Goal: Task Accomplishment & Management: Complete application form

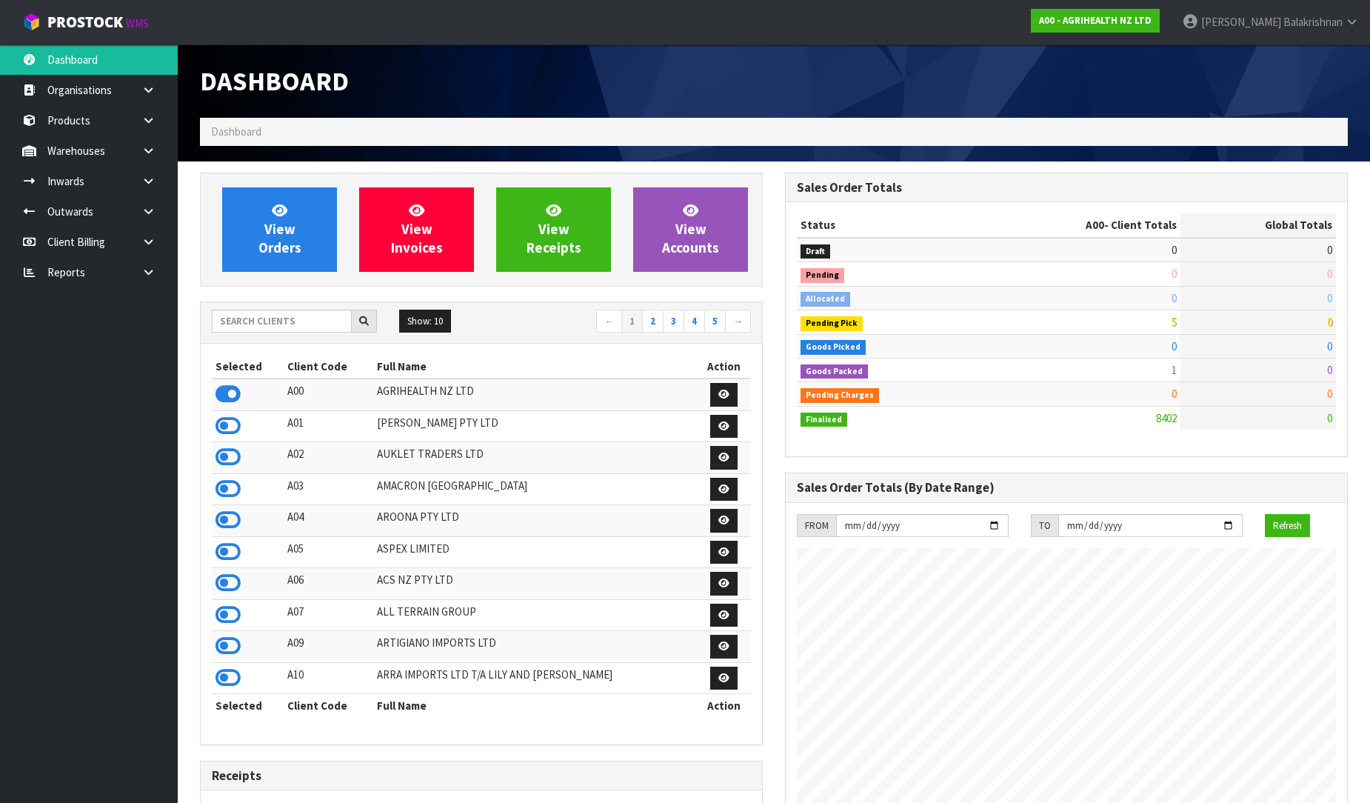
scroll to position [1122, 585]
click at [267, 313] on input "text" at bounding box center [282, 321] width 140 height 23
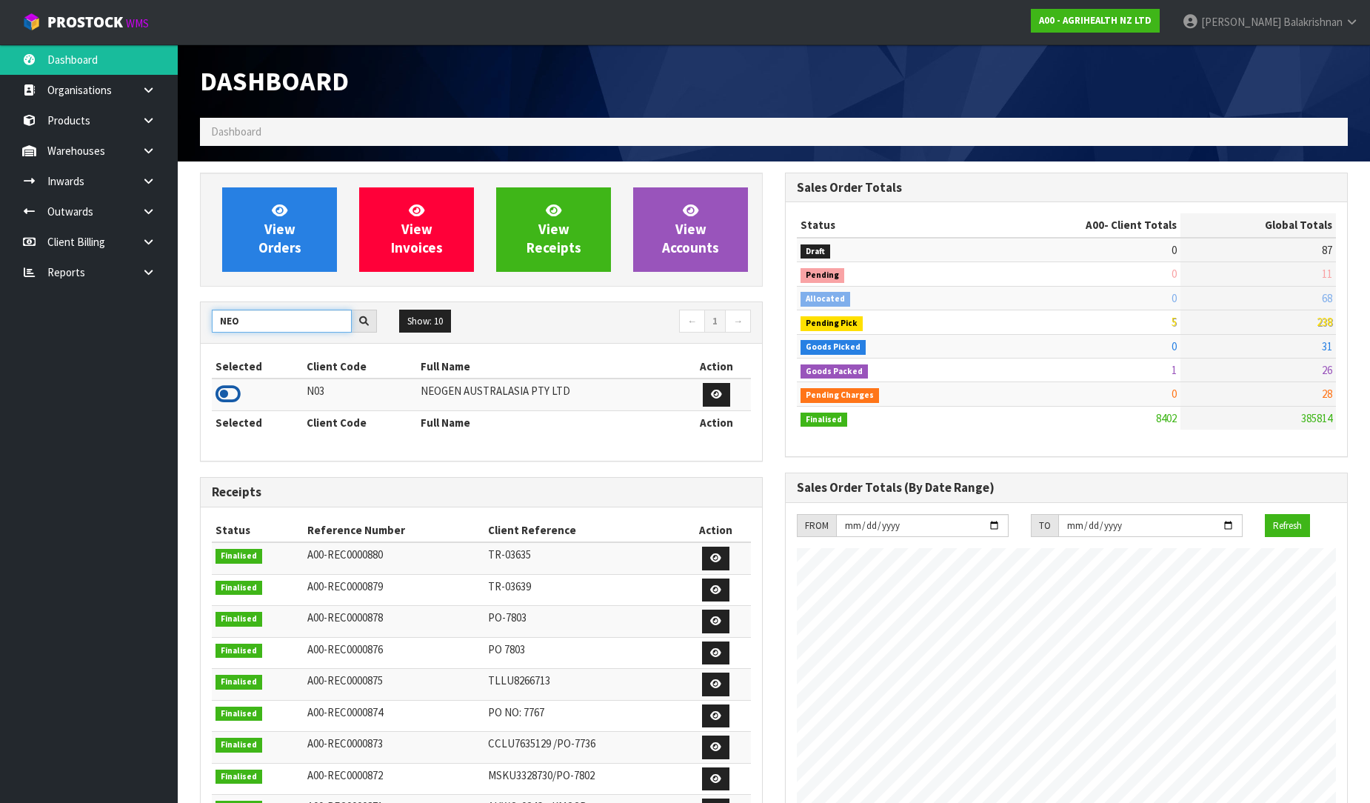
type input "NEO"
click at [233, 396] on icon at bounding box center [228, 394] width 25 height 22
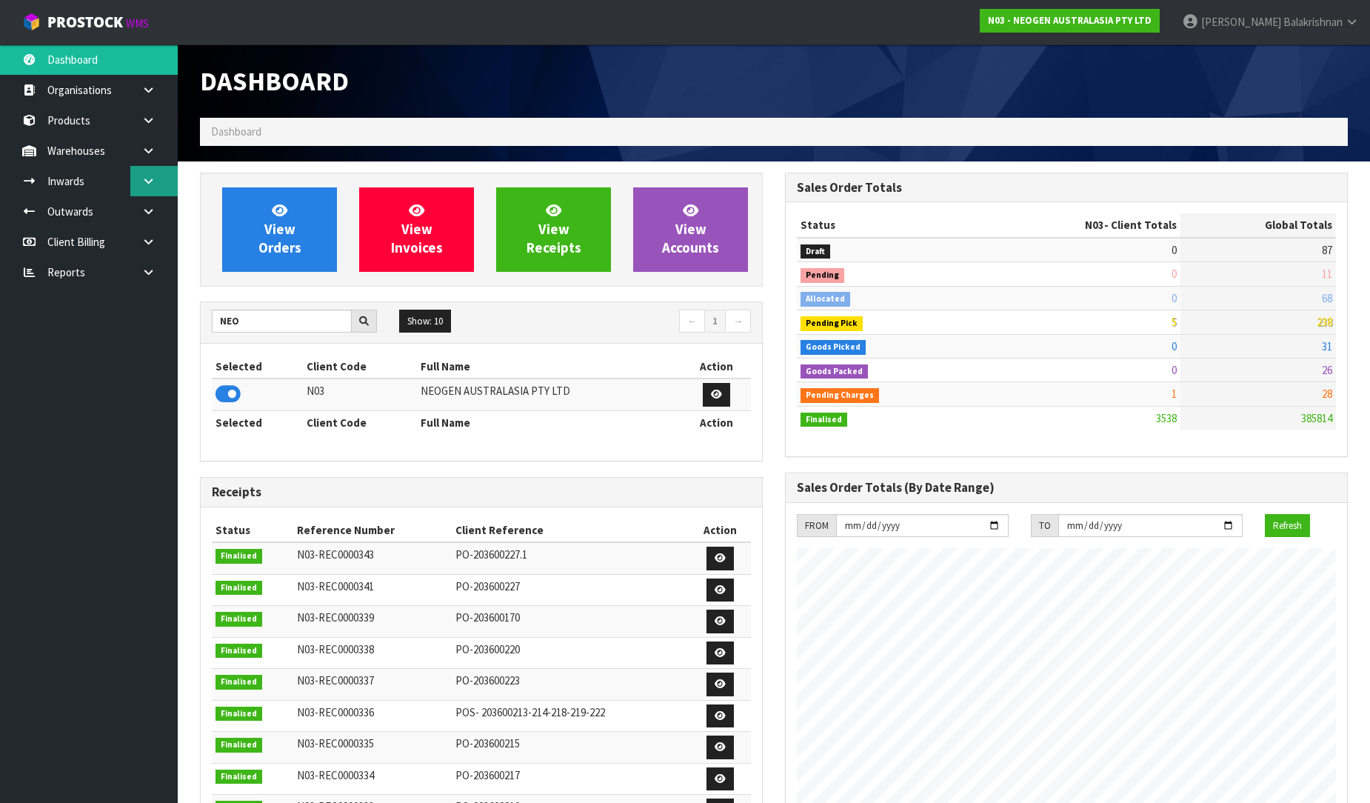
click at [151, 187] on link at bounding box center [153, 181] width 47 height 30
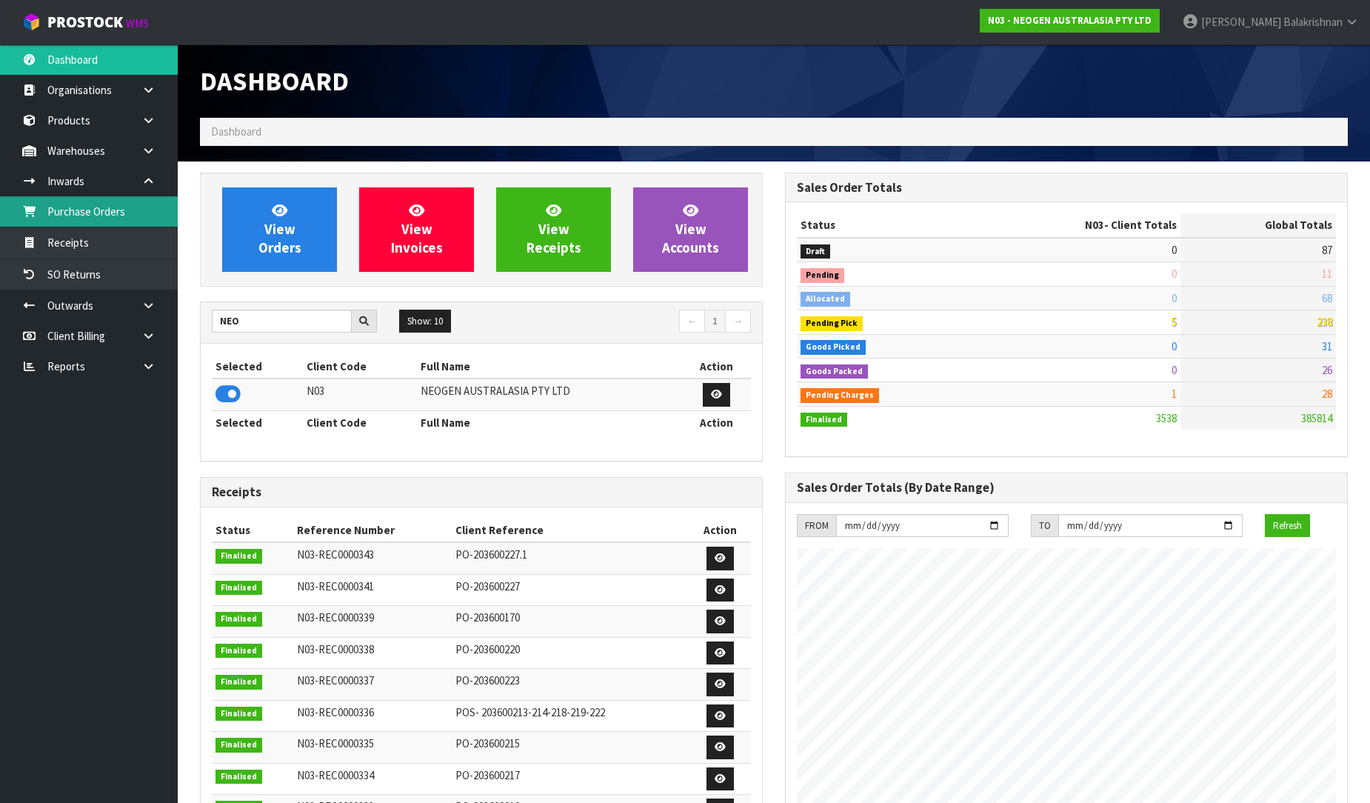
click at [93, 213] on link "Purchase Orders" at bounding box center [89, 211] width 178 height 30
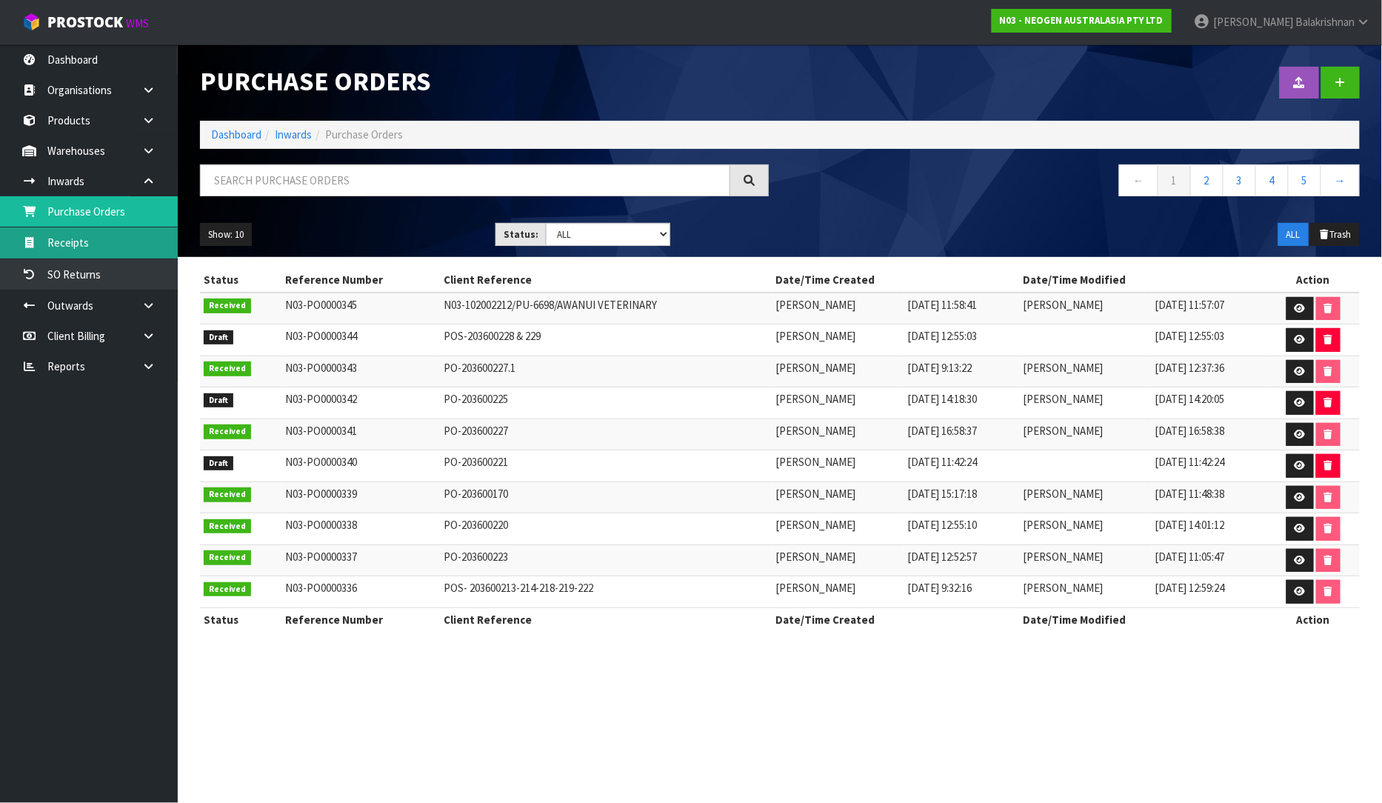
click at [93, 241] on link "Receipts" at bounding box center [89, 242] width 178 height 30
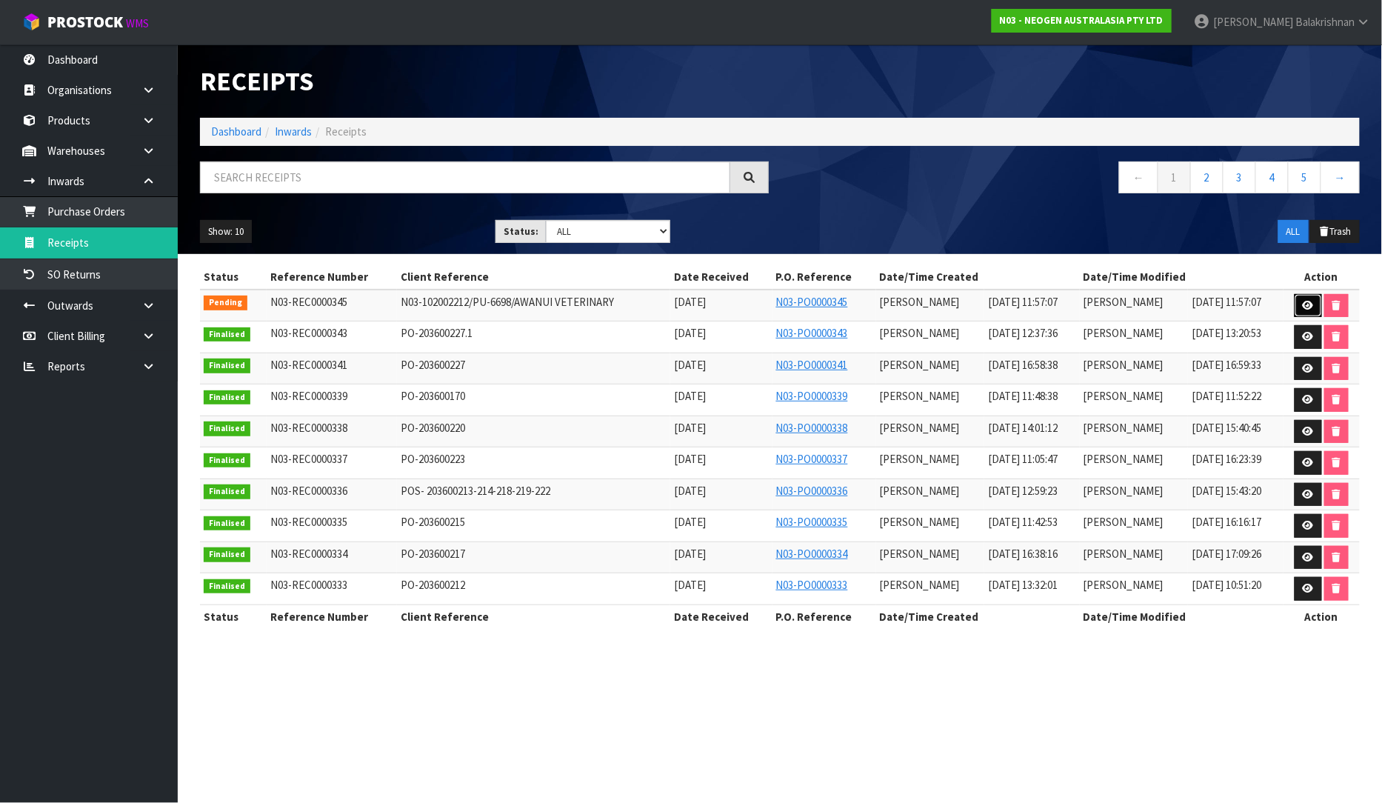
click at [1307, 301] on icon at bounding box center [1308, 306] width 11 height 10
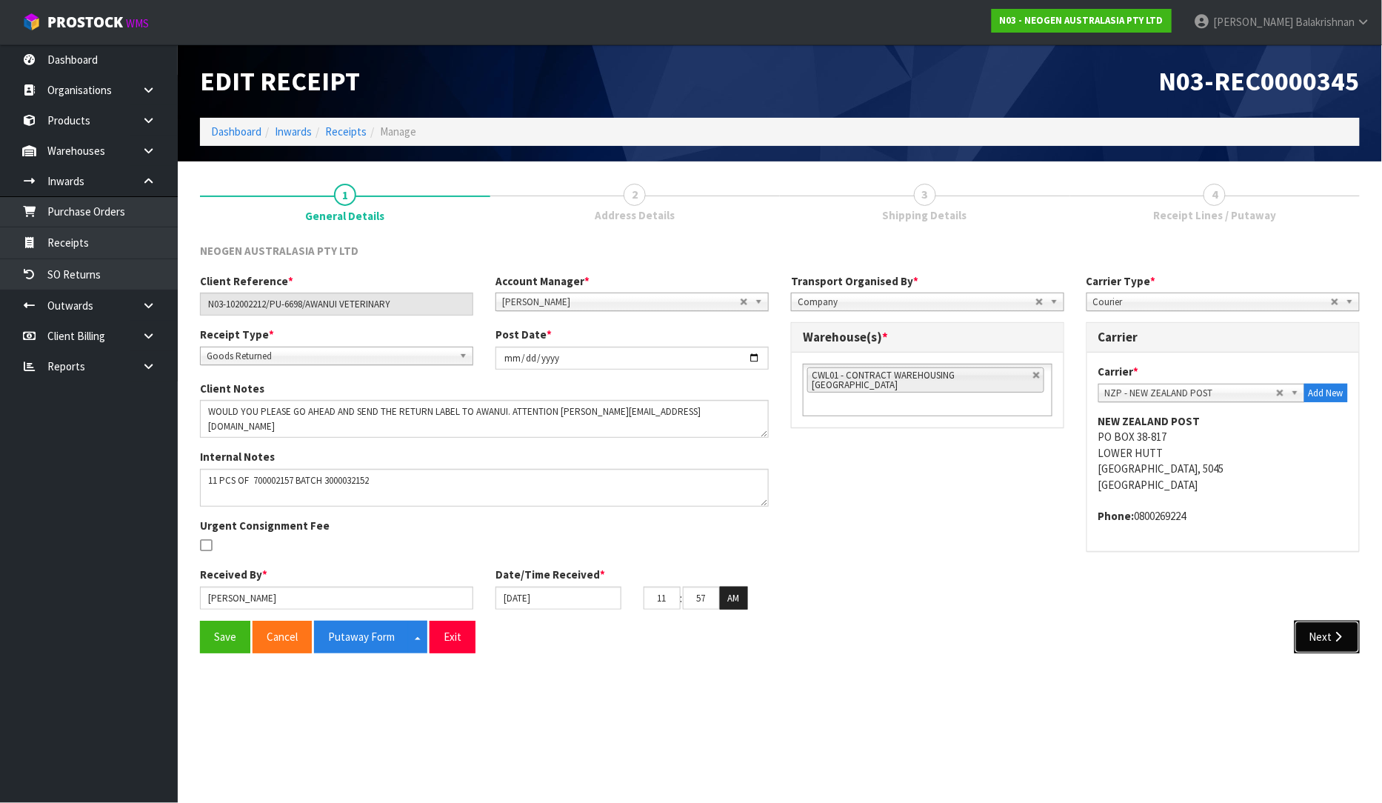
click at [1329, 638] on button "Next" at bounding box center [1327, 637] width 65 height 32
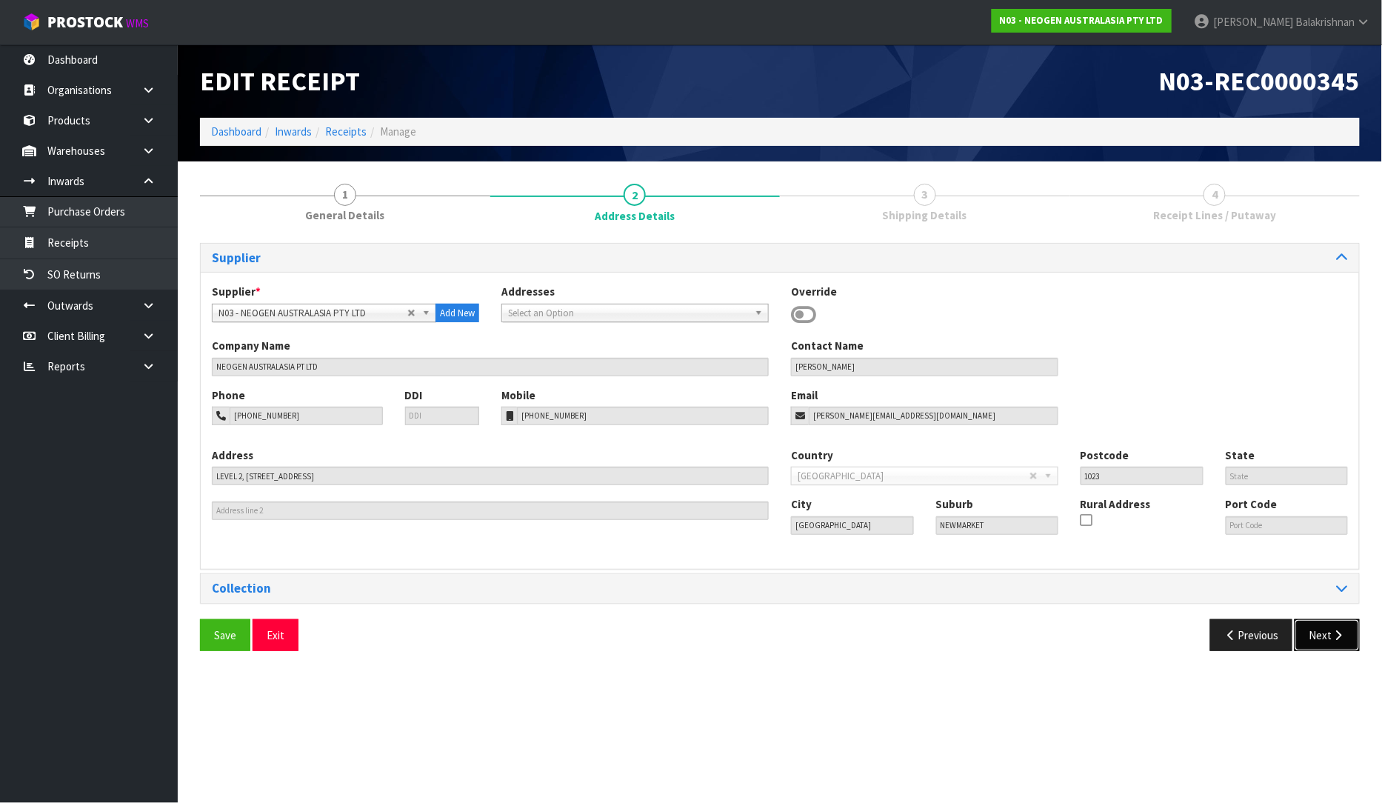
click at [1338, 632] on icon "button" at bounding box center [1339, 635] width 14 height 11
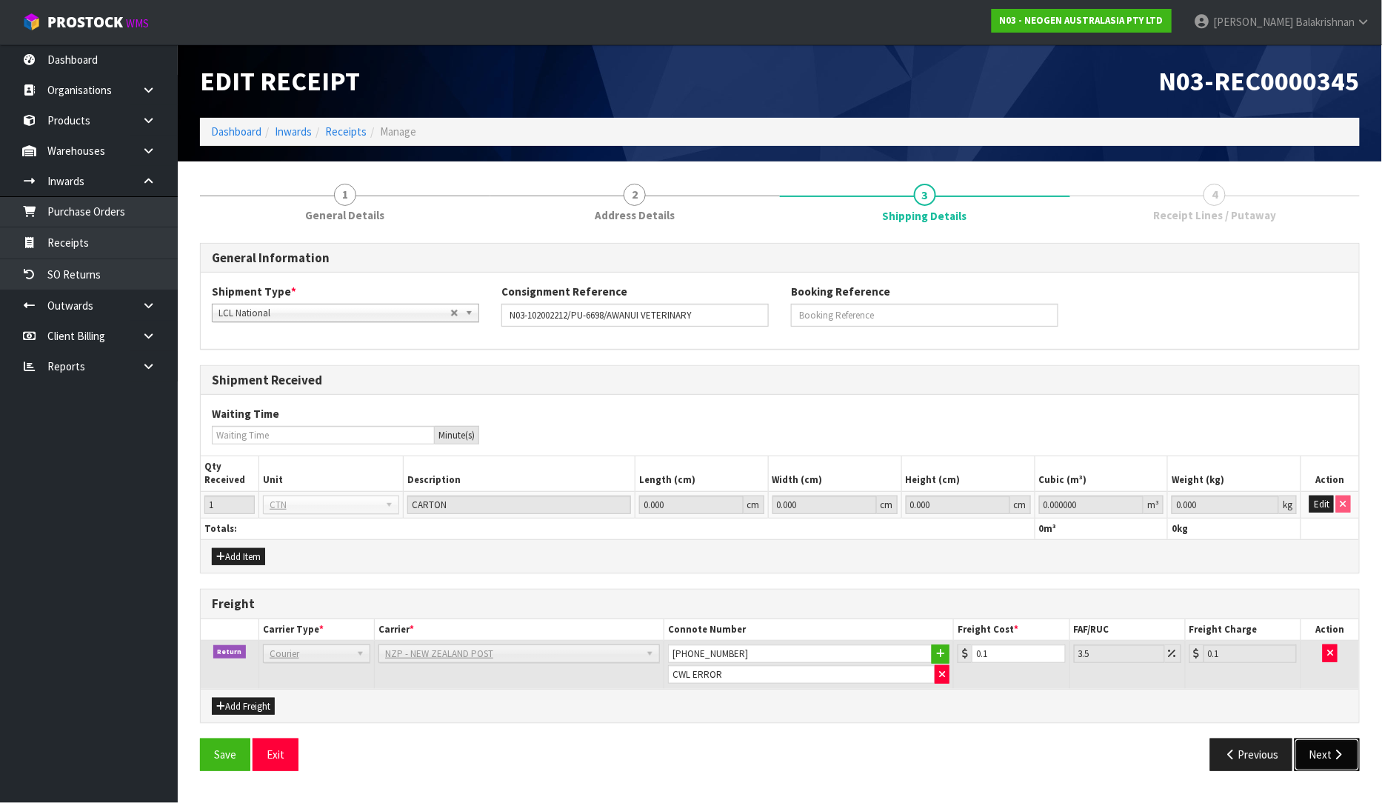
click at [1345, 763] on button "Next" at bounding box center [1327, 754] width 65 height 32
click at [1107, 510] on input "0.000000" at bounding box center [1091, 504] width 104 height 19
drag, startPoint x: 1107, startPoint y: 510, endPoint x: 1008, endPoint y: 520, distance: 99.0
click at [1008, 520] on table "Qty Received Unit Description Length (cm) Width (cm) Height (cm) Cubic (m³) Wei…" at bounding box center [780, 497] width 1158 height 83
click at [1312, 511] on button "Edit" at bounding box center [1321, 504] width 24 height 18
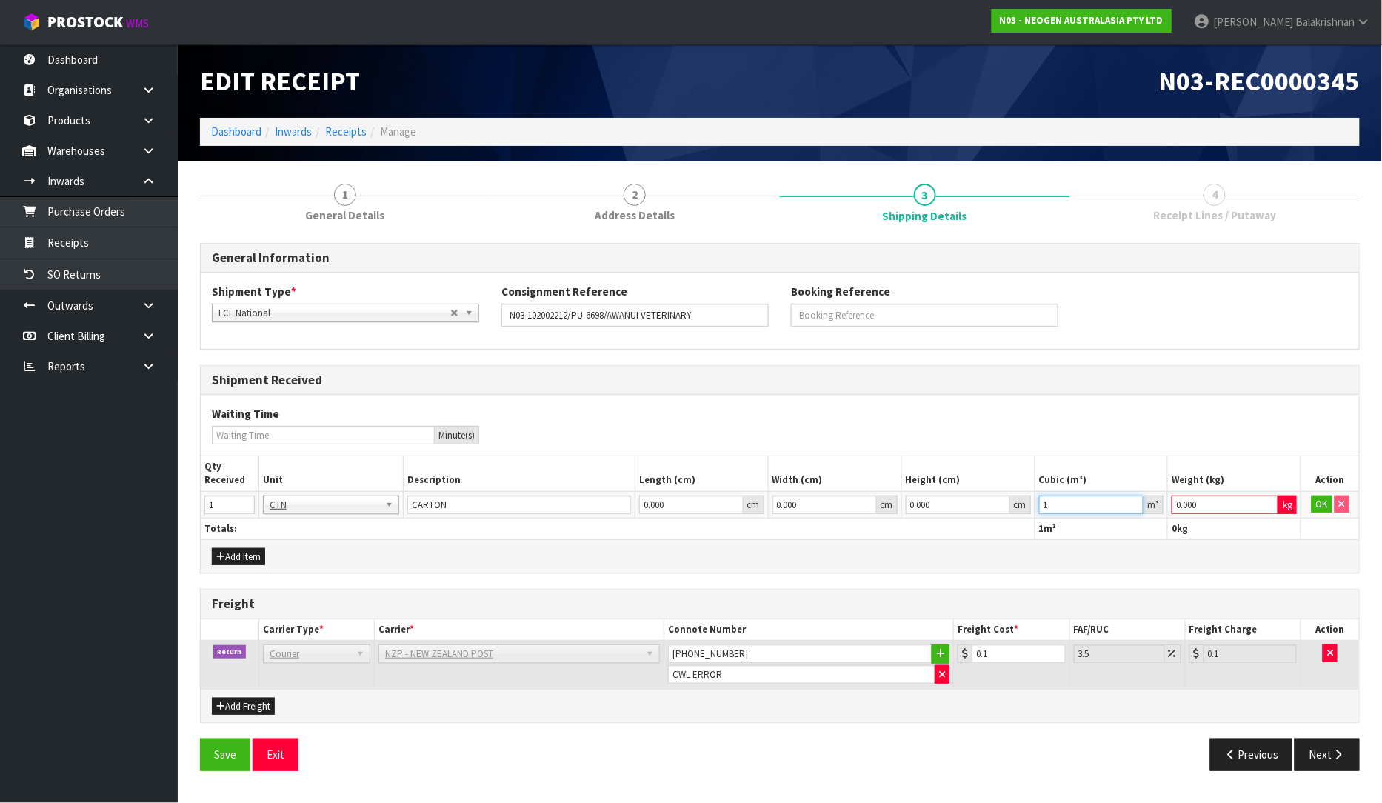
type input "1"
drag, startPoint x: 1211, startPoint y: 495, endPoint x: 1120, endPoint y: 510, distance: 92.3
click at [1120, 510] on tr "1 BAG BAR BSK BIN BTL BOX BDL CAB CGE CTN CSE COI CRA CRT CBE CYL DRM JAR MTR P…" at bounding box center [780, 504] width 1158 height 27
type input "1"
click at [1326, 500] on button "OK" at bounding box center [1322, 504] width 21 height 18
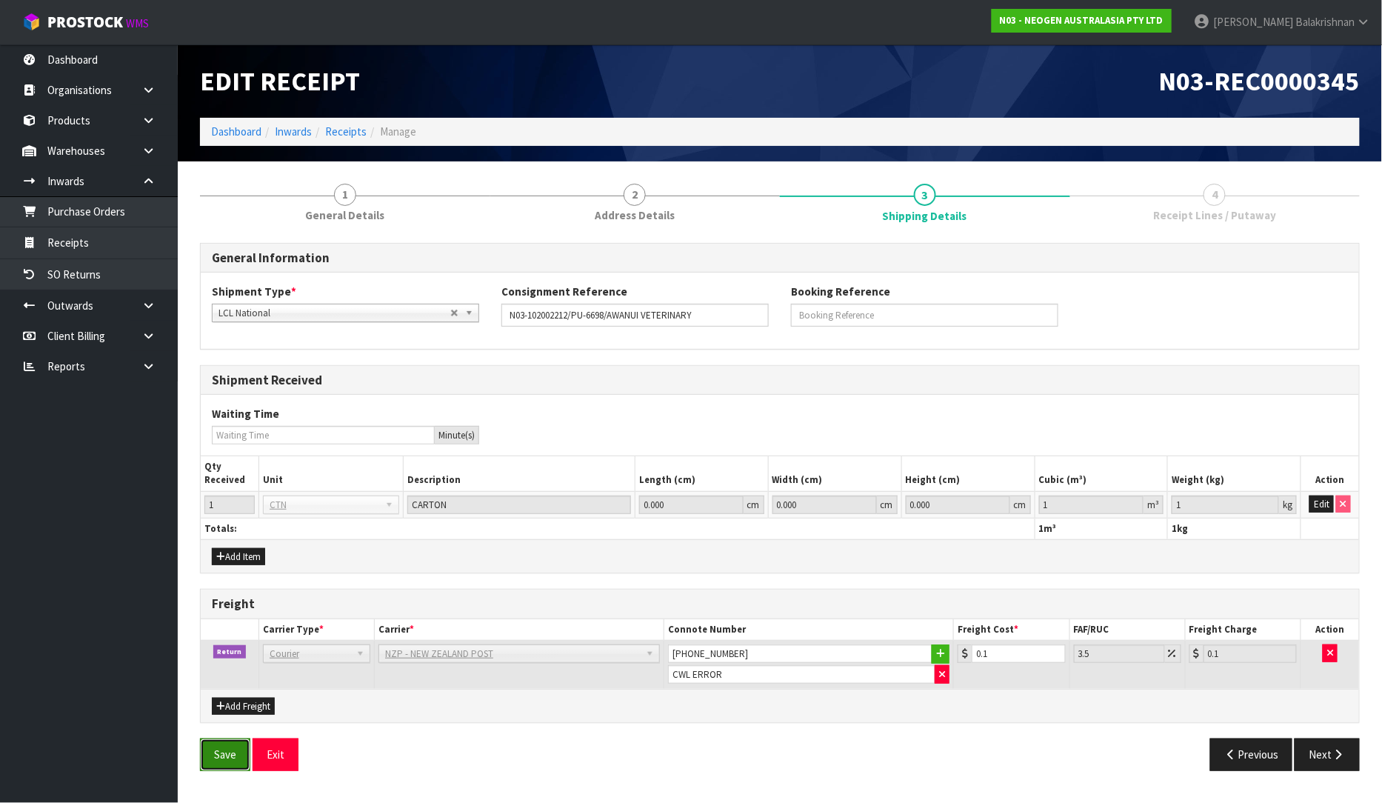
click at [226, 759] on button "Save" at bounding box center [225, 754] width 50 height 32
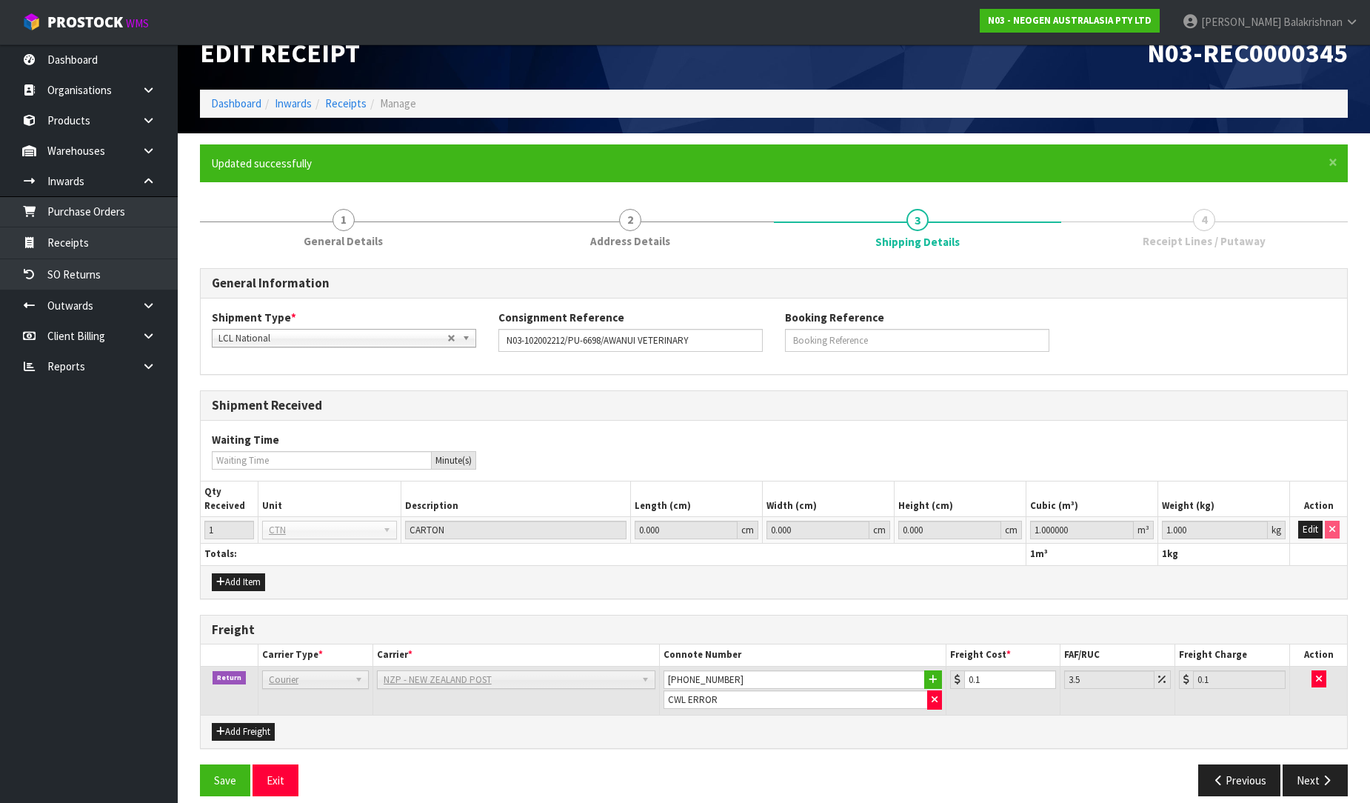
scroll to position [43, 0]
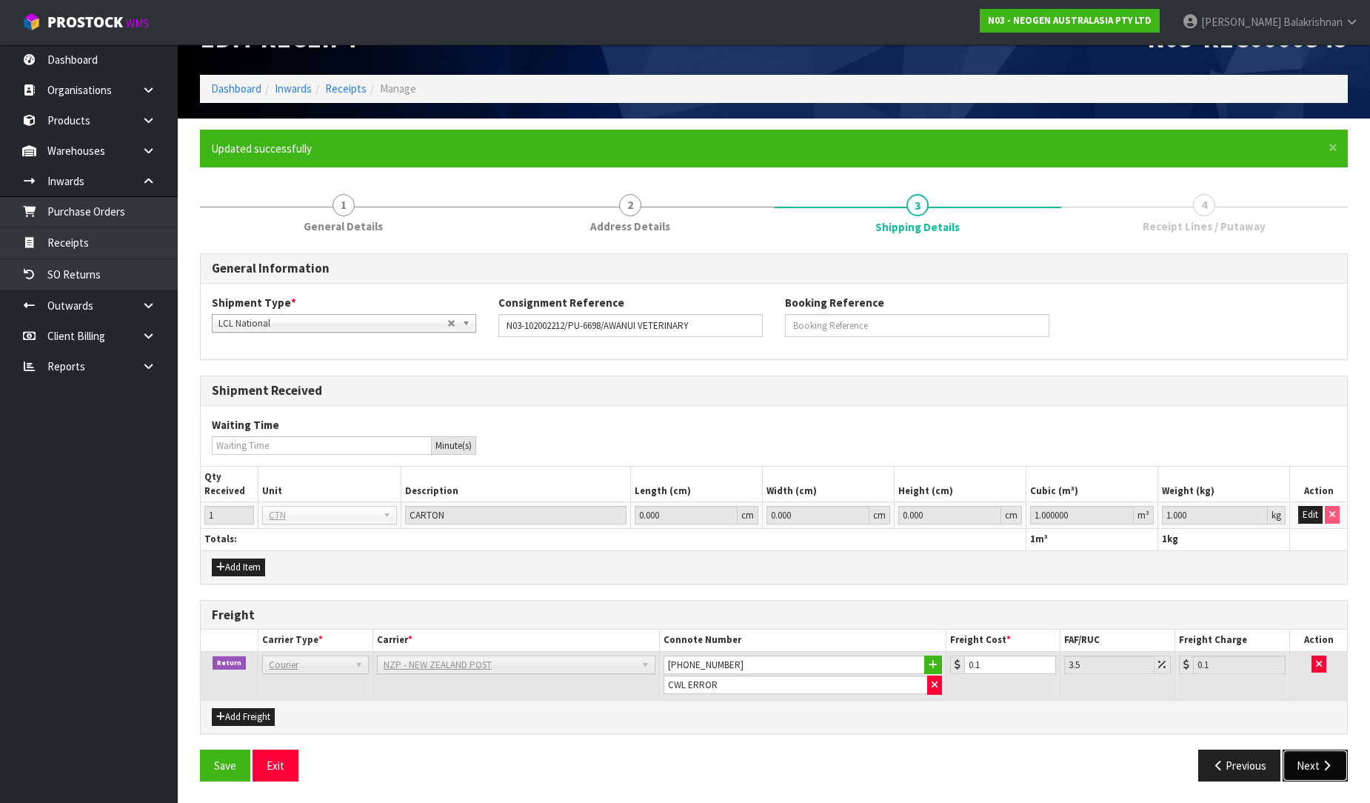
click at [1316, 751] on button "Next" at bounding box center [1315, 766] width 65 height 32
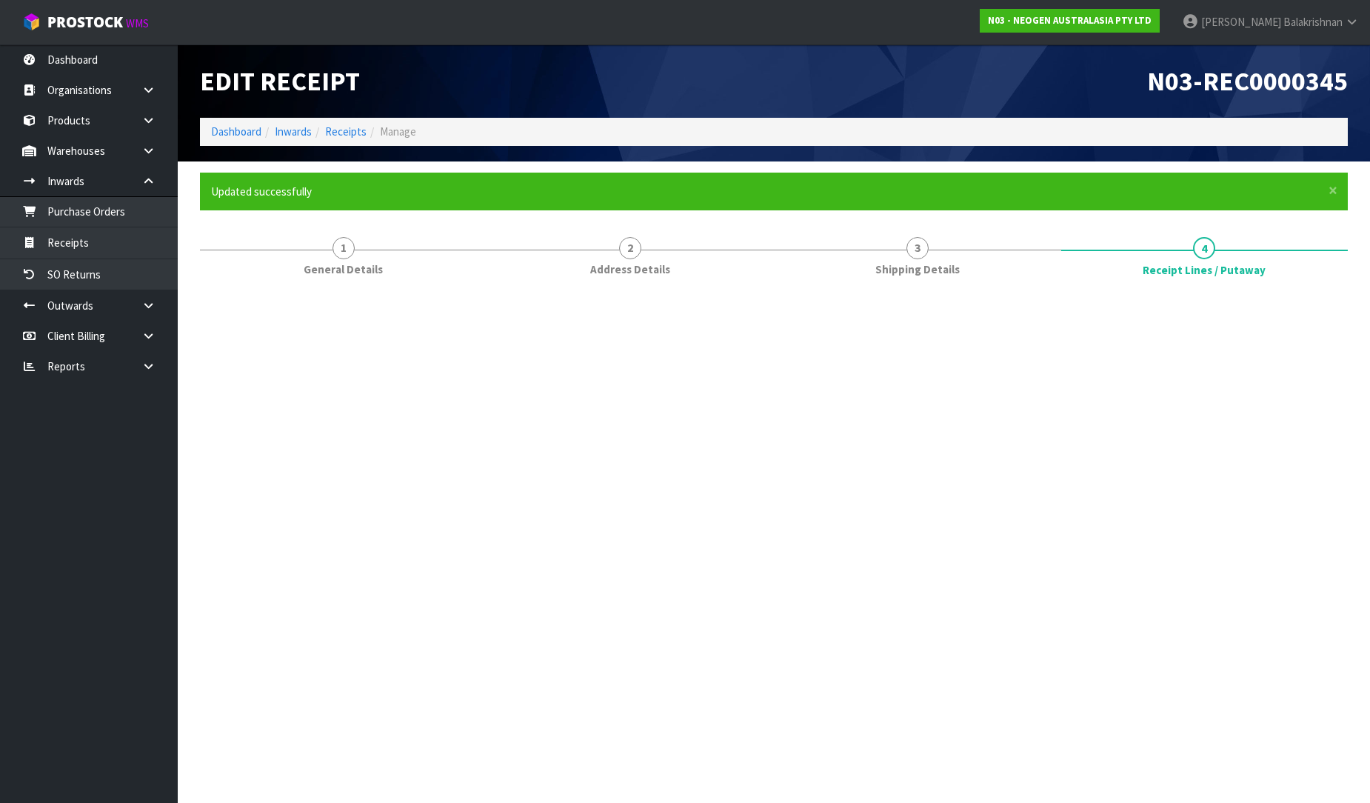
scroll to position [0, 0]
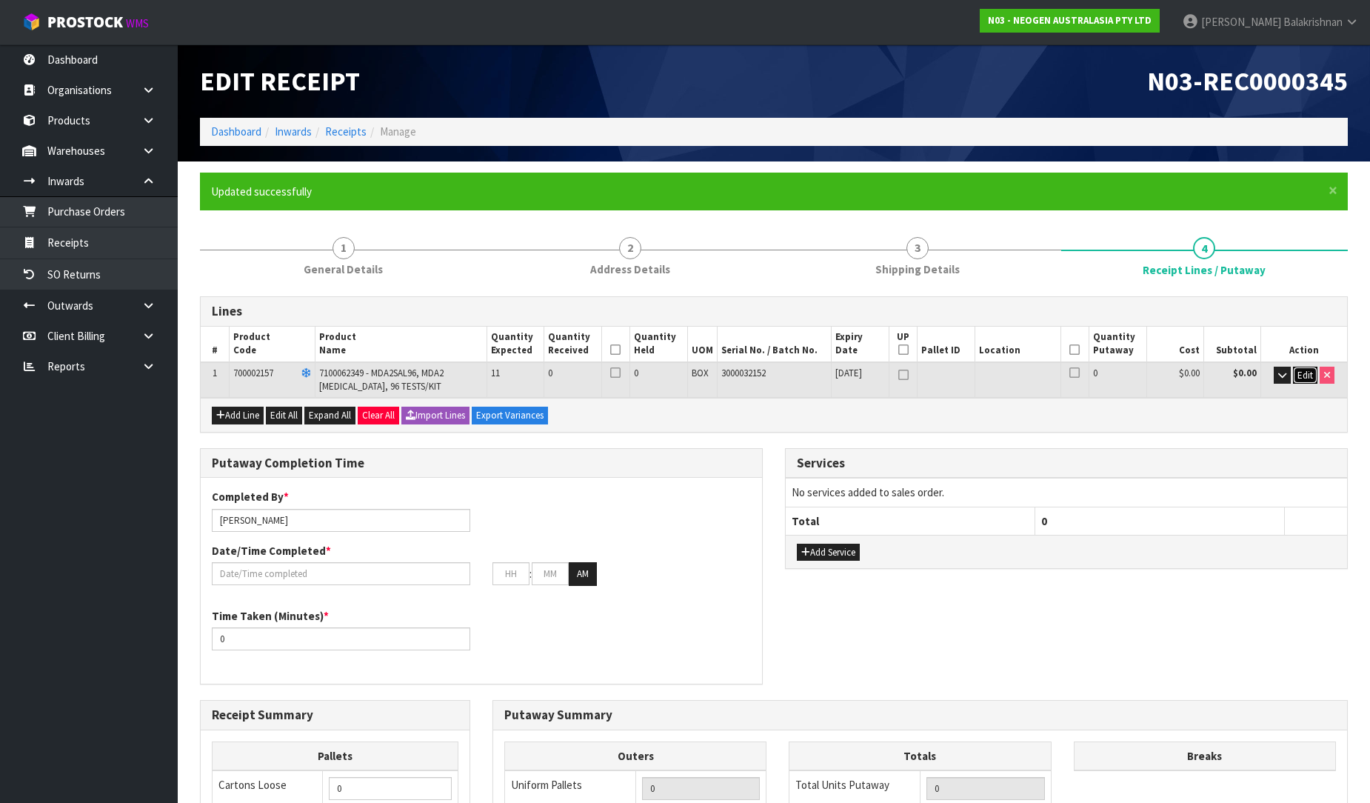
click at [1312, 374] on span "Edit" at bounding box center [1306, 375] width 16 height 13
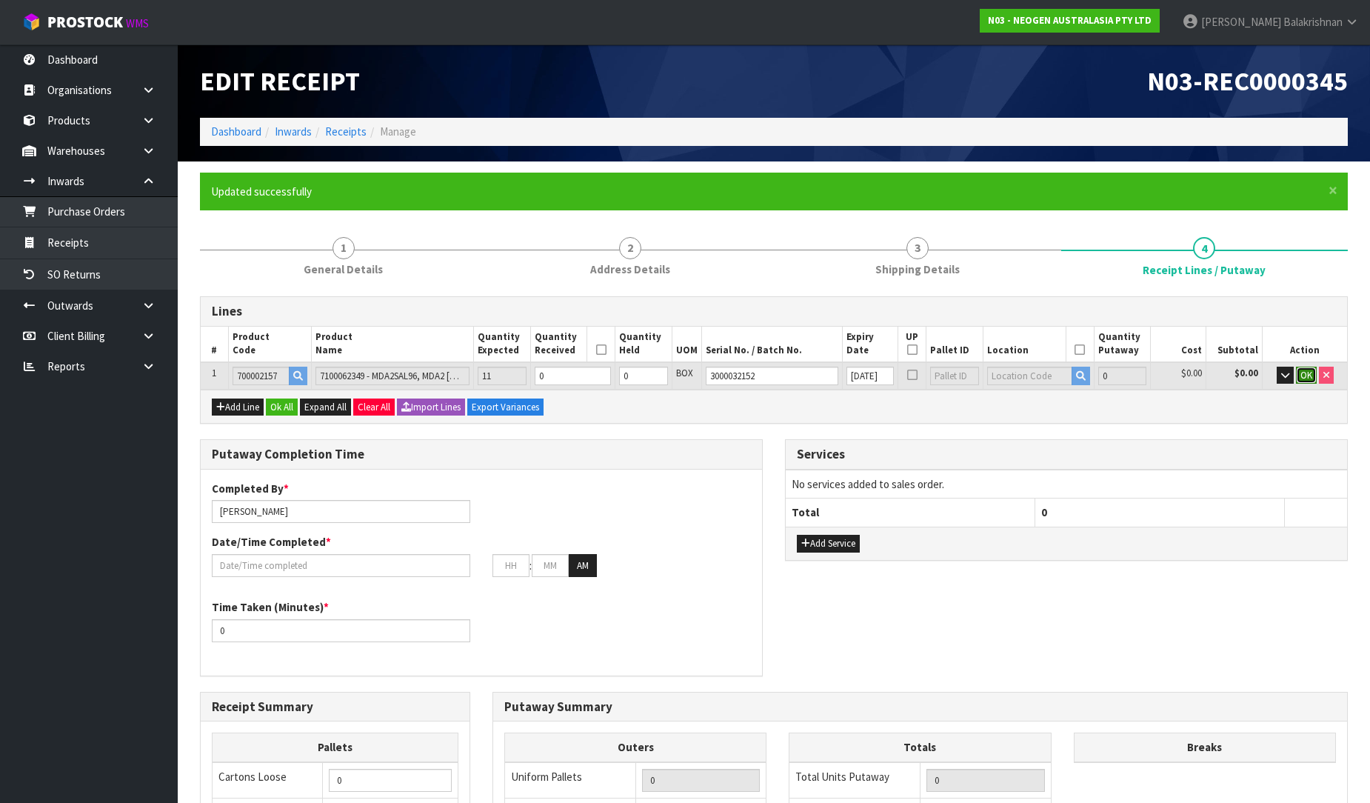
click at [1309, 381] on button "OK" at bounding box center [1306, 376] width 21 height 18
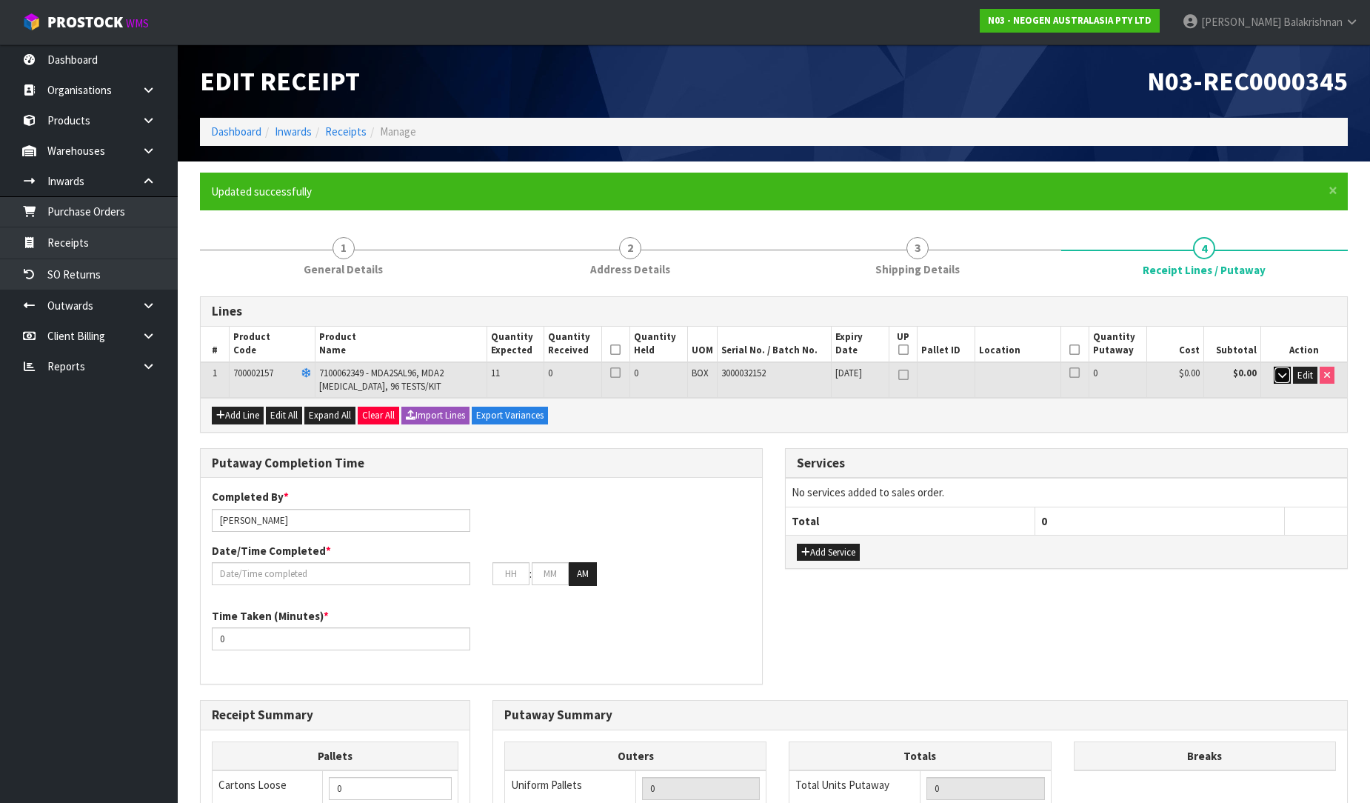
click at [1275, 371] on button "button" at bounding box center [1282, 376] width 17 height 18
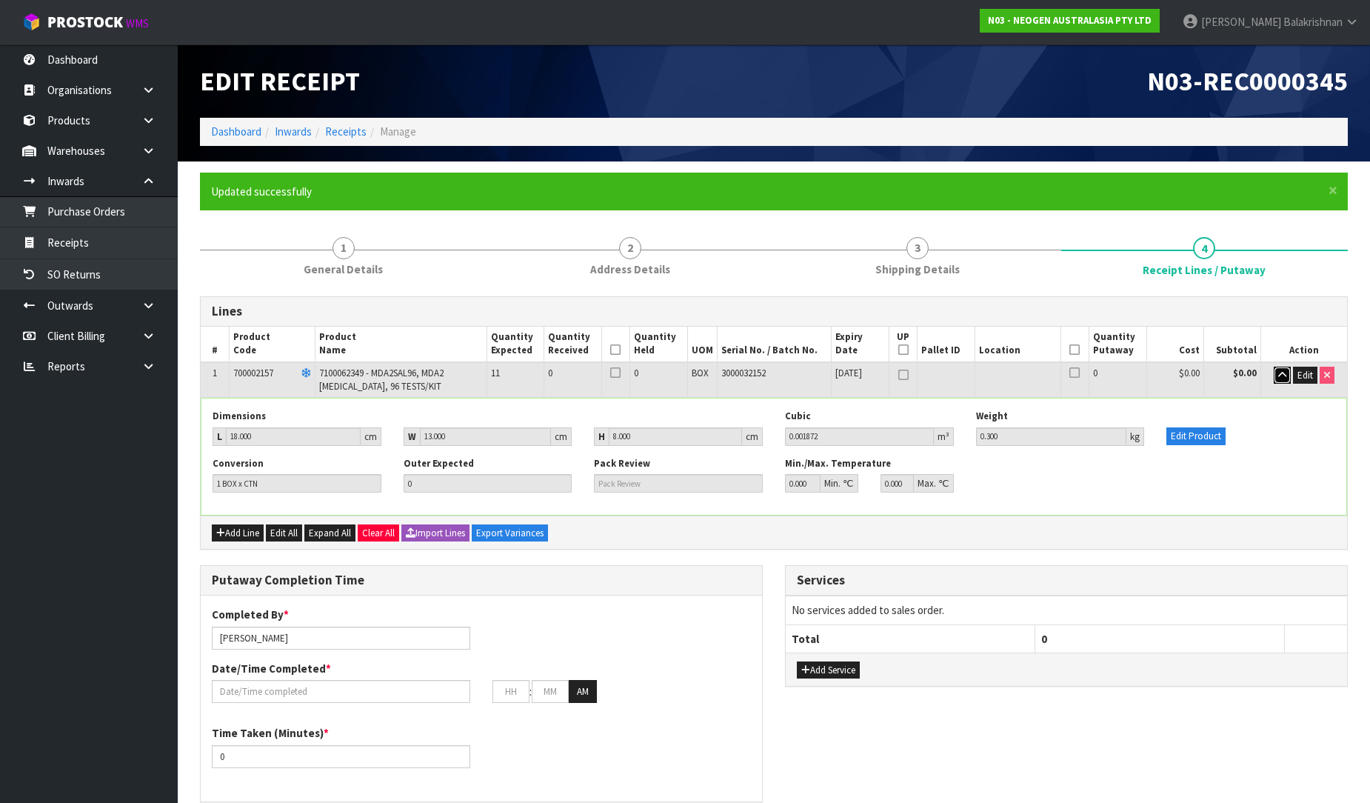
click at [1274, 371] on button "button" at bounding box center [1282, 376] width 17 height 18
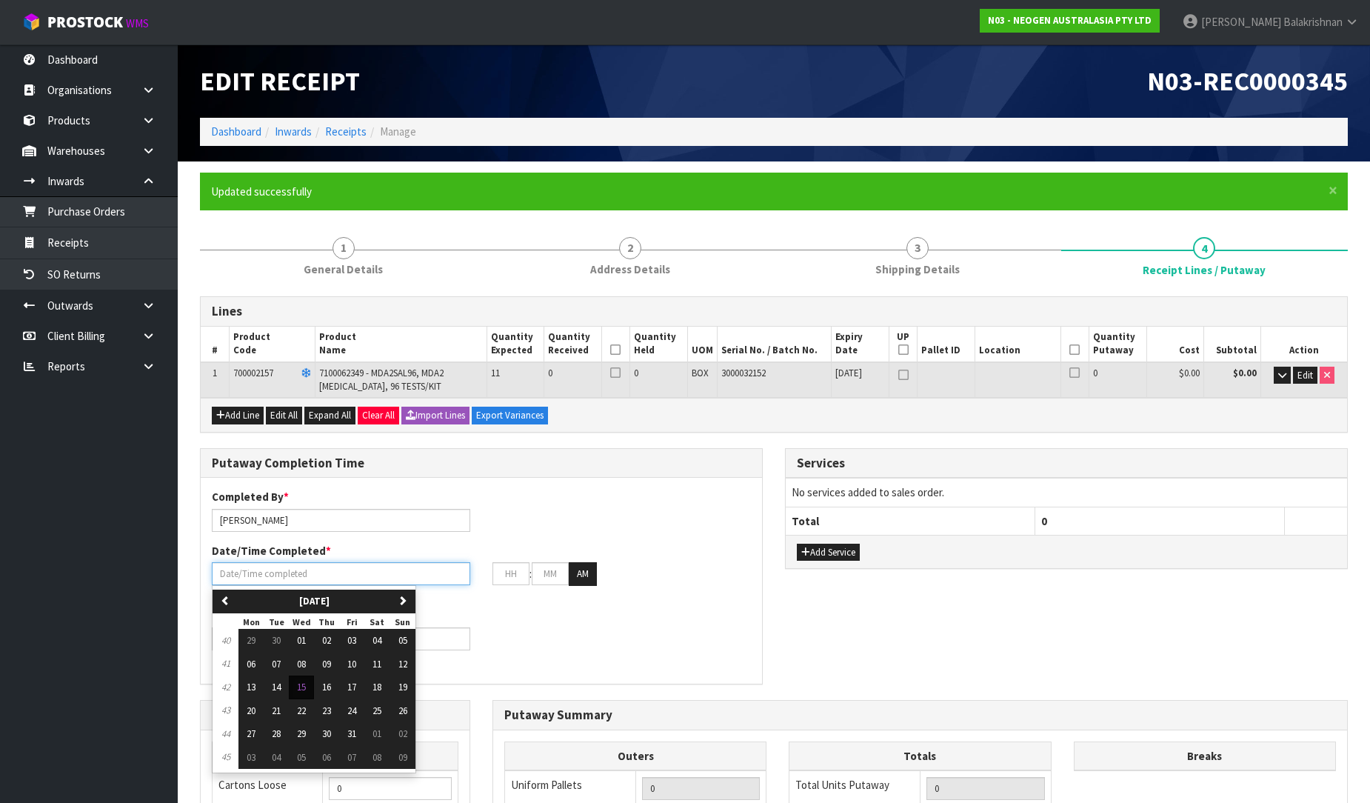
click at [309, 571] on input "text" at bounding box center [341, 573] width 258 height 23
click at [1300, 367] on button "Edit" at bounding box center [1305, 376] width 24 height 18
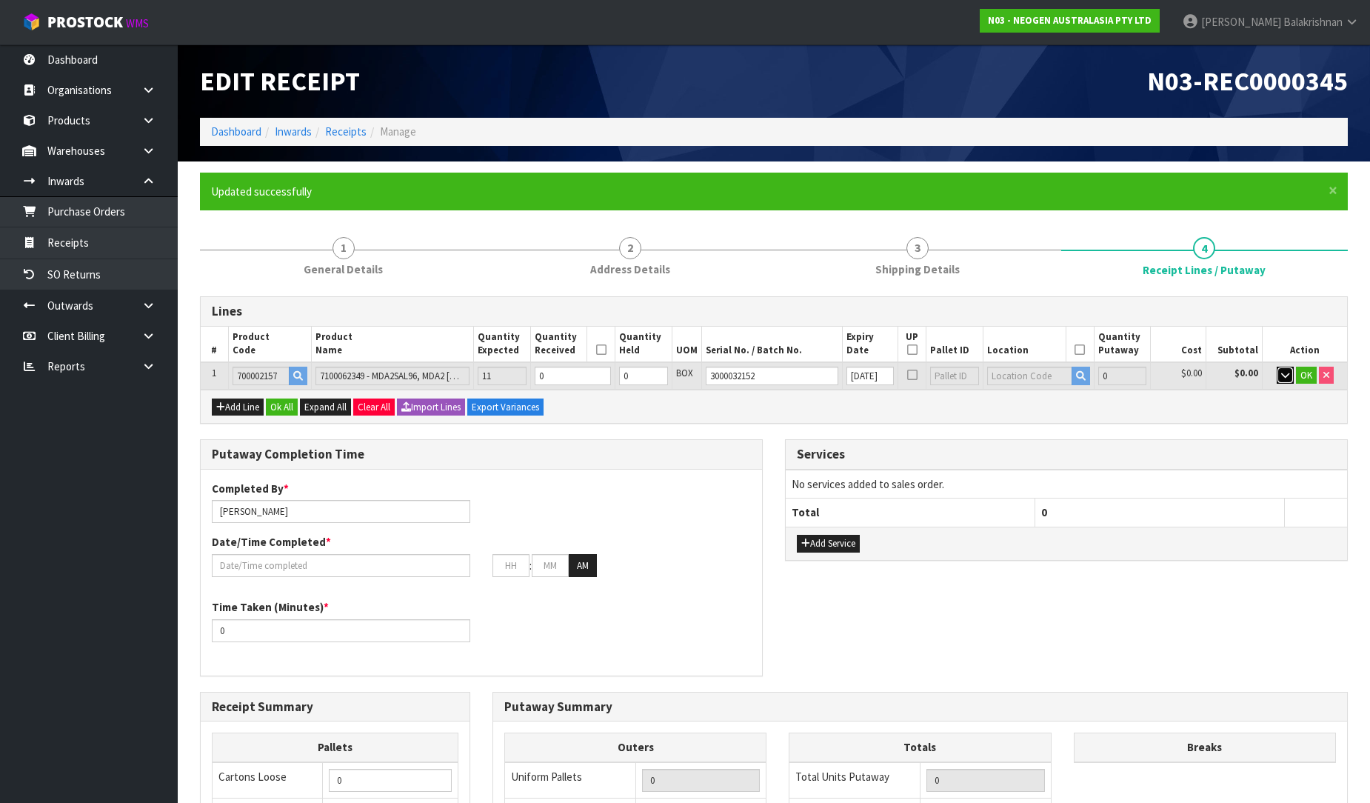
click at [1289, 370] on icon "button" at bounding box center [1285, 375] width 8 height 10
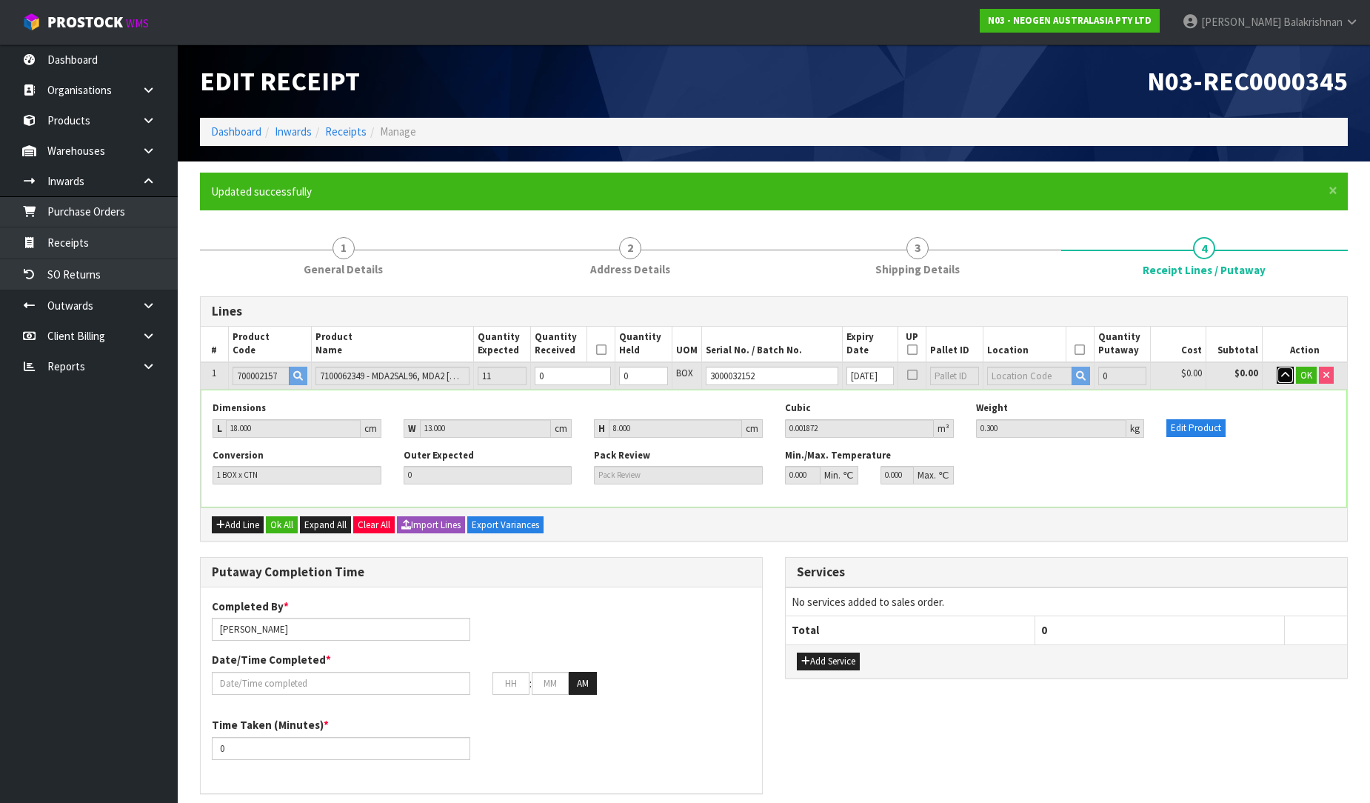
click at [1290, 367] on button "button" at bounding box center [1285, 376] width 17 height 18
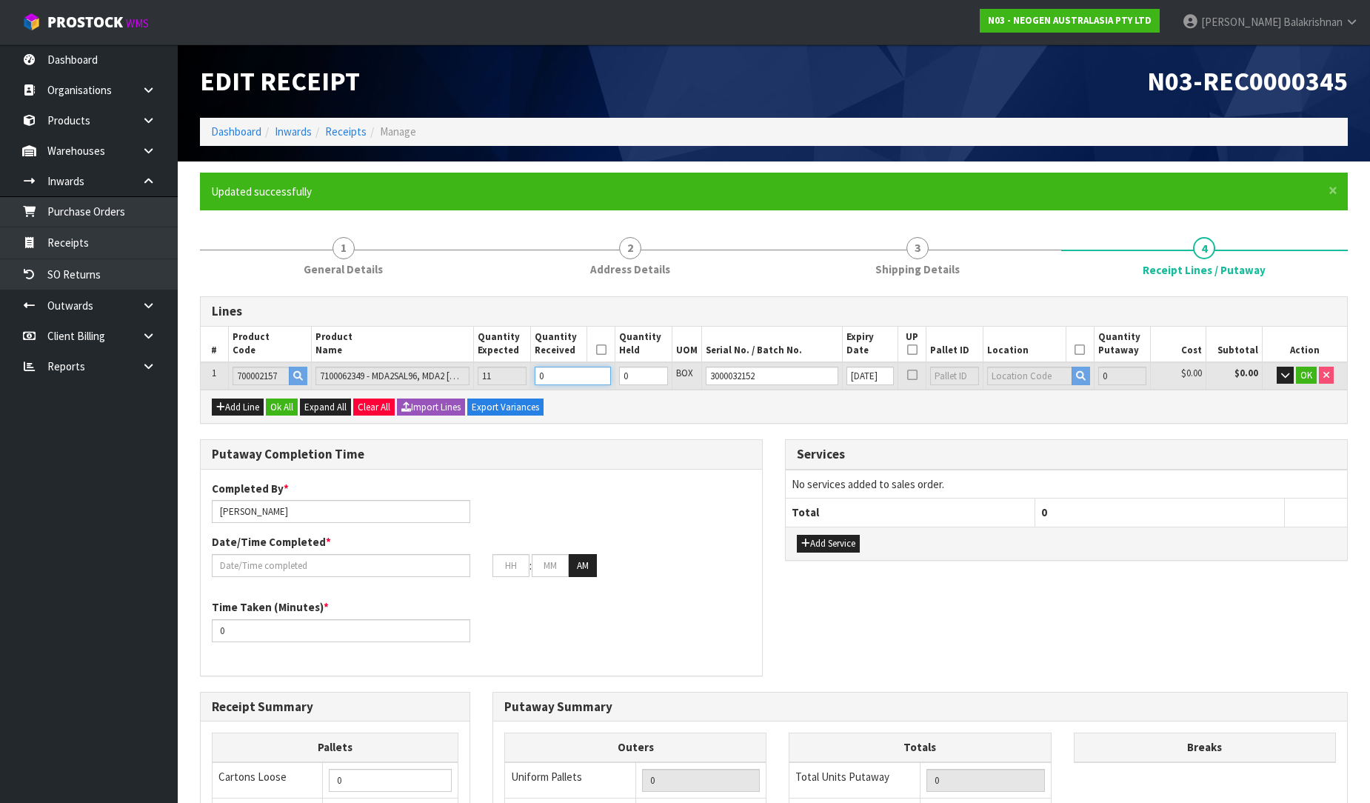
click at [585, 372] on input "0" at bounding box center [573, 376] width 76 height 19
type input "0"
type input "1"
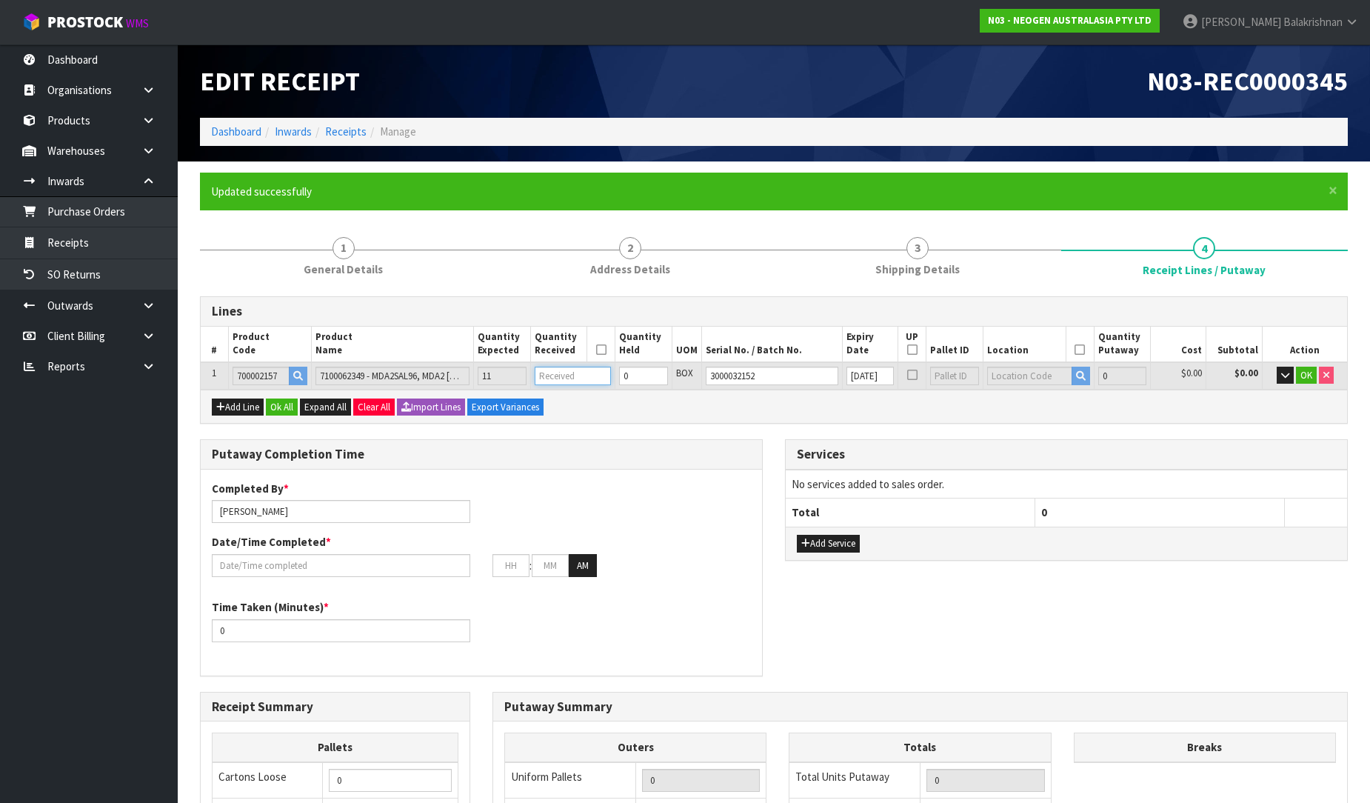
type input "0.001872"
type input "0.3"
type input "1"
type input "11"
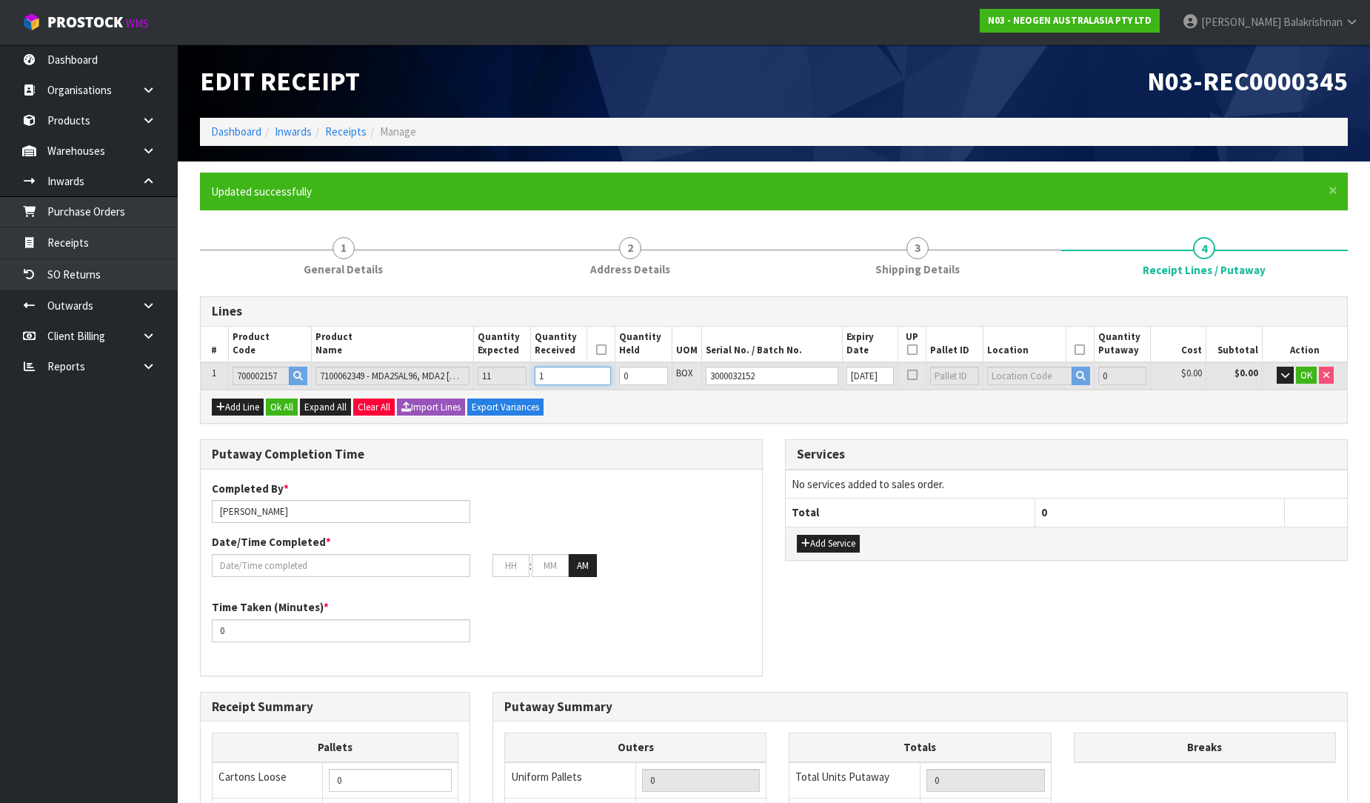
type input "0.020592"
type input "3.3"
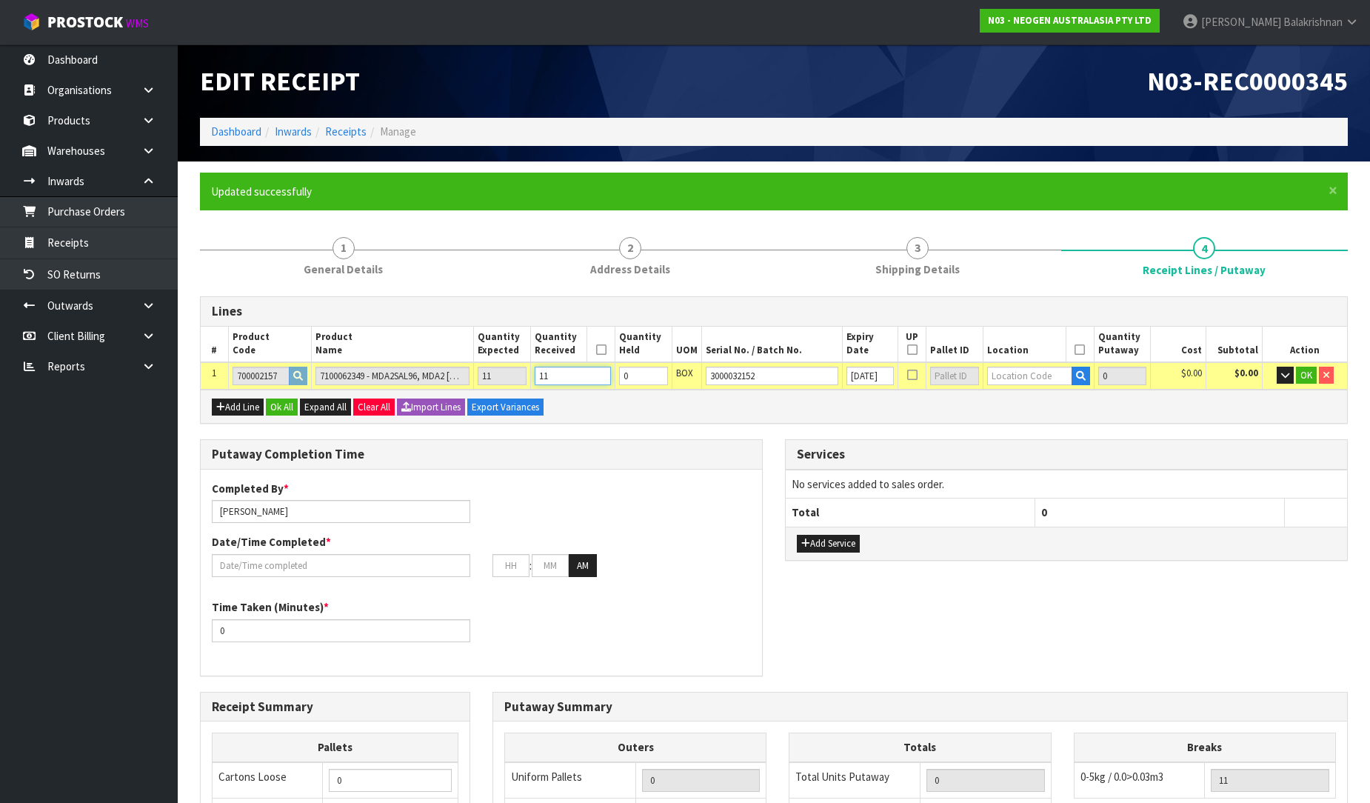
type input "11"
click at [1023, 373] on input "text" at bounding box center [1029, 376] width 85 height 19
type input "93-05-3"
click at [1050, 400] on link "93-05-3 -A" at bounding box center [1041, 400] width 117 height 20
type input "11"
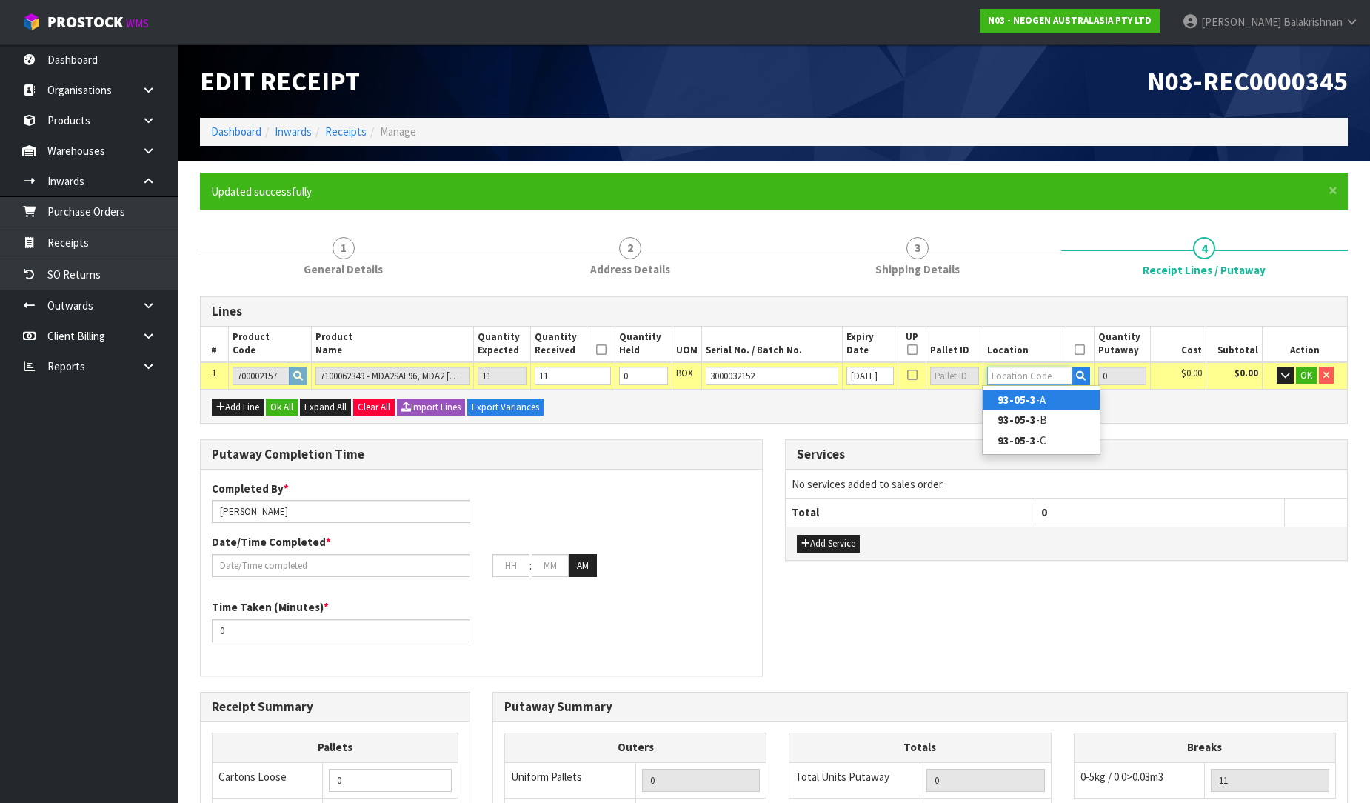
type input "93-05-3-A"
type input "11"
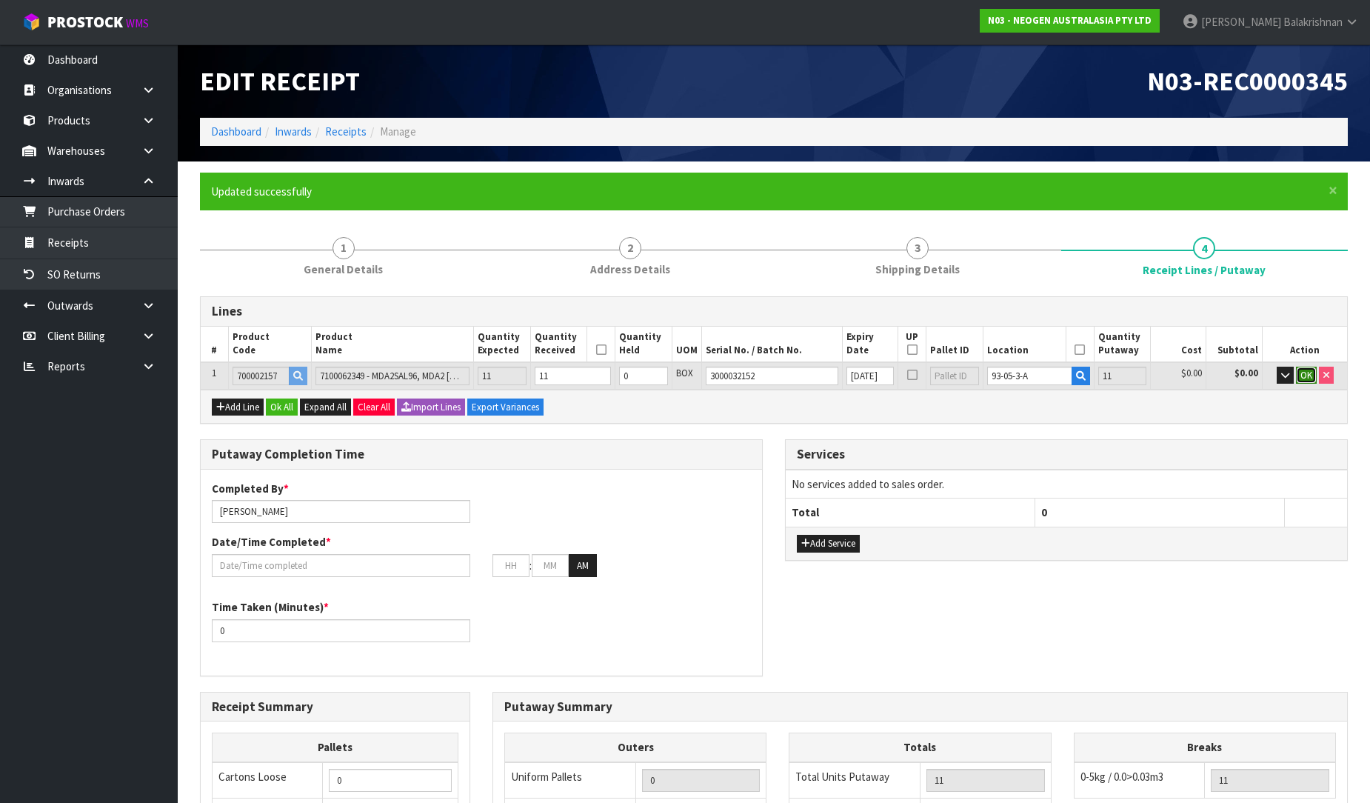
click at [1309, 378] on span "OK" at bounding box center [1307, 375] width 12 height 13
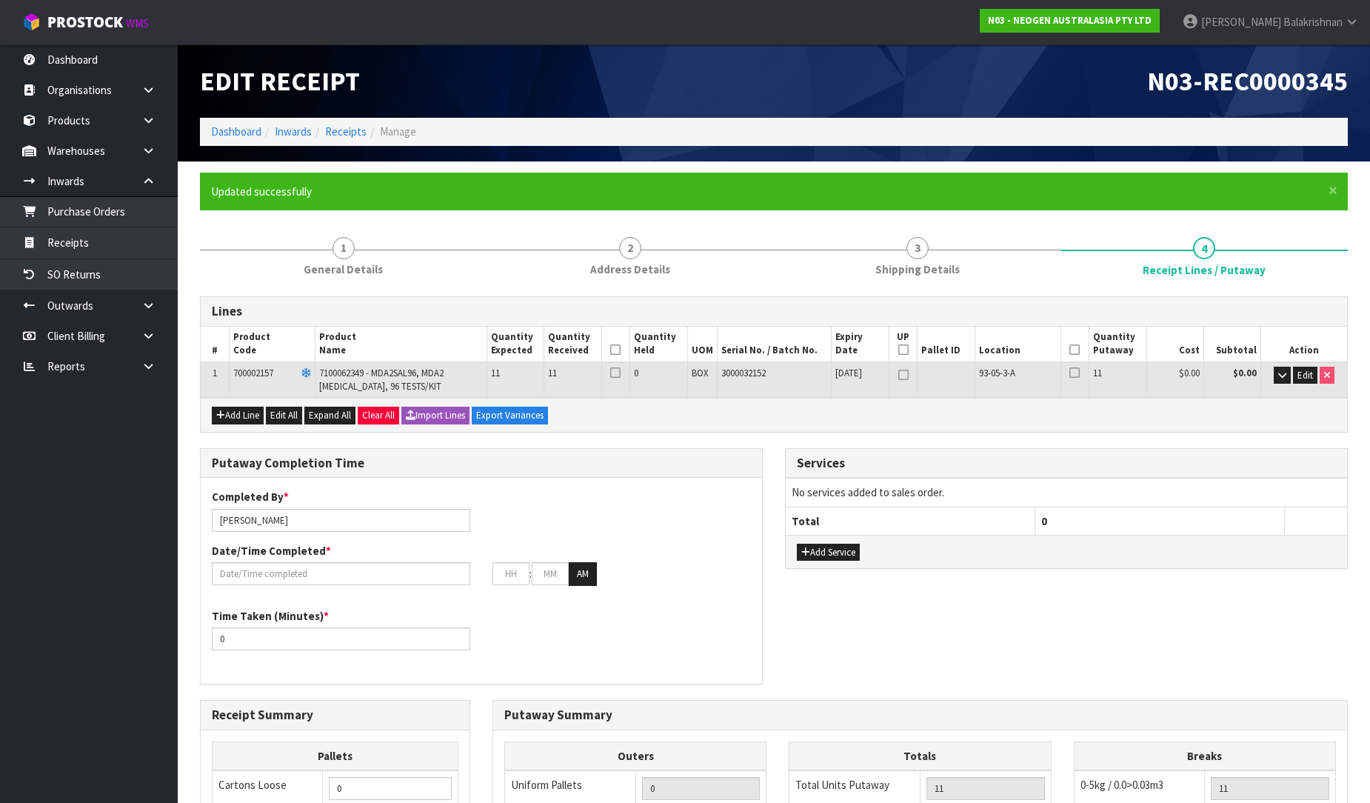
click at [1072, 350] on icon at bounding box center [1074, 350] width 10 height 1
click at [618, 350] on icon at bounding box center [615, 350] width 10 height 1
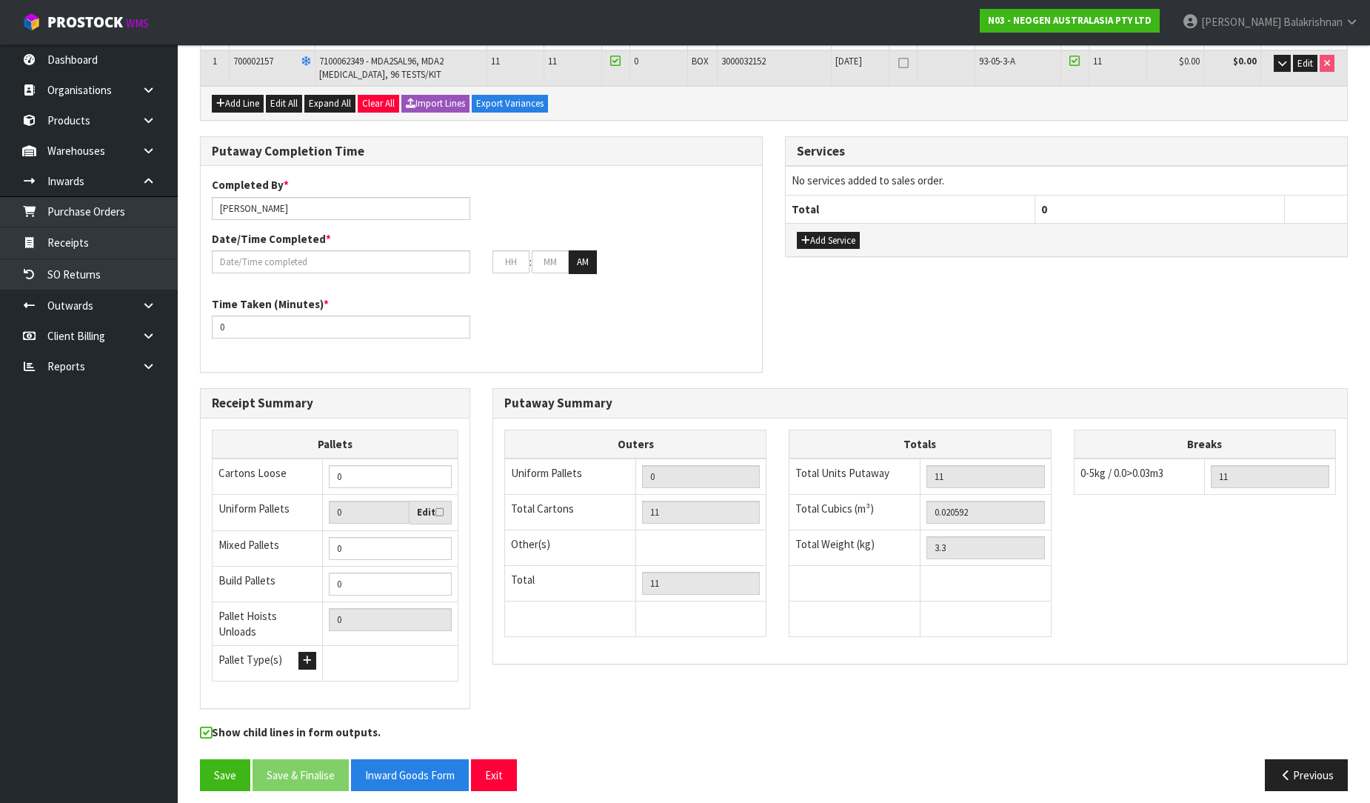
scroll to position [313, 0]
type input "1"
click at [438, 470] on input "1" at bounding box center [390, 475] width 123 height 23
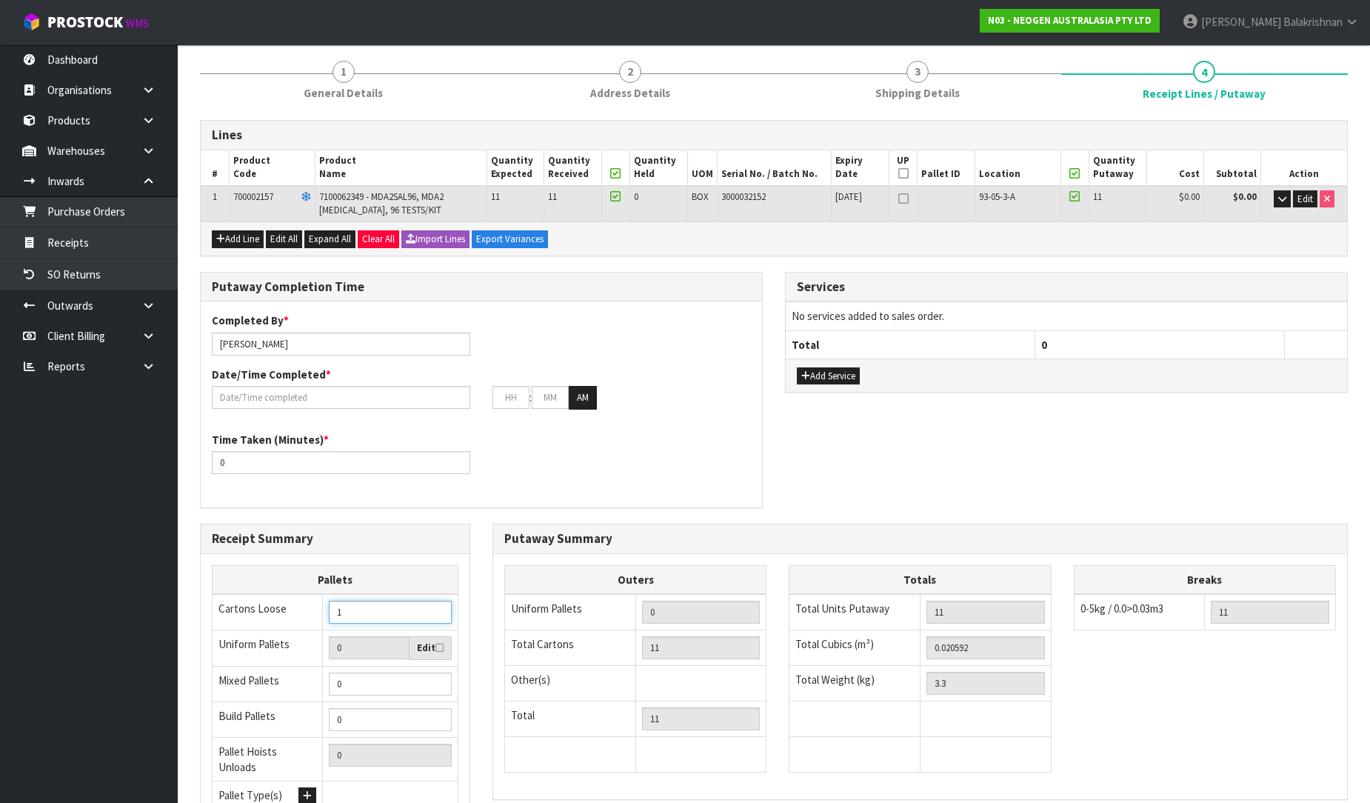
scroll to position [148, 0]
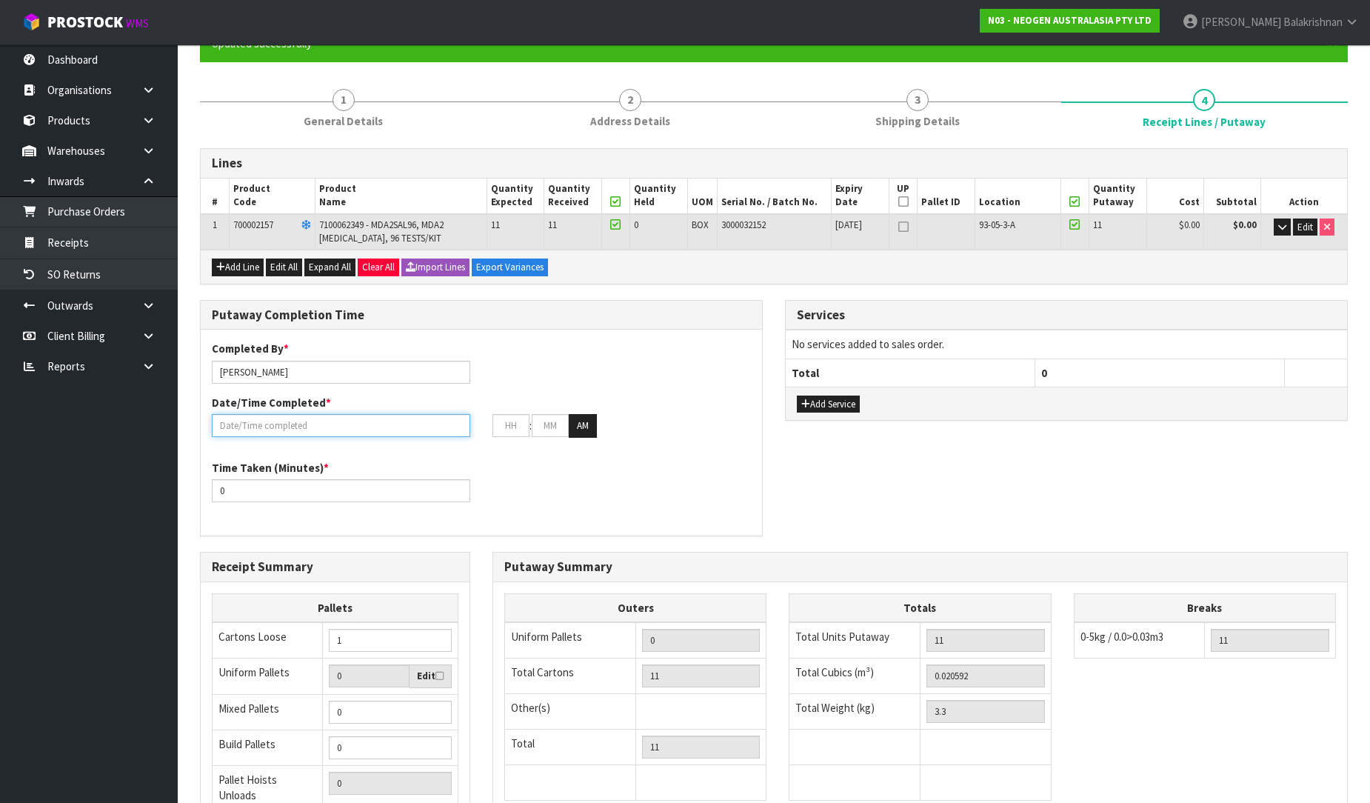
click at [346, 433] on input "text" at bounding box center [341, 425] width 258 height 23
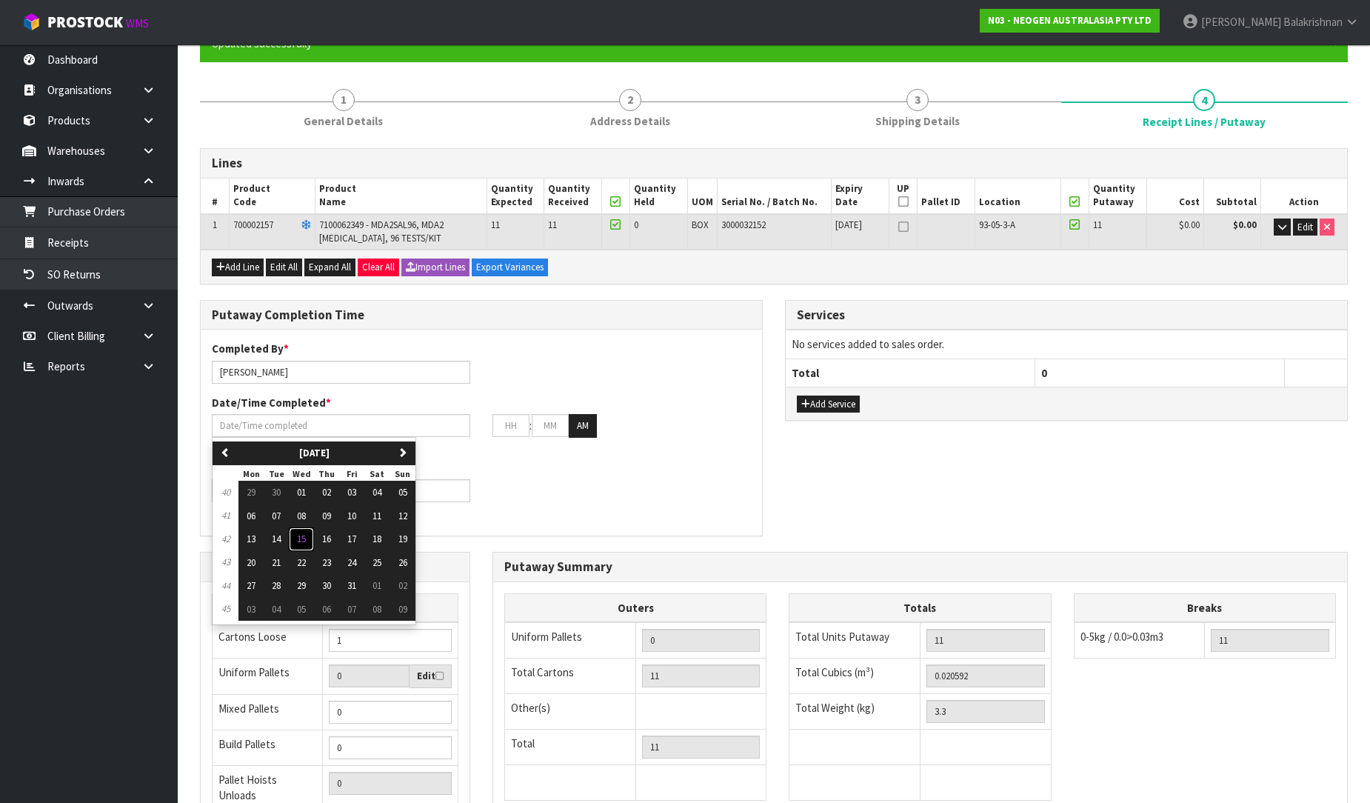
click at [301, 535] on span "15" at bounding box center [301, 539] width 9 height 13
type input "[DATE]"
type input "12"
type input "00"
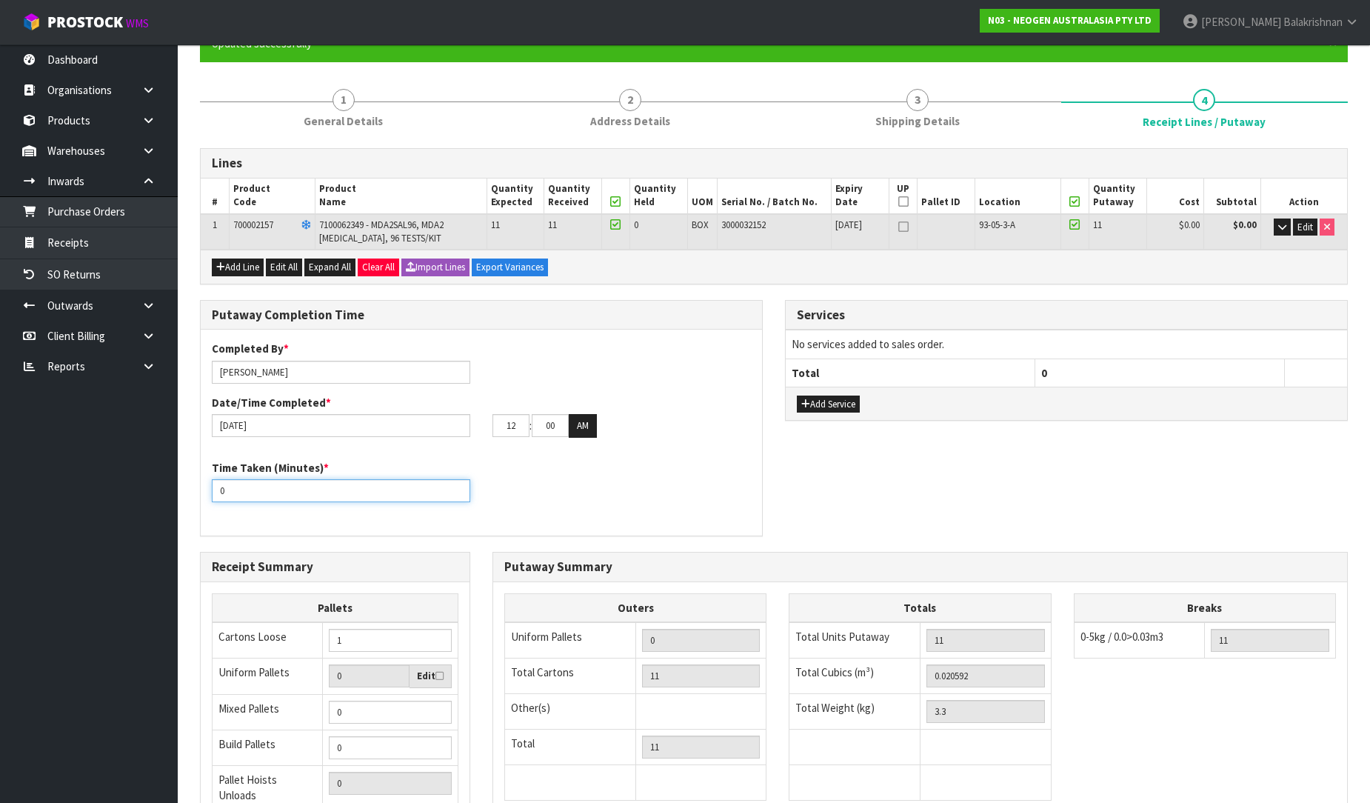
click at [358, 490] on input "0" at bounding box center [341, 490] width 258 height 23
type input "10"
click at [670, 476] on div "Time Taken (Minutes) * 10" at bounding box center [481, 486] width 561 height 53
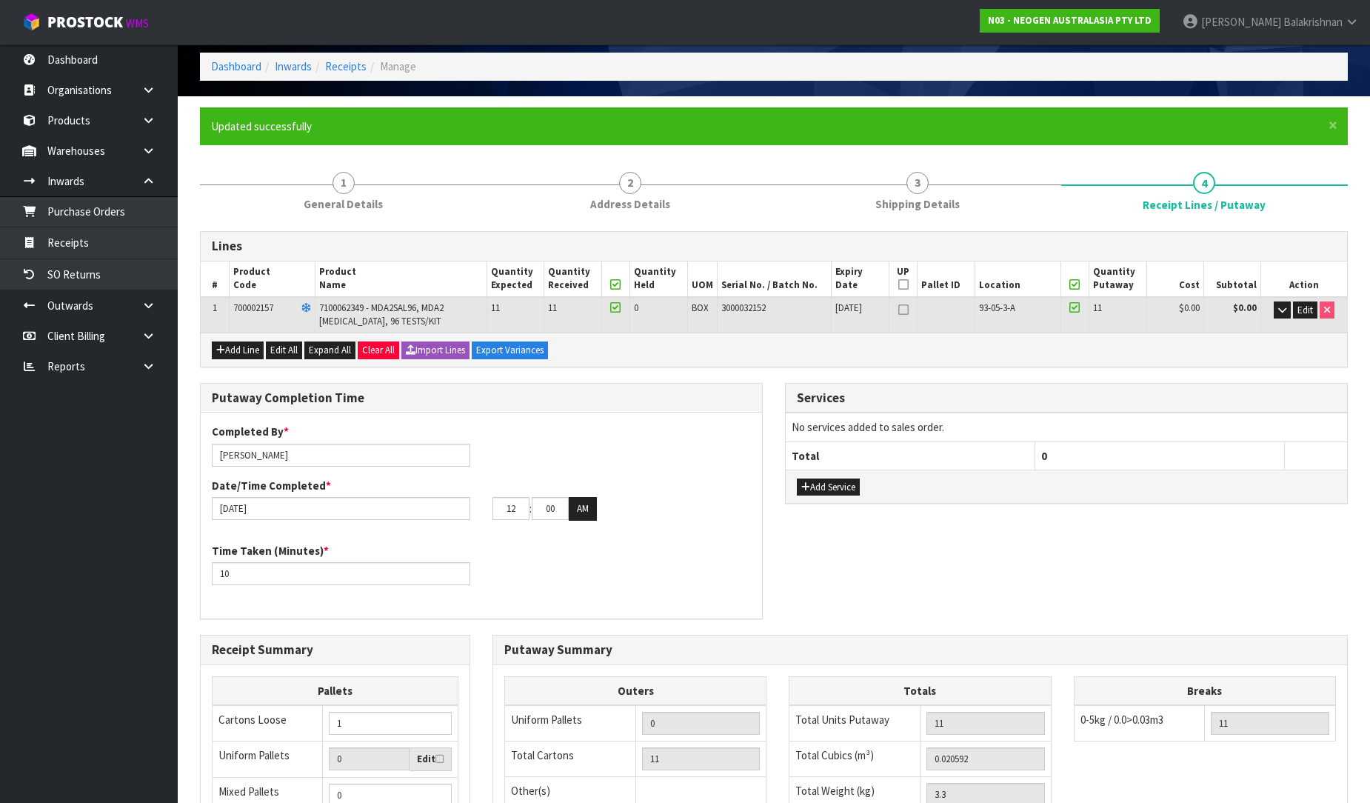
scroll to position [313, 0]
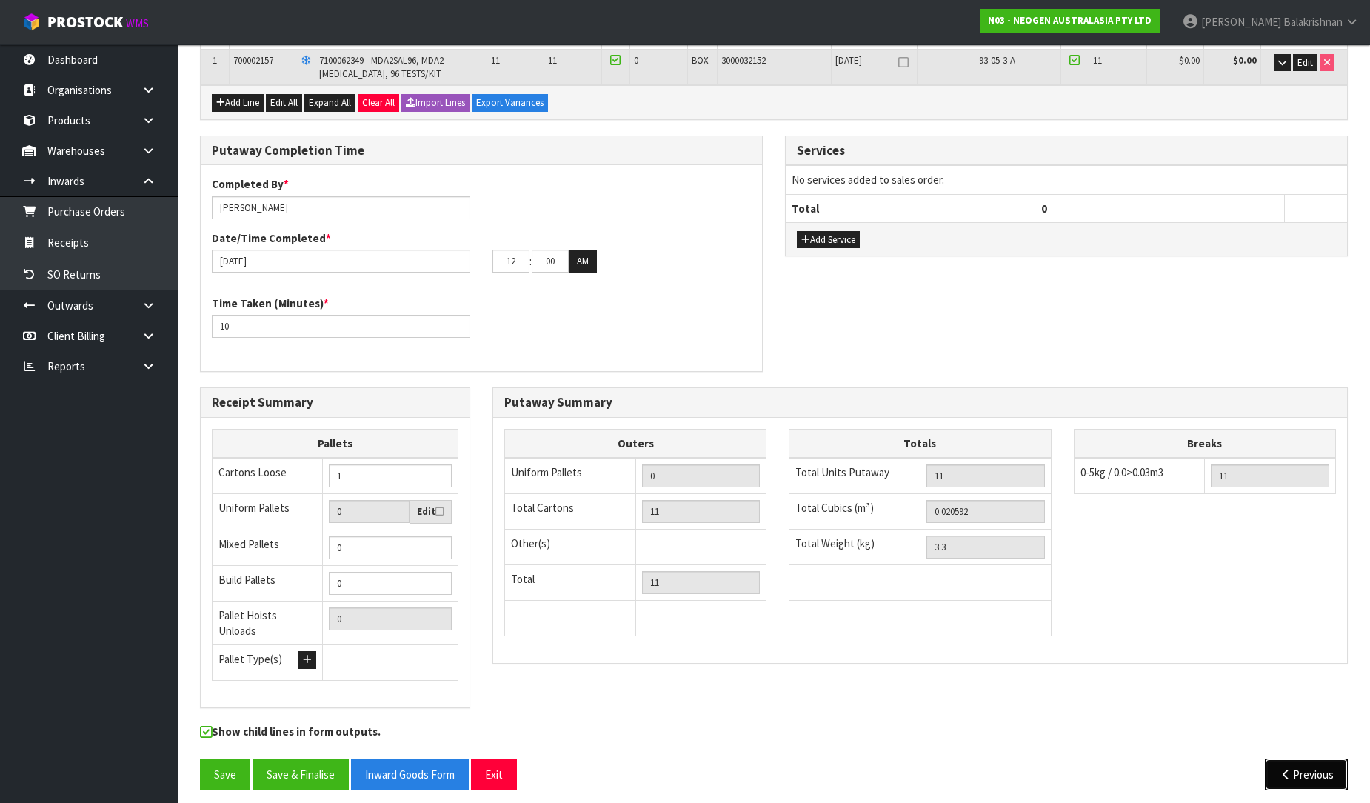
click at [1312, 760] on button "Previous" at bounding box center [1306, 774] width 83 height 32
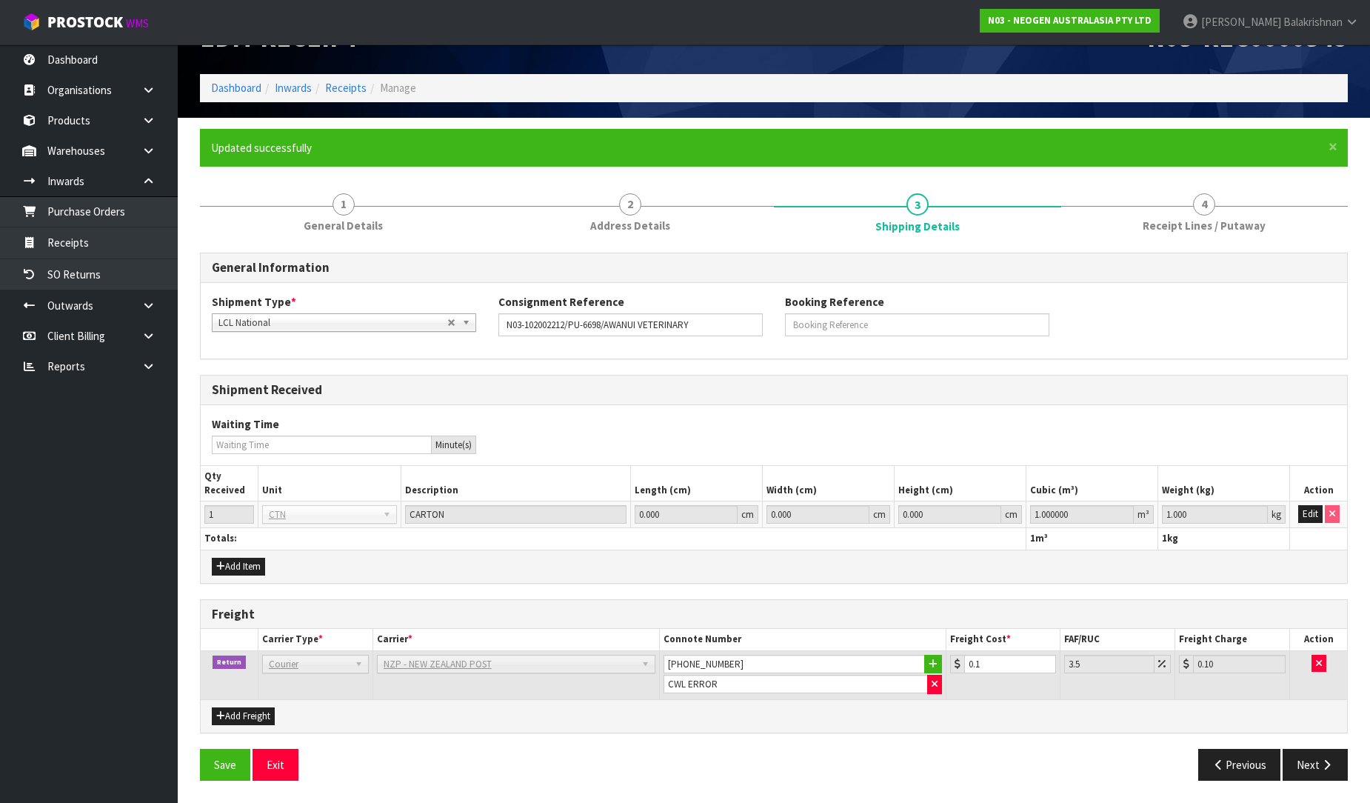
scroll to position [43, 0]
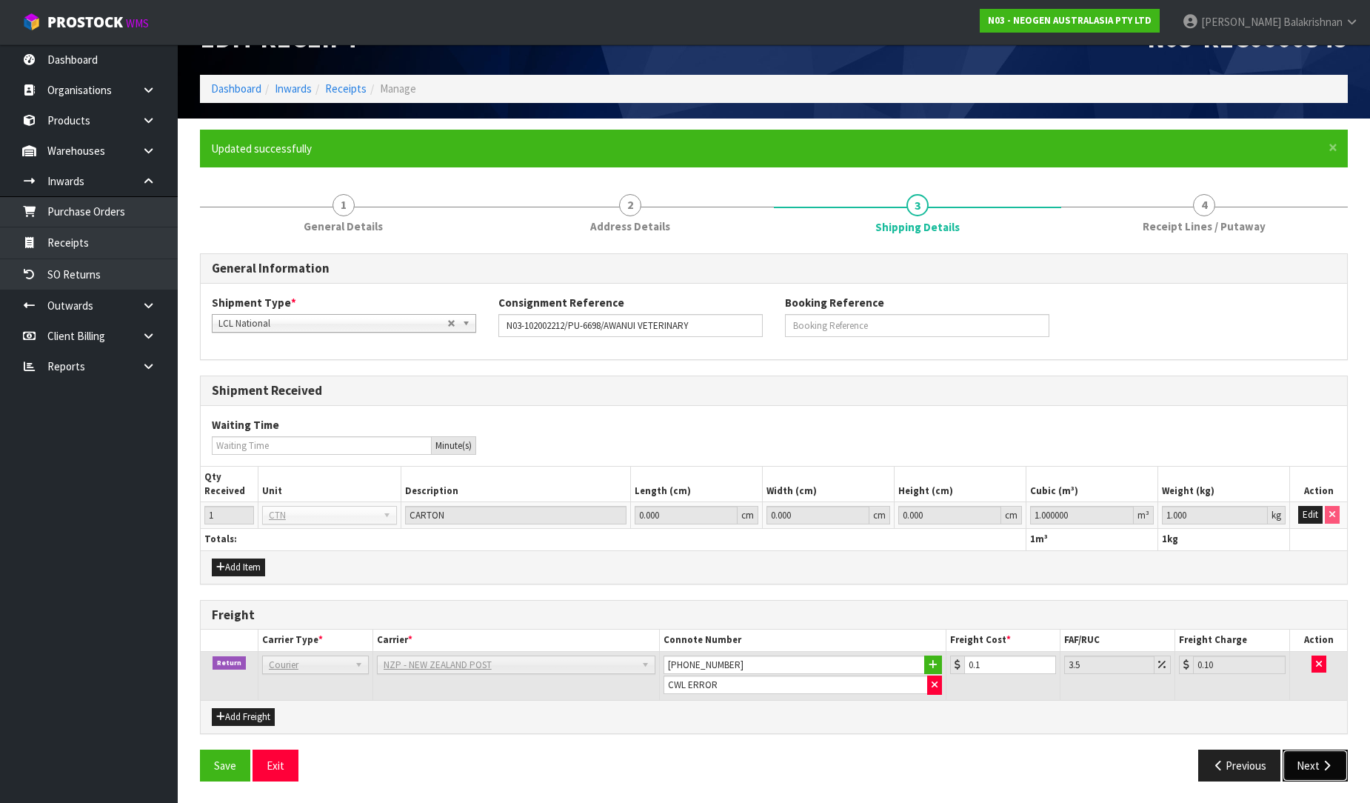
click at [1304, 760] on button "Next" at bounding box center [1315, 766] width 65 height 32
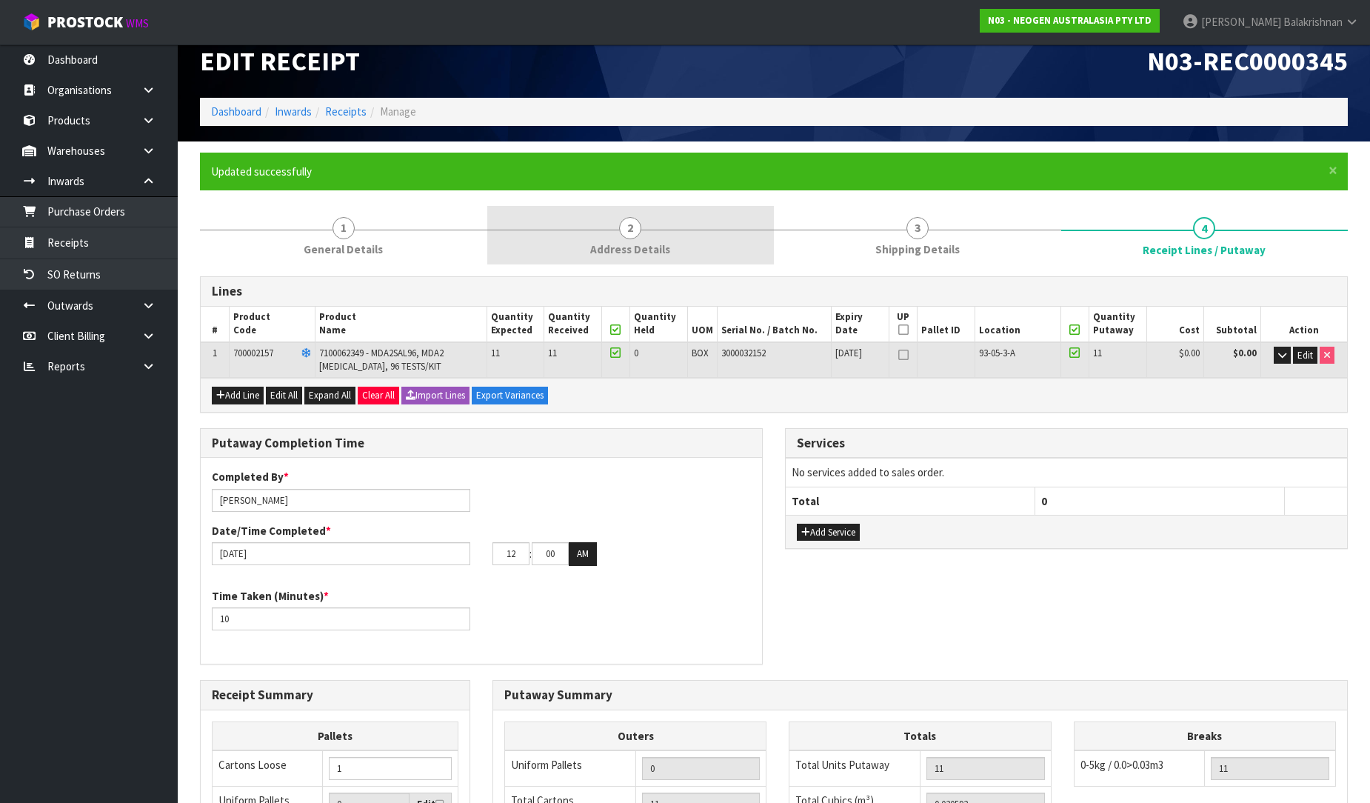
scroll to position [0, 0]
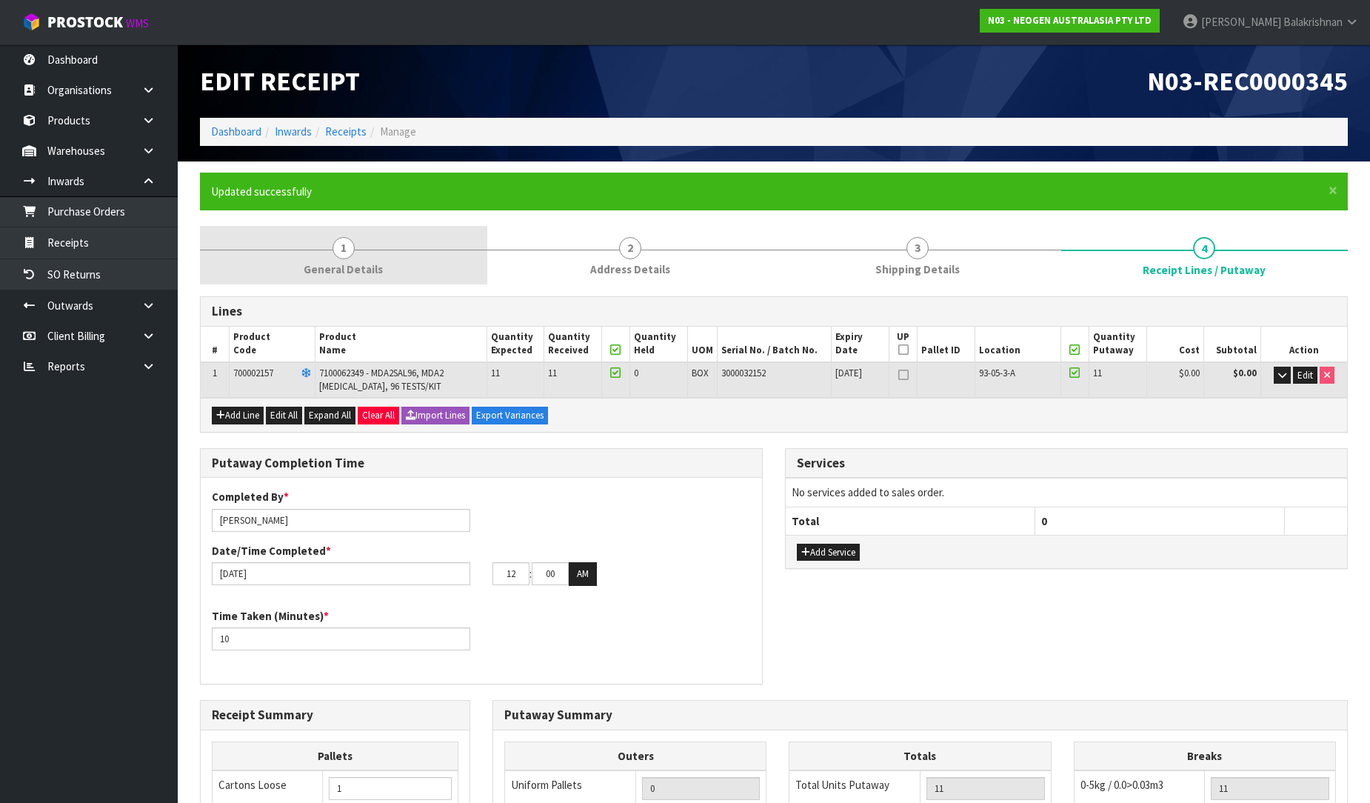
click at [337, 244] on span "1" at bounding box center [344, 248] width 22 height 22
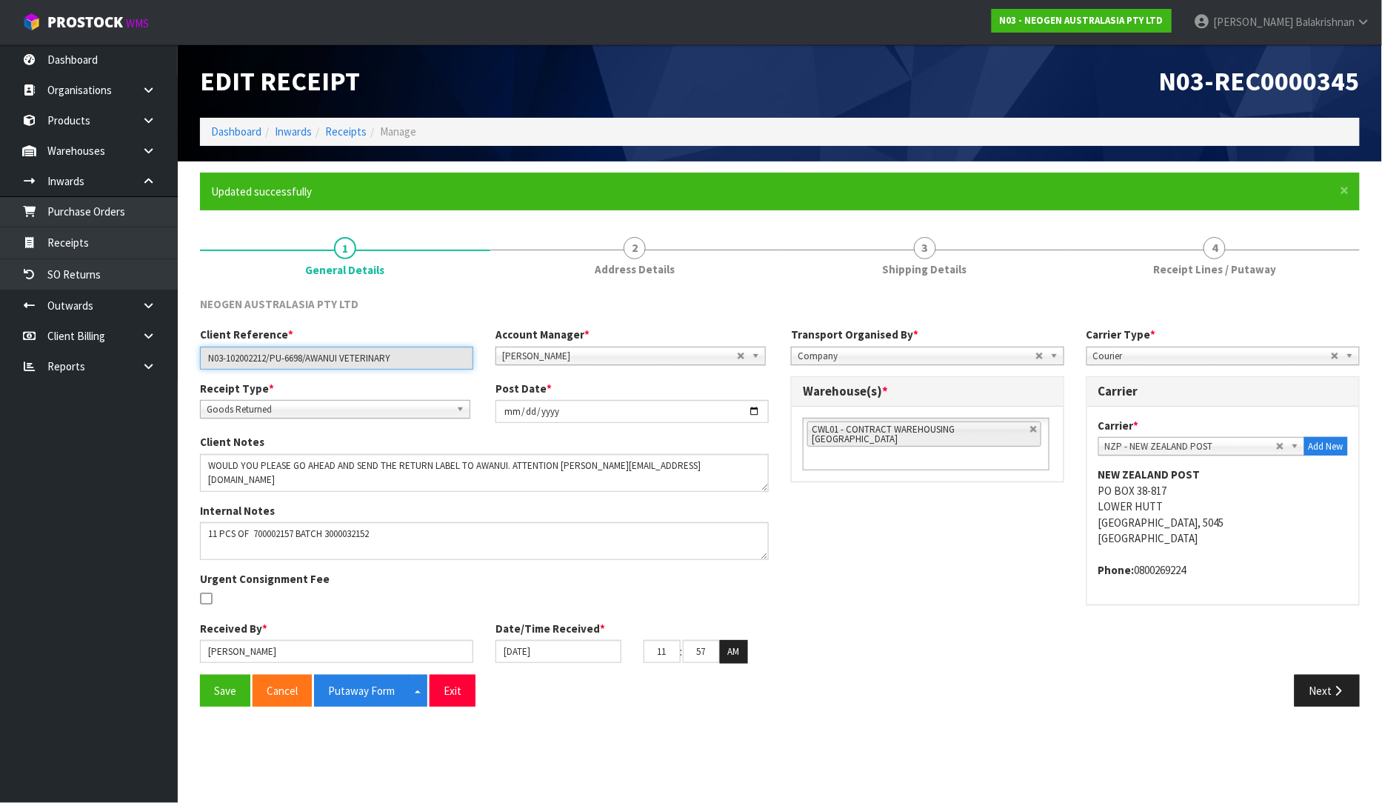
drag, startPoint x: 421, startPoint y: 357, endPoint x: 197, endPoint y: 375, distance: 224.4
click at [197, 375] on div "Client Reference * N03-102002212/PU-6698/AWANUI VETERINARY Account Manager * [P…" at bounding box center [484, 353] width 591 height 53
click at [441, 361] on input "N03-102002212/PU-6698/AWANUI VETERINARY" at bounding box center [336, 358] width 273 height 23
click at [1336, 694] on icon "button" at bounding box center [1339, 690] width 14 height 11
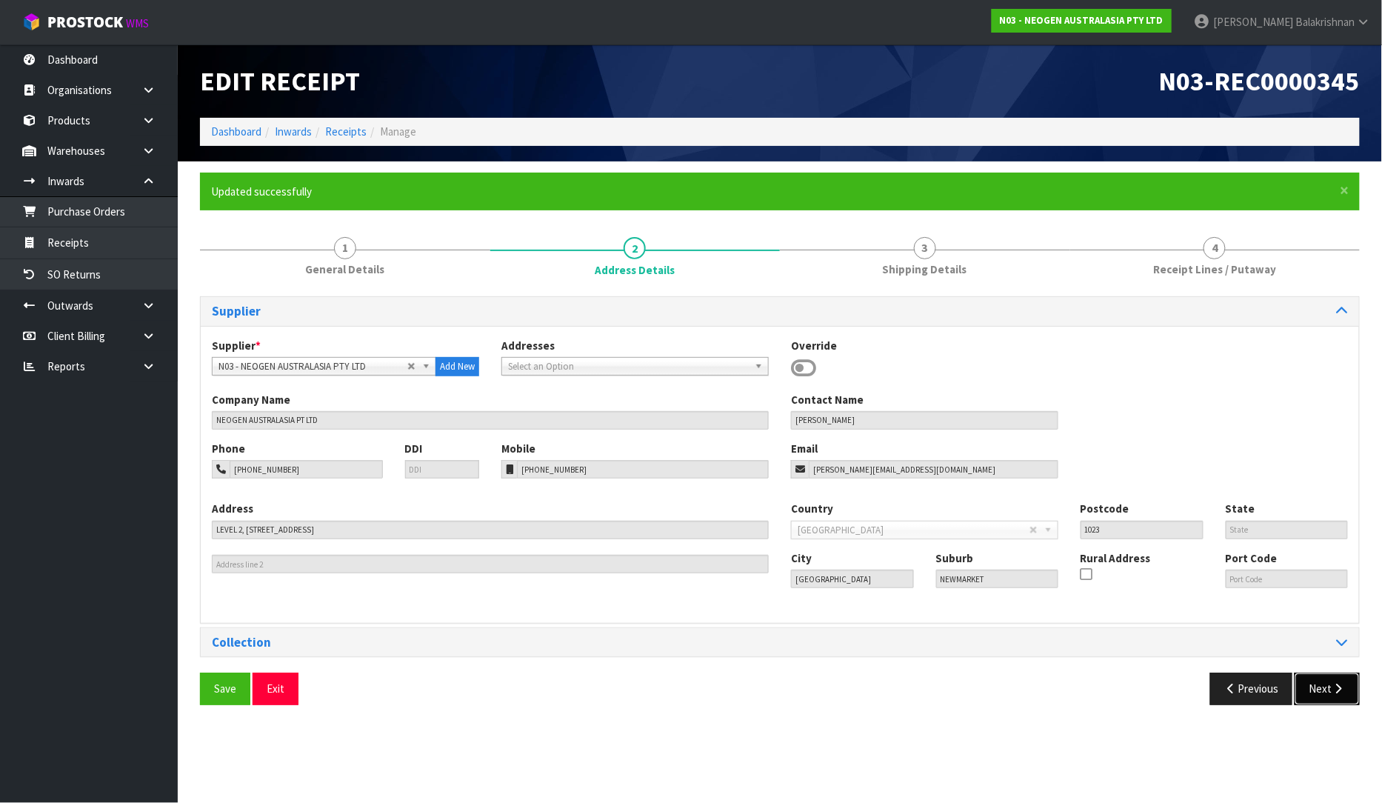
click at [1336, 694] on icon "button" at bounding box center [1339, 688] width 14 height 11
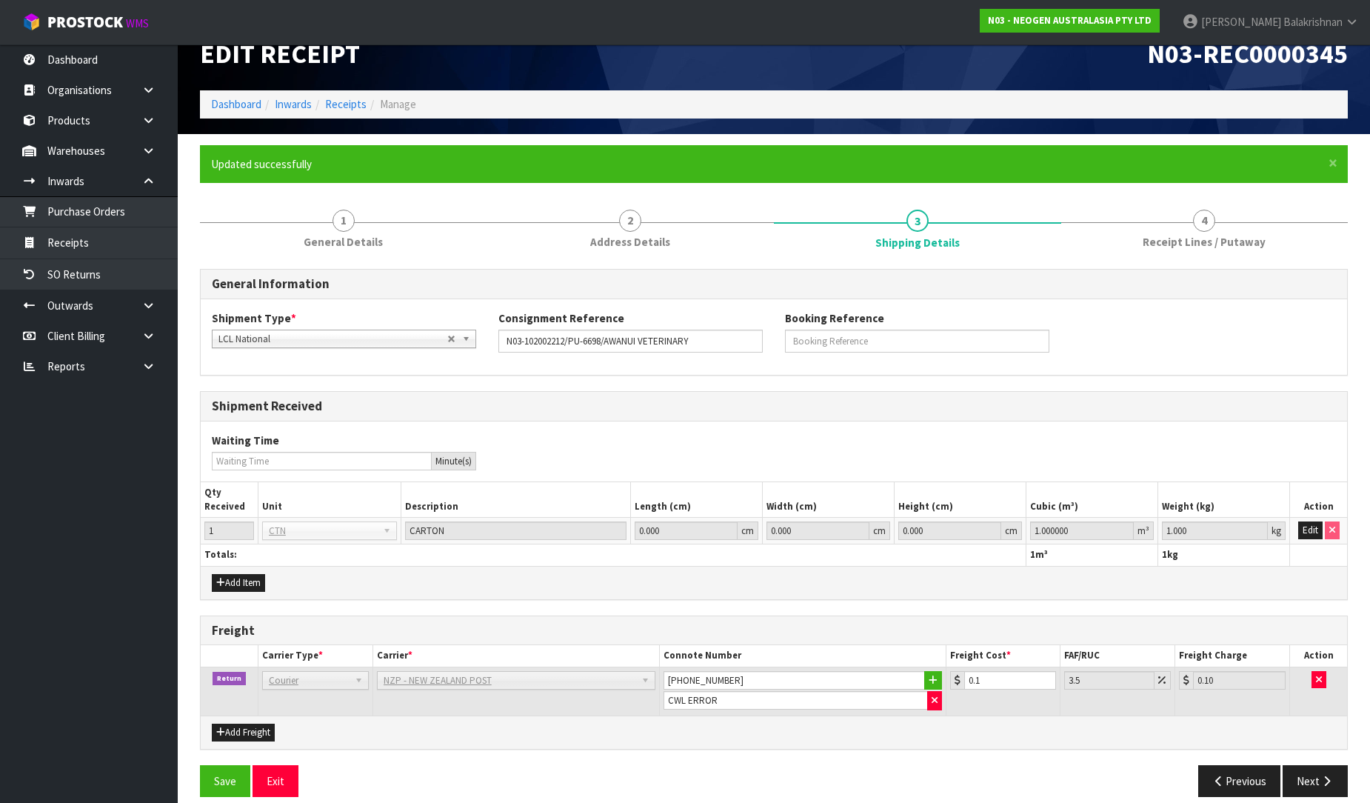
scroll to position [43, 0]
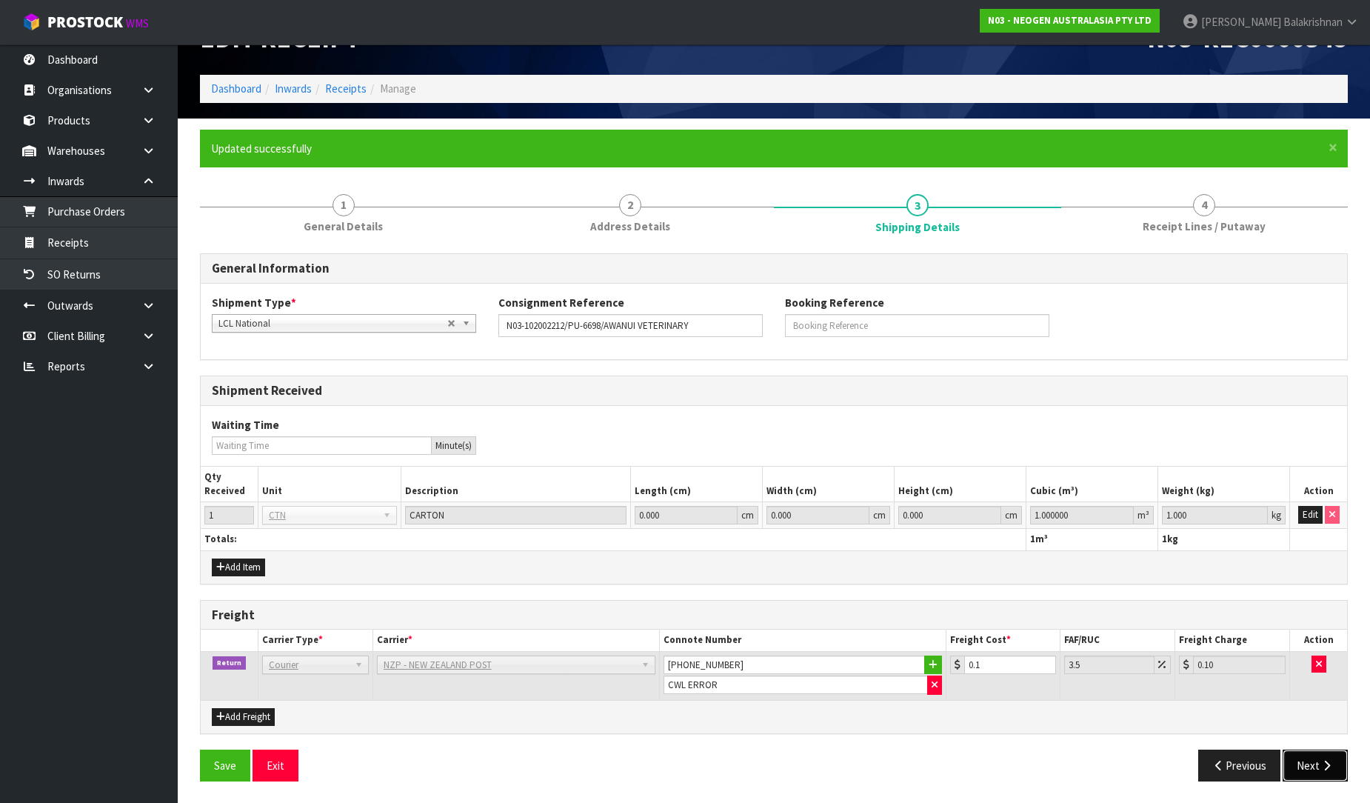
click at [1311, 753] on button "Next" at bounding box center [1315, 766] width 65 height 32
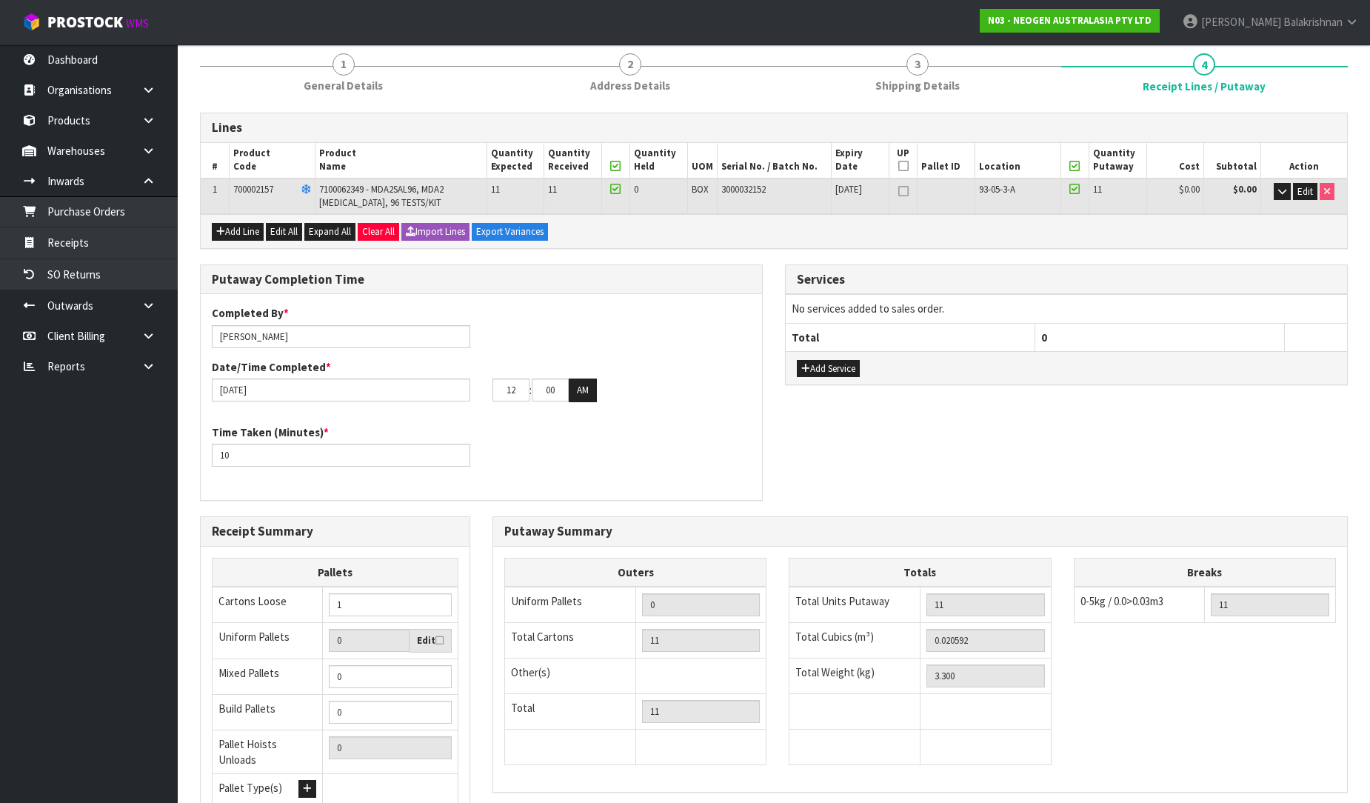
scroll to position [313, 0]
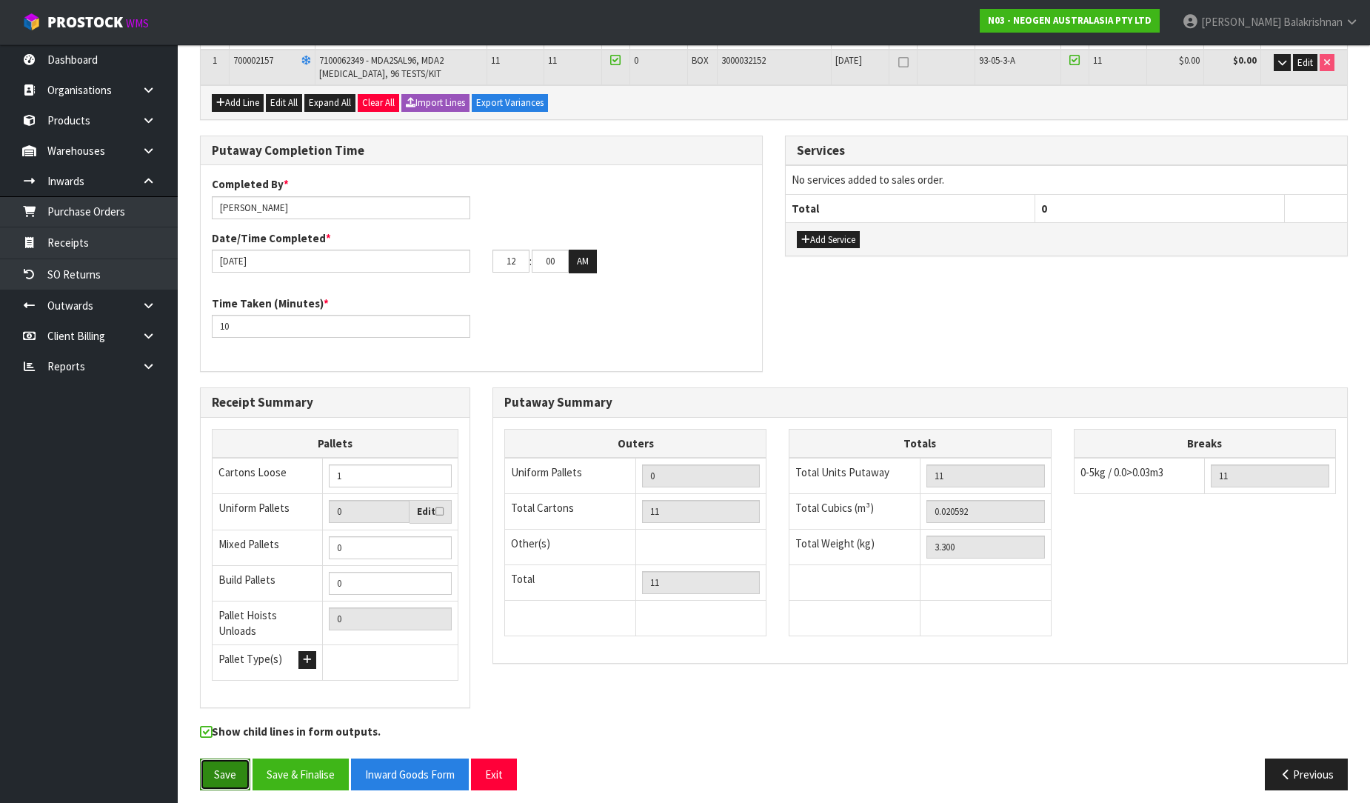
click at [215, 764] on button "Save" at bounding box center [225, 774] width 50 height 32
click at [1287, 769] on icon "button" at bounding box center [1286, 774] width 14 height 11
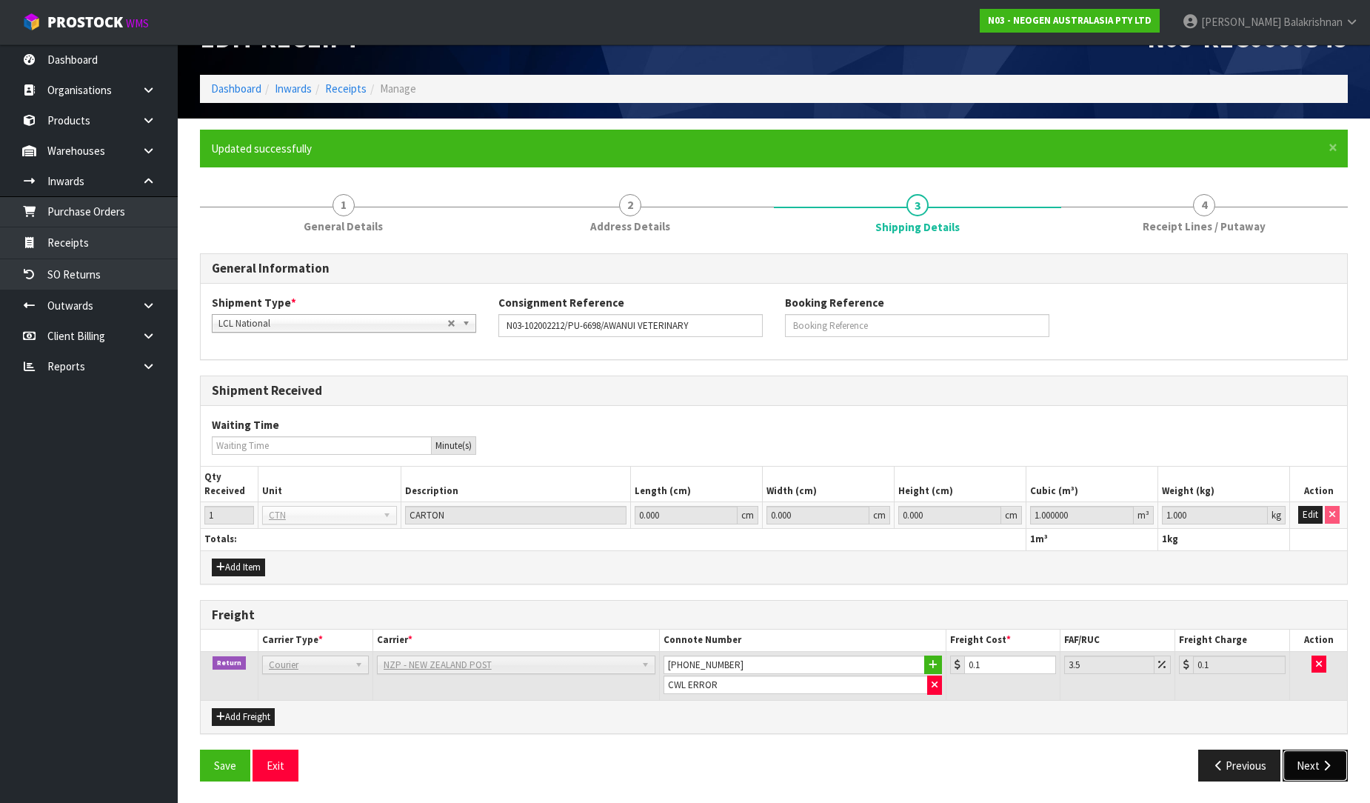
click at [1323, 760] on icon "button" at bounding box center [1327, 765] width 14 height 11
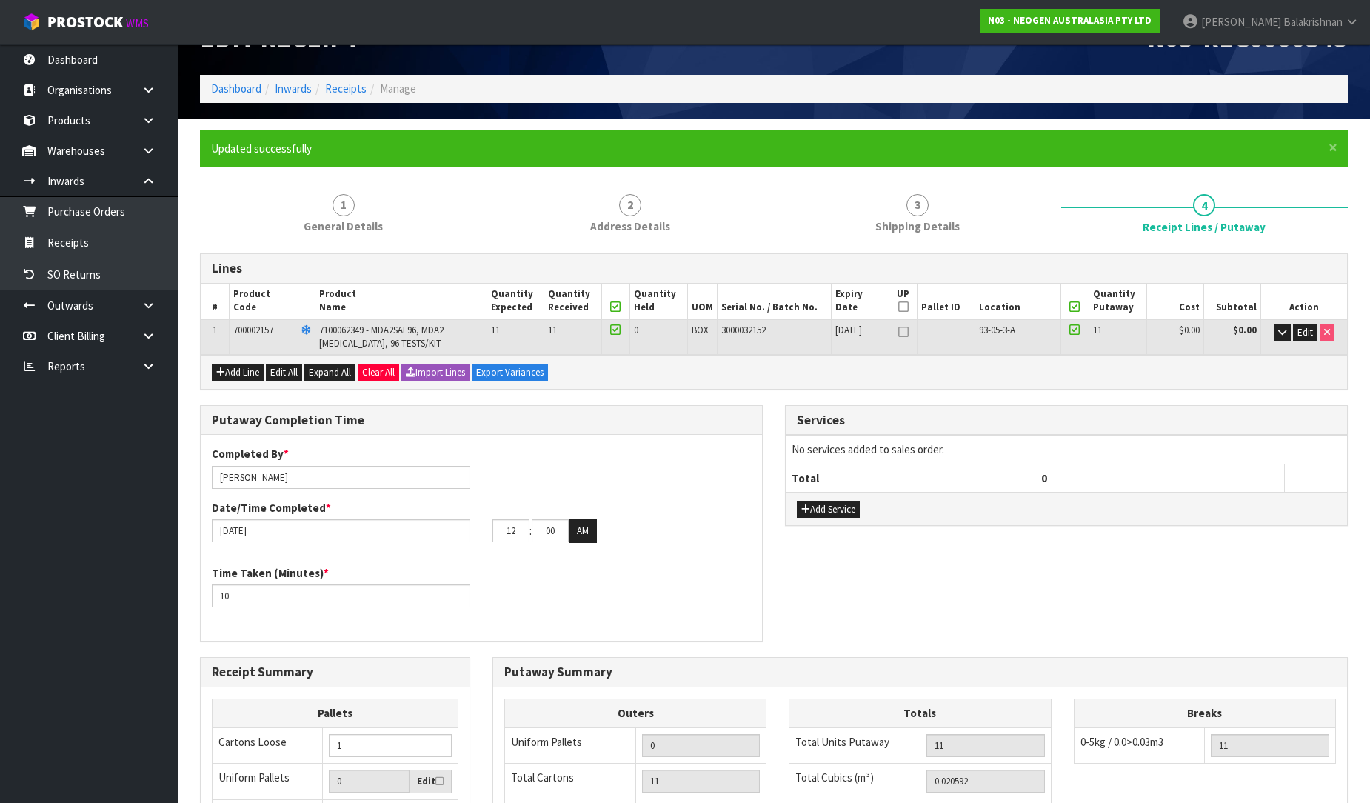
scroll to position [0, 0]
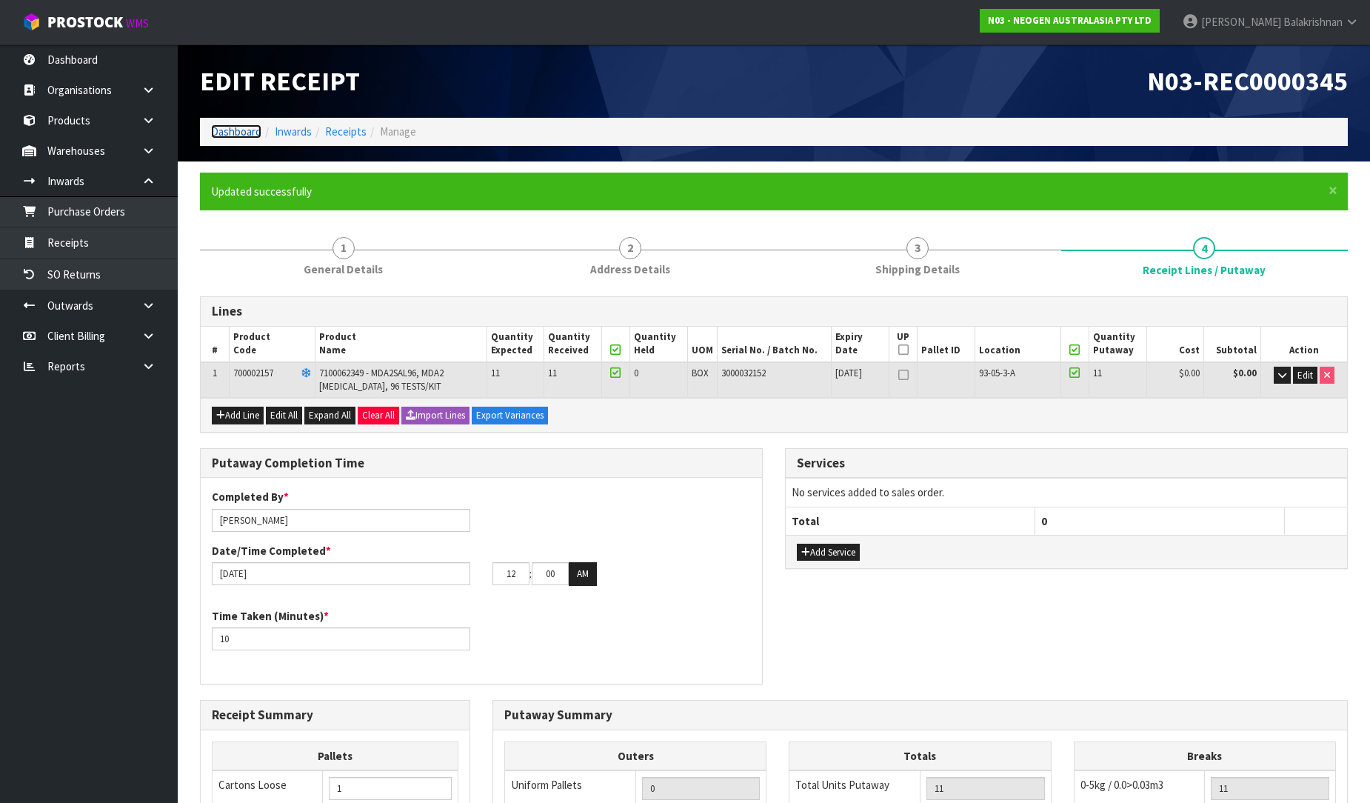
click at [232, 136] on link "Dashboard" at bounding box center [236, 131] width 50 height 14
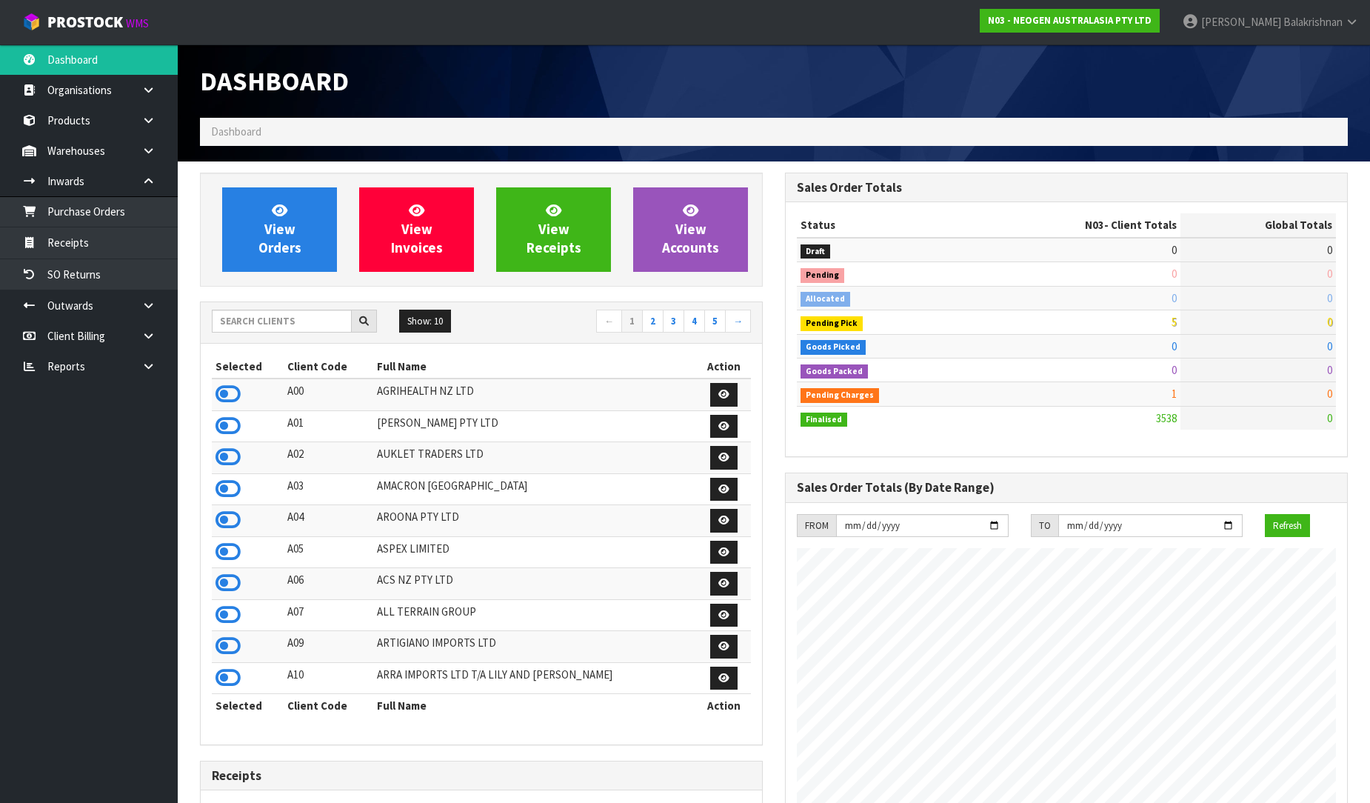
scroll to position [1122, 585]
click at [321, 318] on input "text" at bounding box center [282, 321] width 140 height 23
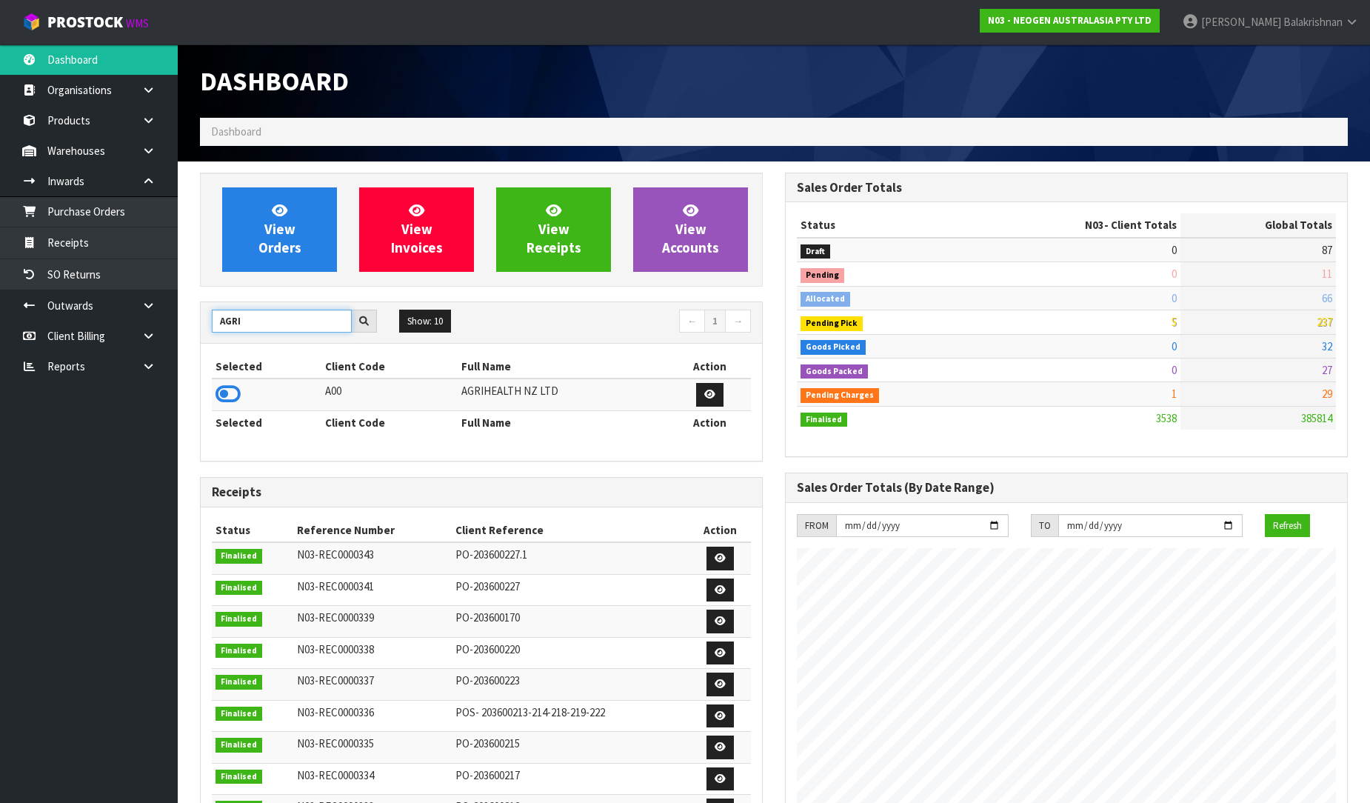
type input "AGRI"
drag, startPoint x: 242, startPoint y: 391, endPoint x: 243, endPoint y: 401, distance: 10.4
click at [243, 397] on td at bounding box center [267, 394] width 110 height 32
drag, startPoint x: 243, startPoint y: 401, endPoint x: 234, endPoint y: 402, distance: 8.9
click at [238, 402] on td at bounding box center [267, 394] width 110 height 32
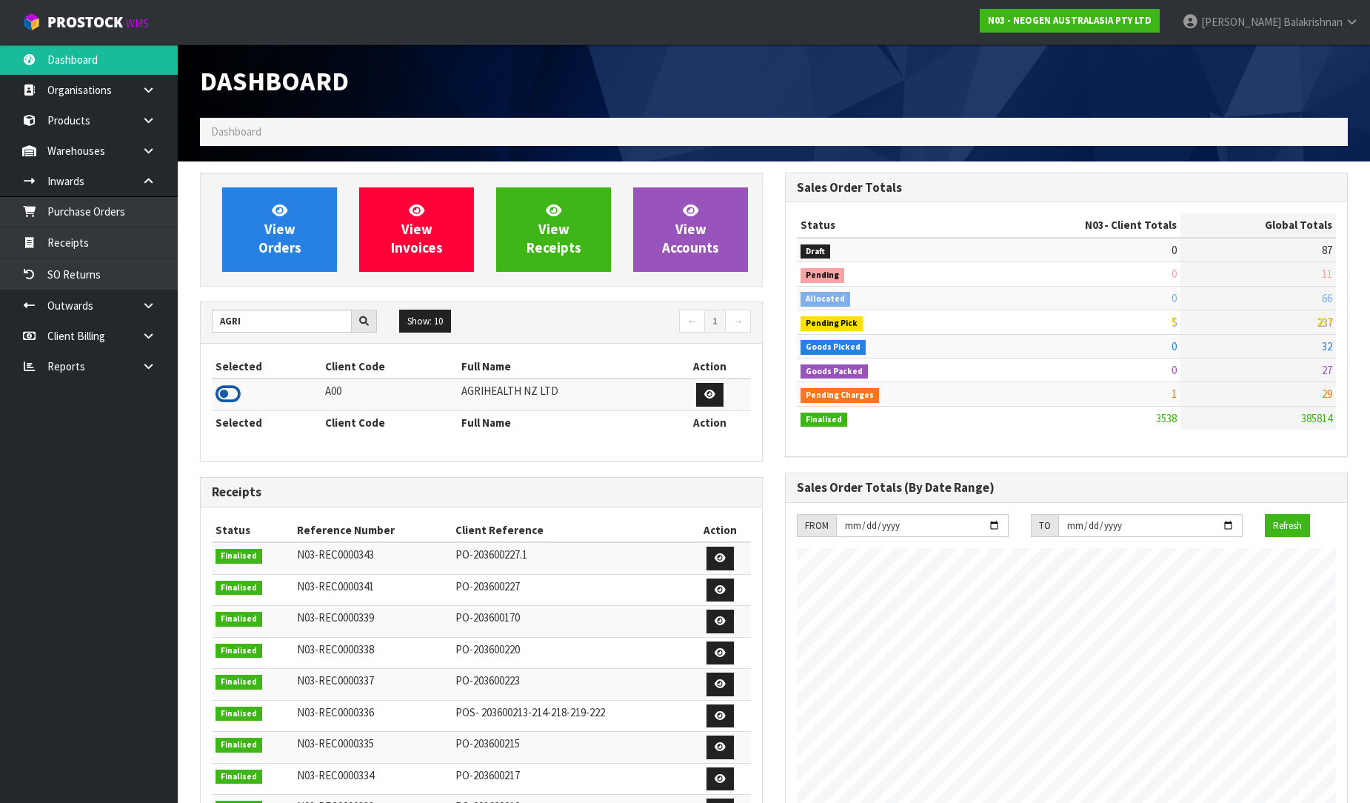
click at [231, 402] on icon at bounding box center [228, 394] width 25 height 22
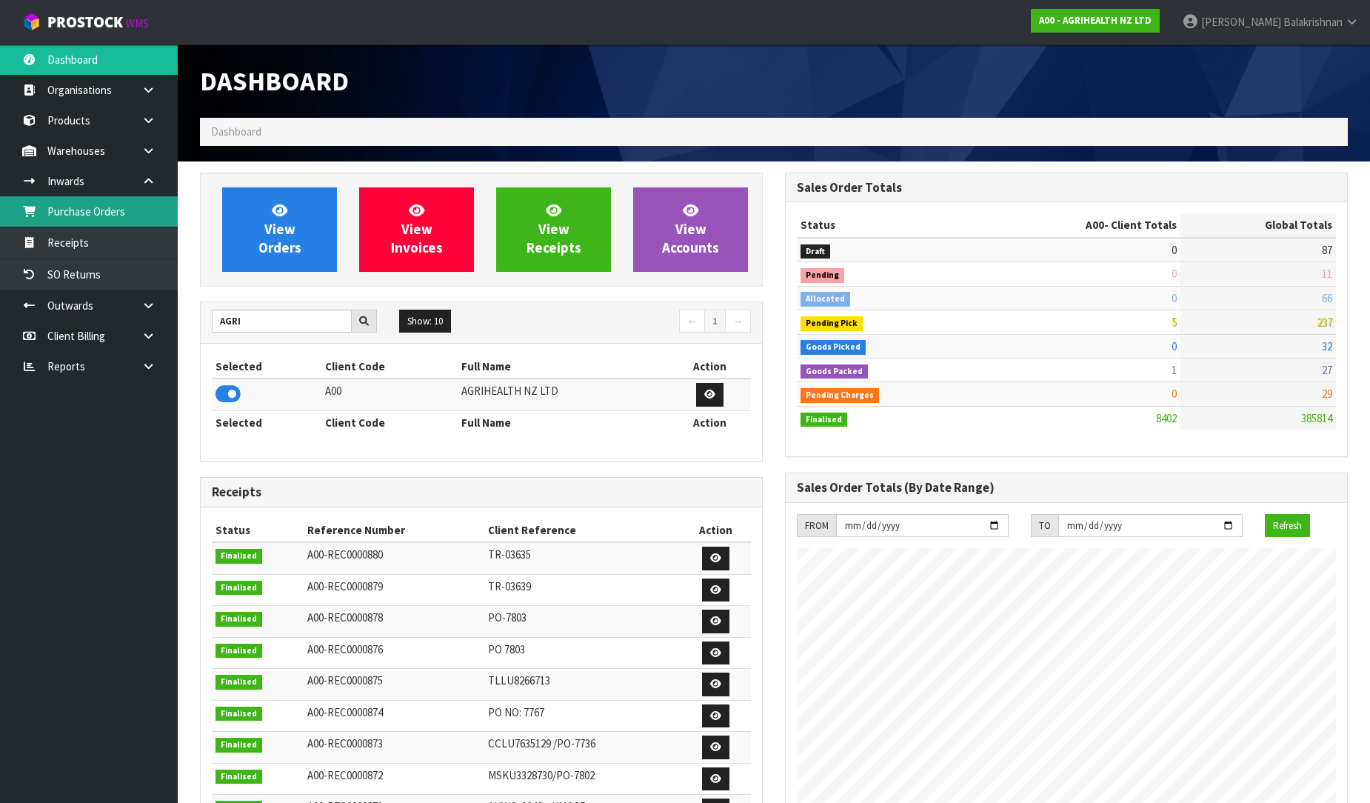
click at [104, 208] on link "Purchase Orders" at bounding box center [89, 211] width 178 height 30
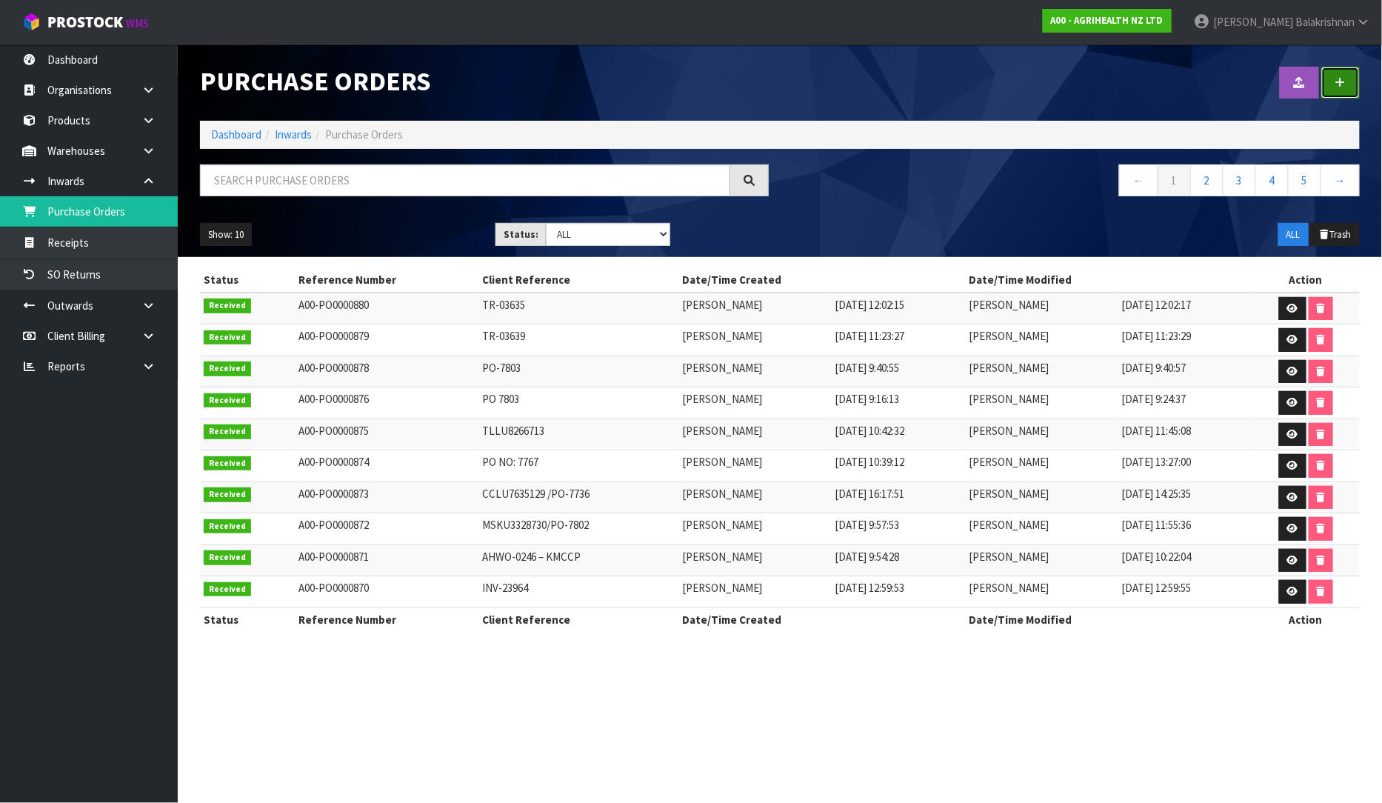
click at [1333, 80] on link at bounding box center [1340, 83] width 39 height 32
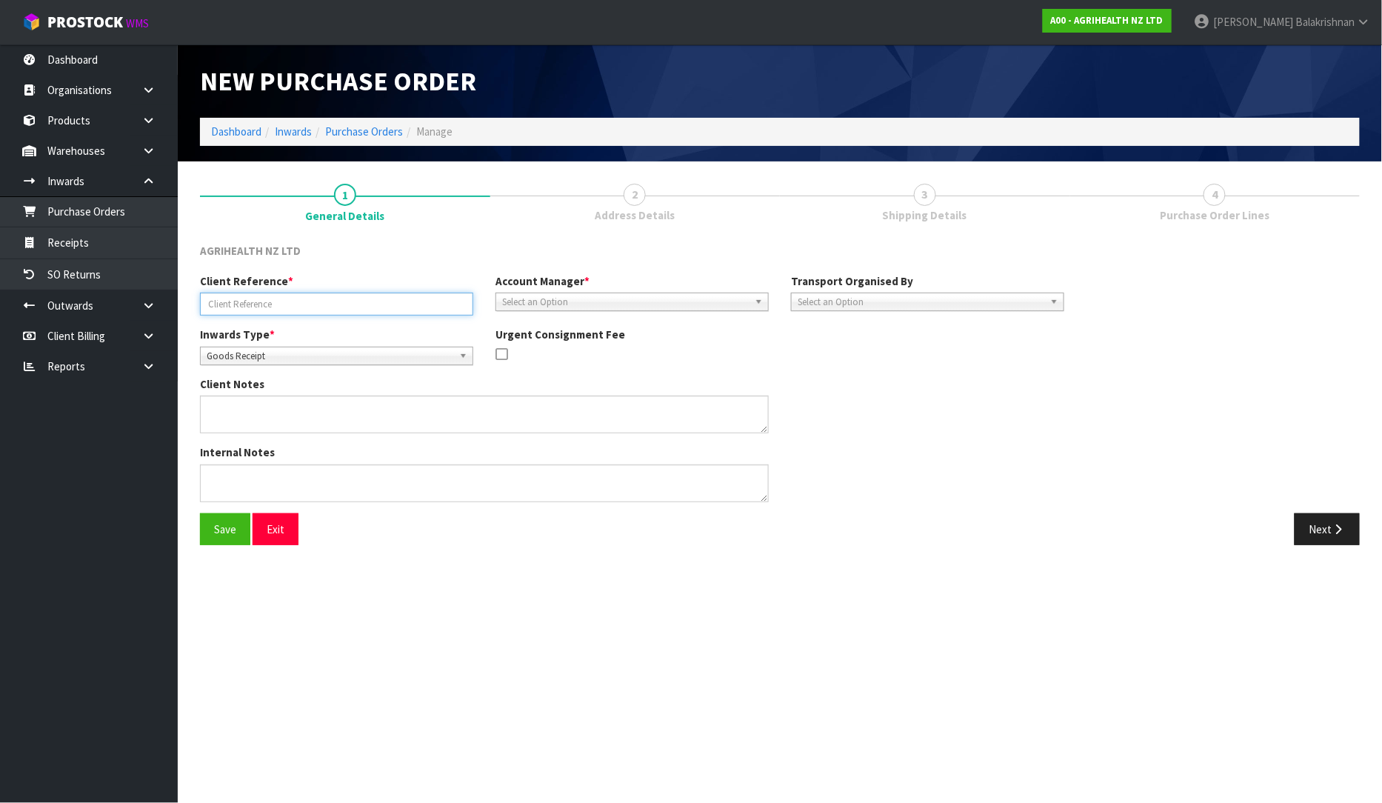
click at [264, 304] on input "text" at bounding box center [336, 304] width 273 height 23
click at [375, 129] on link "Purchase Orders" at bounding box center [364, 131] width 78 height 14
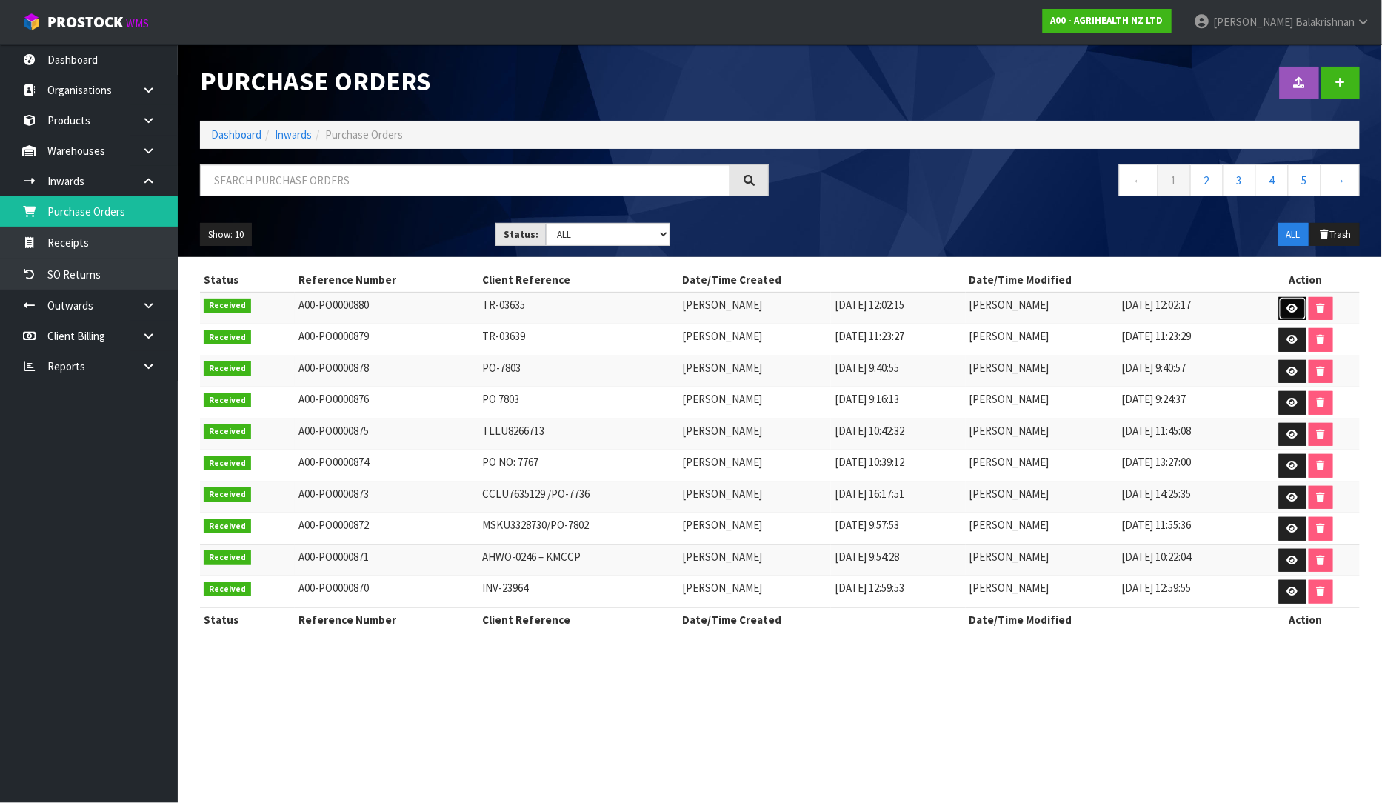
click at [1286, 307] on link at bounding box center [1292, 309] width 27 height 24
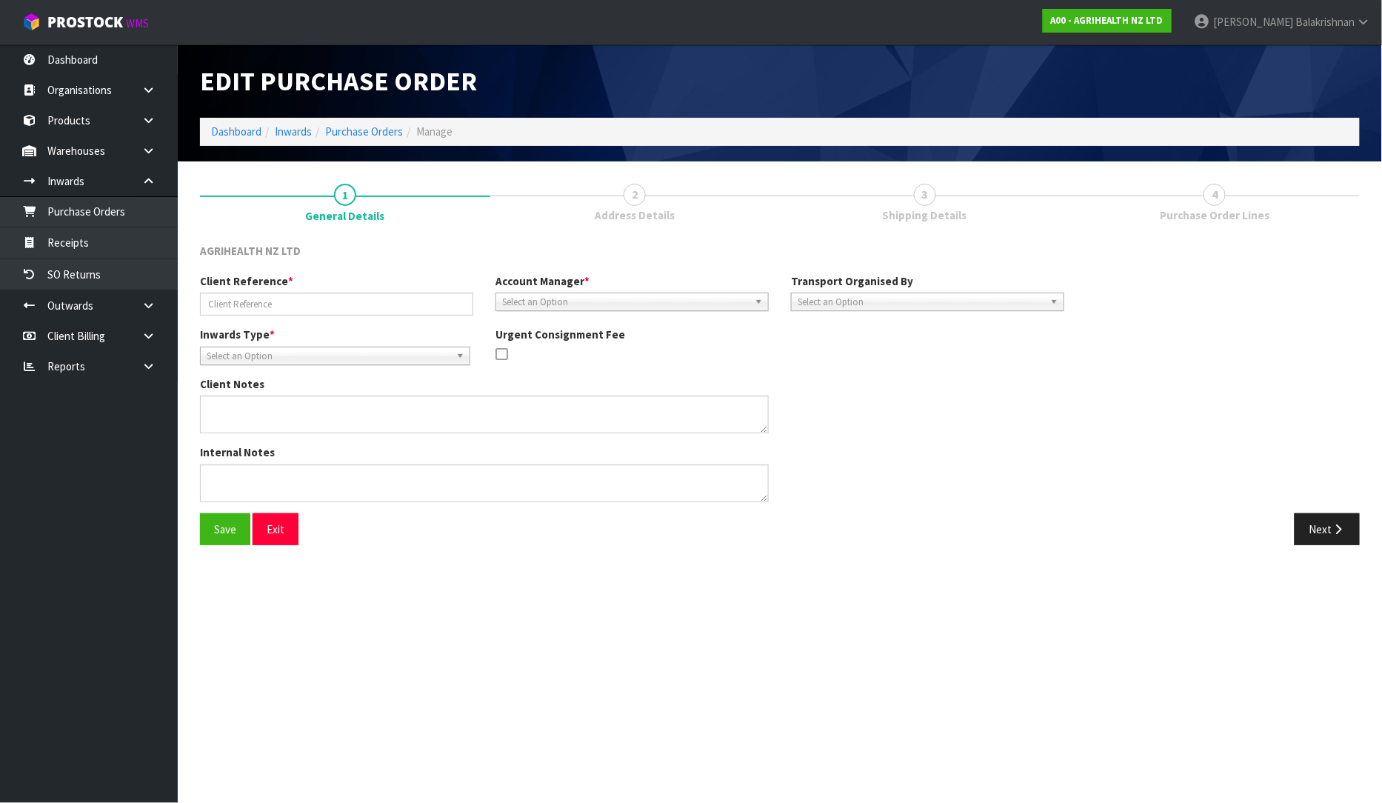
type input "TR-03635"
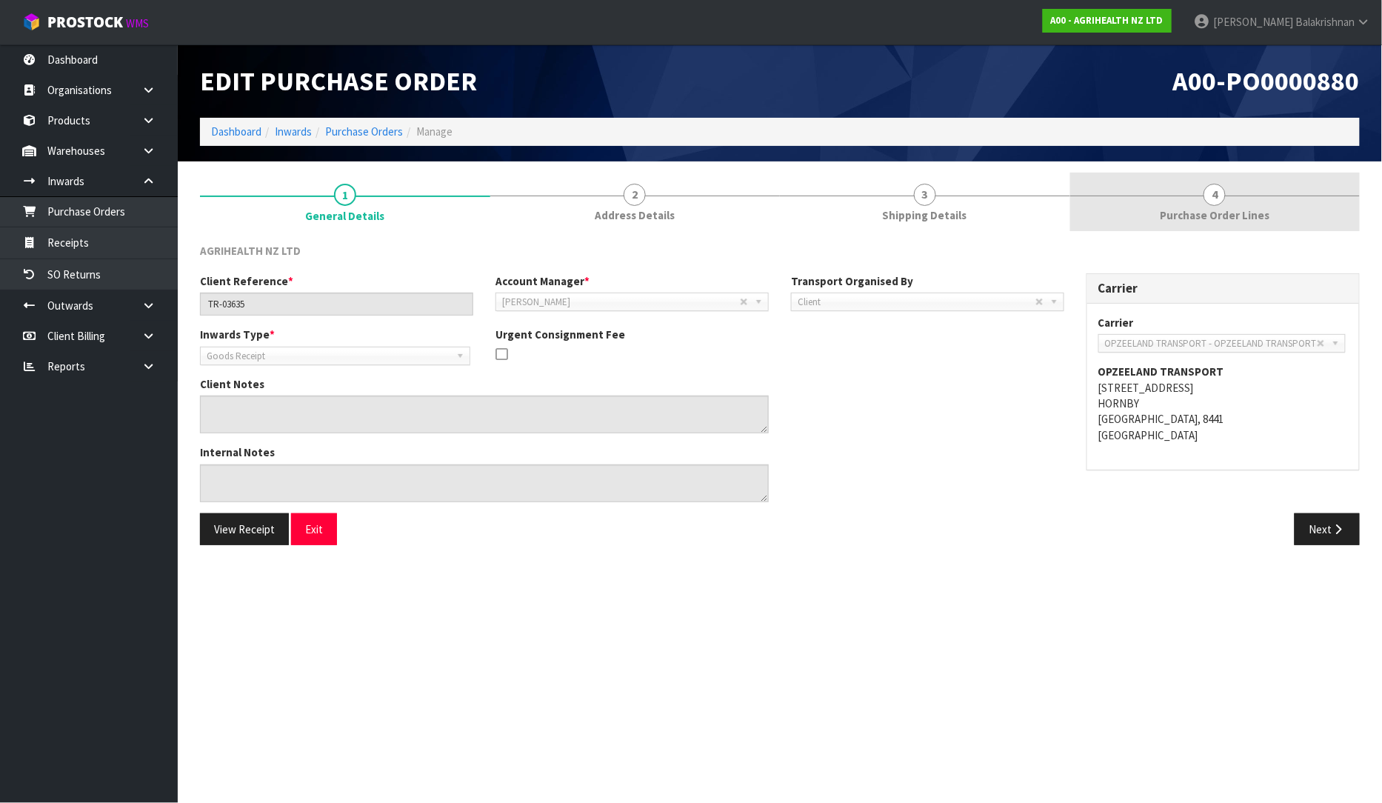
click at [1249, 203] on link "4 Purchase Order Lines" at bounding box center [1215, 202] width 290 height 59
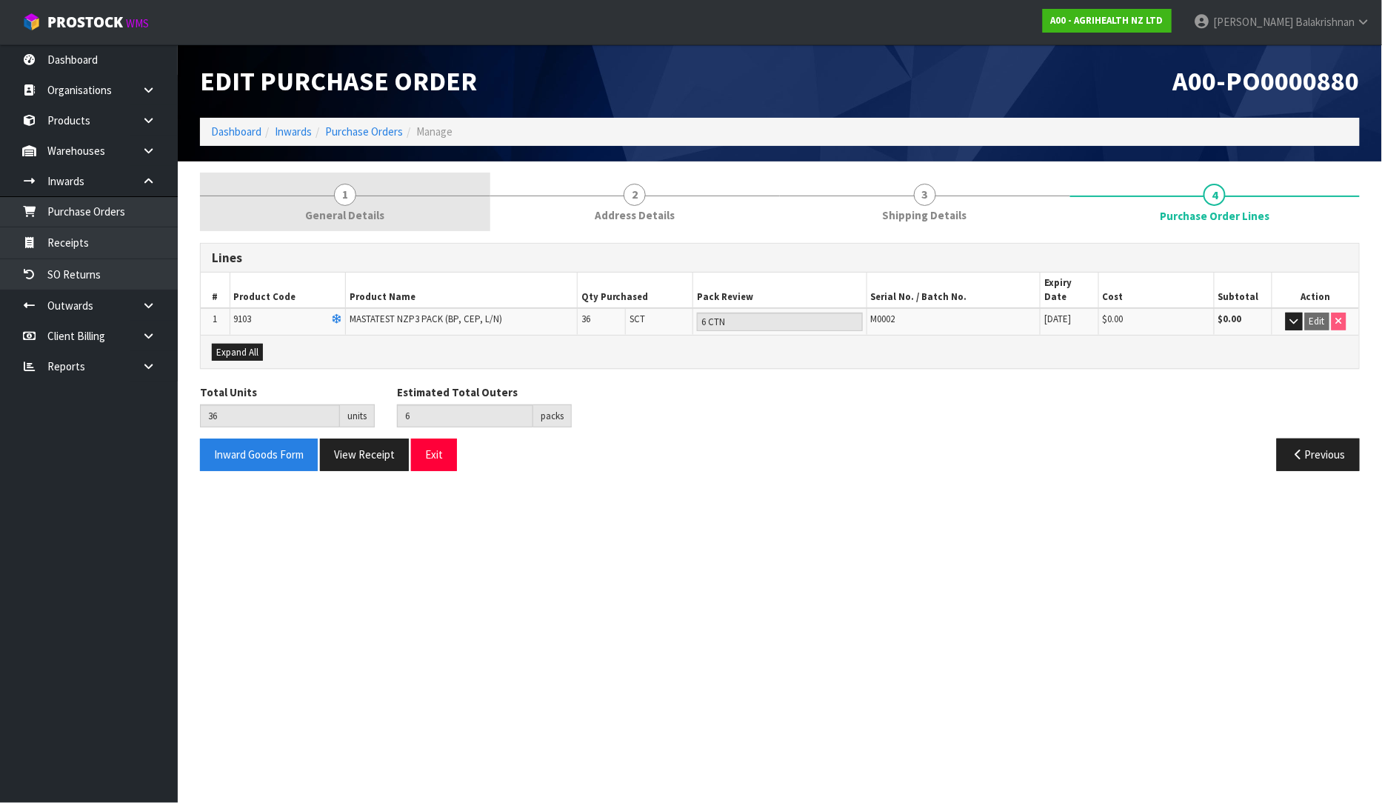
click at [334, 206] on link "1 General Details" at bounding box center [345, 202] width 290 height 59
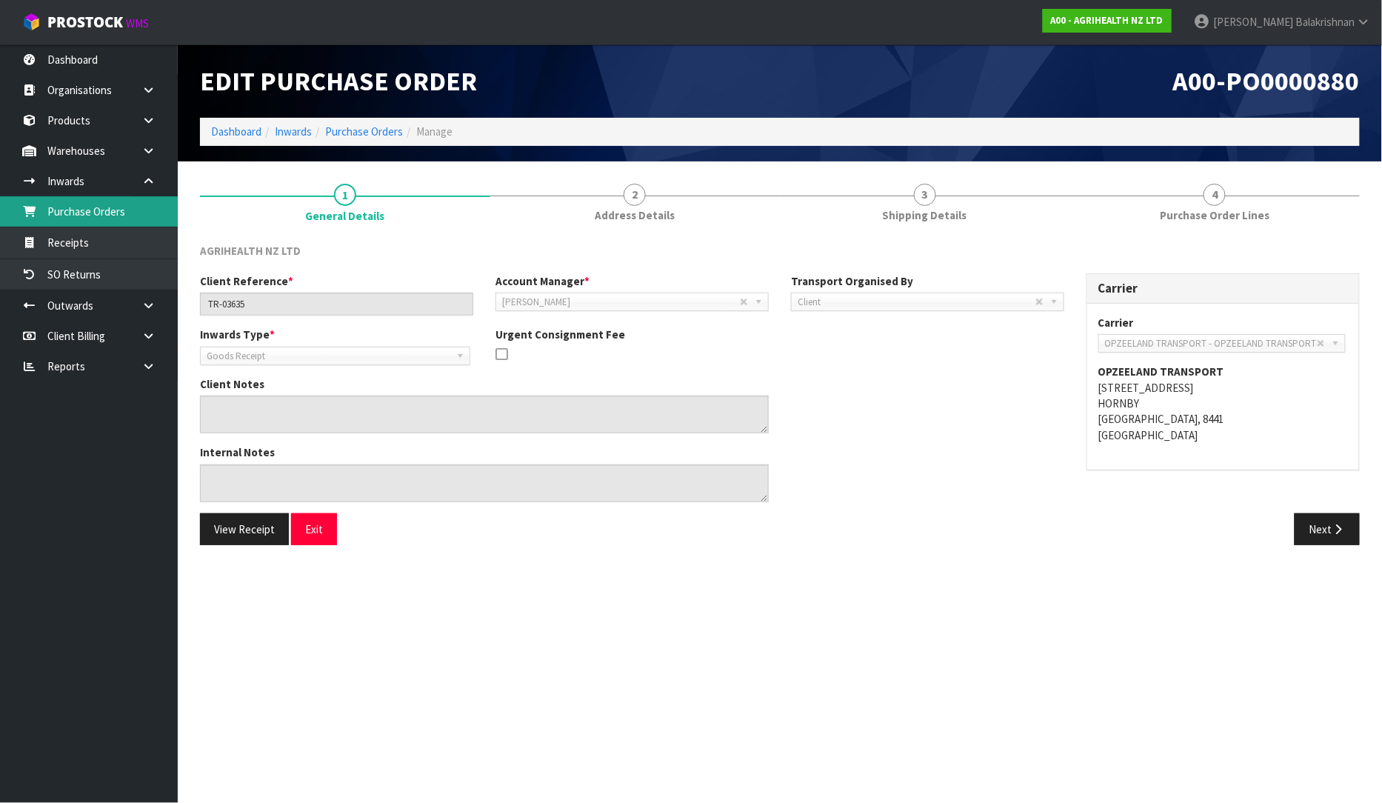
click at [87, 215] on link "Purchase Orders" at bounding box center [89, 211] width 178 height 30
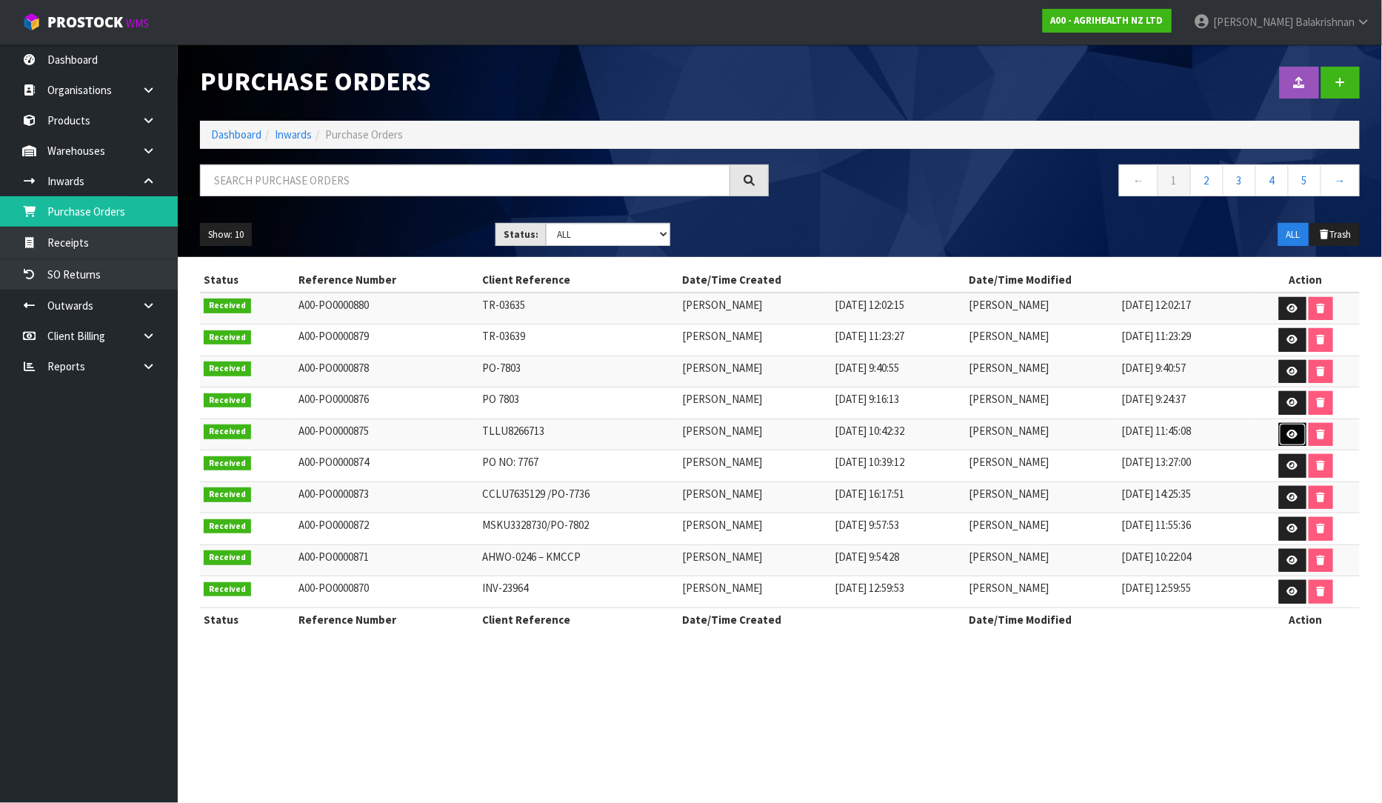
click at [1289, 433] on icon at bounding box center [1292, 435] width 11 height 10
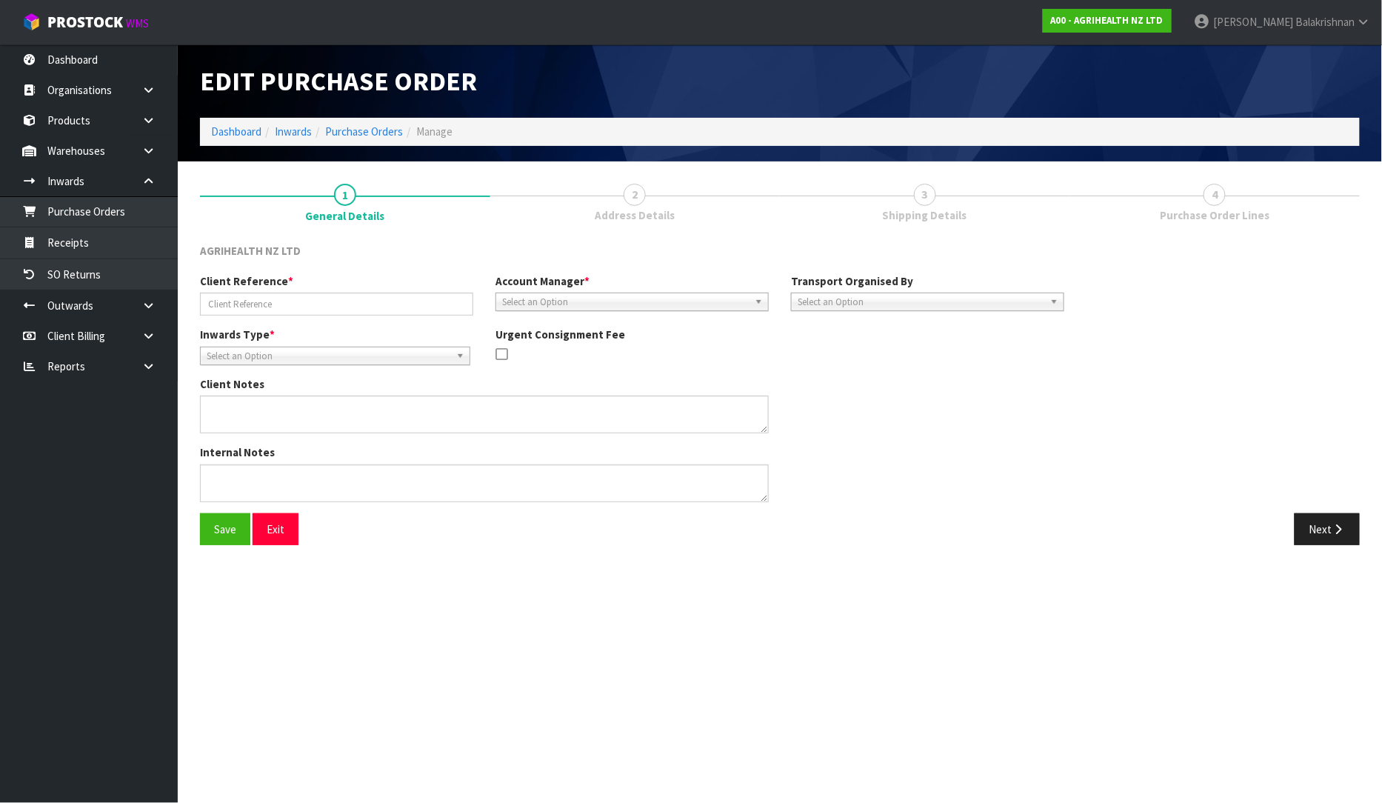
type input "TLLU8266713"
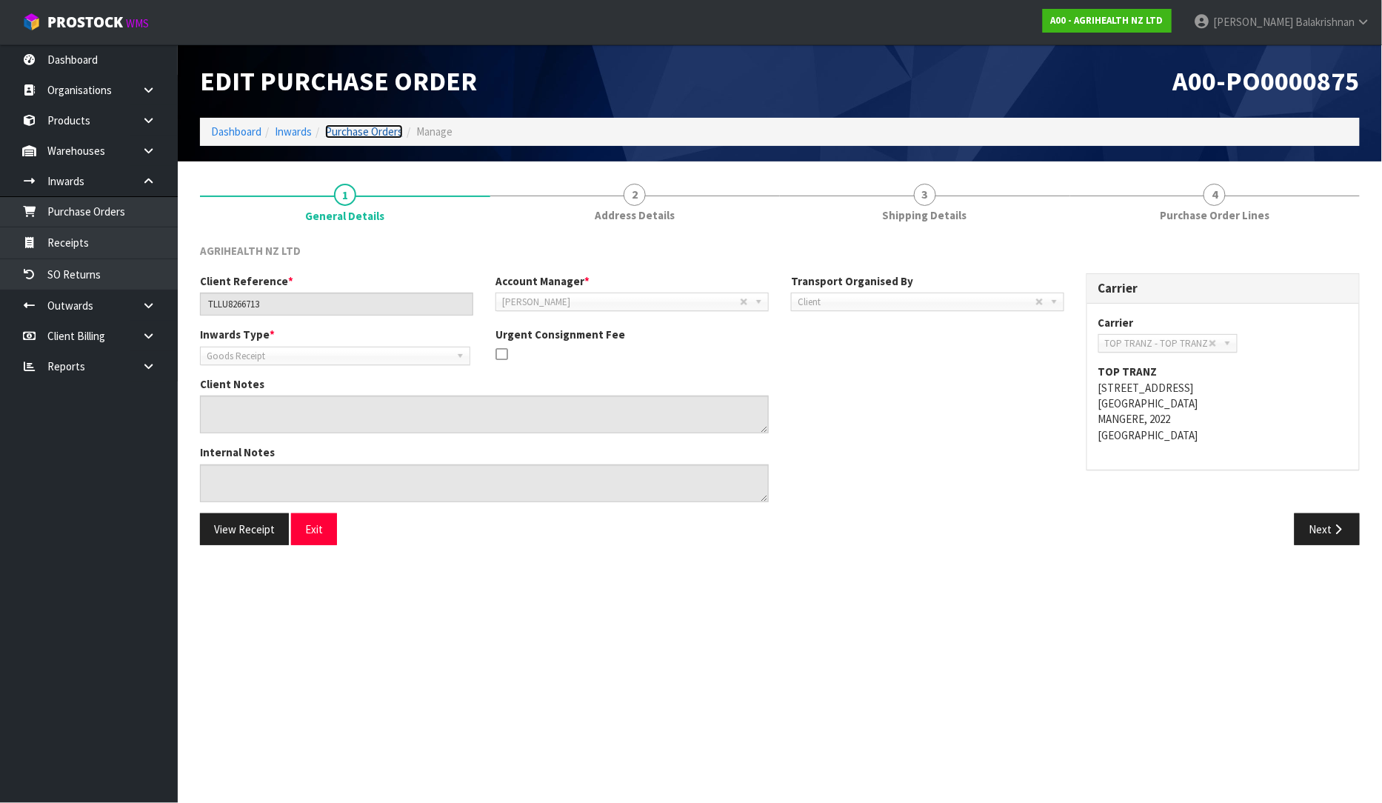
click at [365, 131] on link "Purchase Orders" at bounding box center [364, 131] width 78 height 14
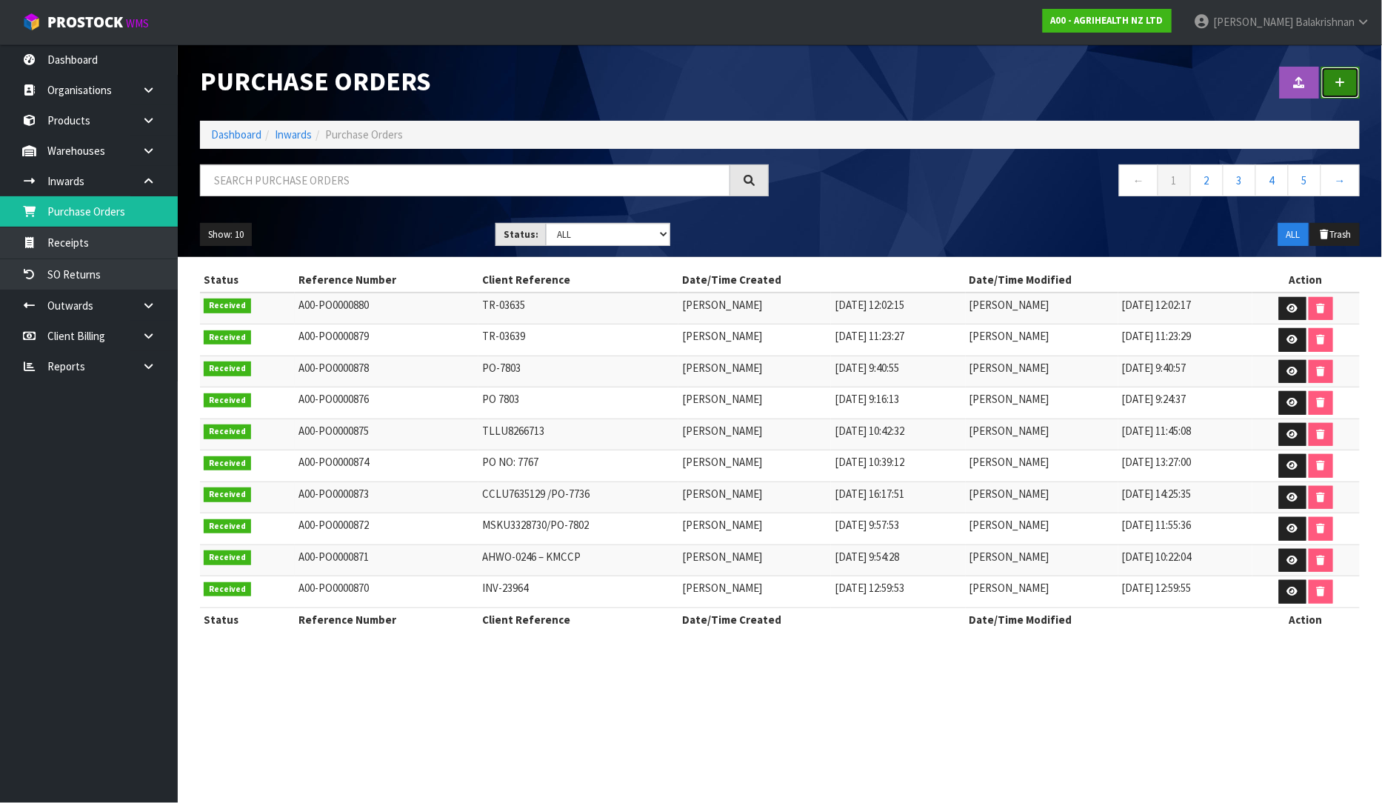
click at [1331, 83] on link at bounding box center [1340, 83] width 39 height 32
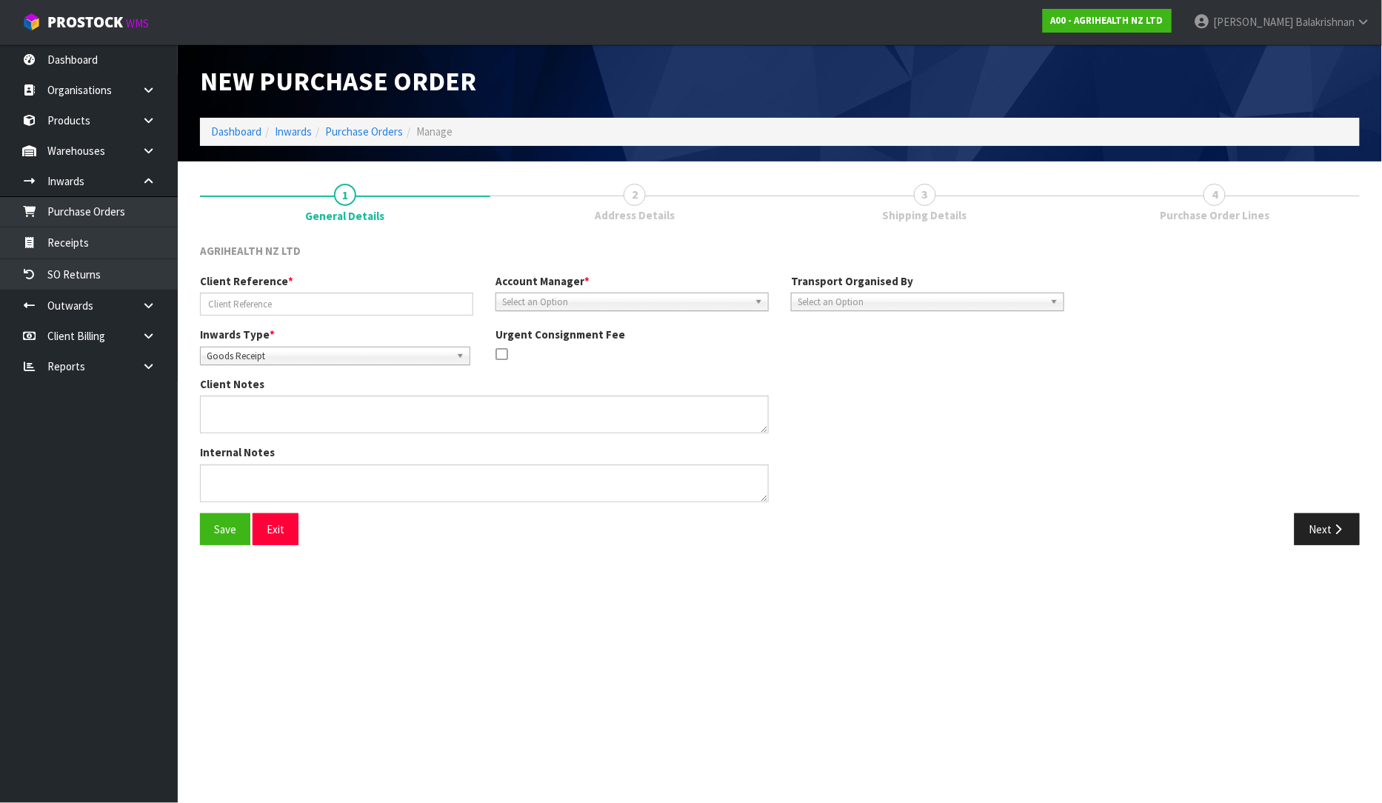
drag, startPoint x: 284, startPoint y: 280, endPoint x: 291, endPoint y: 285, distance: 8.4
click at [288, 280] on span "*" at bounding box center [290, 281] width 5 height 14
click at [313, 309] on input "text" at bounding box center [336, 304] width 273 height 23
type input "MRSU4669665"
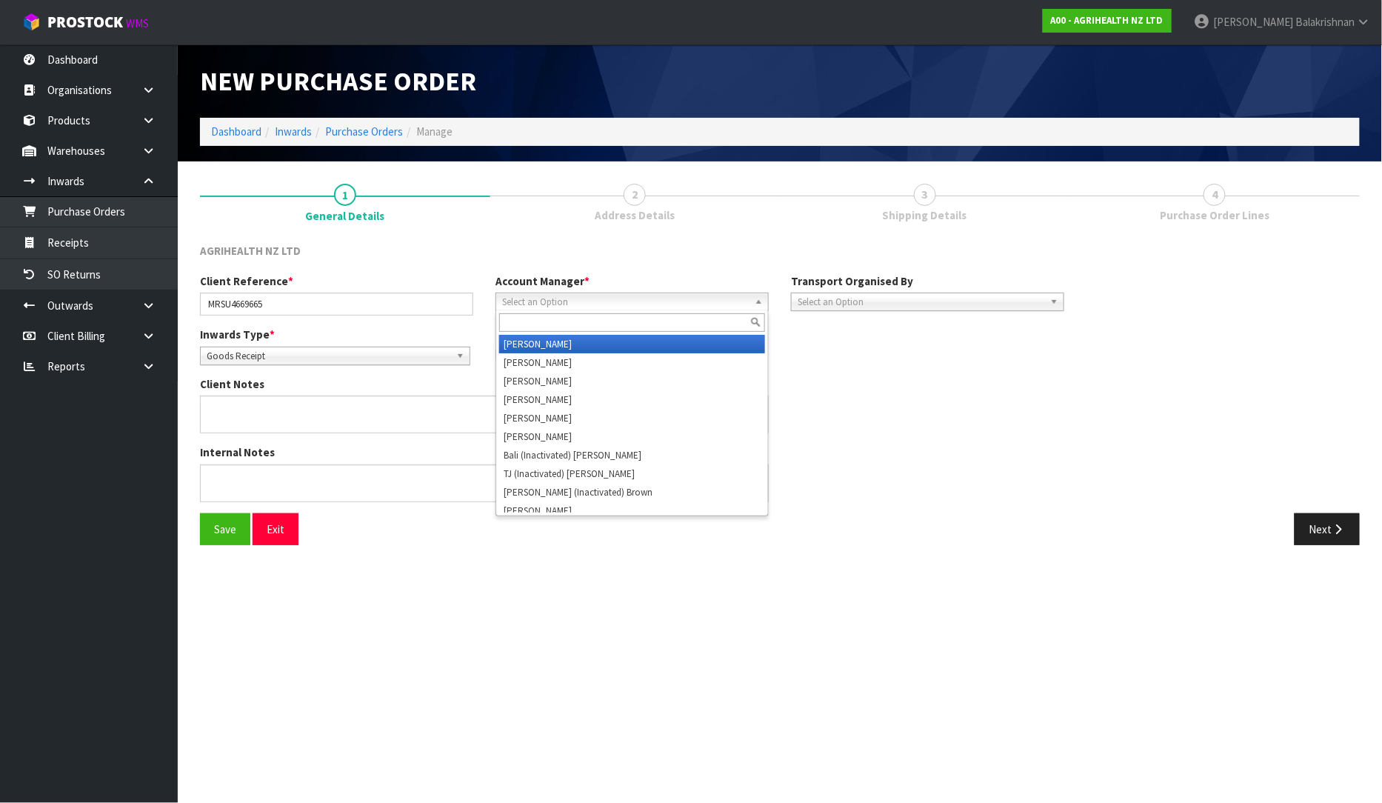
click at [541, 300] on span "Select an Option" at bounding box center [625, 302] width 247 height 18
type input "V"
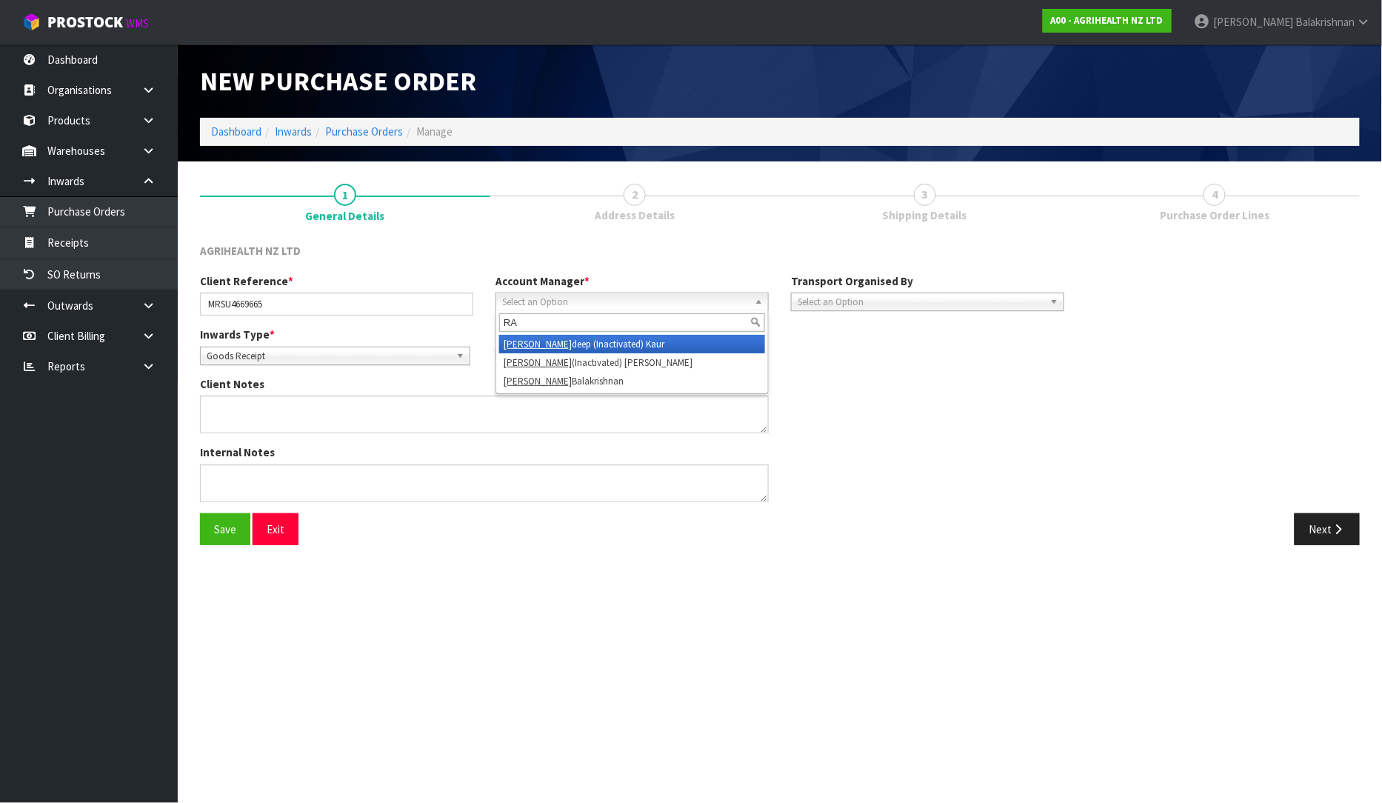
type input "R"
type input "VIN"
click at [618, 348] on li "Vin eeta Lingam" at bounding box center [632, 344] width 266 height 19
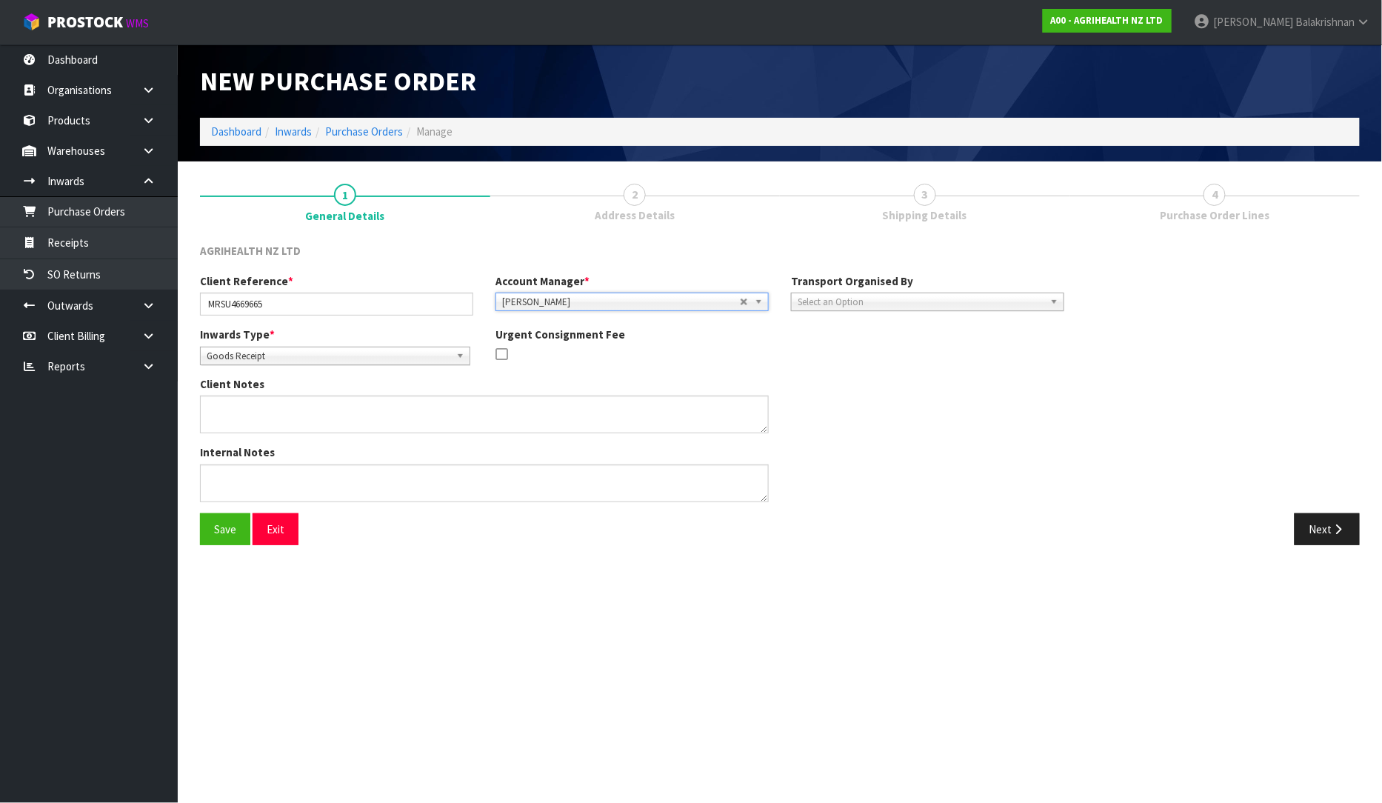
click at [872, 300] on span "Select an Option" at bounding box center [921, 302] width 247 height 18
click at [859, 382] on li "Client" at bounding box center [928, 381] width 266 height 19
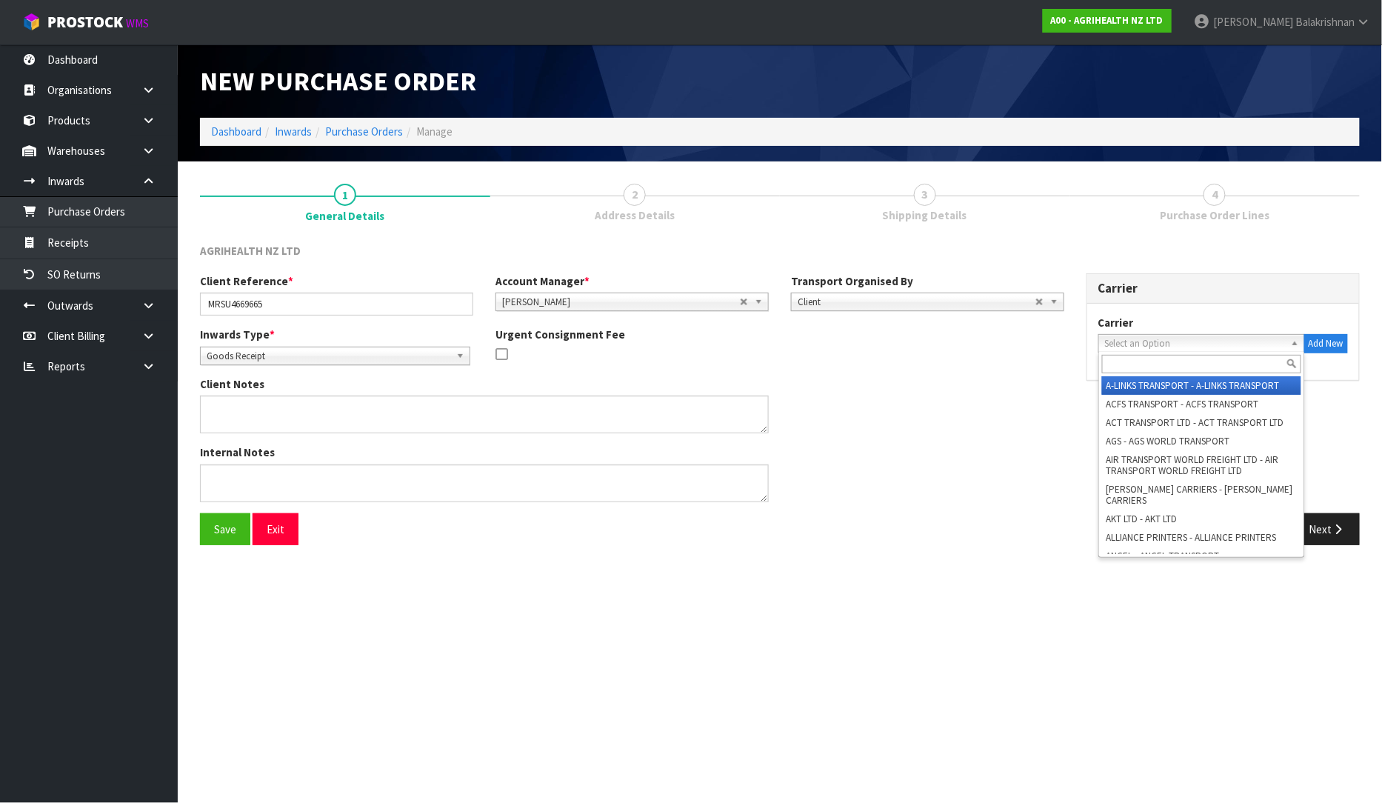
click at [1130, 345] on span "Select an Option" at bounding box center [1195, 344] width 180 height 18
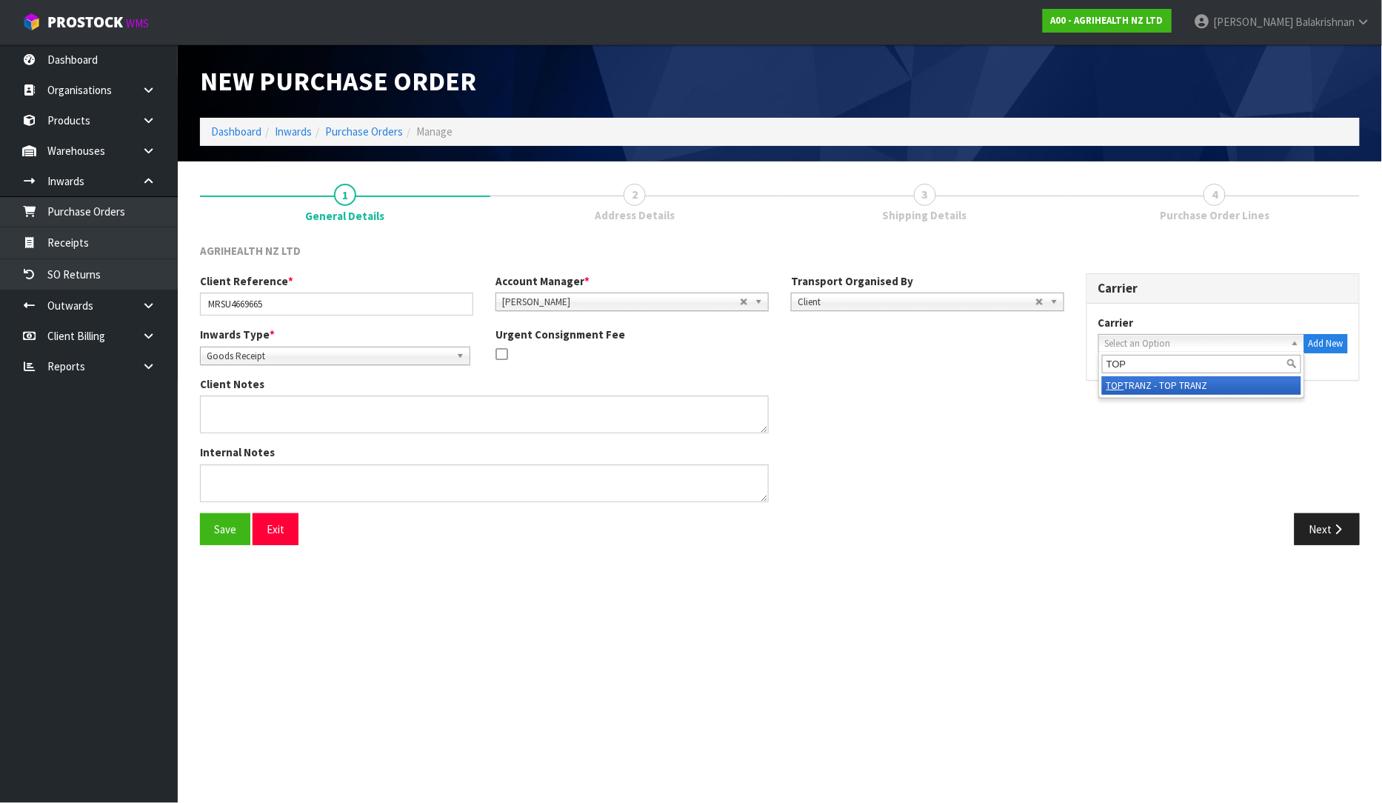
type input "TOP"
click at [1148, 381] on li "TOP TRANZ - TOP TRANZ" at bounding box center [1201, 385] width 199 height 19
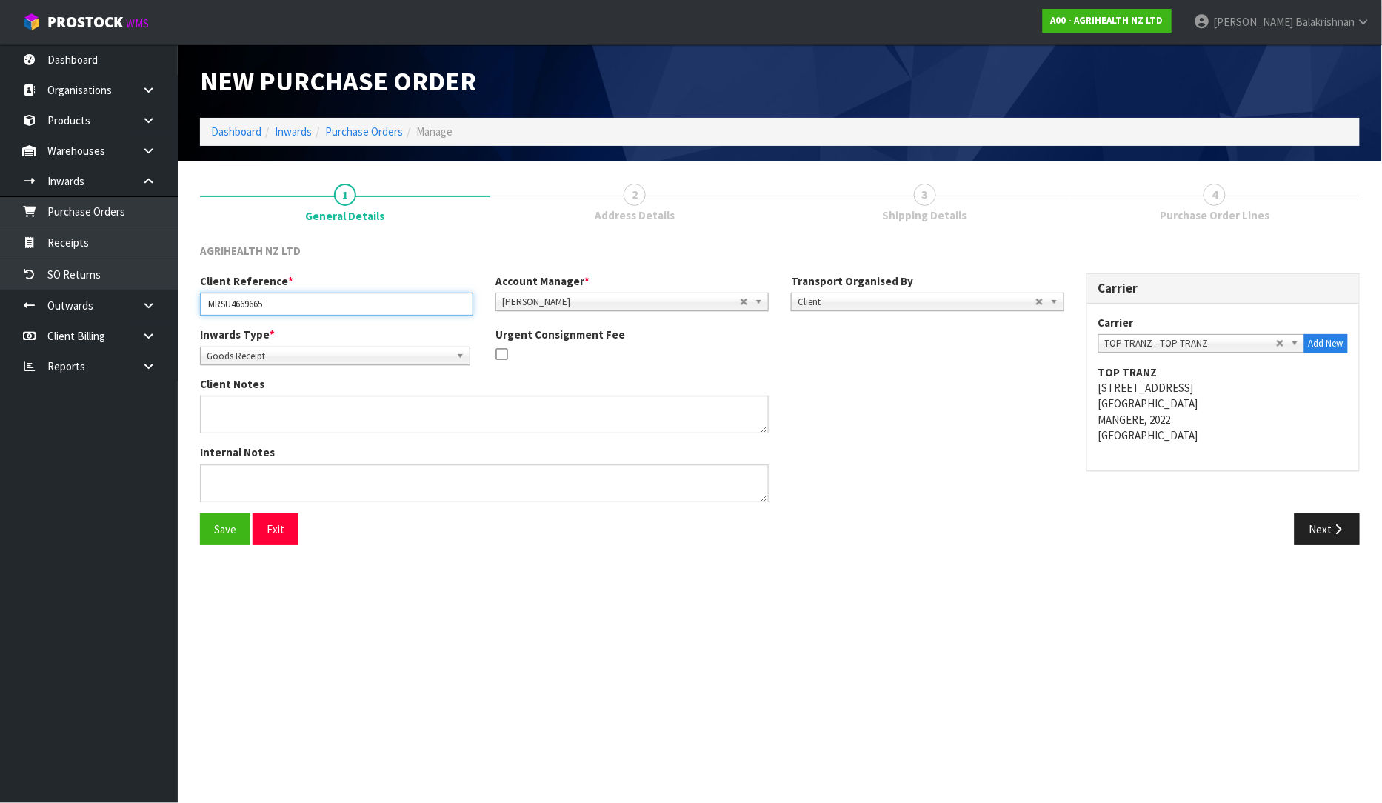
drag, startPoint x: 283, startPoint y: 301, endPoint x: 200, endPoint y: 313, distance: 83.7
click at [200, 313] on input "MRSU4669665" at bounding box center [336, 304] width 273 height 23
click at [624, 200] on link "2 Address Details" at bounding box center [635, 202] width 290 height 59
click at [1330, 524] on button "Next" at bounding box center [1327, 529] width 65 height 32
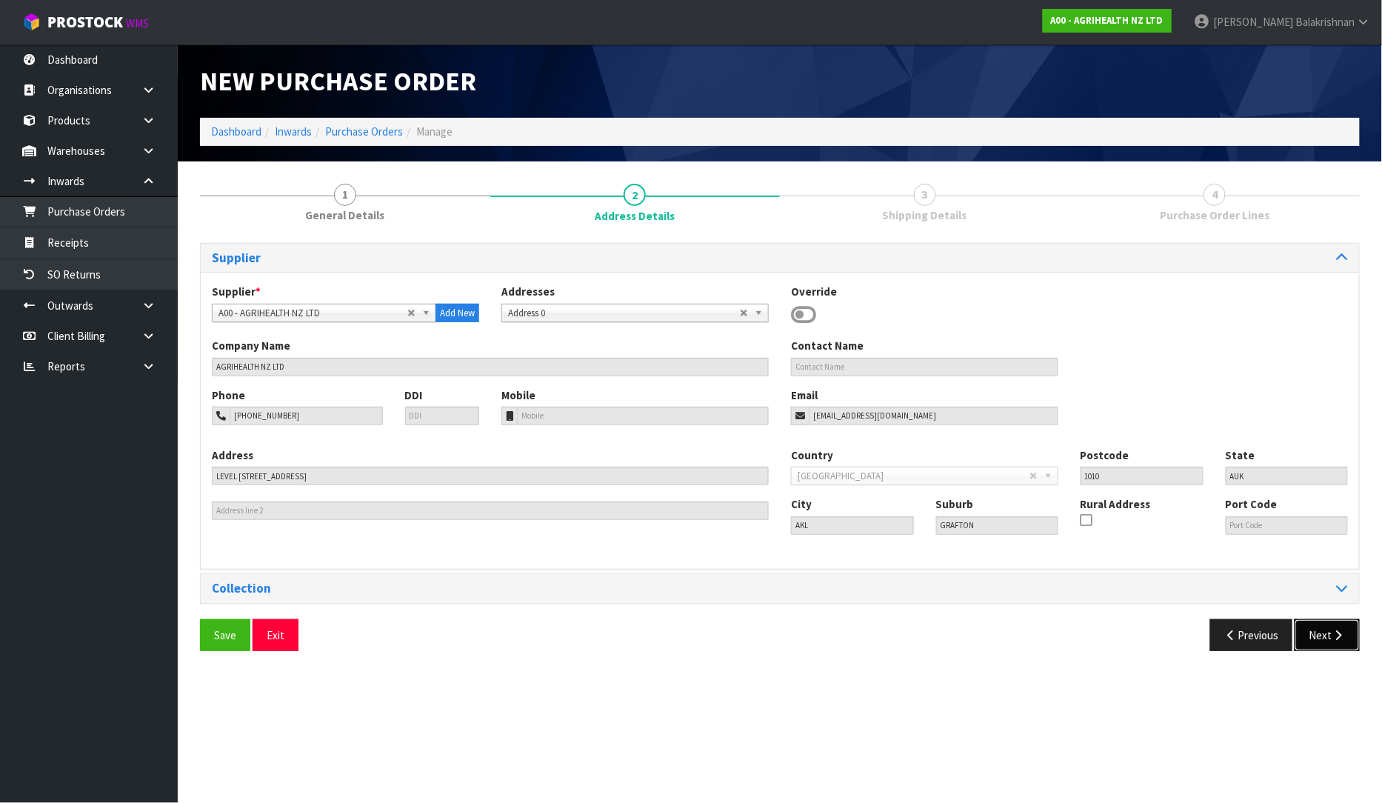
click at [1338, 635] on icon "button" at bounding box center [1339, 635] width 14 height 11
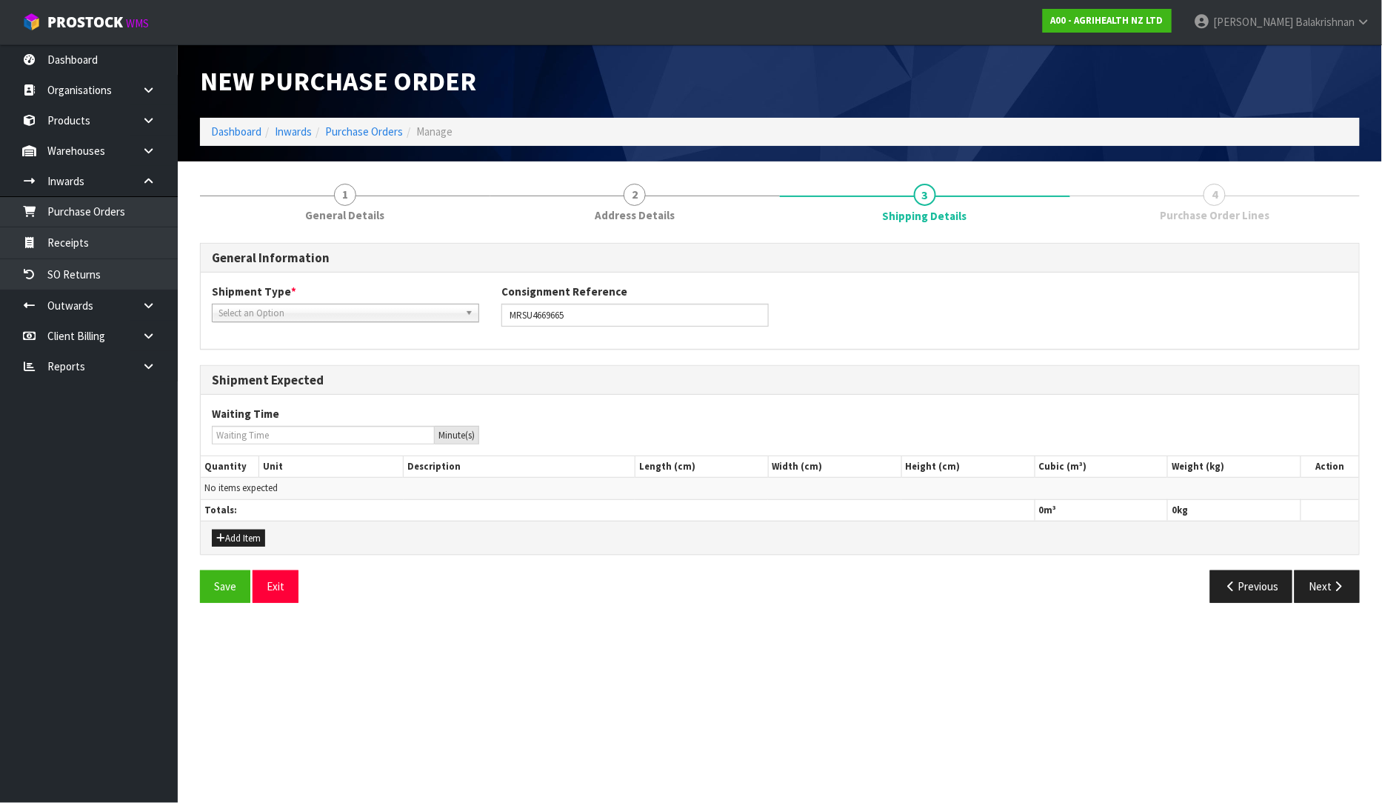
click at [262, 310] on span "Select an Option" at bounding box center [338, 313] width 241 height 18
click at [275, 366] on li "LCL International" at bounding box center [346, 373] width 260 height 19
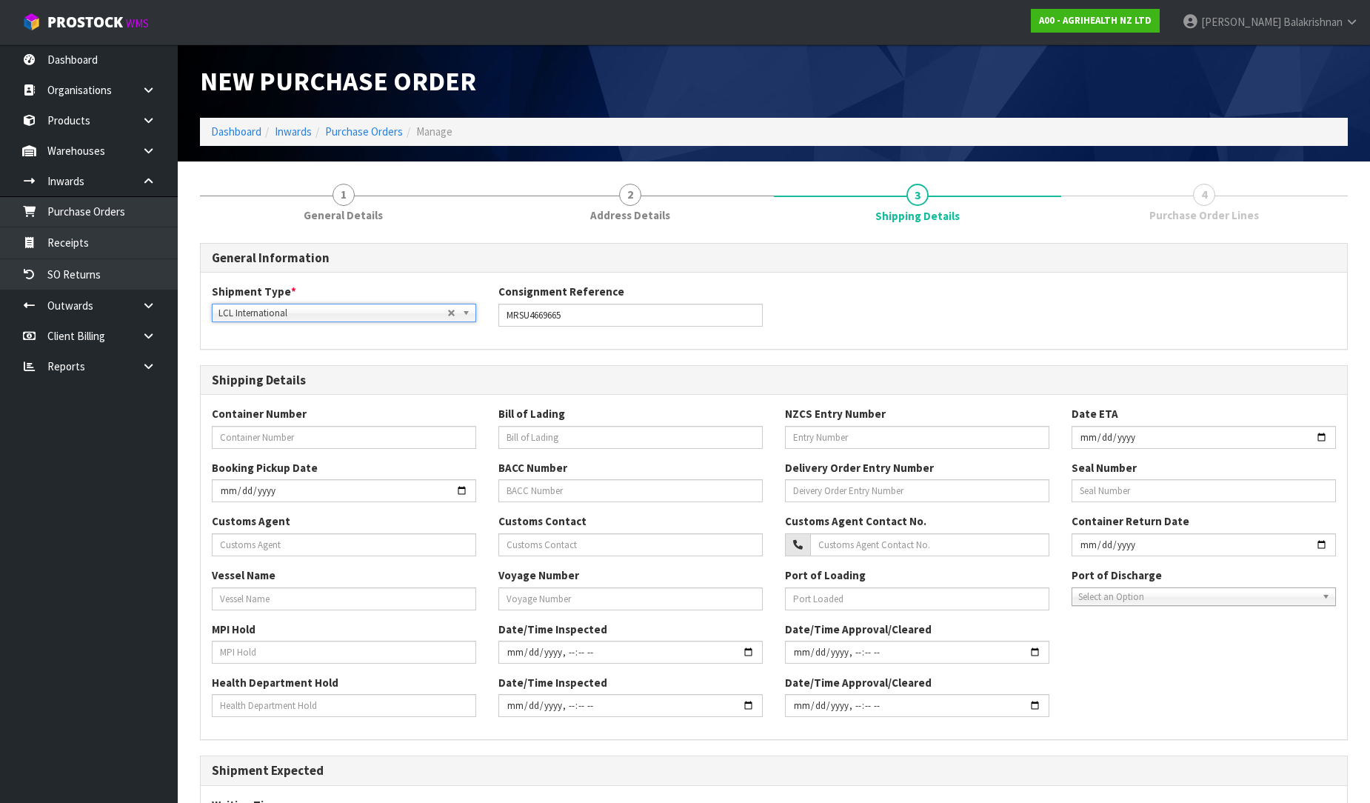
click at [267, 448] on div "Container Number Bill of Lading NZCS Entry Number Date ETA" at bounding box center [774, 432] width 1147 height 53
click at [264, 434] on input "text" at bounding box center [344, 437] width 264 height 23
type input "MRSU4669665"
click at [275, 484] on input "date" at bounding box center [344, 490] width 264 height 23
click at [339, 539] on input "text" at bounding box center [344, 544] width 264 height 23
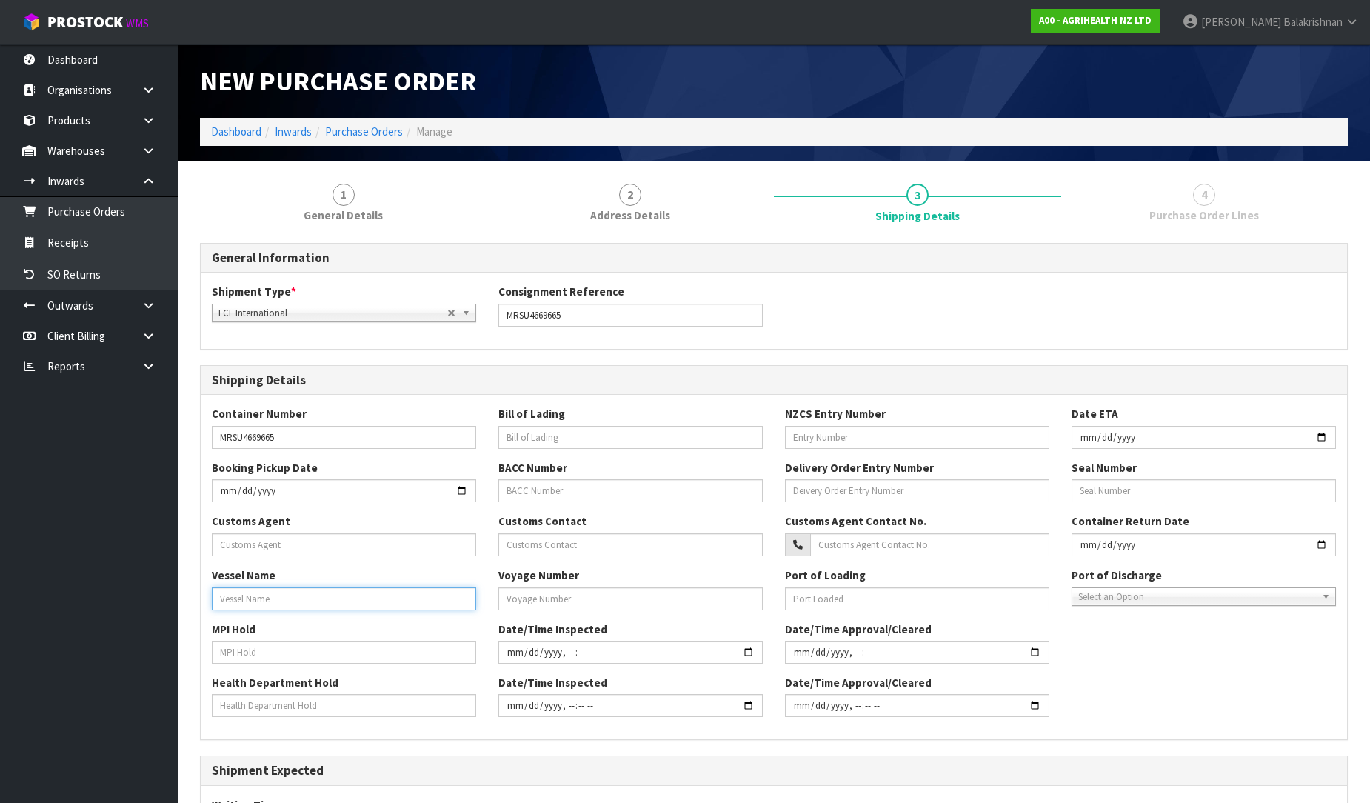
click at [358, 596] on input "text" at bounding box center [344, 598] width 264 height 23
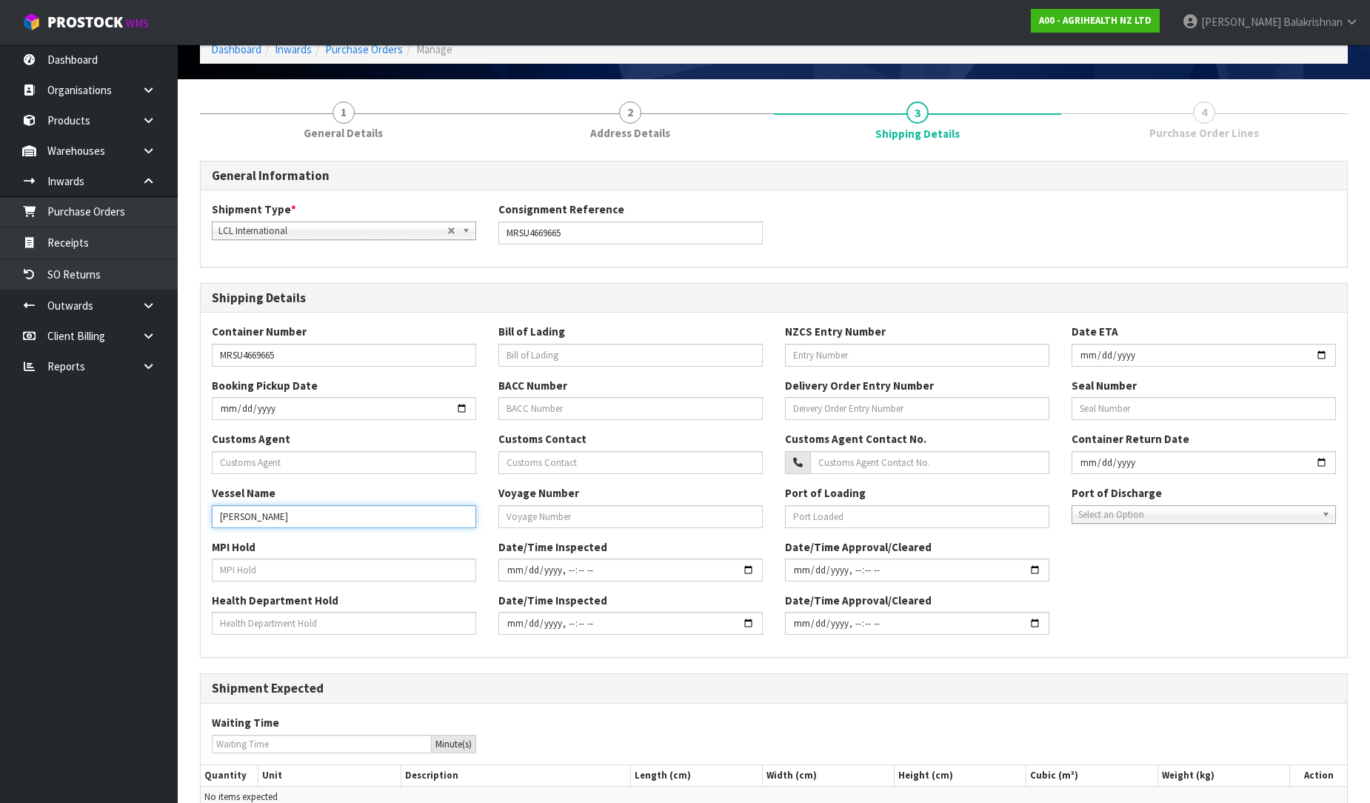
scroll to position [164, 0]
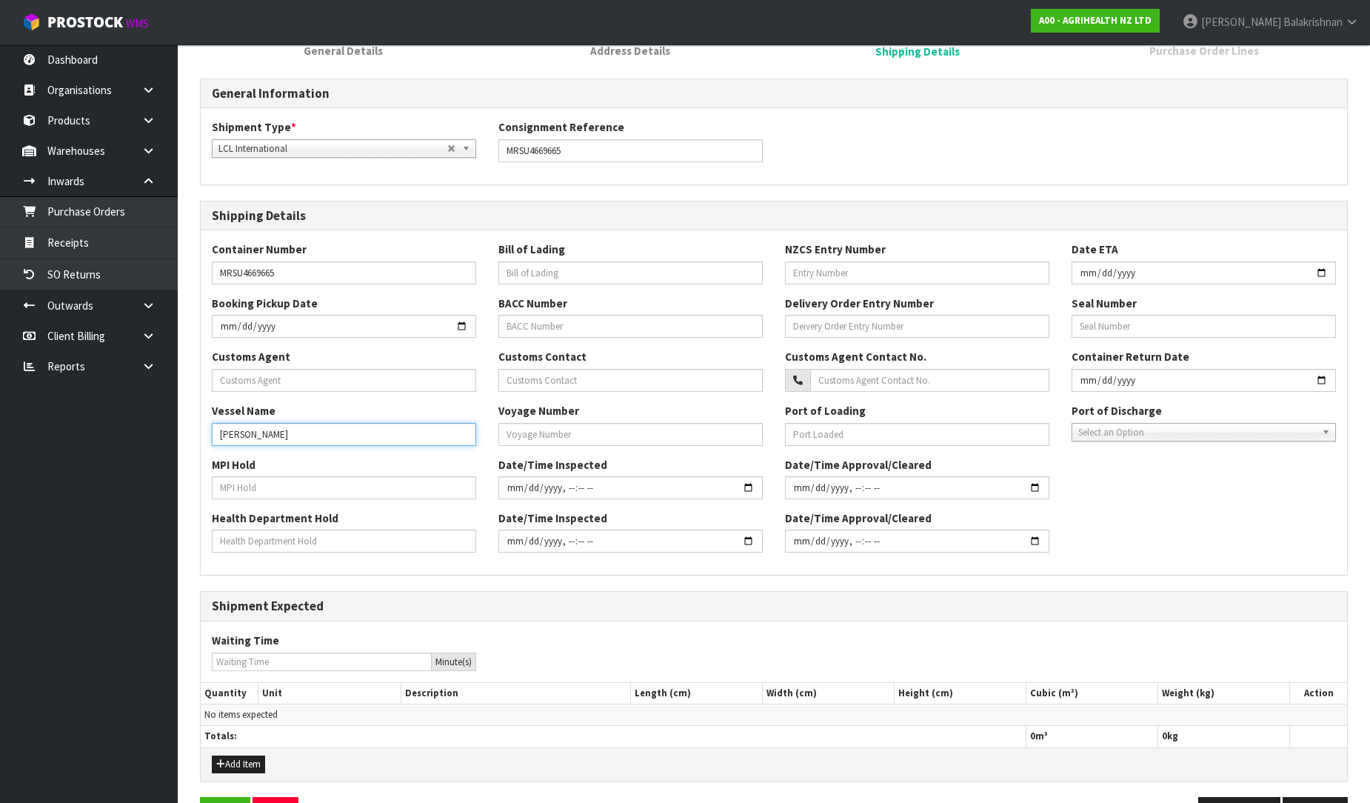
type input "[PERSON_NAME]"
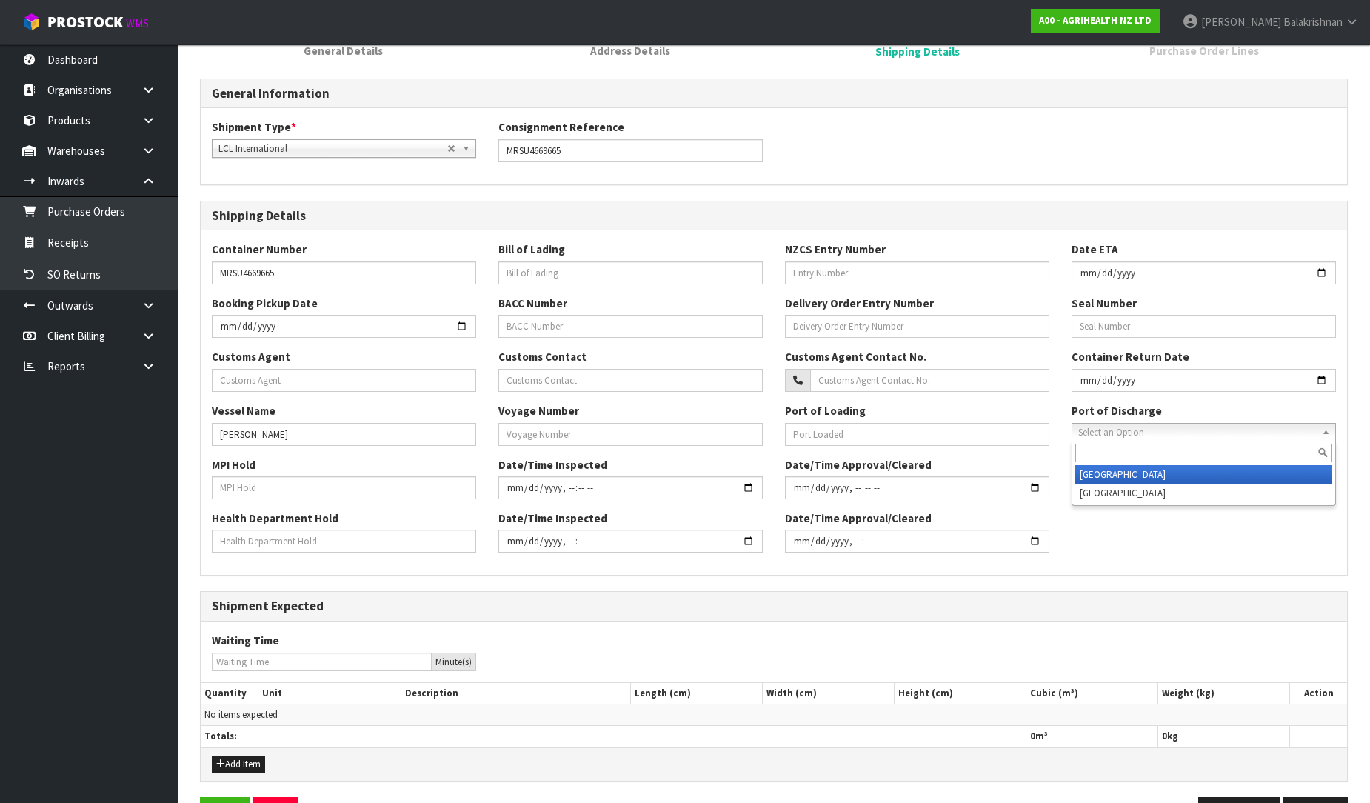
click at [1132, 424] on span "Select an Option" at bounding box center [1197, 433] width 238 height 18
click at [1152, 491] on li "[GEOGRAPHIC_DATA]" at bounding box center [1203, 493] width 257 height 19
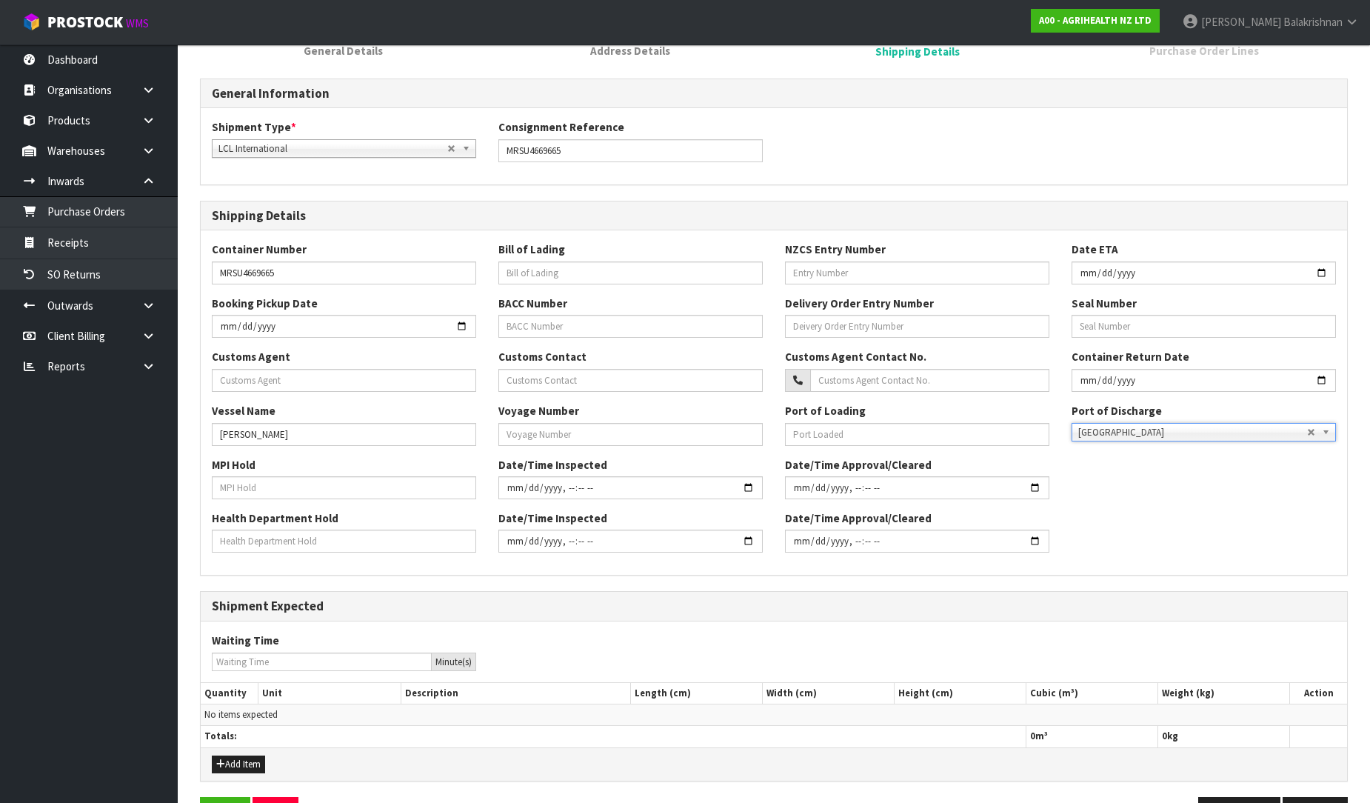
click at [1152, 491] on div "MPI Hold Date/Time Inspected Date/Time Approval/Cleared" at bounding box center [774, 483] width 1147 height 53
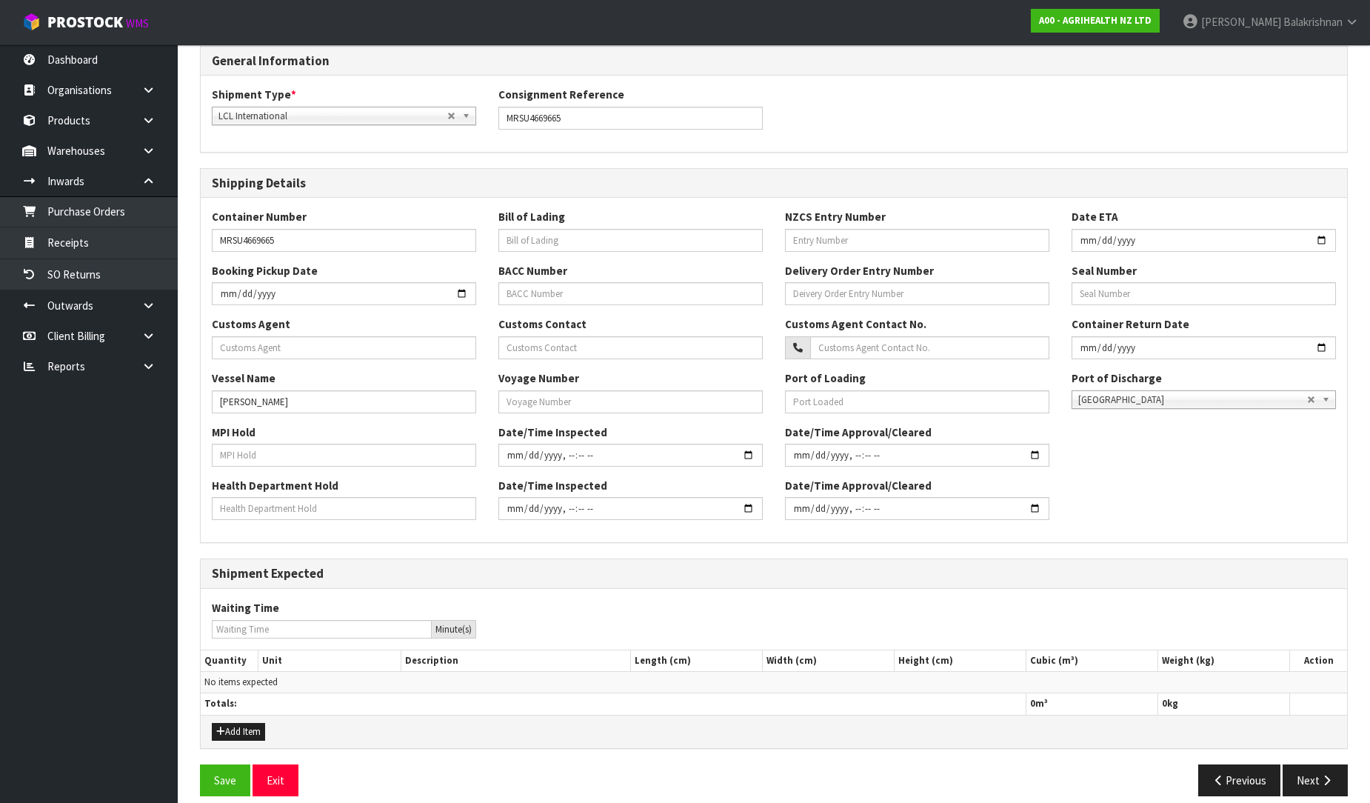
scroll to position [213, 0]
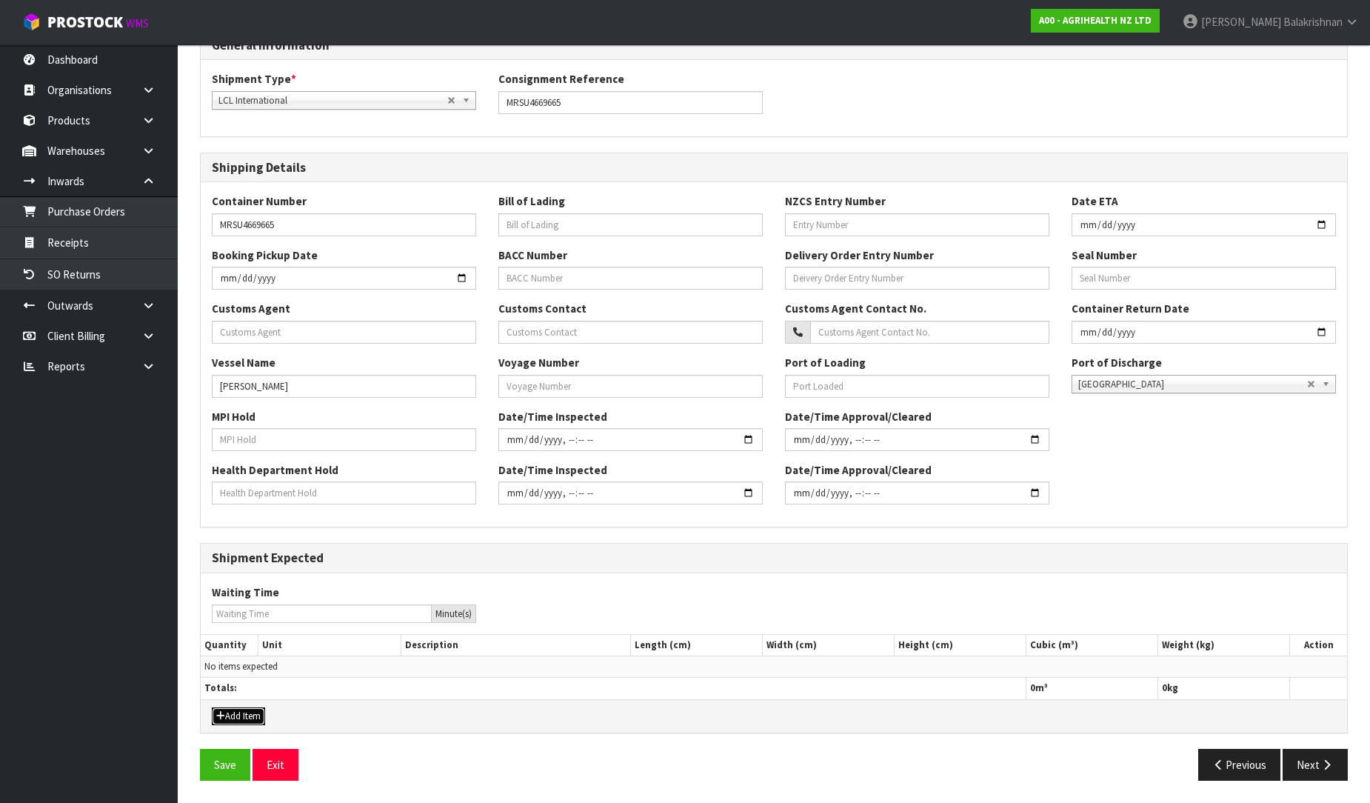
click at [231, 707] on button "Add Item" at bounding box center [238, 716] width 53 height 18
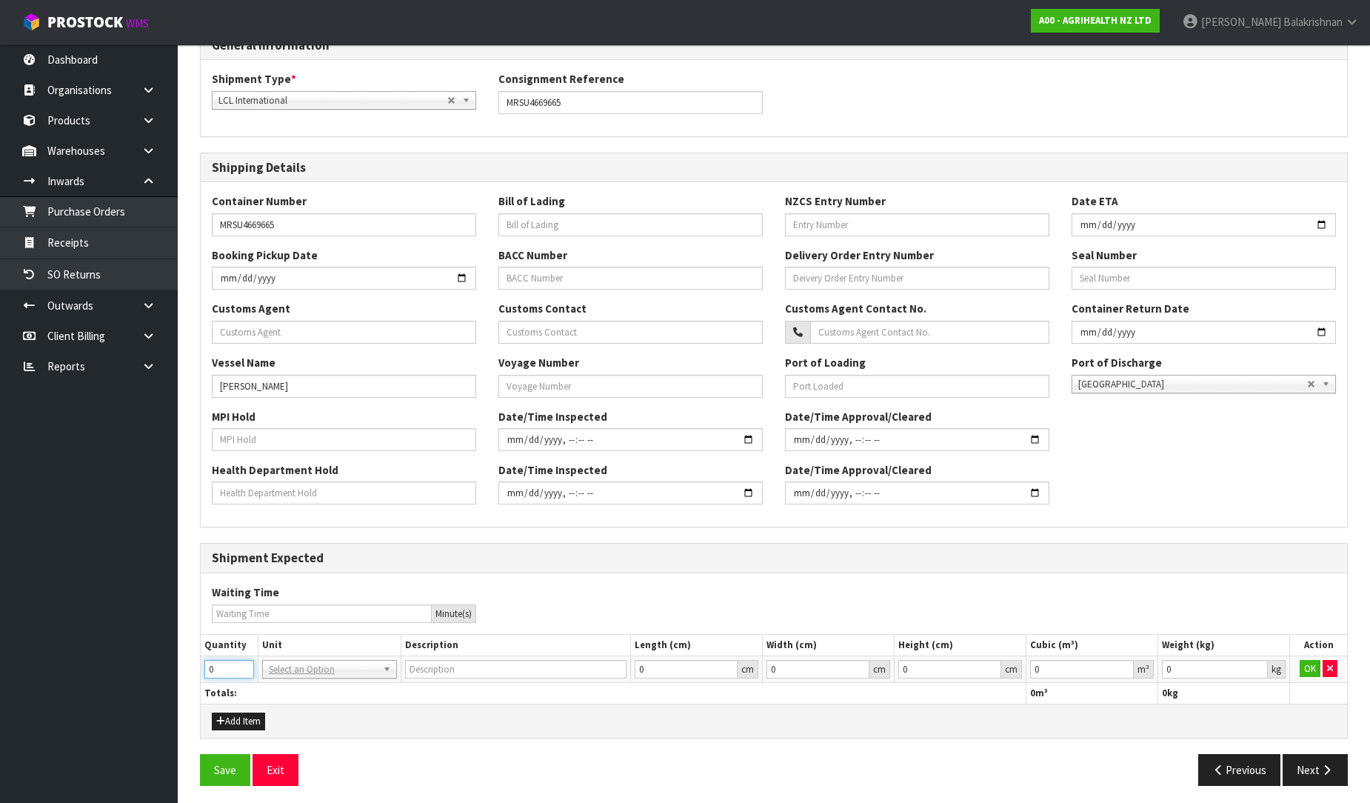
click at [235, 663] on input "0" at bounding box center [229, 669] width 50 height 19
click at [243, 661] on input "0" at bounding box center [229, 669] width 50 height 19
click at [245, 664] on input "1" at bounding box center [229, 669] width 50 height 19
click at [245, 664] on input "2" at bounding box center [229, 669] width 50 height 19
type input "3"
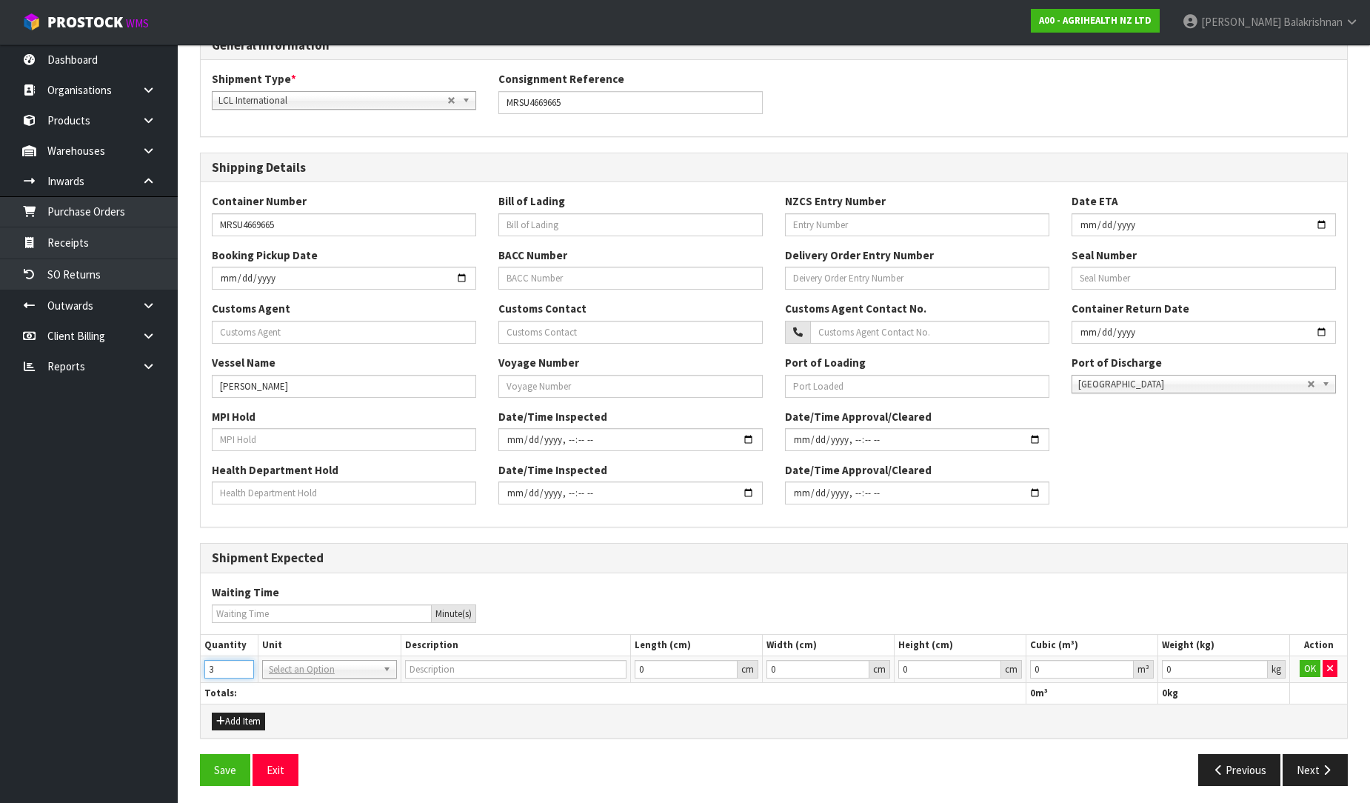
click at [245, 664] on input "3" at bounding box center [229, 669] width 50 height 19
click at [320, 687] on input "text" at bounding box center [329, 690] width 127 height 19
type input "PL"
type input "PALLET"
click at [1311, 669] on button "OK" at bounding box center [1310, 669] width 21 height 18
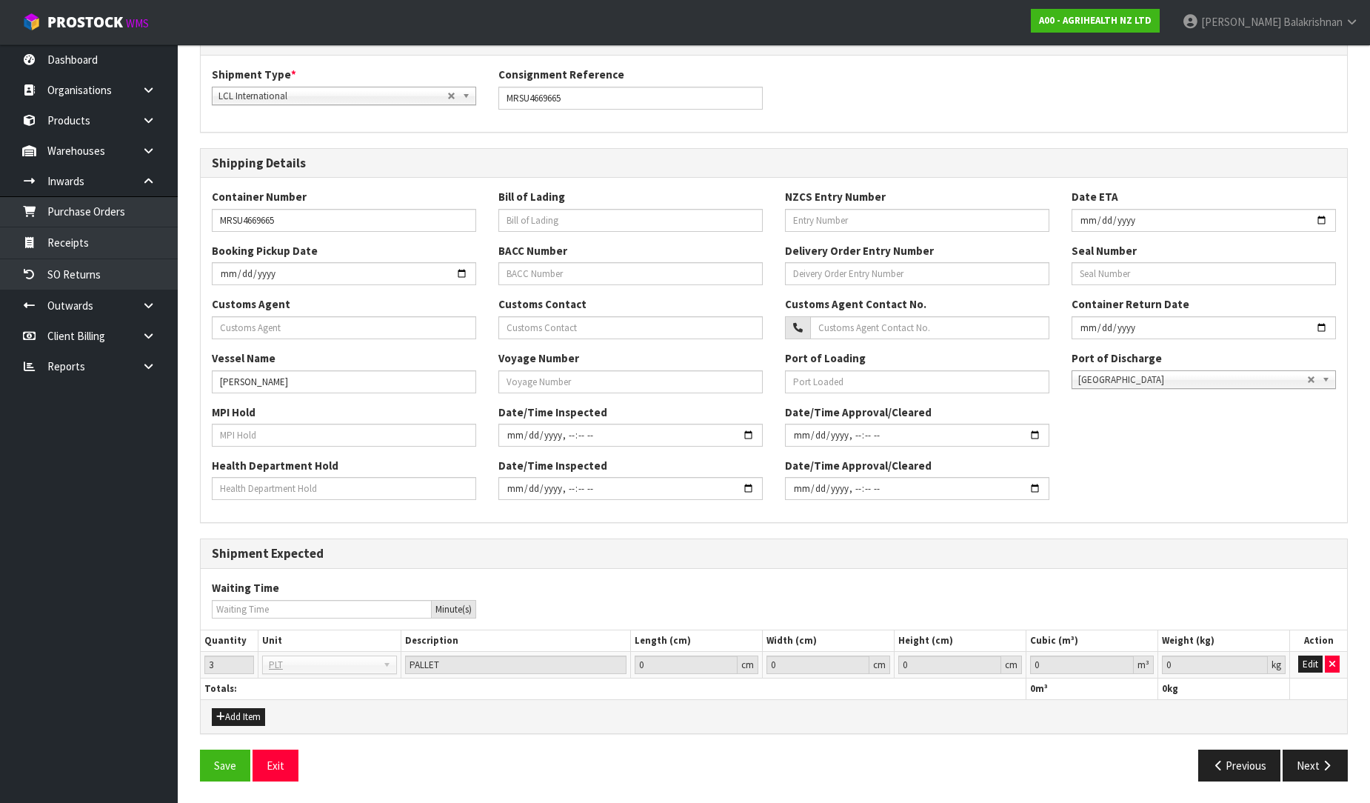
scroll to position [218, 0]
click at [218, 764] on button "Save" at bounding box center [225, 765] width 50 height 32
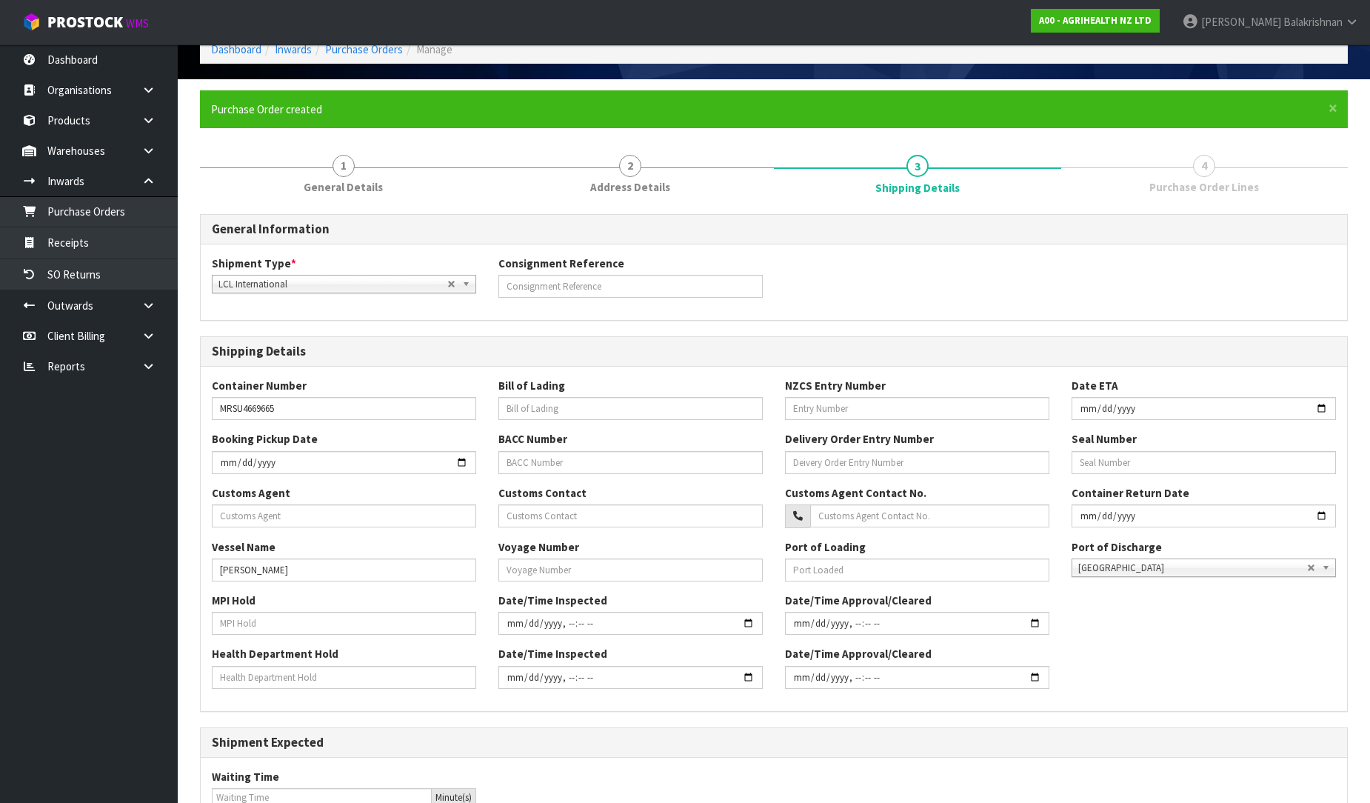
scroll to position [271, 0]
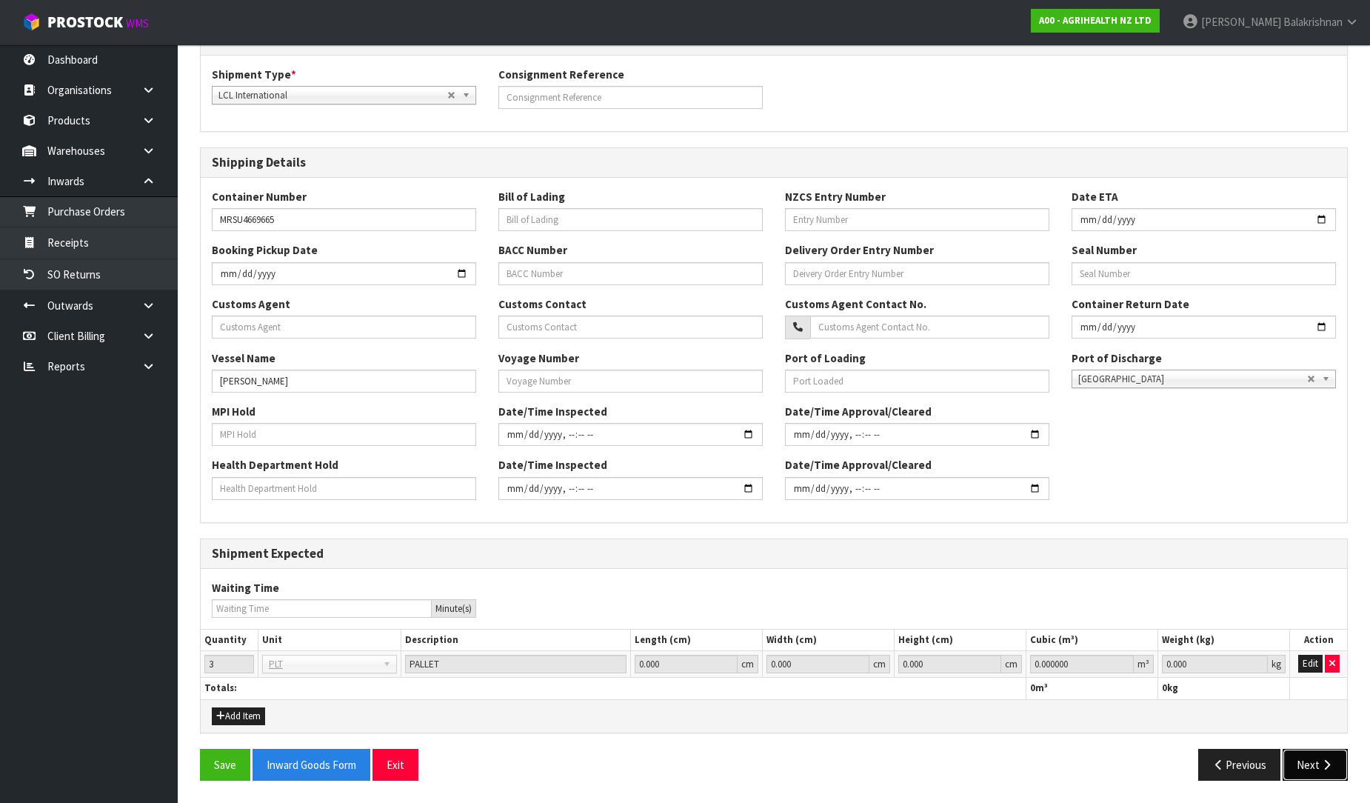
click at [1326, 766] on icon "button" at bounding box center [1327, 764] width 14 height 11
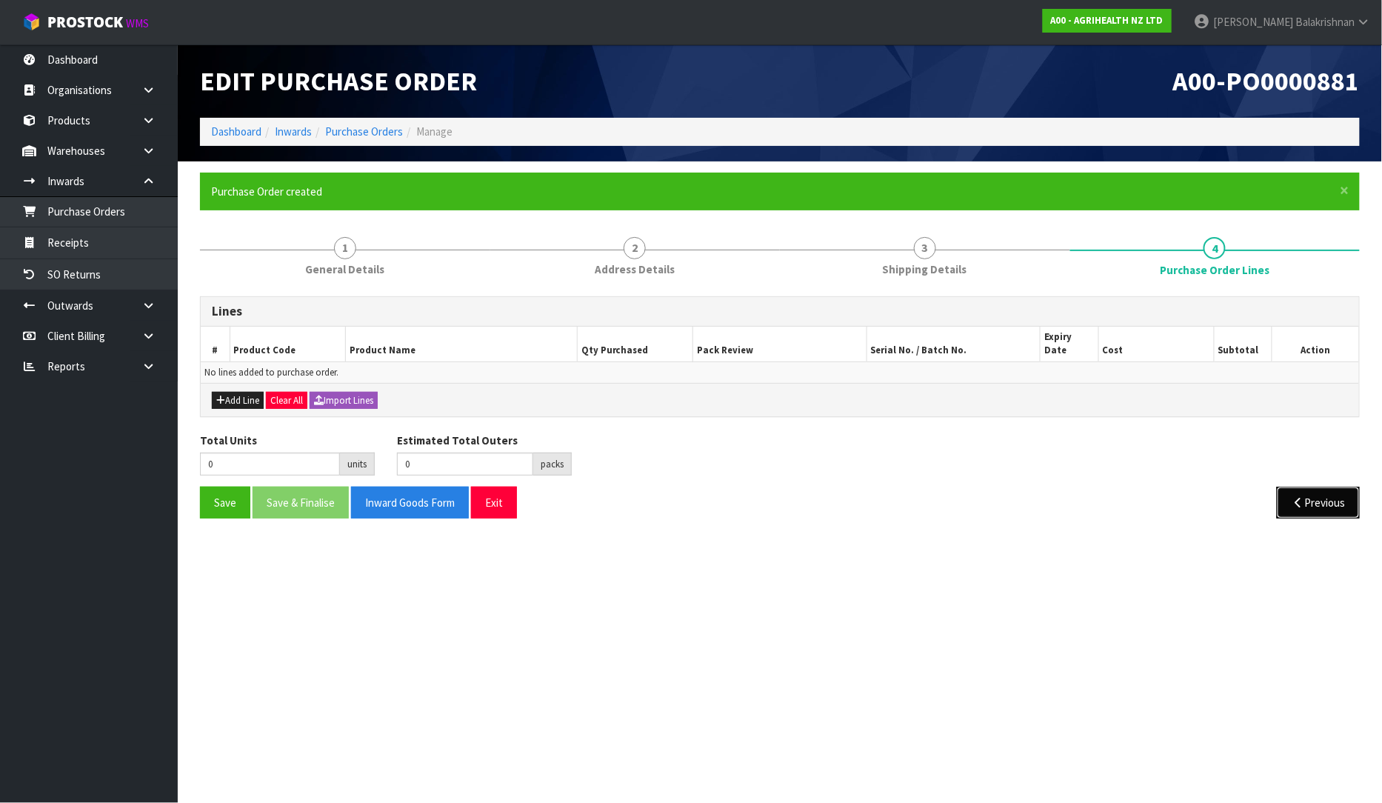
click at [1305, 499] on button "Previous" at bounding box center [1318, 503] width 83 height 32
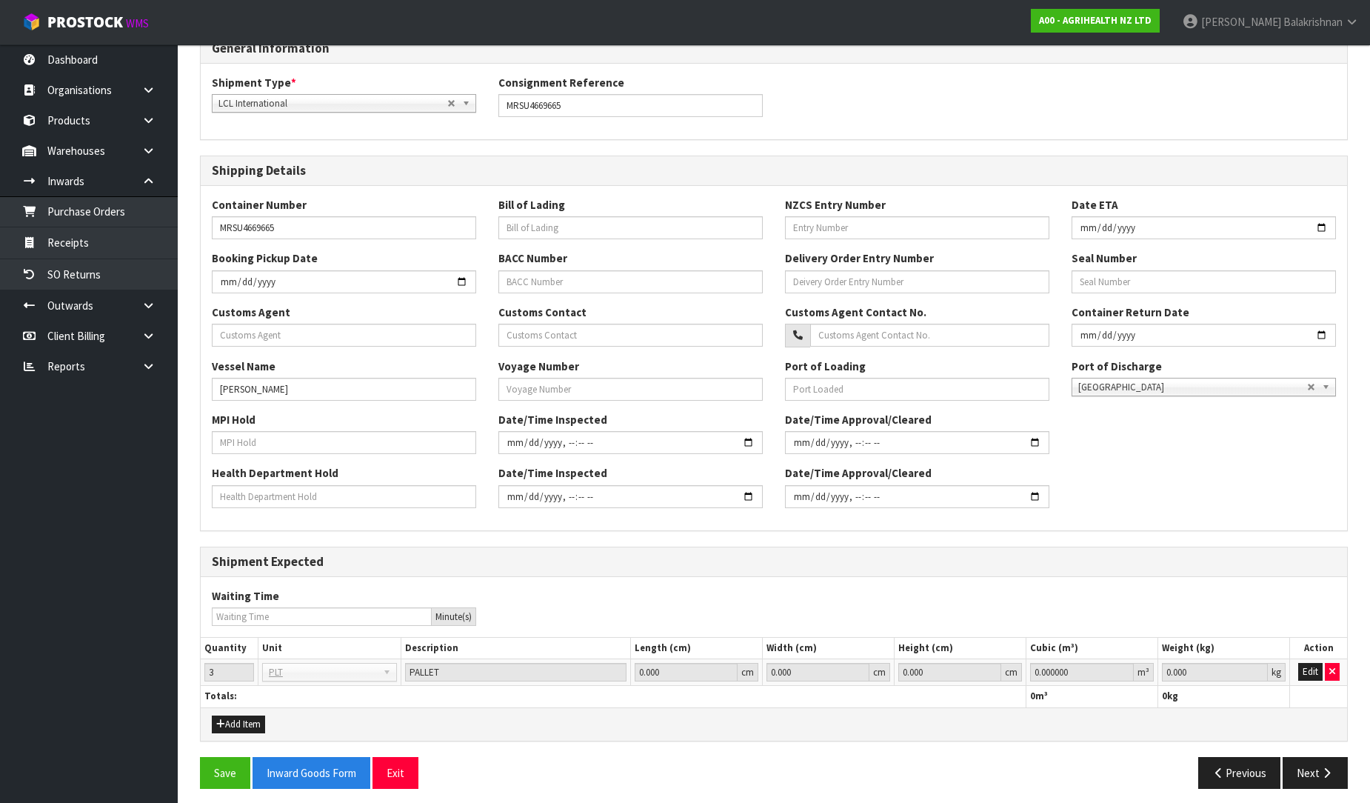
scroll to position [271, 0]
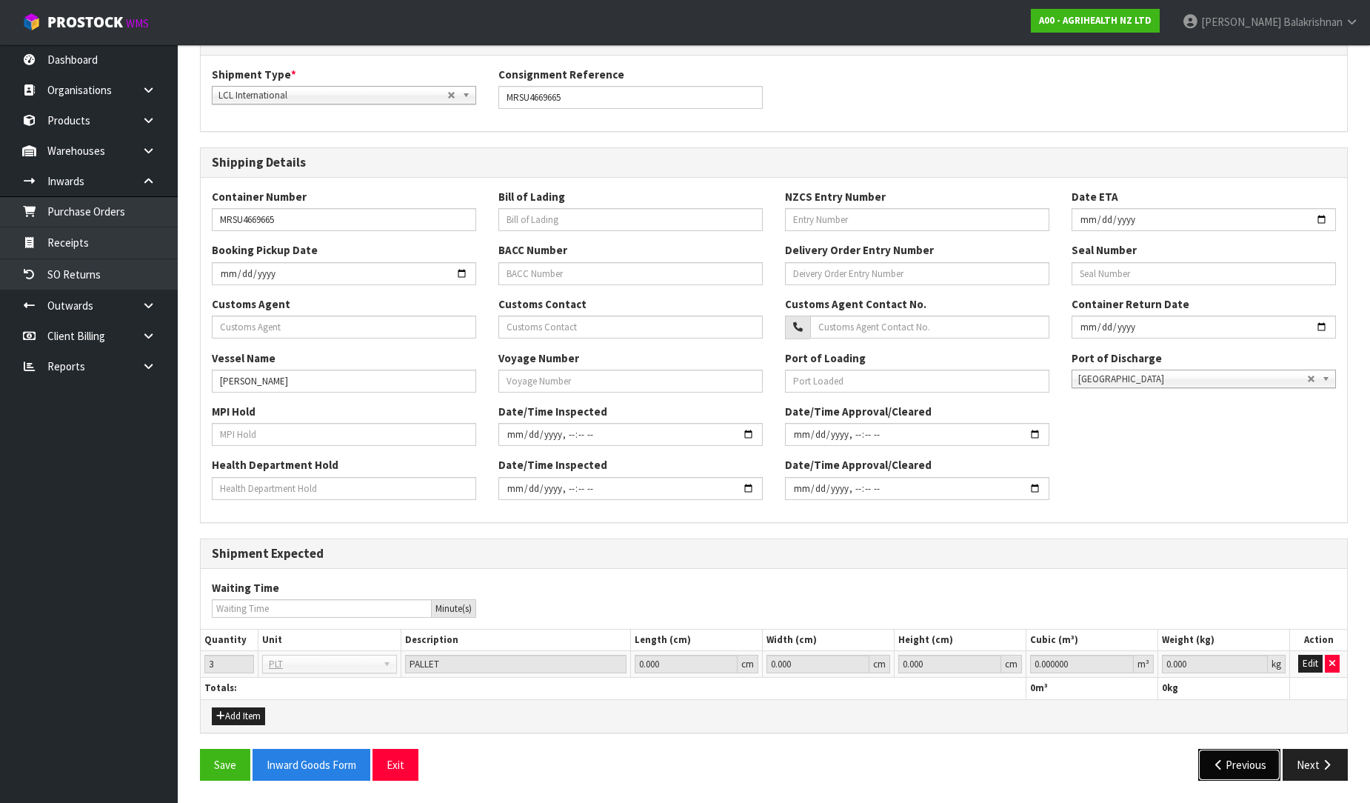
click at [1213, 779] on button "Previous" at bounding box center [1239, 765] width 83 height 32
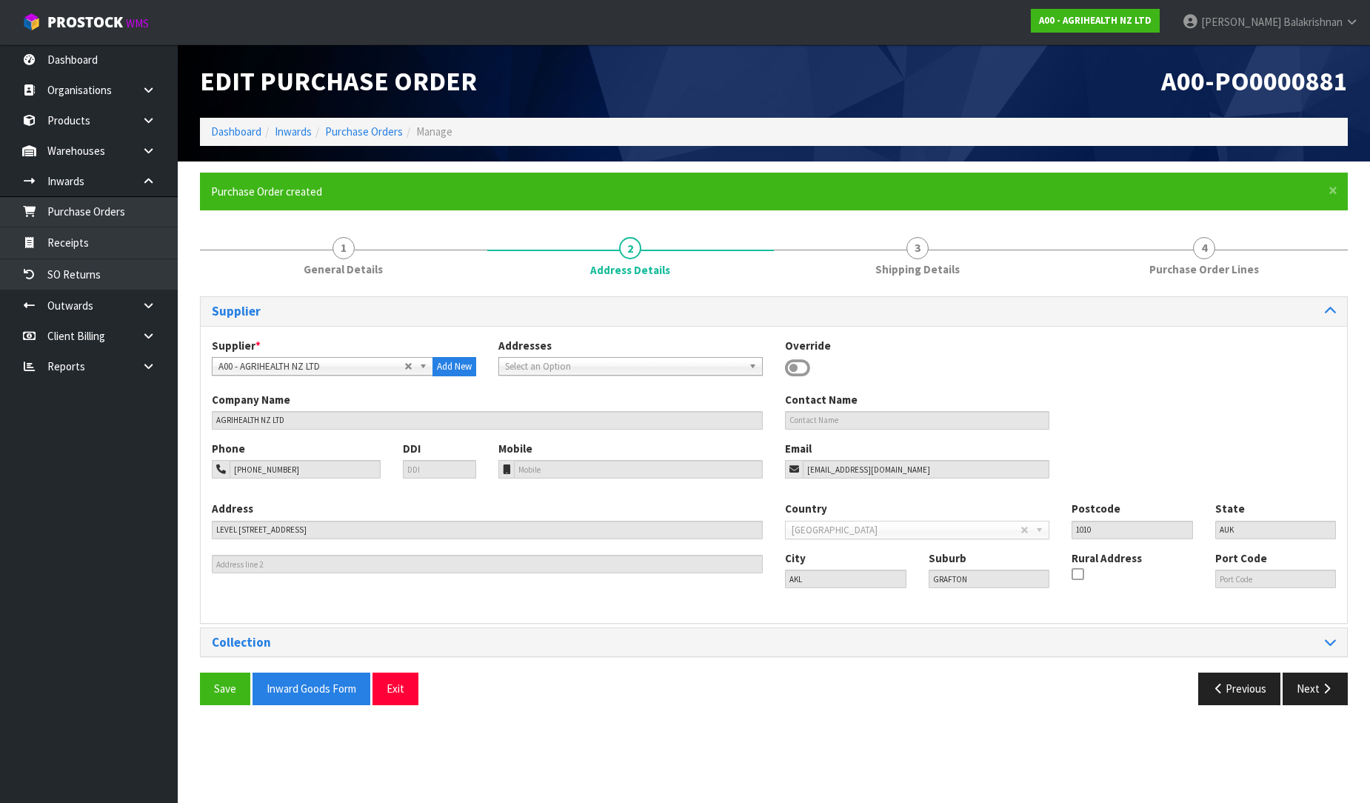
scroll to position [0, 0]
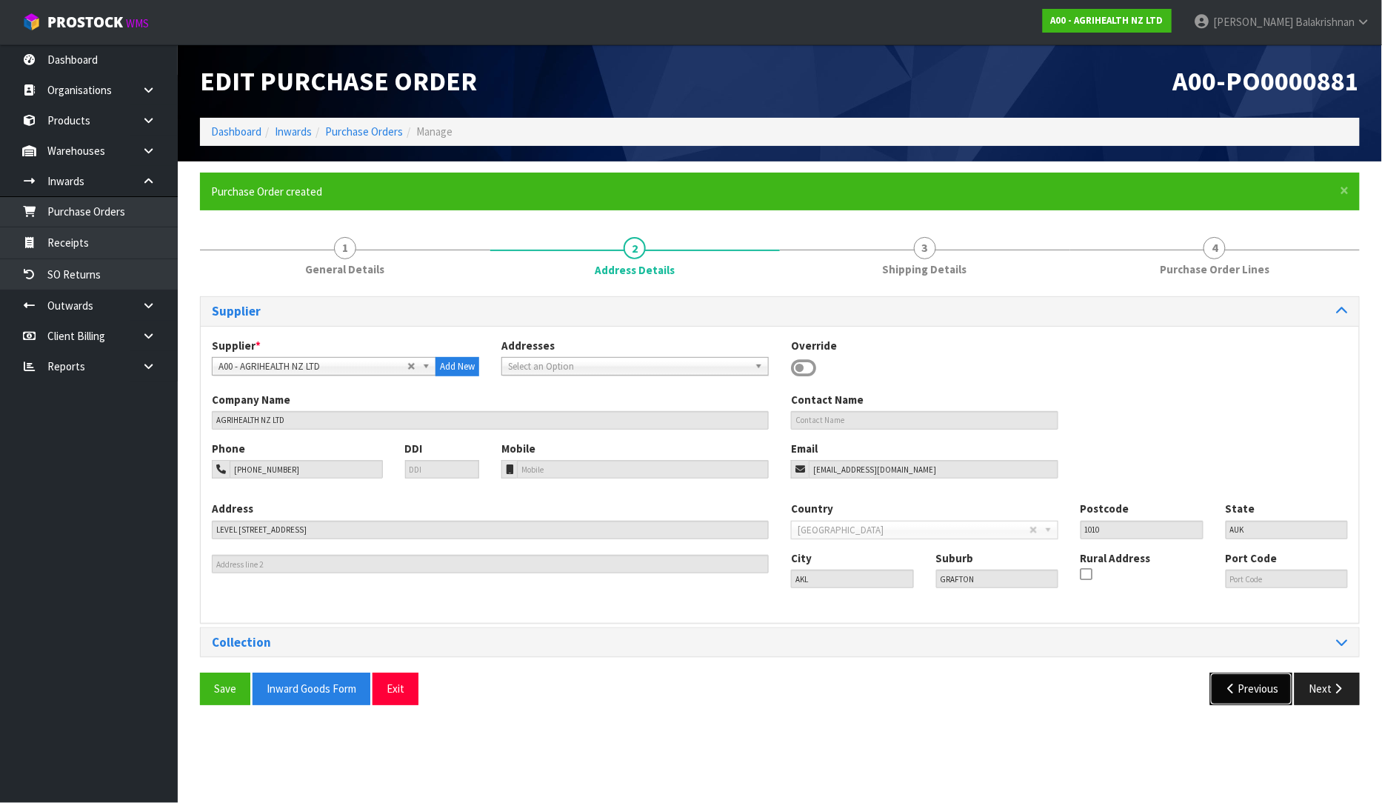
click at [1233, 681] on button "Previous" at bounding box center [1251, 689] width 83 height 32
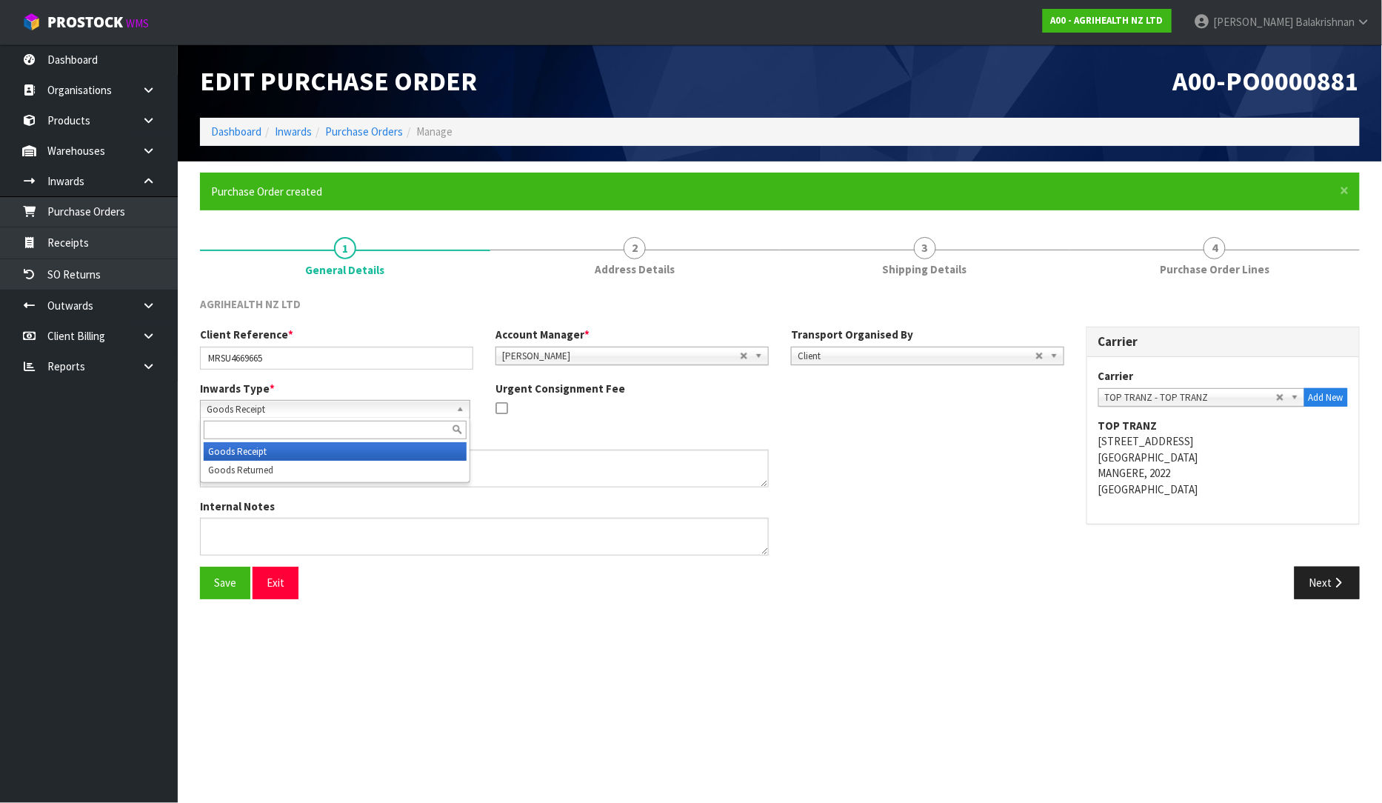
click at [373, 413] on span "Goods Receipt" at bounding box center [329, 410] width 244 height 18
click at [967, 400] on div "Inwards Type * Goods Receipt Goods Returned Goods Receipt Goods Receipt Goods R…" at bounding box center [632, 406] width 887 height 50
click at [1338, 591] on button "Next" at bounding box center [1327, 583] width 65 height 32
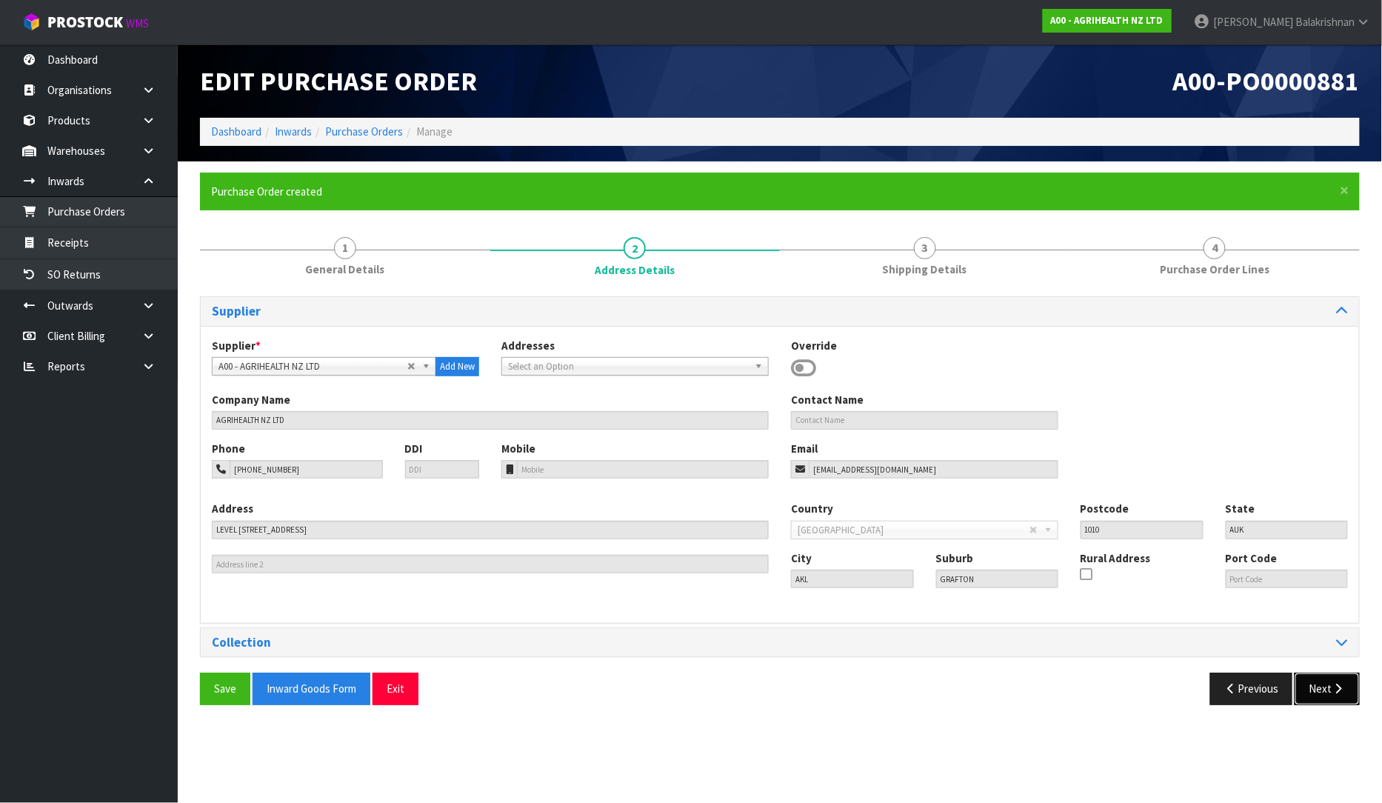
click at [1345, 681] on button "Next" at bounding box center [1327, 689] width 65 height 32
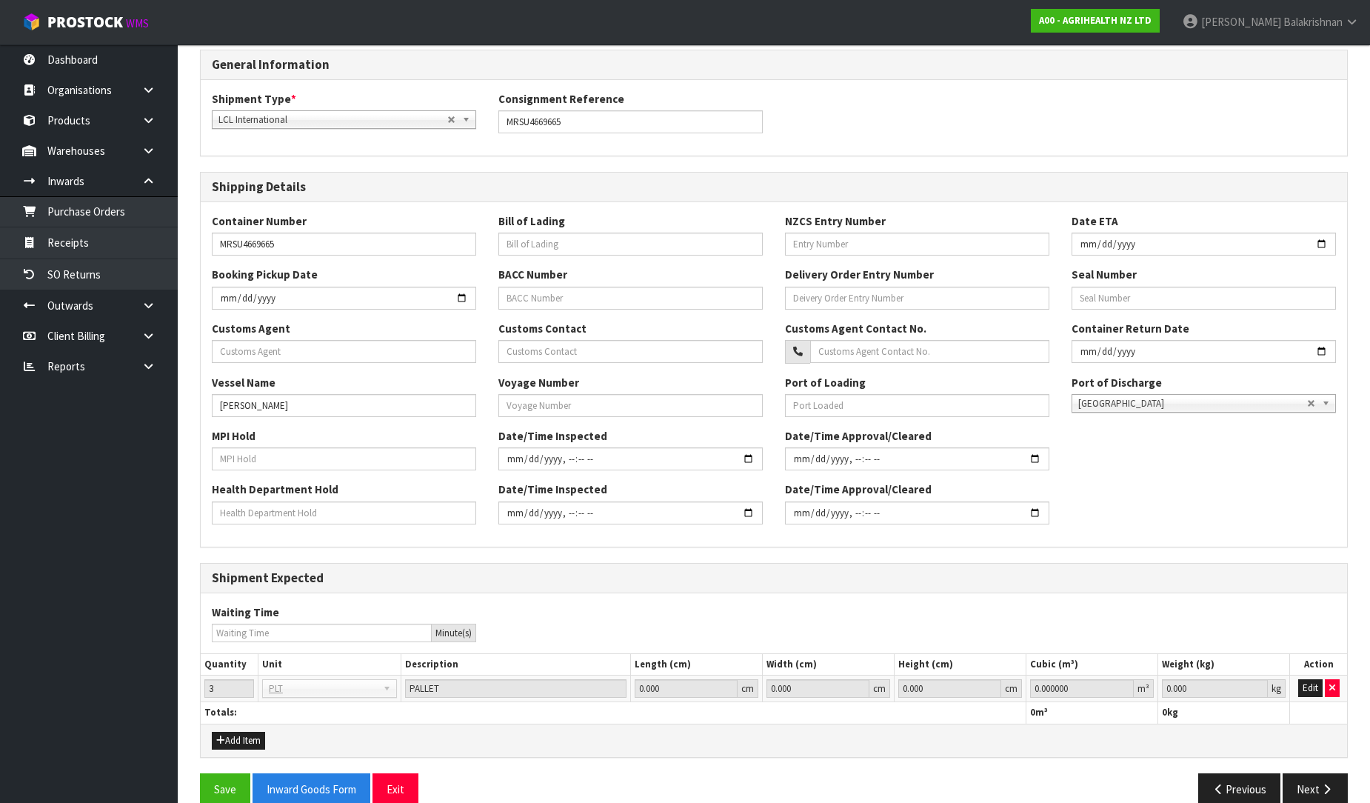
scroll to position [271, 0]
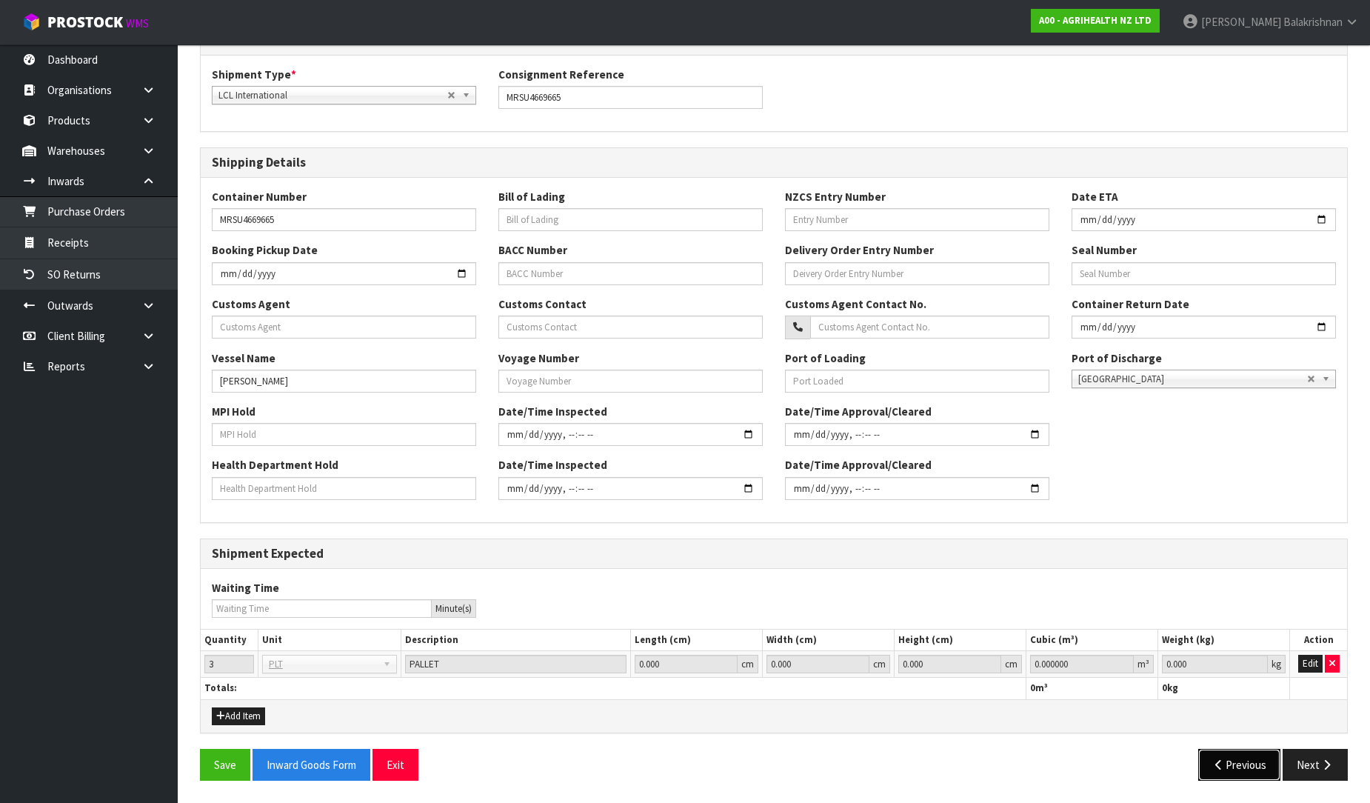
click at [1243, 772] on button "Previous" at bounding box center [1239, 765] width 83 height 32
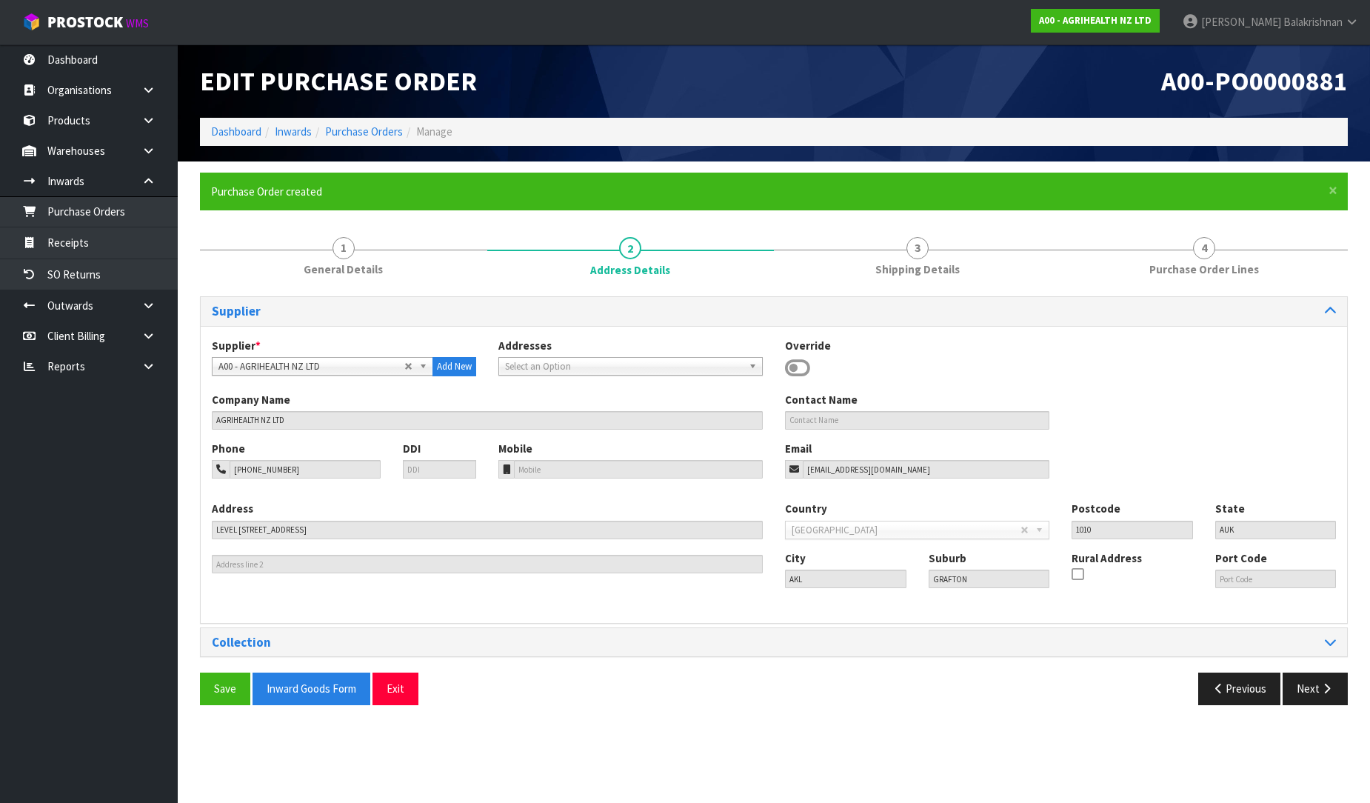
scroll to position [0, 0]
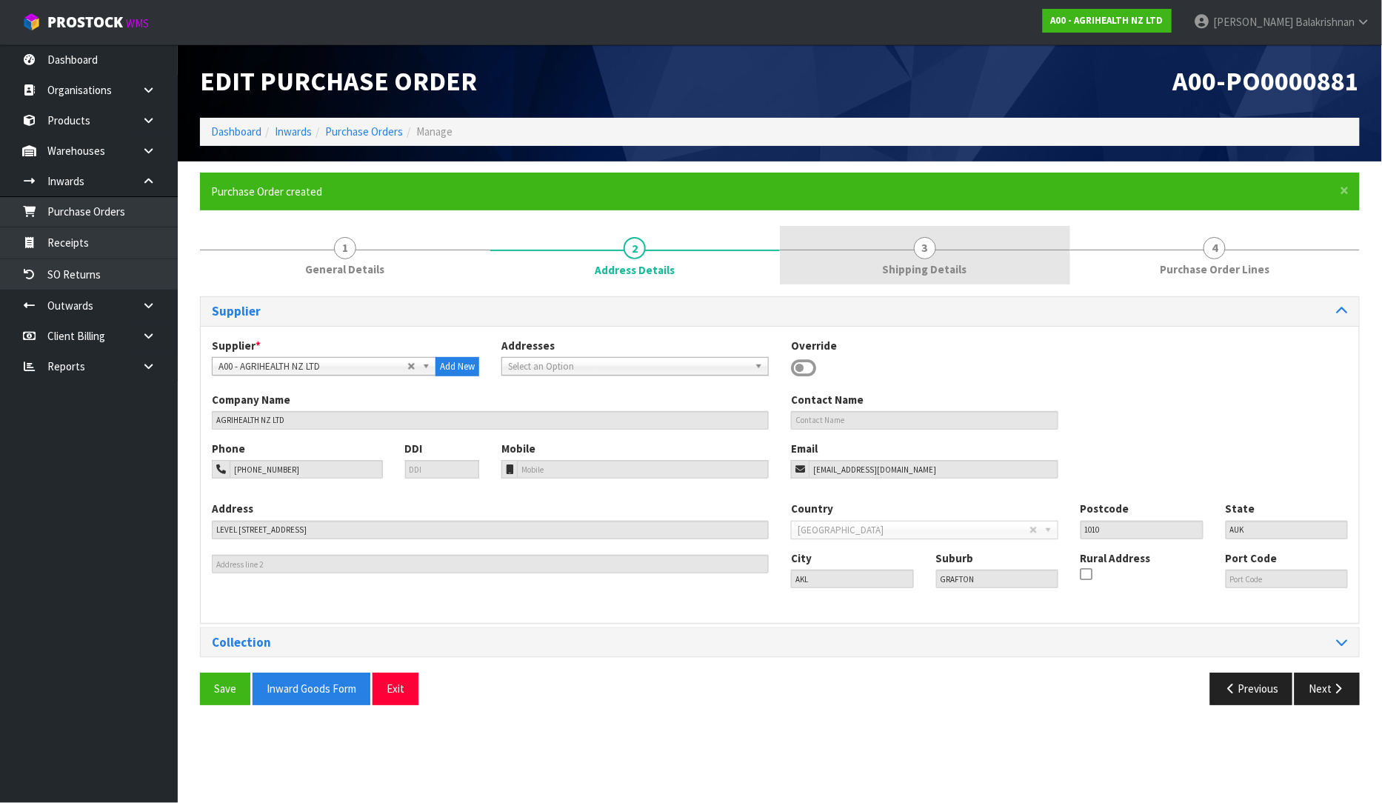
click at [921, 252] on span "3" at bounding box center [925, 248] width 22 height 22
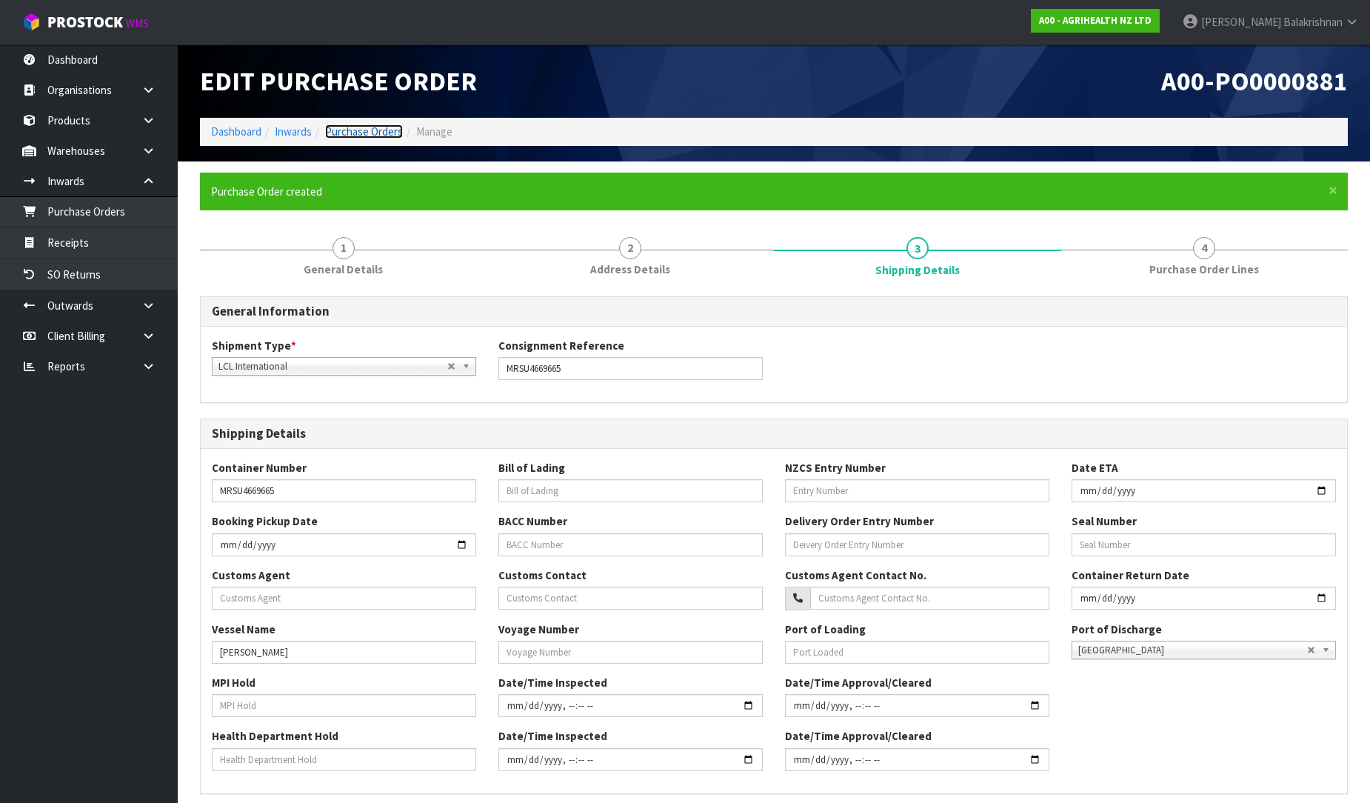
click at [361, 133] on link "Purchase Orders" at bounding box center [364, 131] width 78 height 14
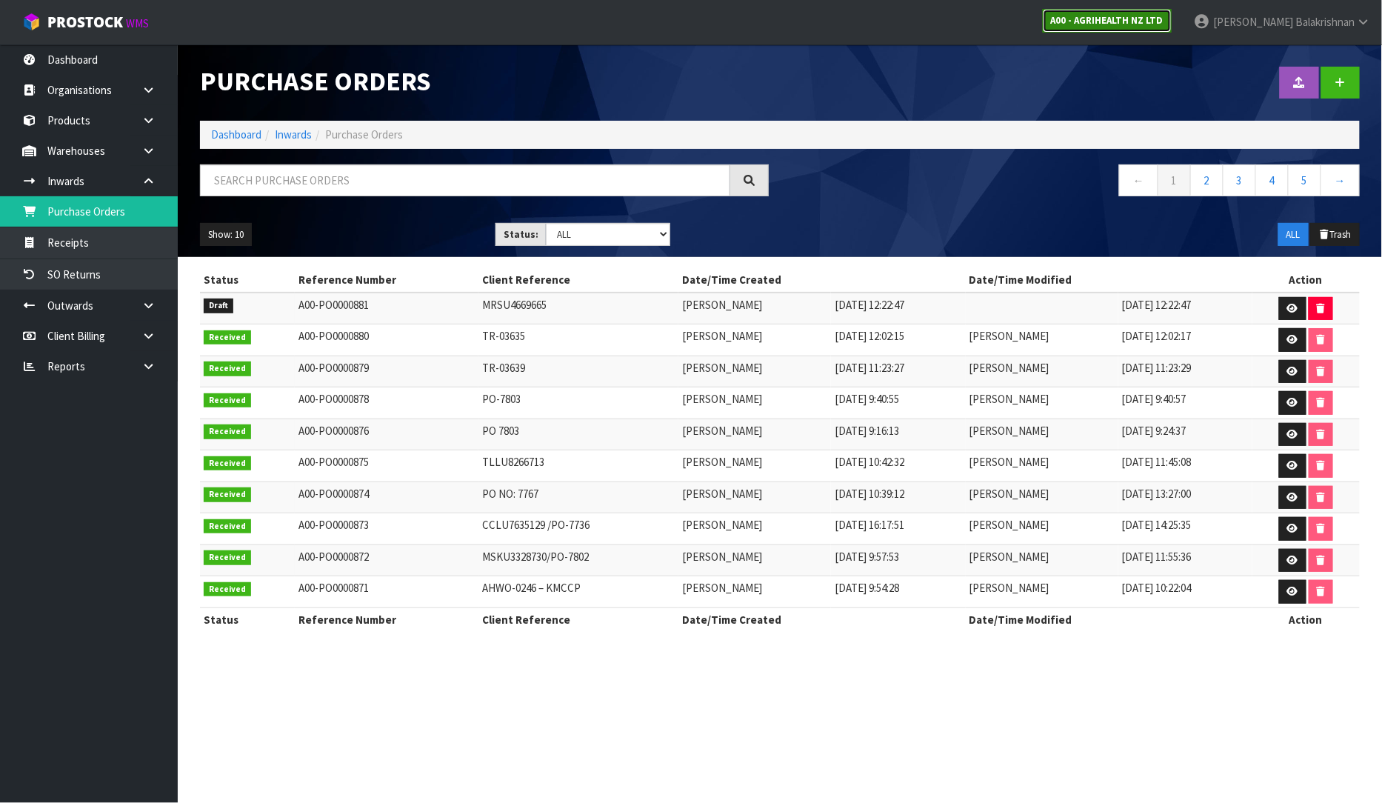
drag, startPoint x: 1164, startPoint y: 11, endPoint x: 1158, endPoint y: 23, distance: 13.6
click at [1164, 11] on link "A00 - AGRIHEALTH NZ LTD" at bounding box center [1107, 21] width 129 height 24
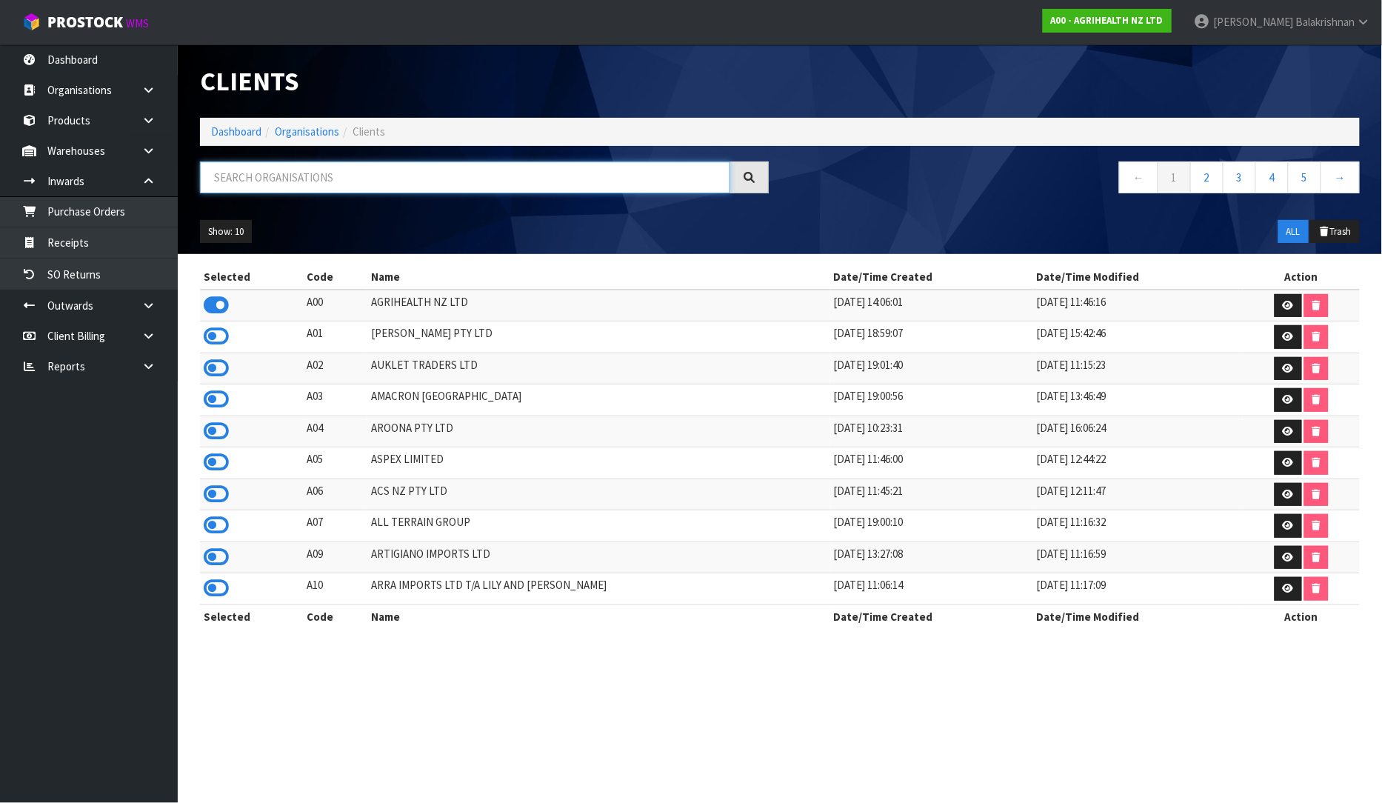
click at [280, 172] on input "text" at bounding box center [465, 177] width 530 height 32
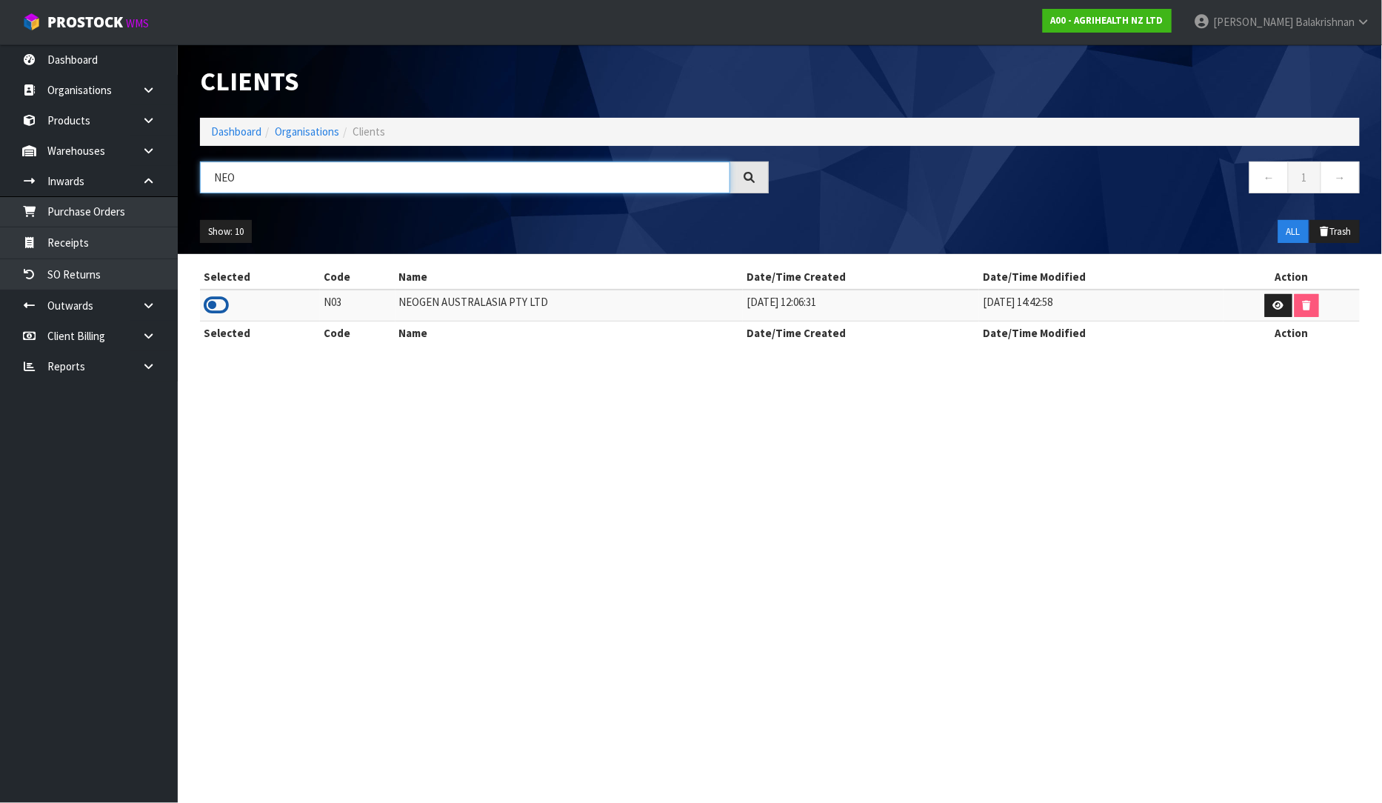
type input "NEO"
click at [224, 299] on icon at bounding box center [216, 305] width 25 height 22
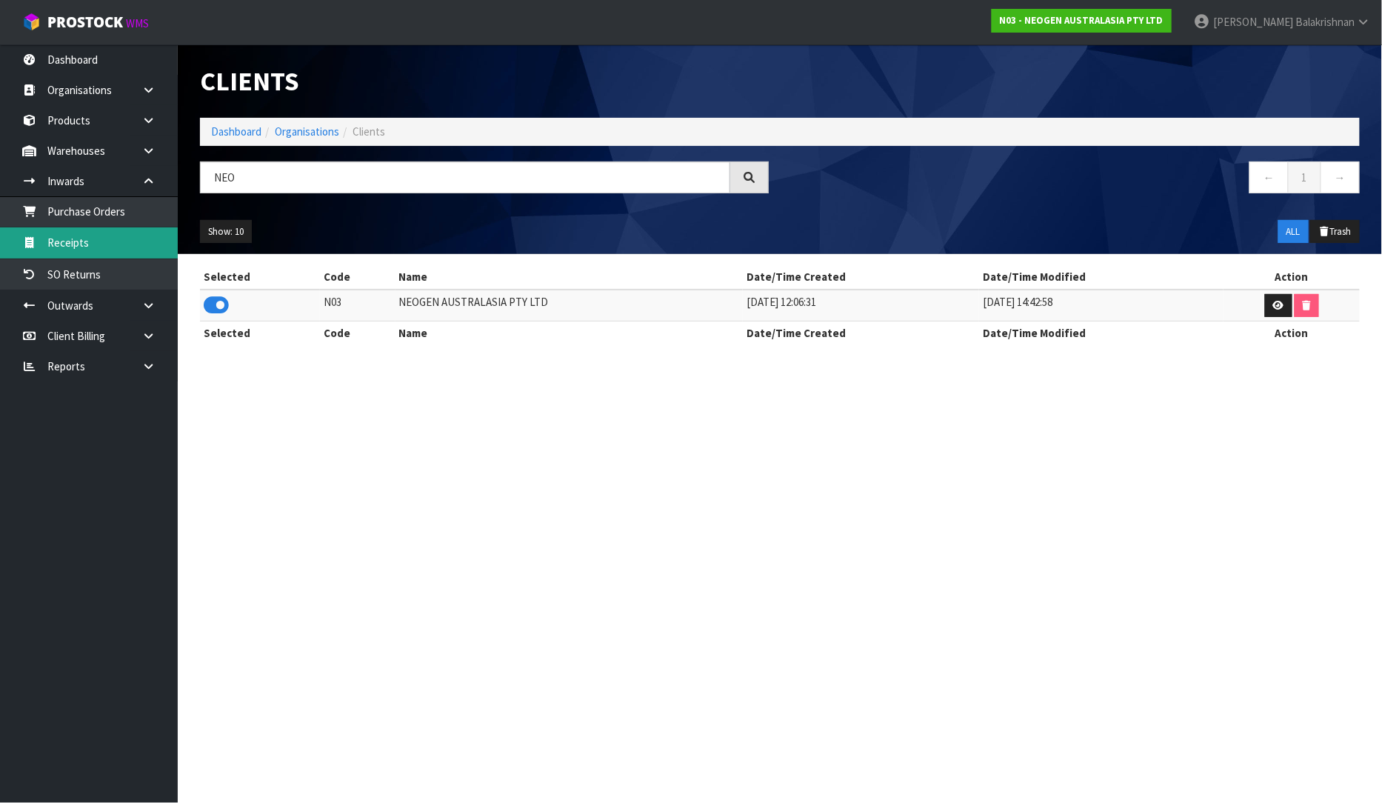
click at [107, 243] on link "Receipts" at bounding box center [89, 242] width 178 height 30
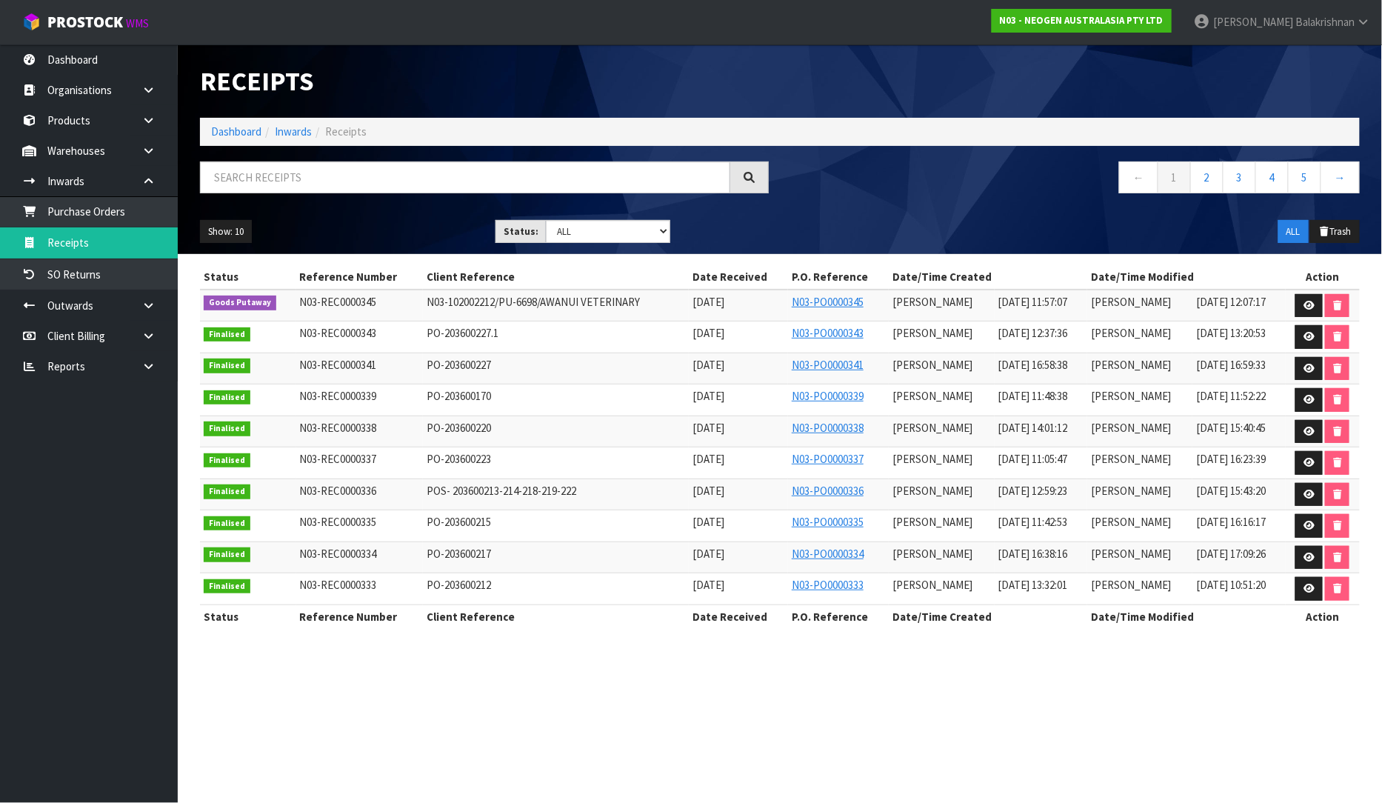
click at [114, 267] on div "Receipts Import Receipts Drop file here to import csv template Dashboard Inward…" at bounding box center [691, 327] width 1382 height 655
click at [116, 276] on link "SO Returns" at bounding box center [89, 274] width 178 height 30
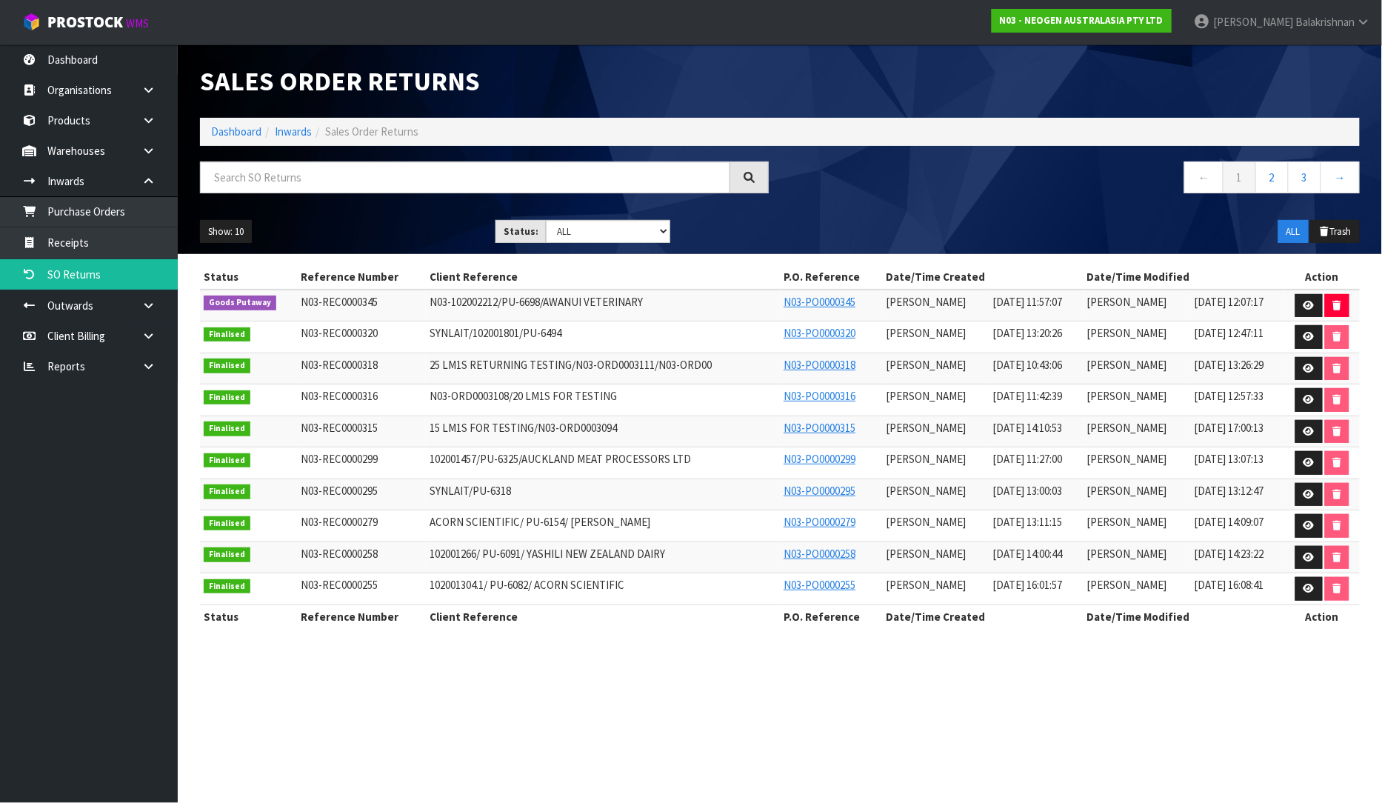
click at [1294, 302] on td at bounding box center [1322, 306] width 76 height 32
click at [1306, 302] on icon at bounding box center [1309, 306] width 11 height 10
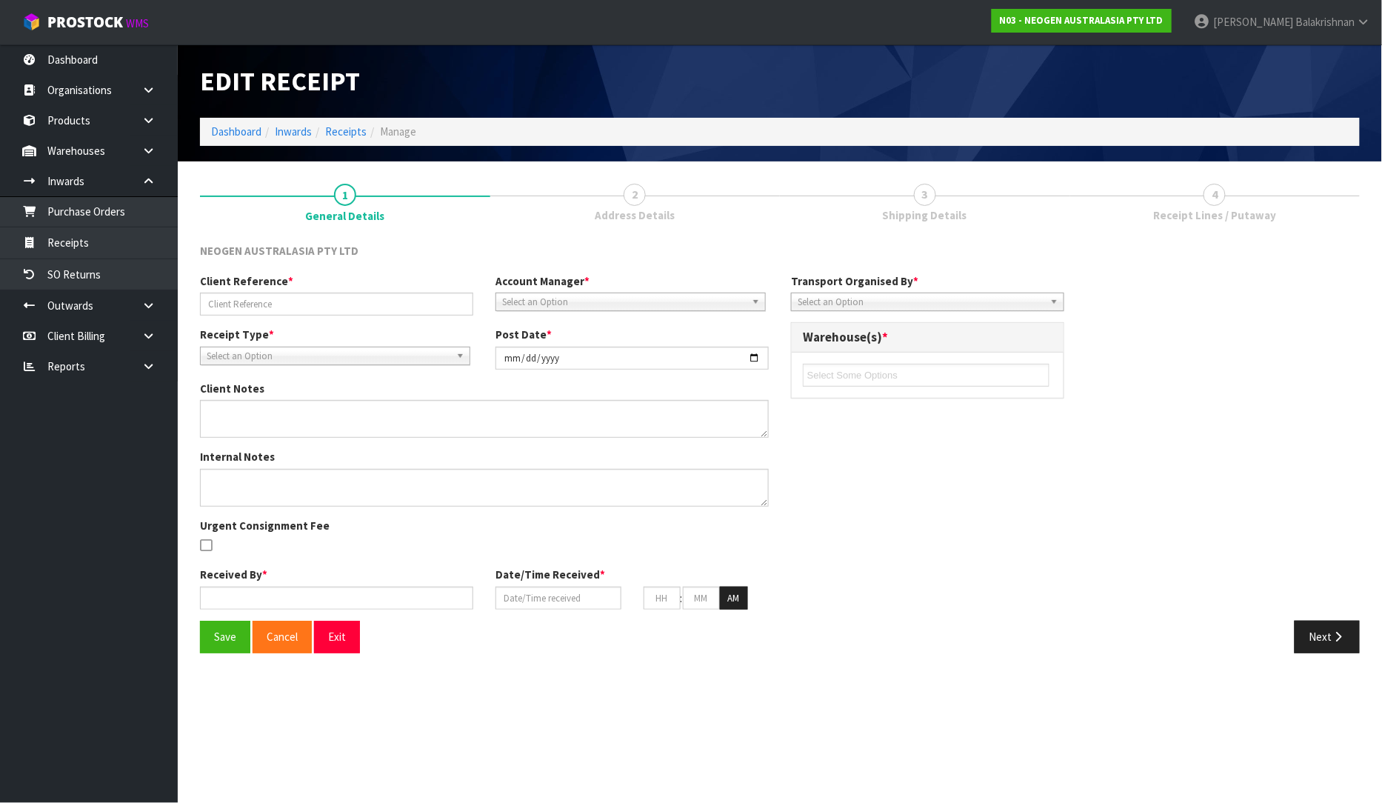
type input "N03-102002212/PU-6698/AWANUI VETERINARY"
type input "[DATE]"
type textarea "WOULD YOU PLEASE GO AHEAD AND SEND THE RETURN LABEL TO AWANUI. ATTENTION [PERSO…"
type textarea "11 PCS OF 700002157 BATCH 3000032152"
type input "[PERSON_NAME]"
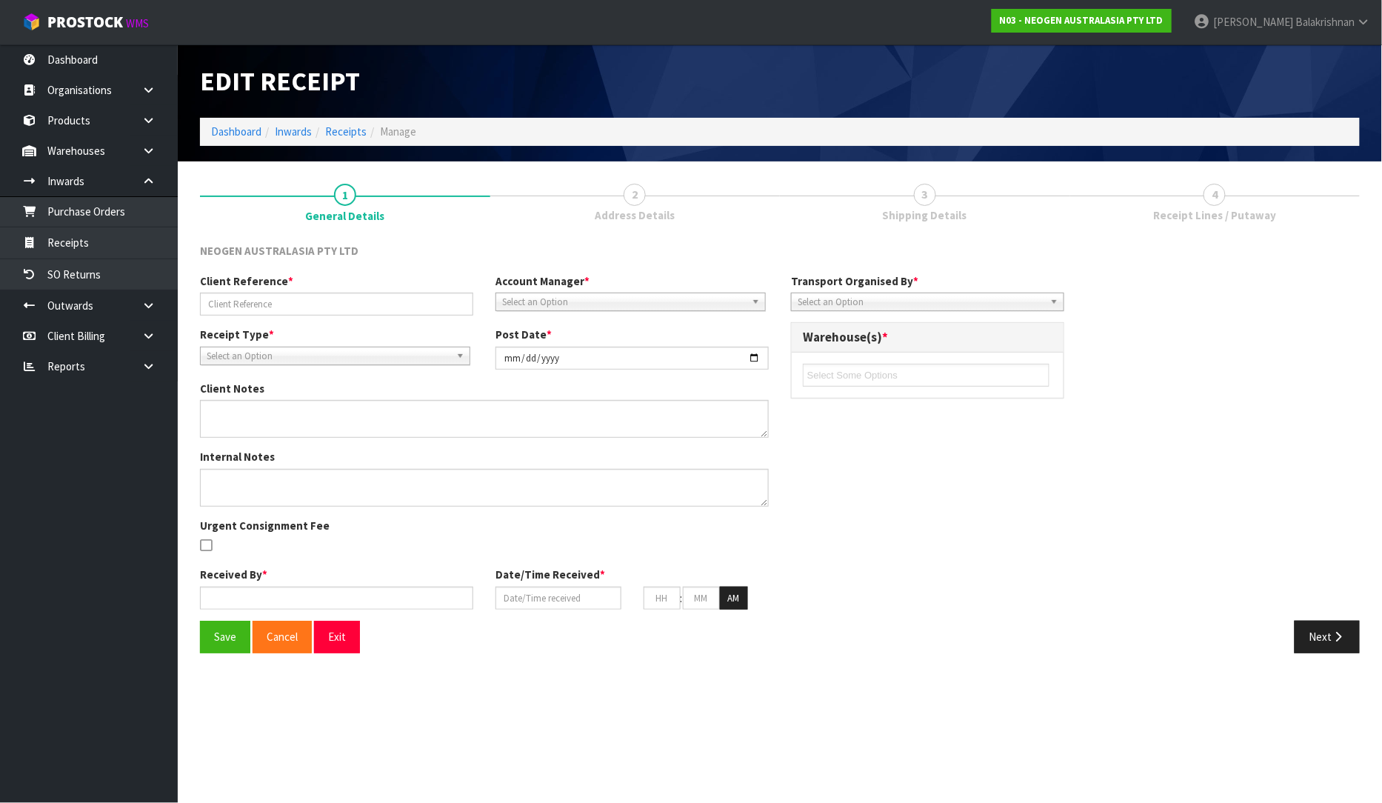
type input "[DATE]"
type input "11"
type input "57"
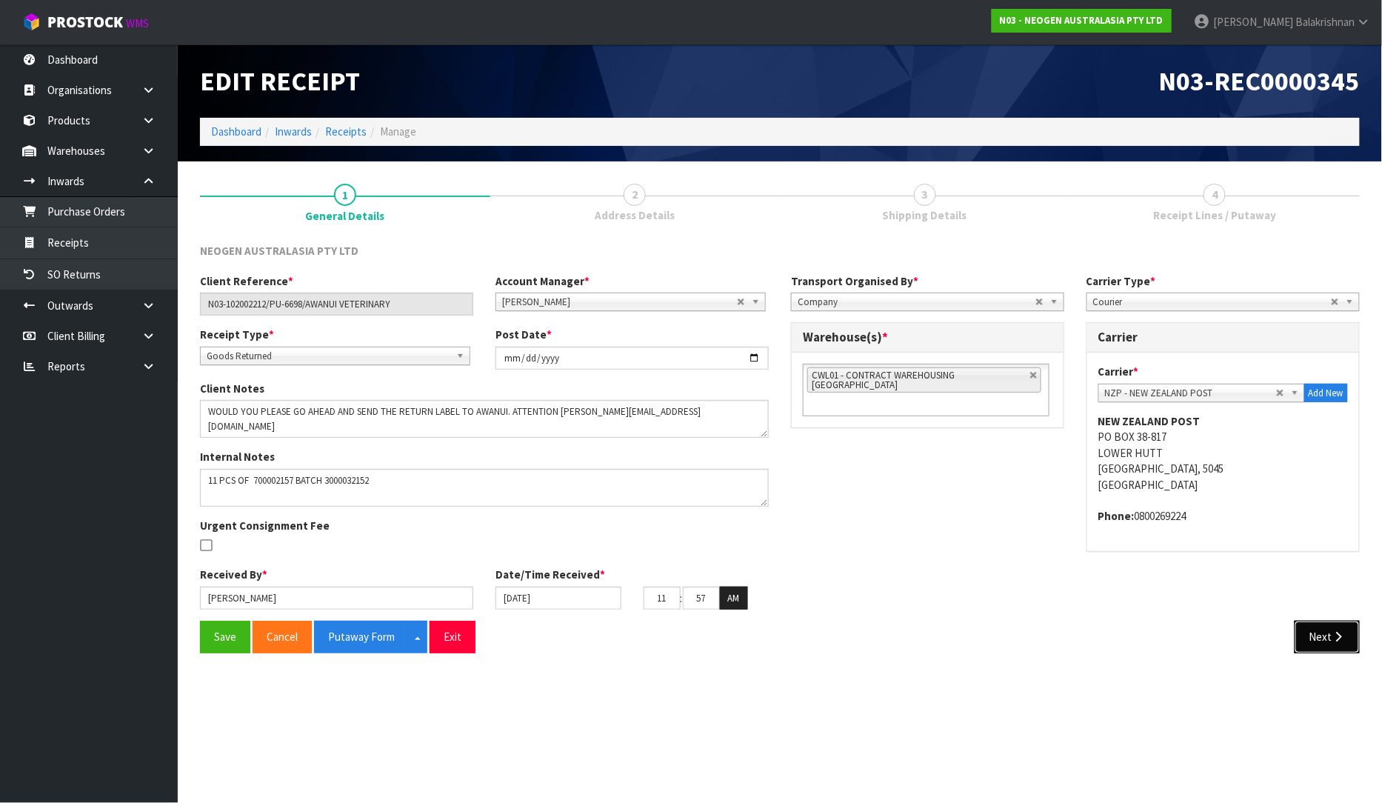
click at [1321, 628] on button "Next" at bounding box center [1327, 637] width 65 height 32
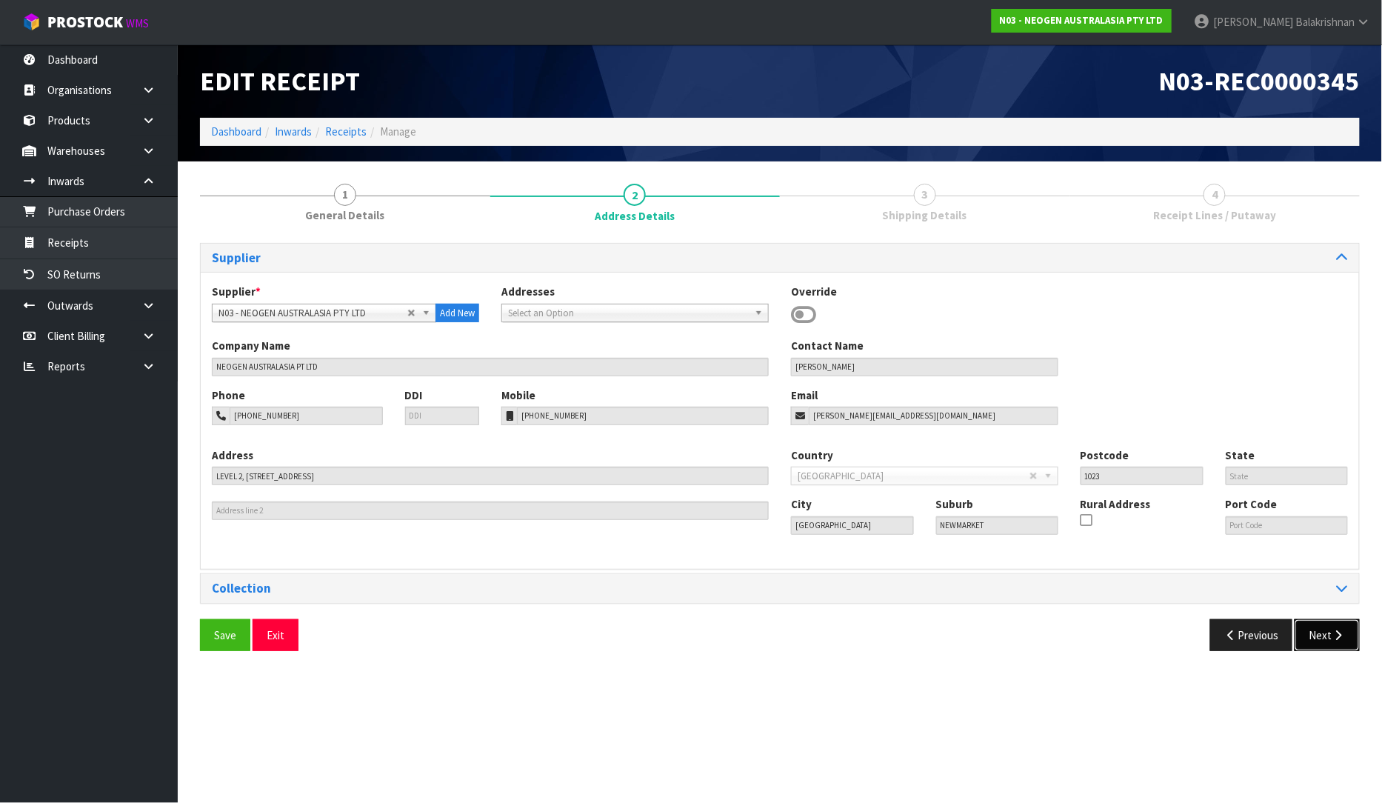
click at [1342, 638] on icon "button" at bounding box center [1339, 635] width 14 height 11
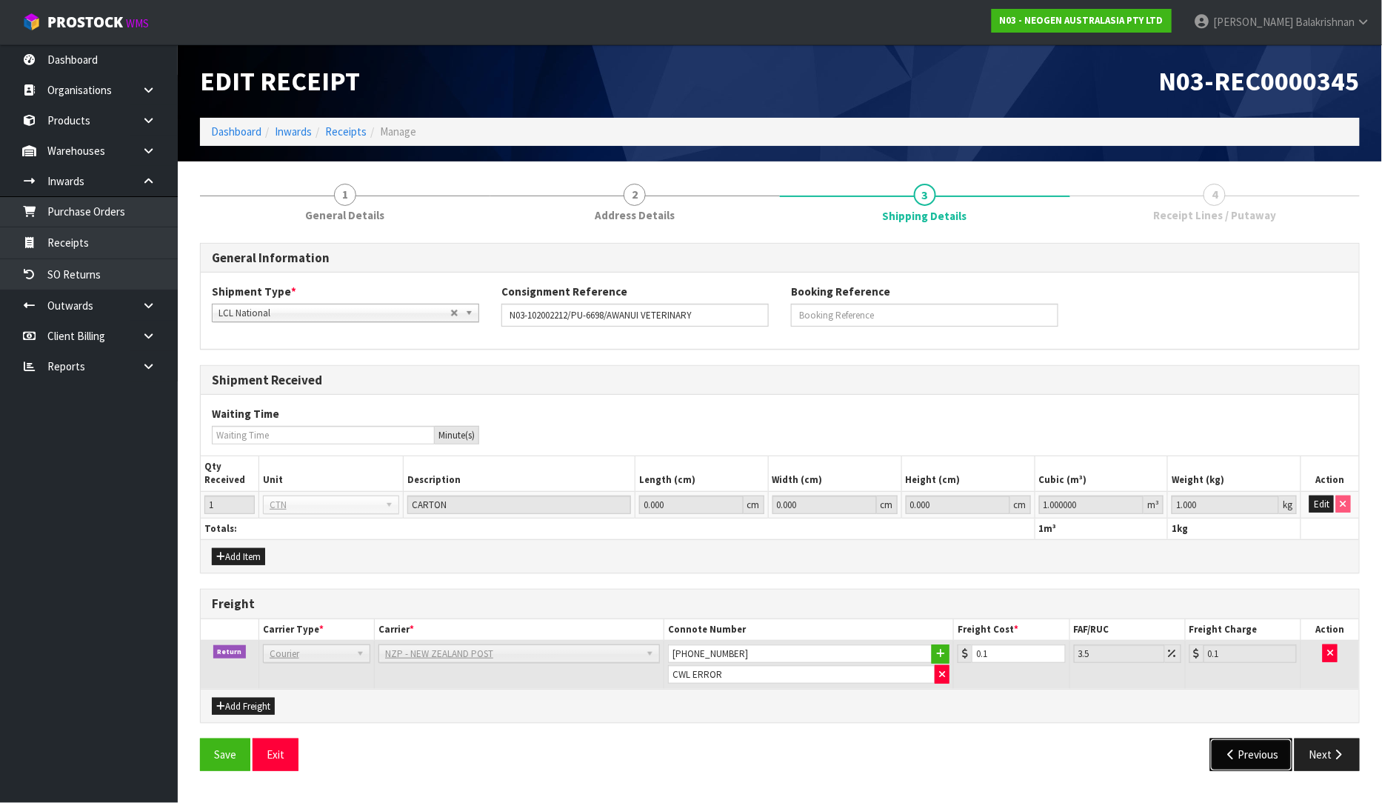
click at [1238, 760] on button "Previous" at bounding box center [1251, 754] width 83 height 32
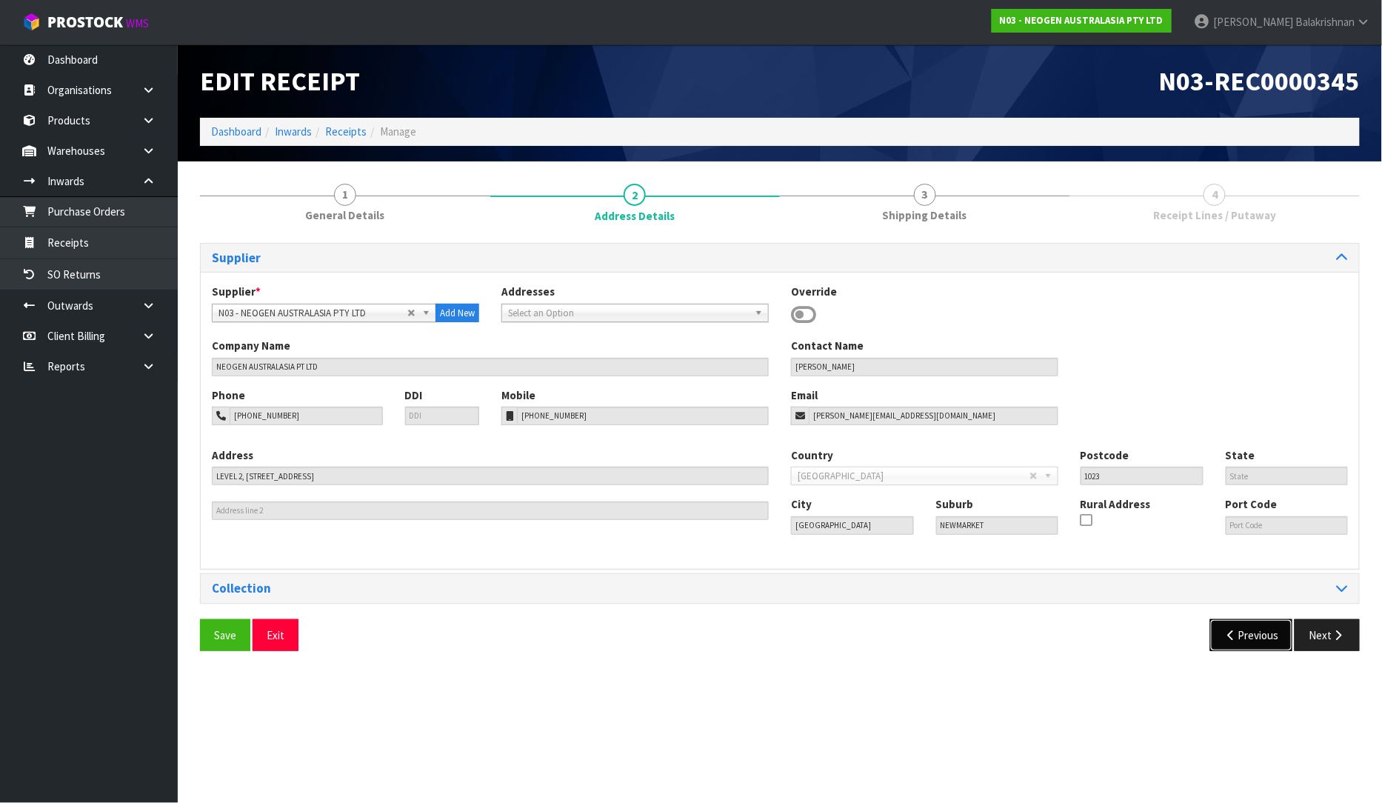
click at [1231, 640] on icon "button" at bounding box center [1231, 635] width 14 height 11
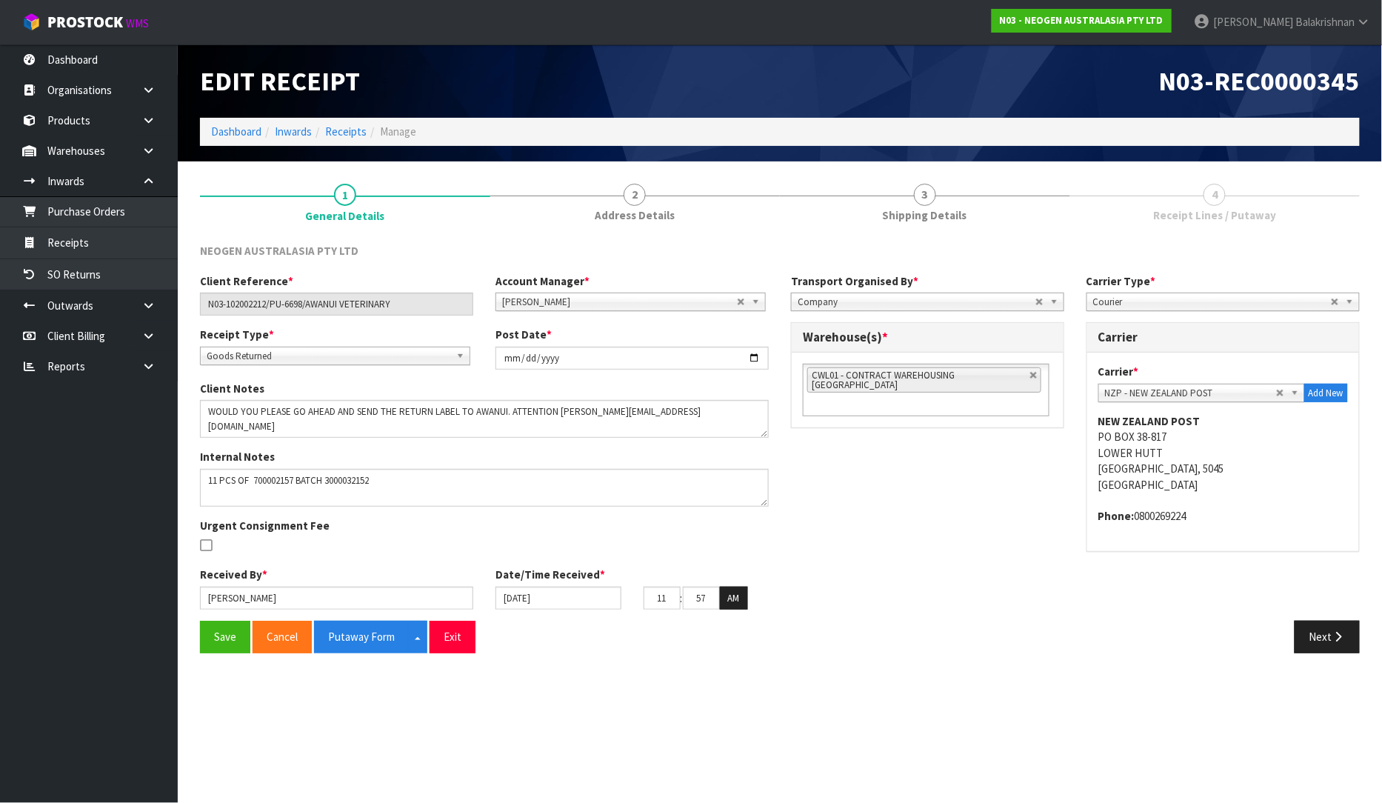
click at [1217, 198] on span "4" at bounding box center [1215, 195] width 22 height 22
click at [61, 245] on link "Receipts" at bounding box center [89, 242] width 178 height 30
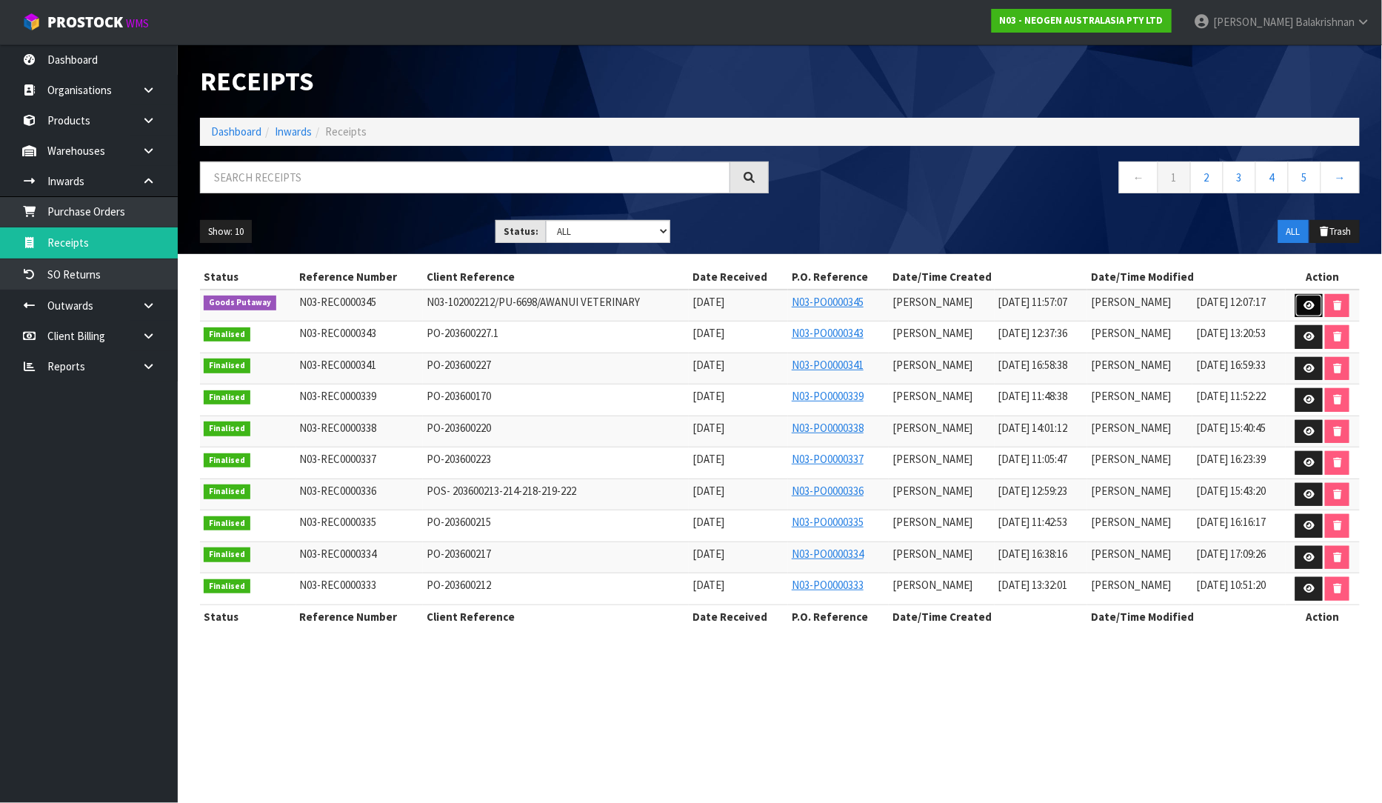
click at [1309, 302] on icon at bounding box center [1309, 306] width 11 height 10
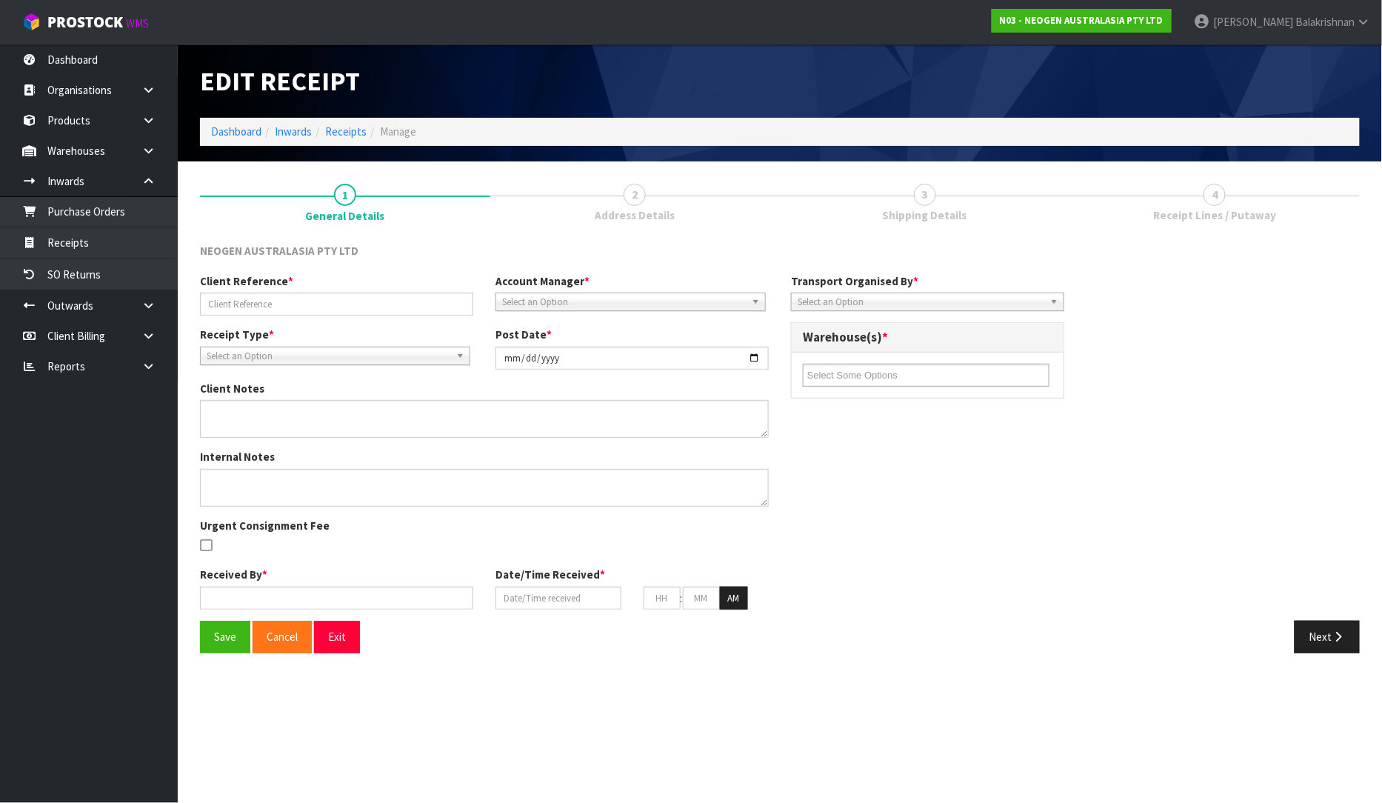
type input "N03-102002212/PU-6698/AWANUI VETERINARY"
type input "[DATE]"
type textarea "WOULD YOU PLEASE GO AHEAD AND SEND THE RETURN LABEL TO AWANUI. ATTENTION [PERSO…"
type textarea "11 PCS OF 700002157 BATCH 3000032152"
type input "[PERSON_NAME]"
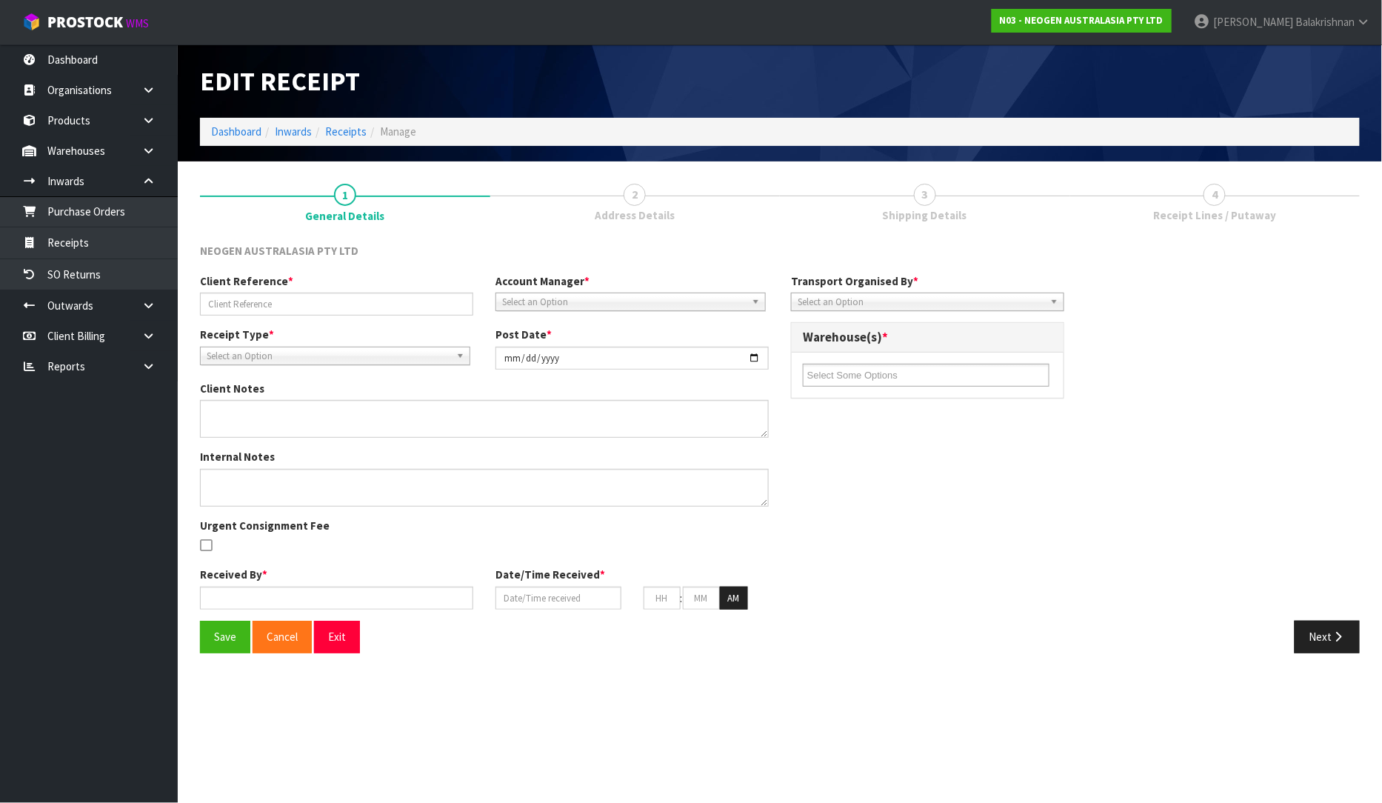
type input "[DATE]"
type input "11"
type input "57"
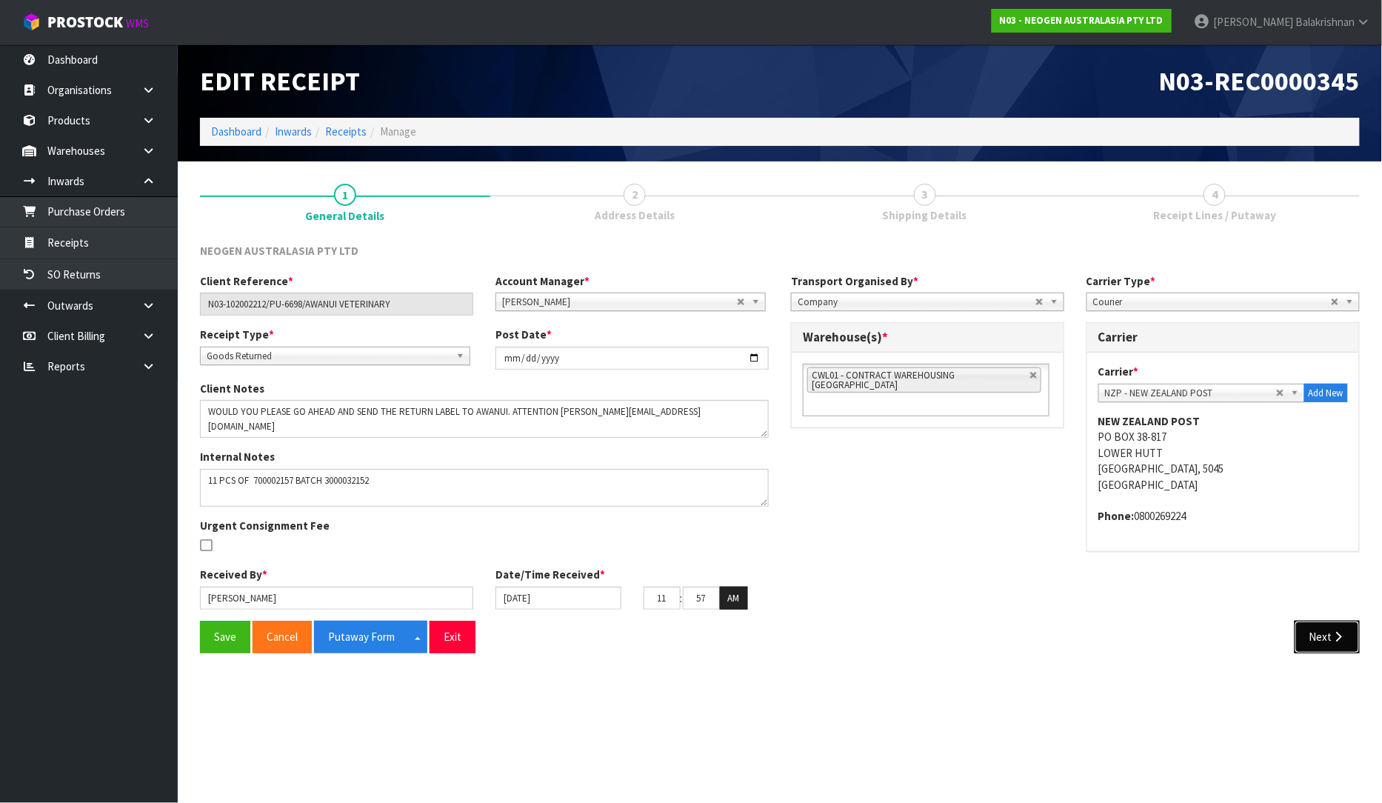
click at [1353, 645] on button "Next" at bounding box center [1327, 637] width 65 height 32
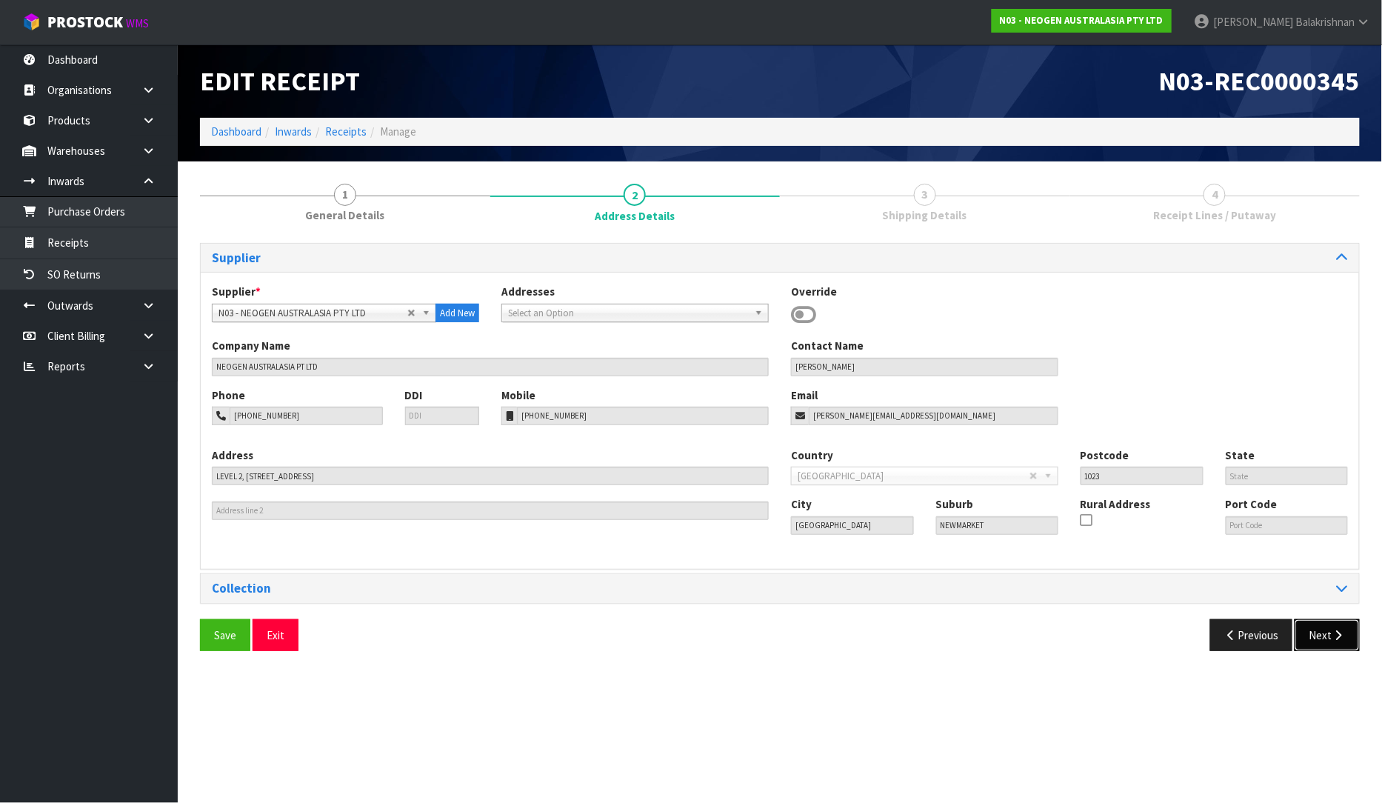
click at [1312, 637] on button "Next" at bounding box center [1327, 635] width 65 height 32
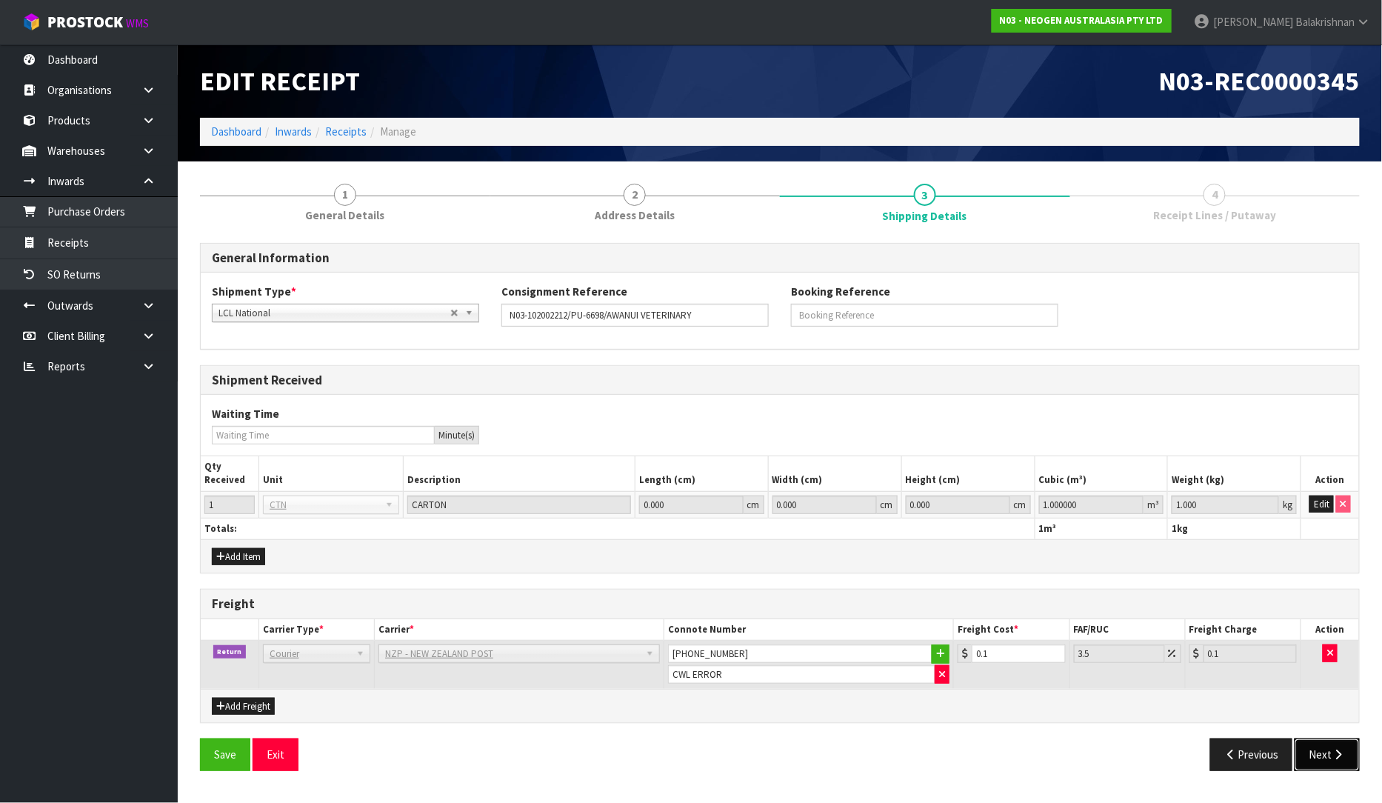
click at [1312, 759] on button "Next" at bounding box center [1327, 754] width 65 height 32
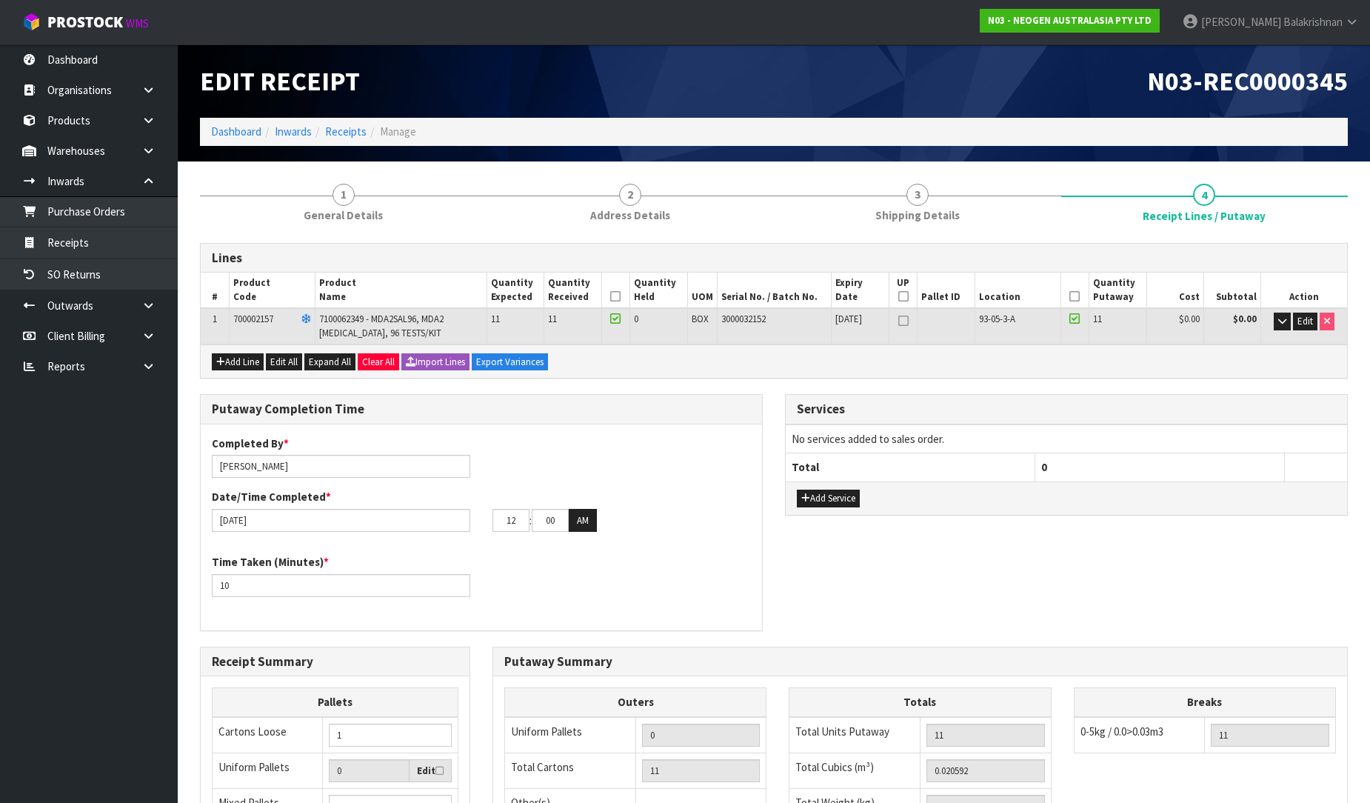
scroll to position [259, 0]
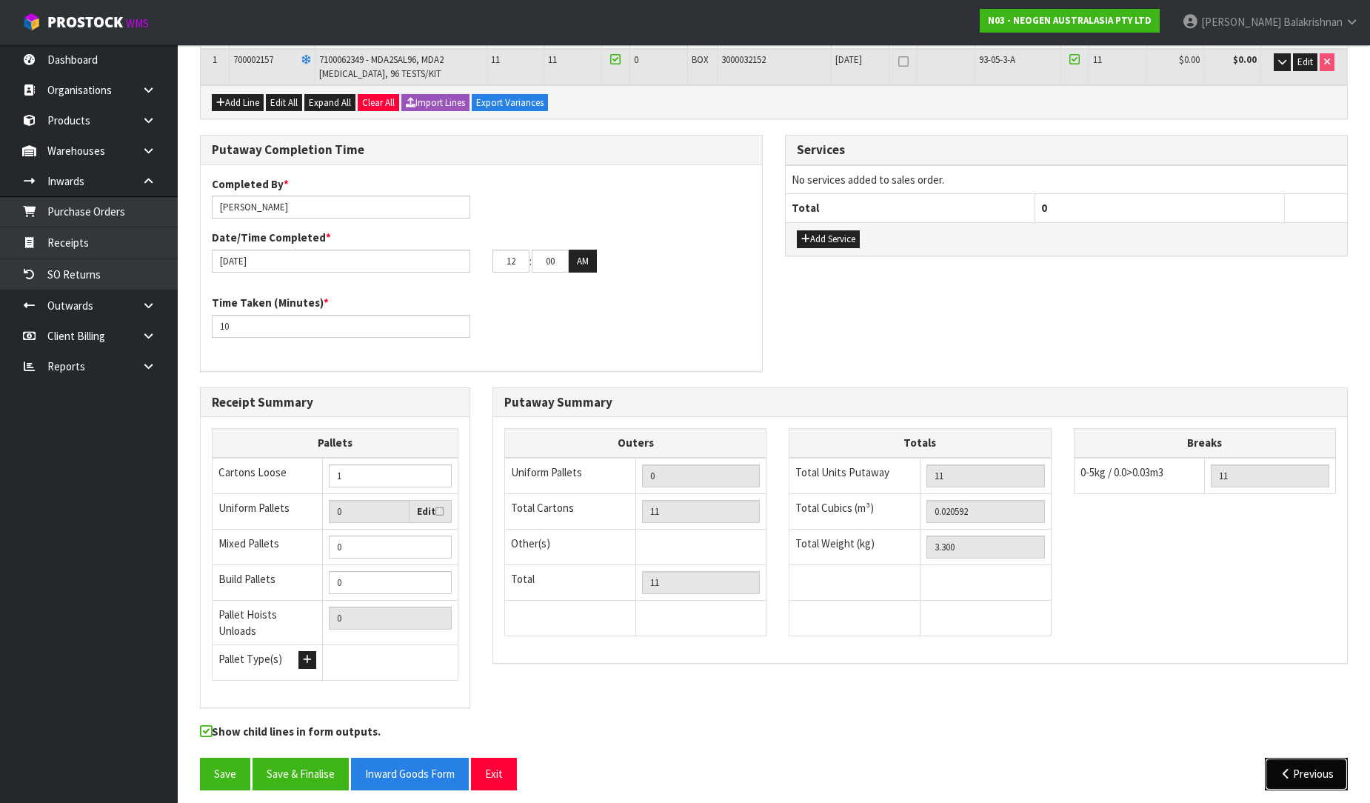
drag, startPoint x: 1324, startPoint y: 752, endPoint x: 1302, endPoint y: 748, distance: 21.9
click at [1324, 758] on button "Previous" at bounding box center [1306, 774] width 83 height 32
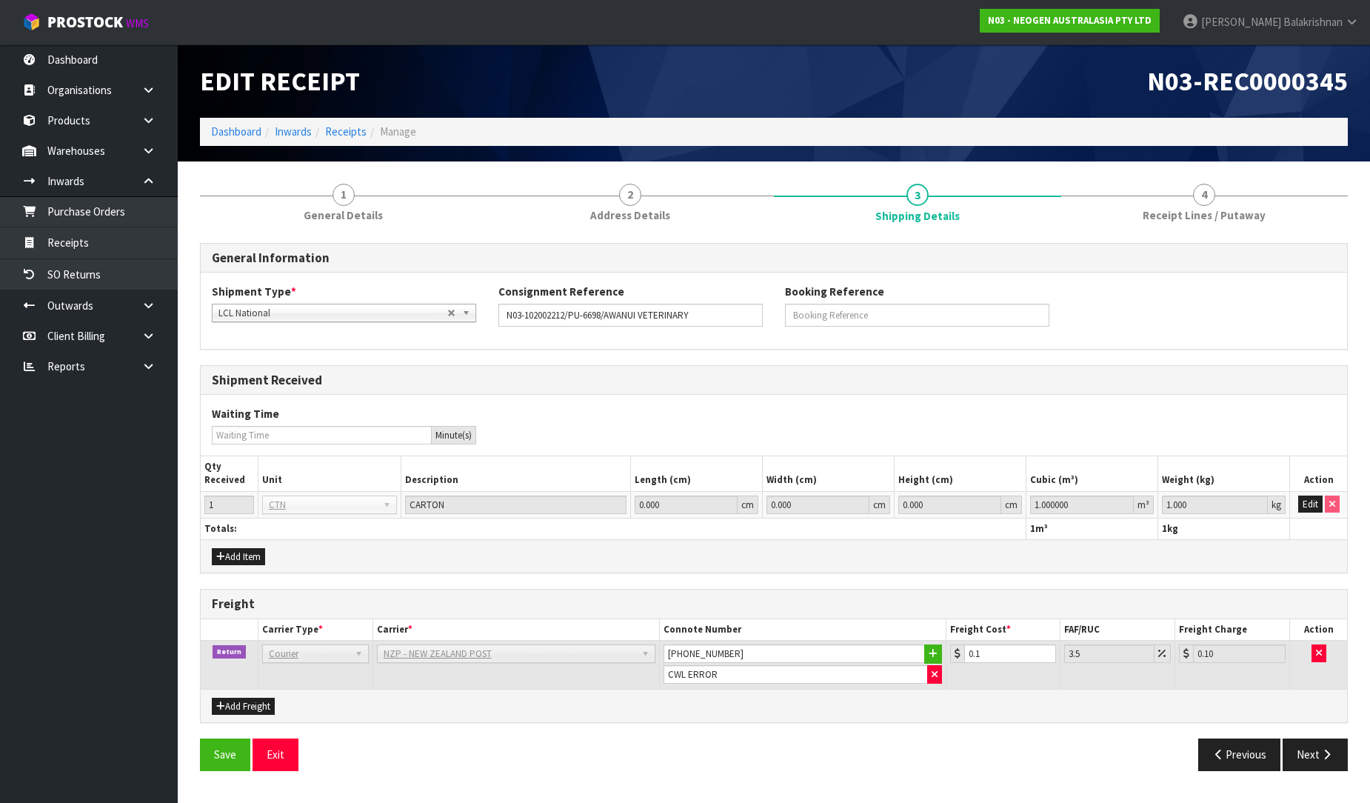
scroll to position [0, 0]
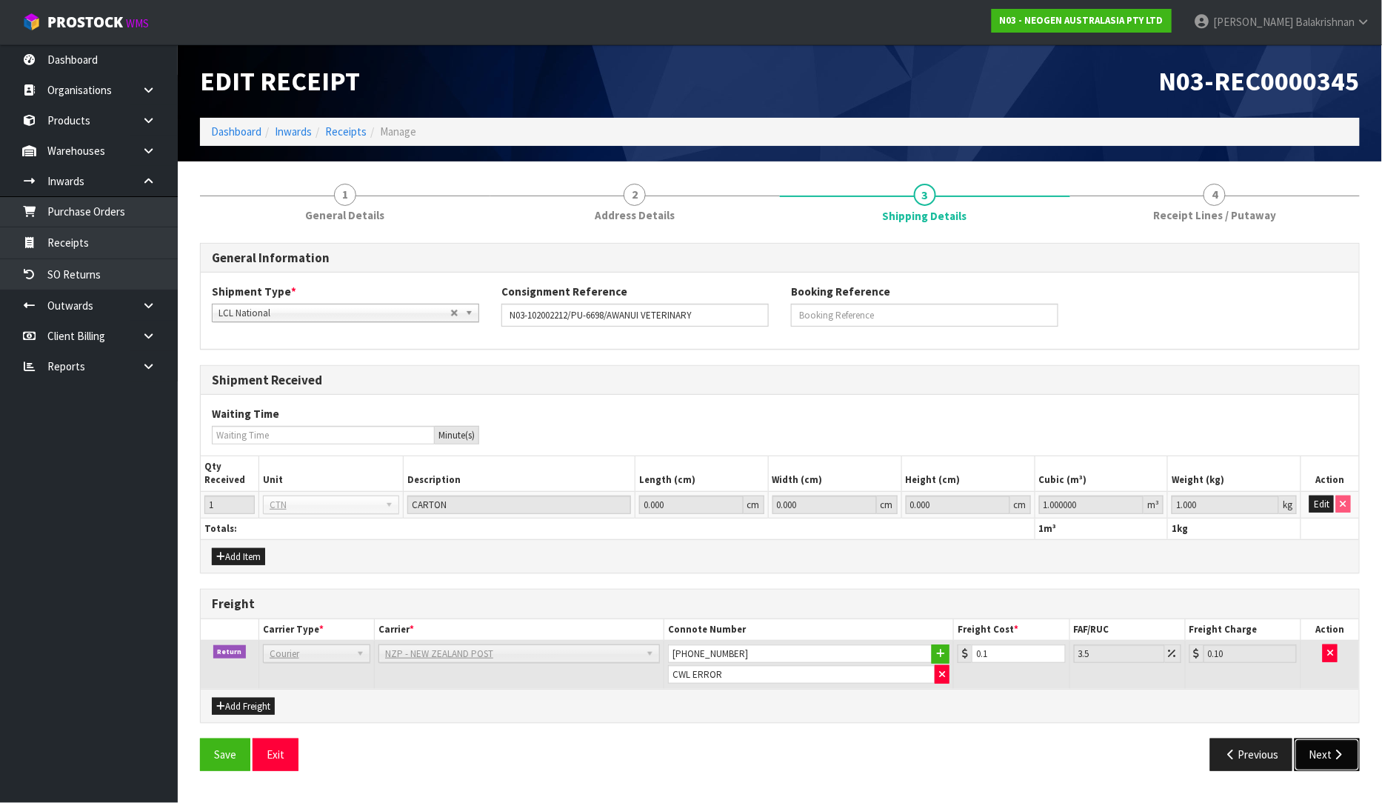
click at [1314, 750] on button "Next" at bounding box center [1327, 754] width 65 height 32
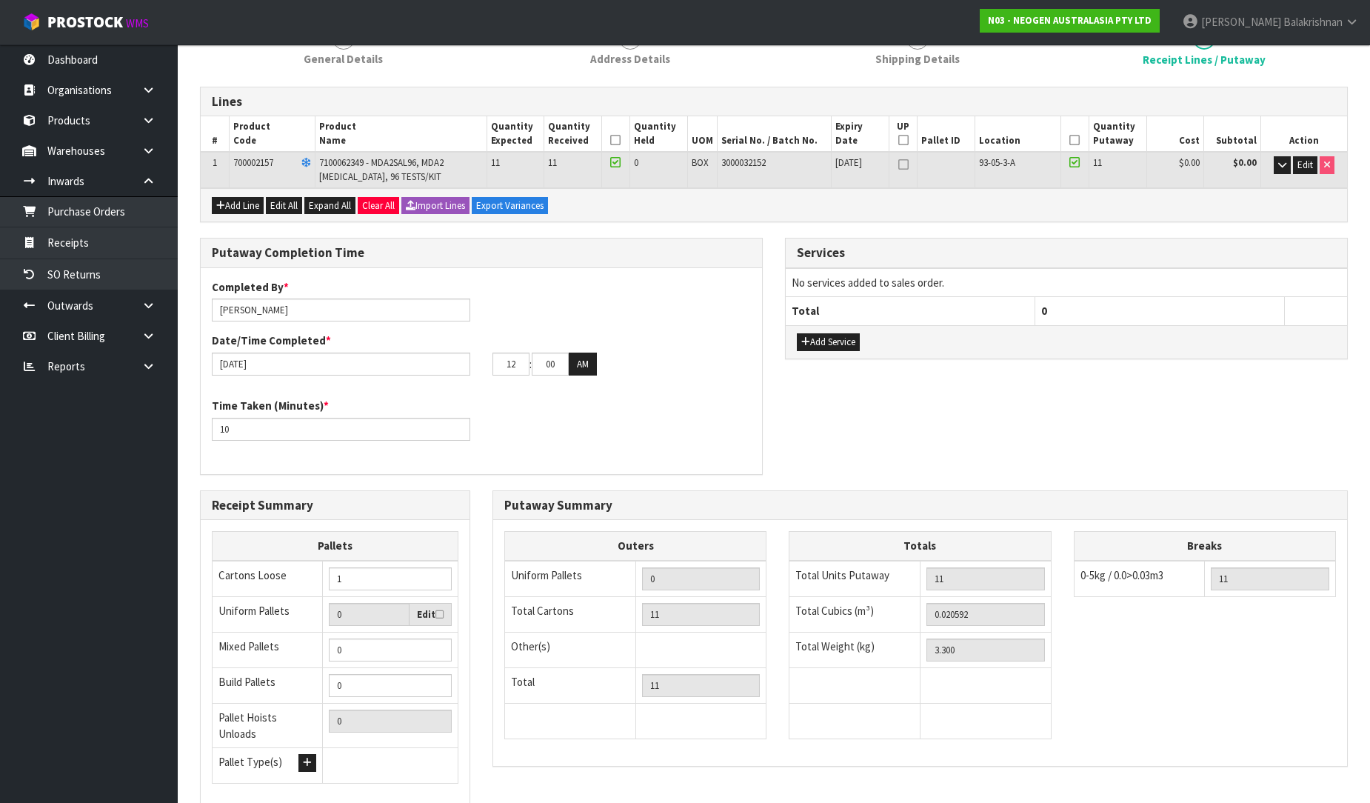
scroll to position [259, 0]
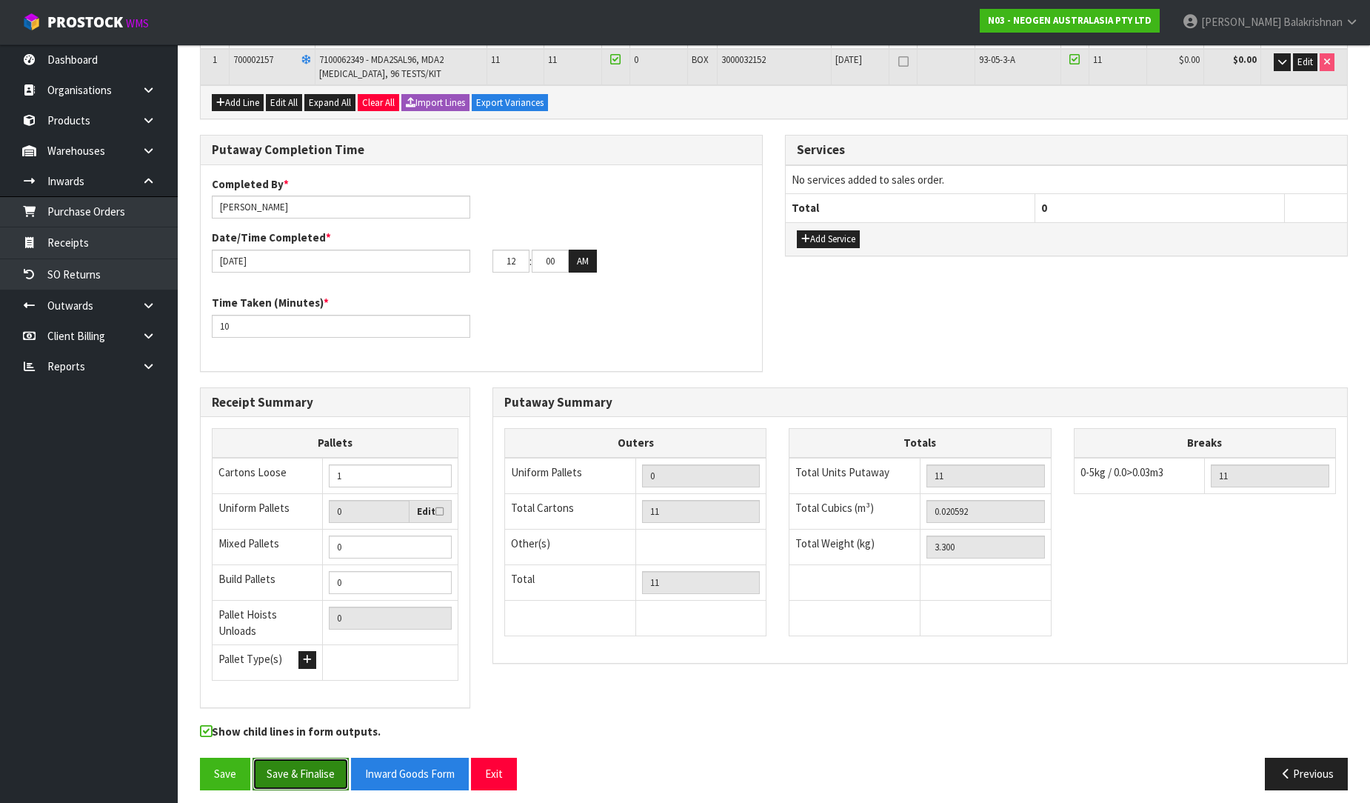
click at [321, 763] on button "Save & Finalise" at bounding box center [301, 774] width 96 height 32
click at [285, 766] on button "Save & Finalise" at bounding box center [301, 774] width 96 height 32
click at [561, 264] on input "00" at bounding box center [550, 261] width 37 height 23
type input "0"
type input "[DATE]"
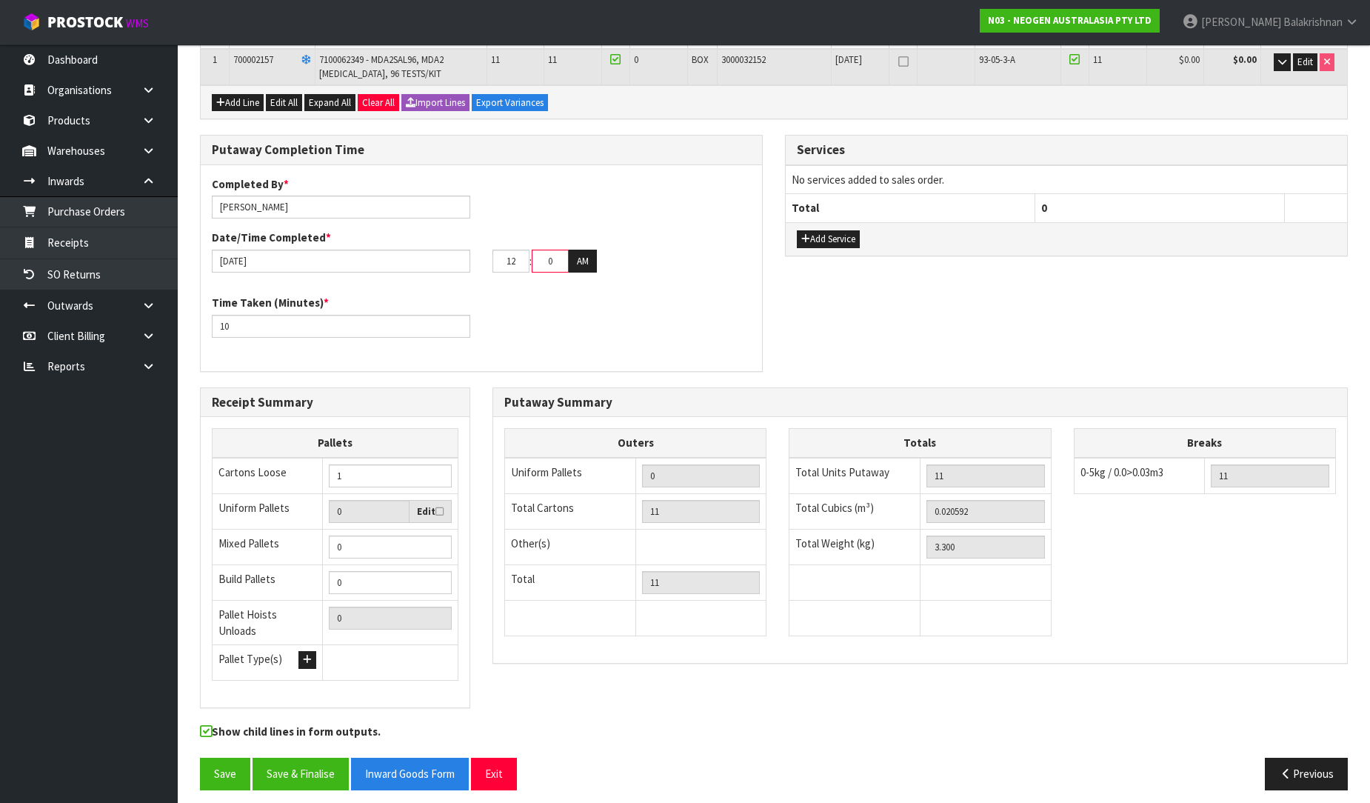
type input "00"
click at [581, 262] on button "AM" at bounding box center [583, 262] width 28 height 24
click at [273, 767] on button "Save & Finalise" at bounding box center [301, 774] width 96 height 32
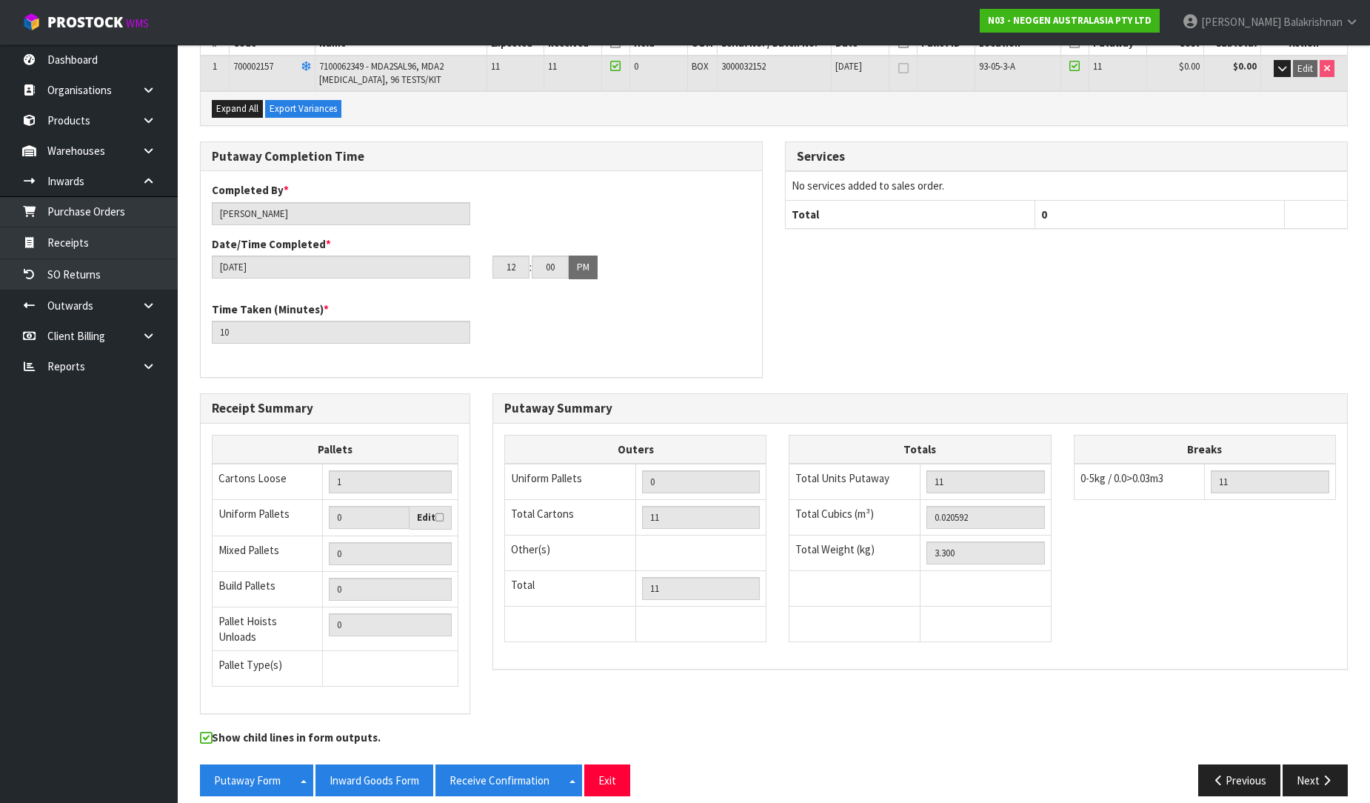
scroll to position [313, 0]
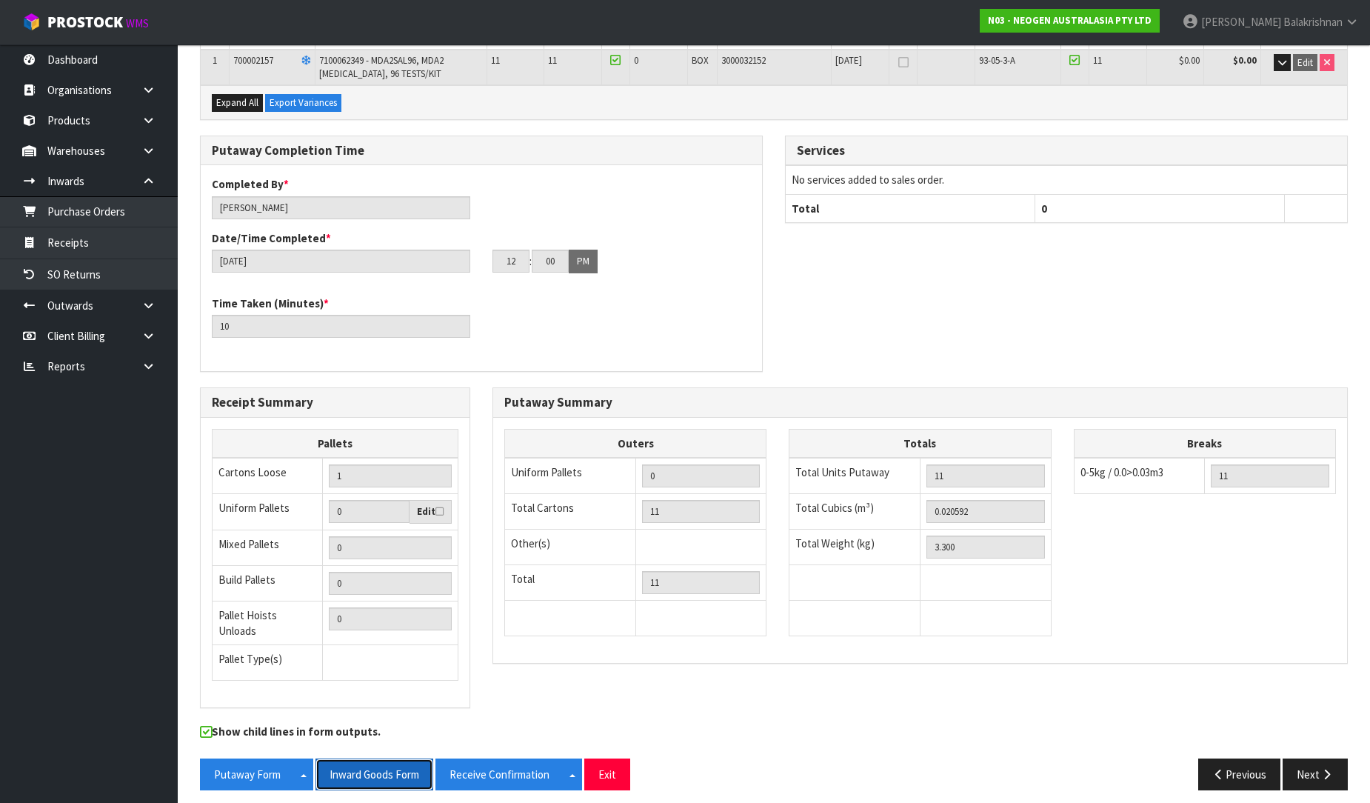
click at [351, 770] on button "Inward Goods Form" at bounding box center [375, 774] width 118 height 32
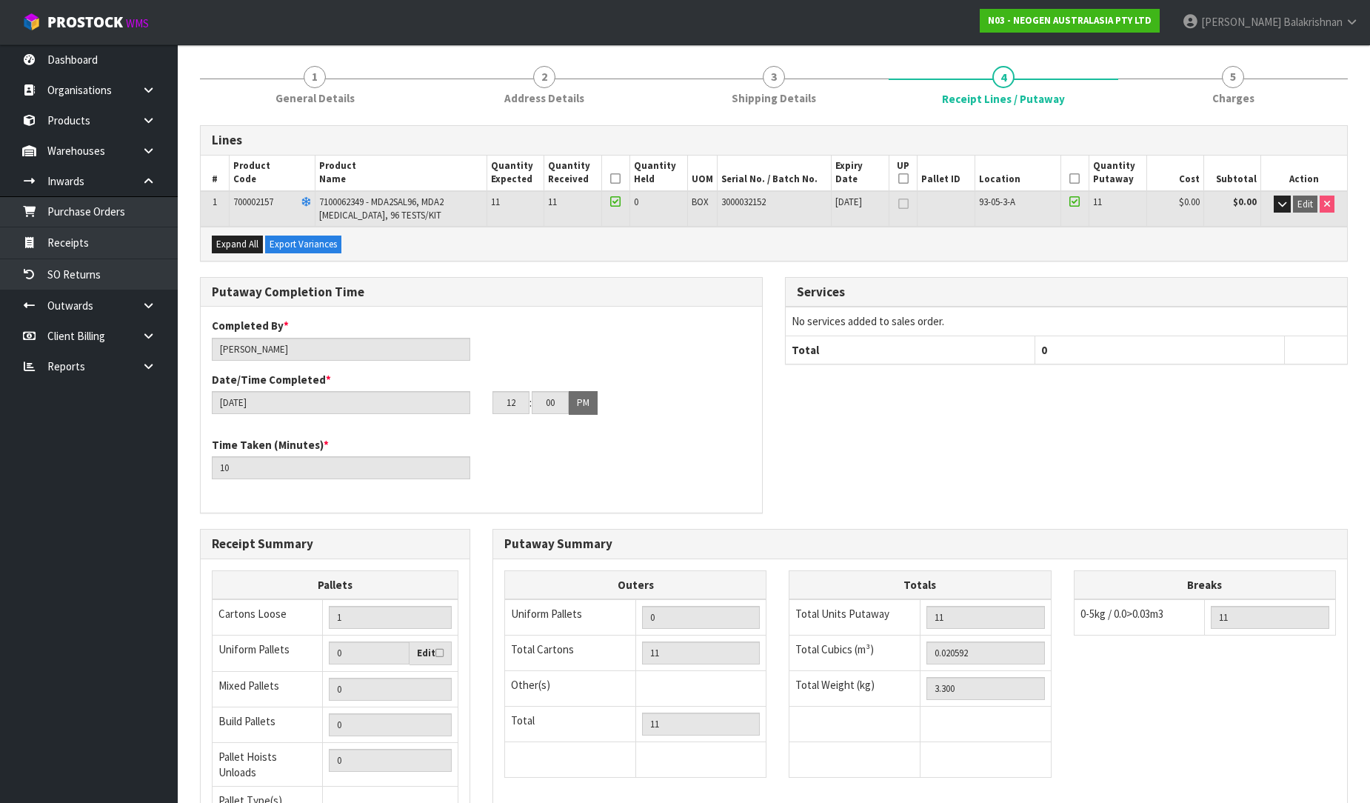
scroll to position [0, 0]
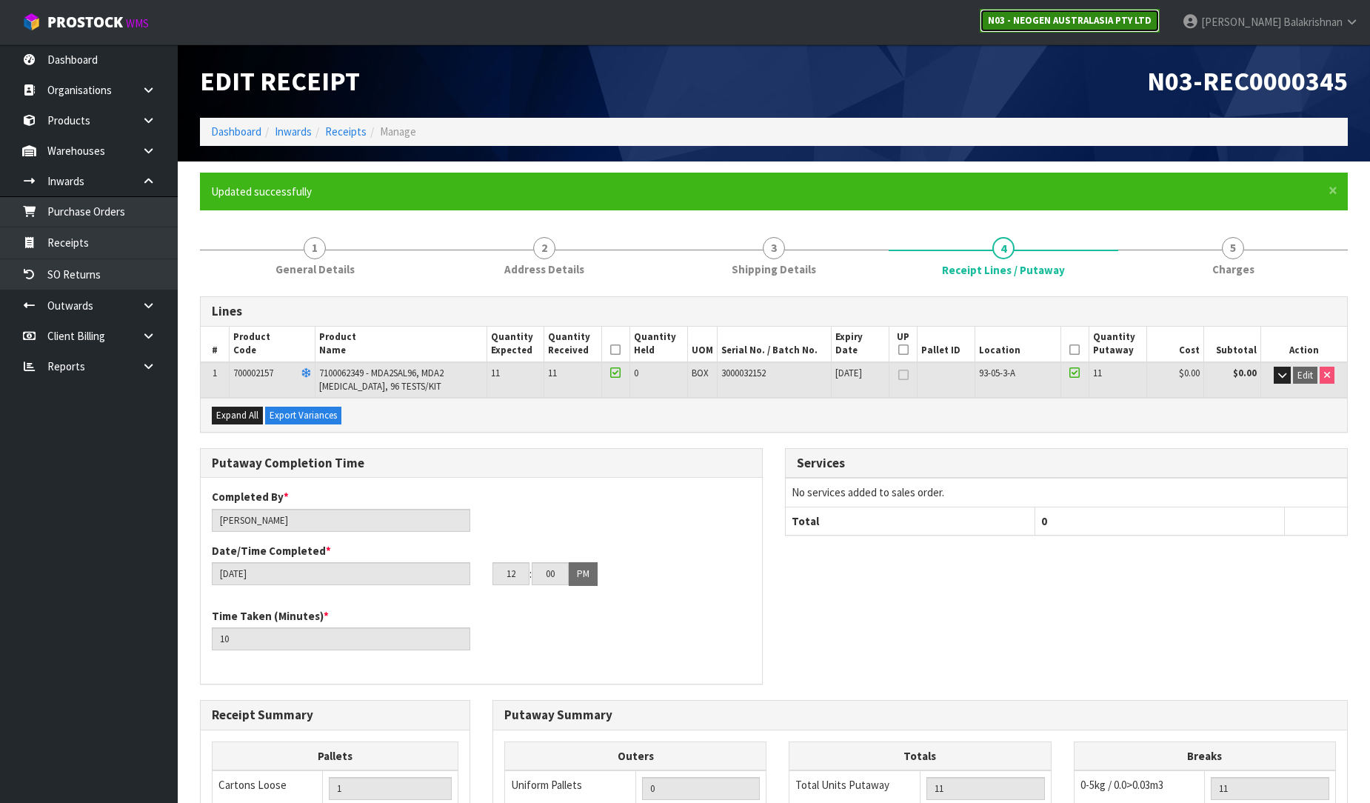
click at [1087, 22] on strong "N03 - NEOGEN AUSTRALASIA PTY LTD" at bounding box center [1070, 20] width 164 height 13
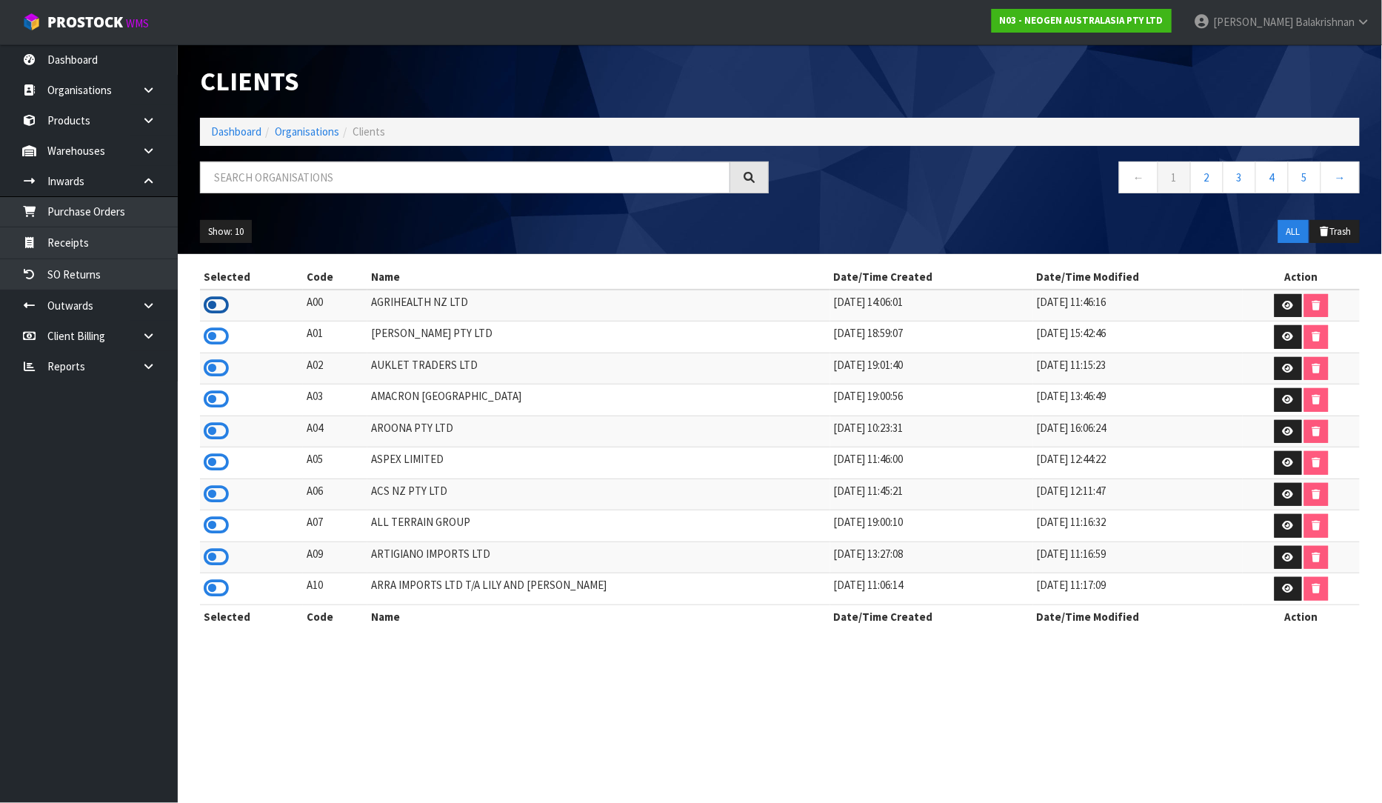
click at [212, 304] on icon at bounding box center [216, 305] width 25 height 22
click at [91, 209] on link "Purchase Orders" at bounding box center [89, 211] width 178 height 30
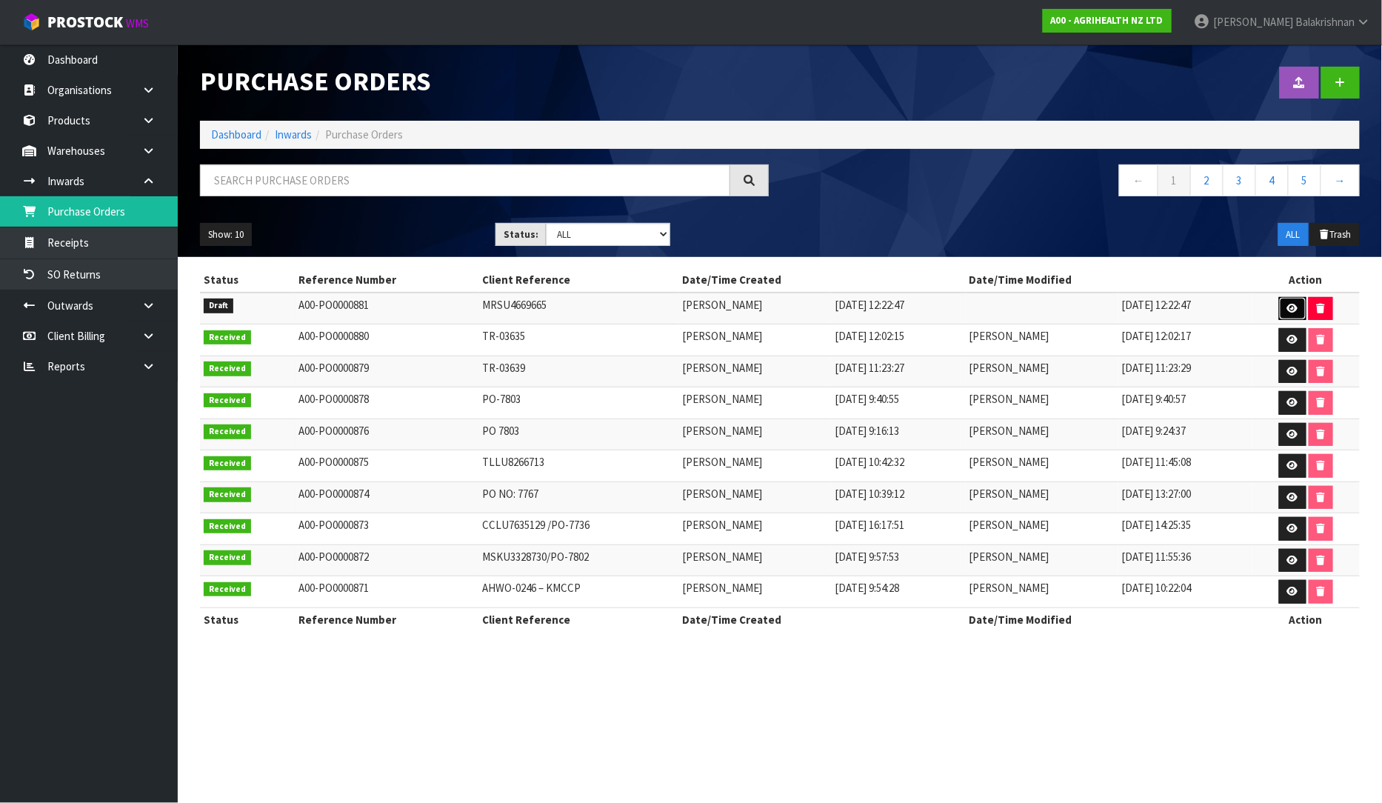
click at [1301, 308] on link at bounding box center [1292, 309] width 27 height 24
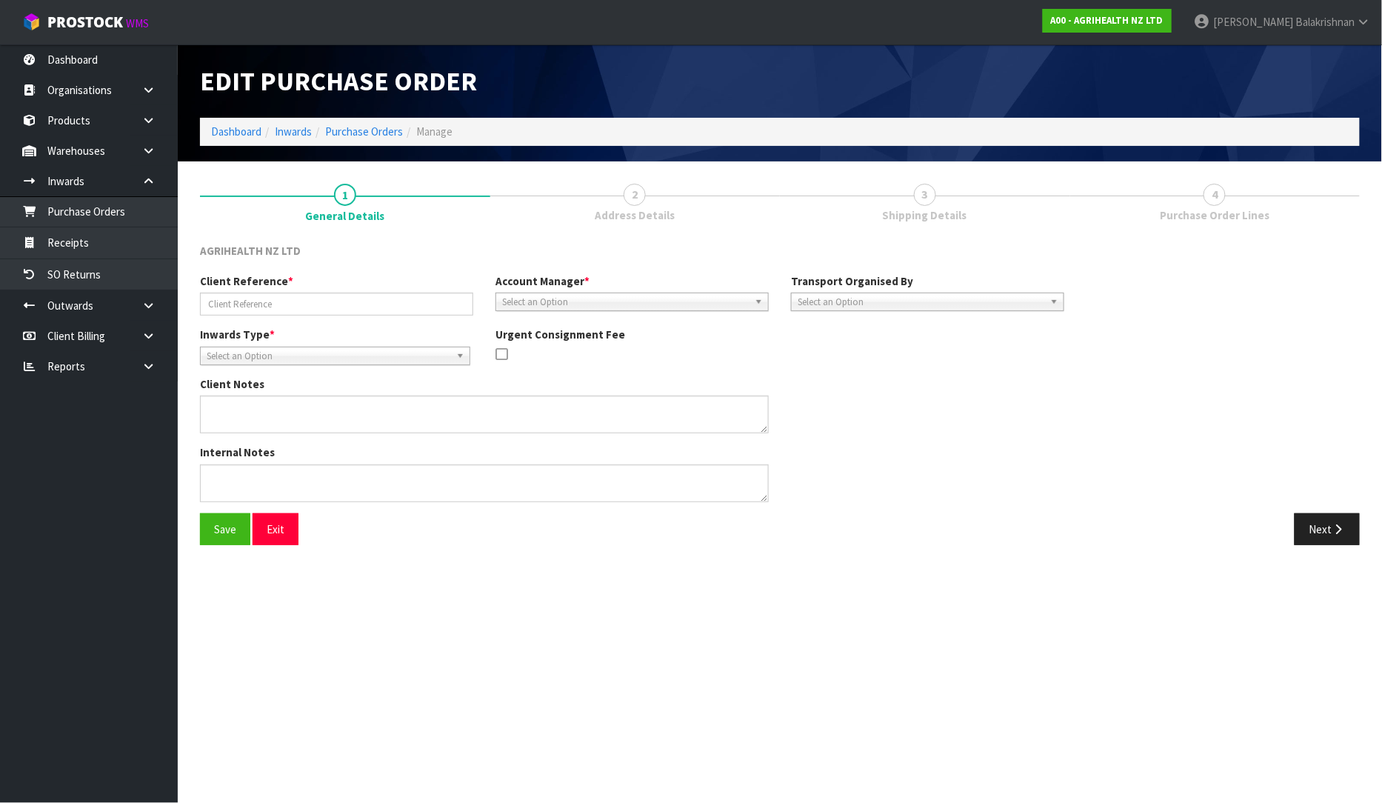
type input "MRSU4669665"
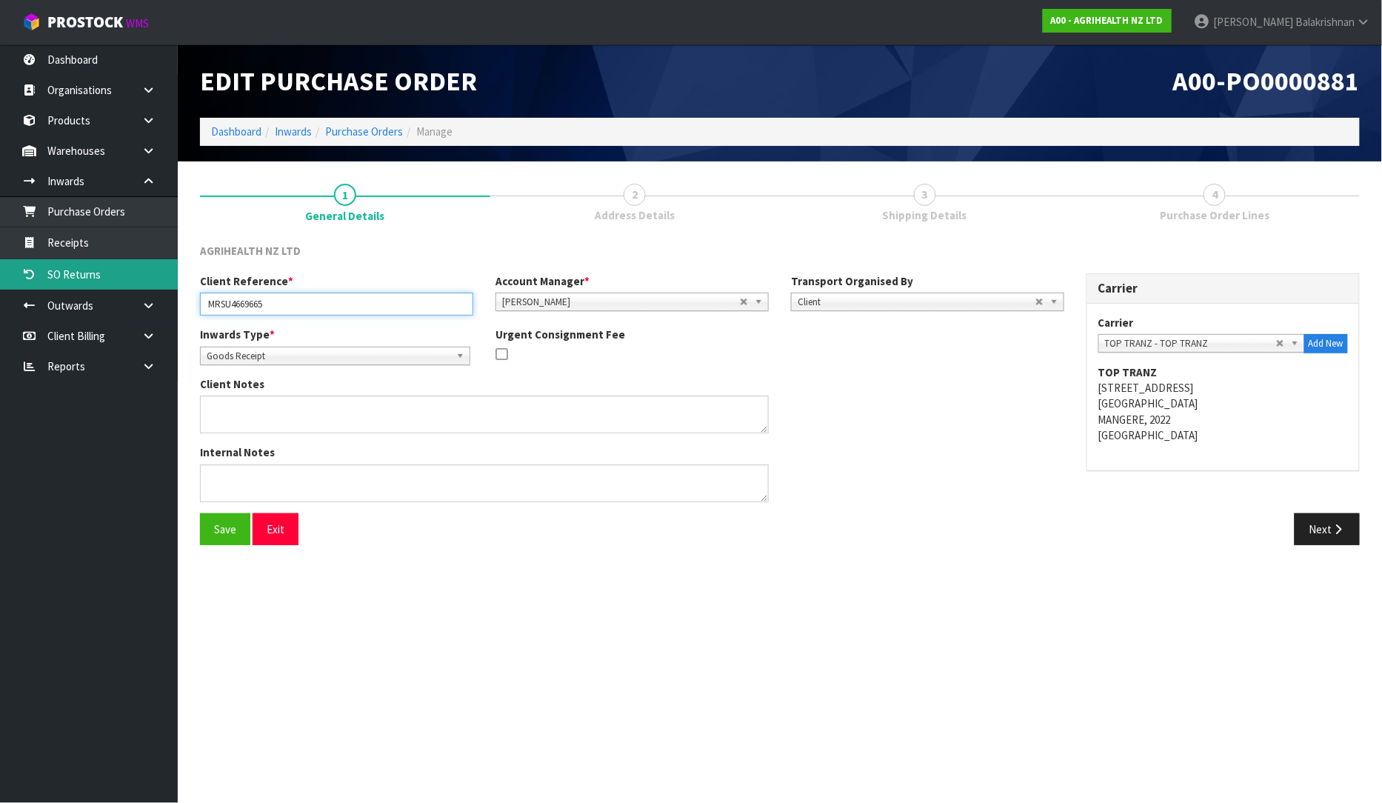
drag, startPoint x: 287, startPoint y: 300, endPoint x: 141, endPoint y: 284, distance: 146.7
click at [141, 284] on body "Toggle navigation ProStock WMS A00 - AGRIHEALTH NZ LTD [PERSON_NAME] Logout Das…" at bounding box center [691, 401] width 1382 height 803
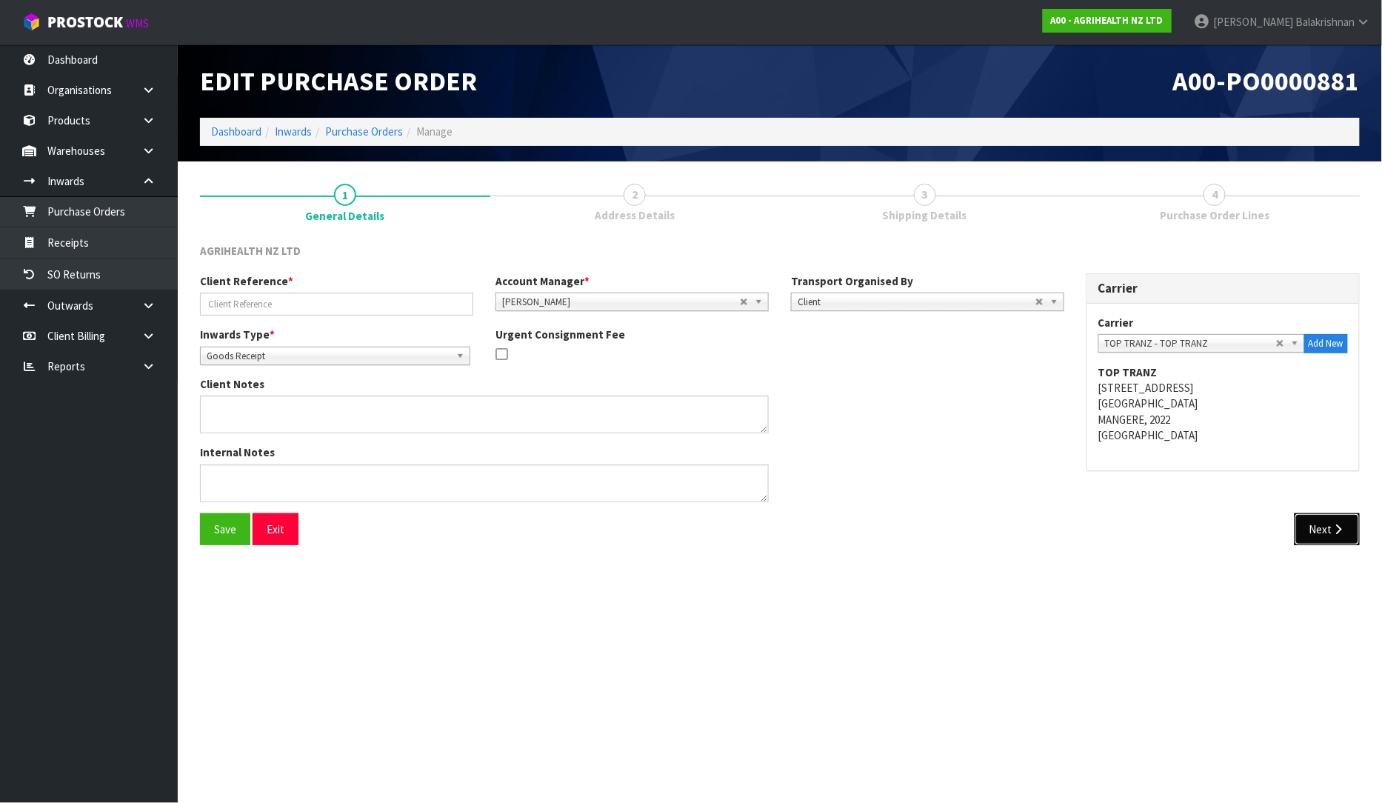
click at [1338, 536] on button "Next" at bounding box center [1327, 529] width 65 height 32
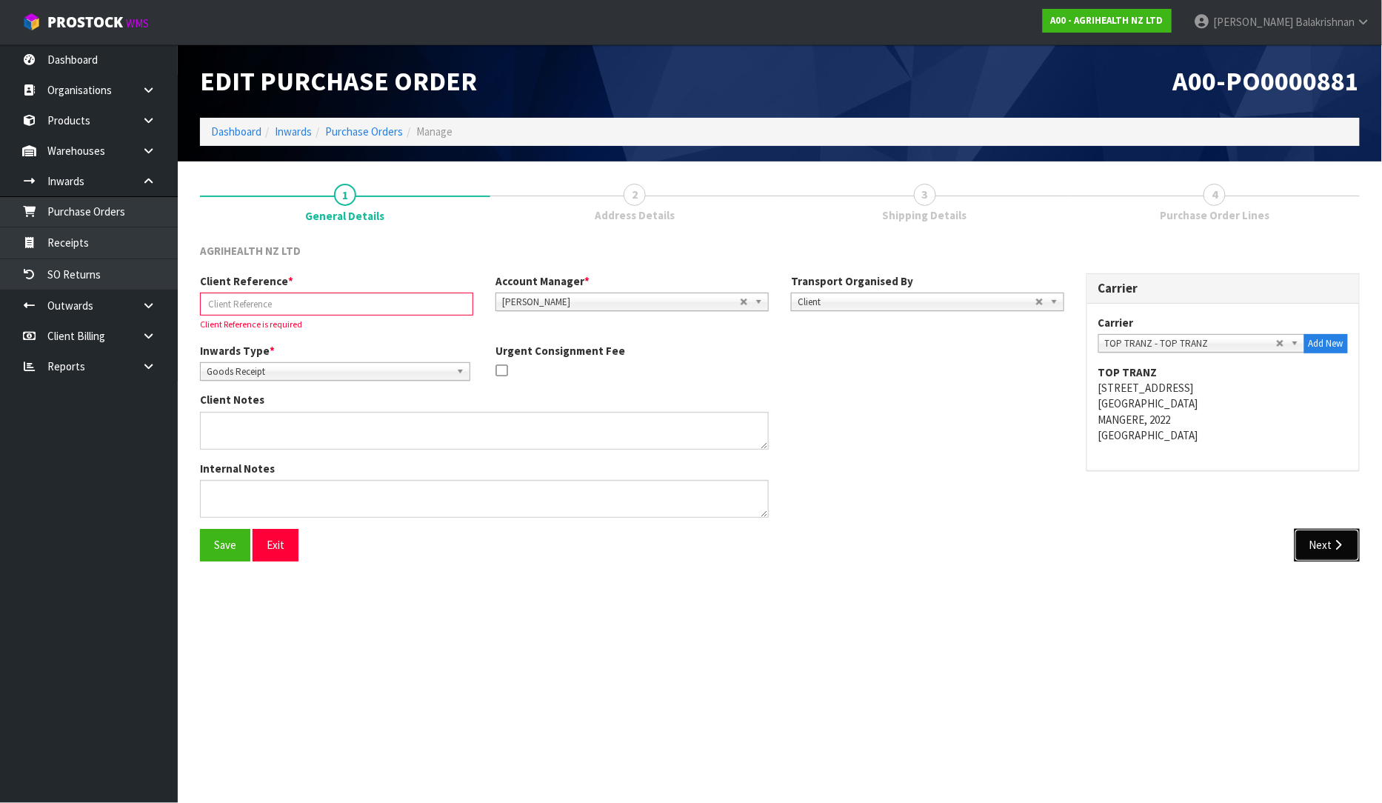
click at [1336, 550] on icon "button" at bounding box center [1339, 544] width 14 height 11
click at [398, 313] on input "text" at bounding box center [336, 304] width 273 height 23
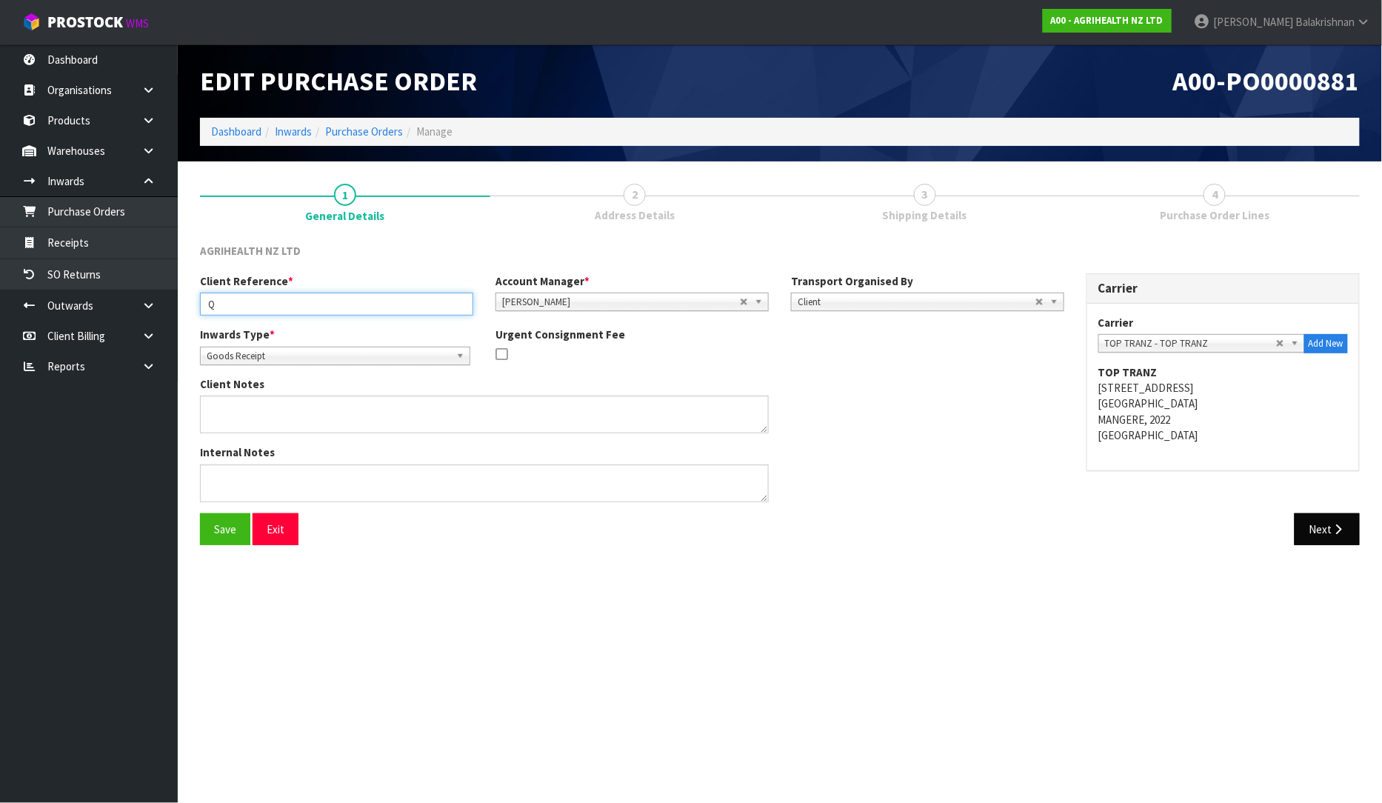
type input "Q"
click at [1330, 531] on button "Next" at bounding box center [1327, 529] width 65 height 32
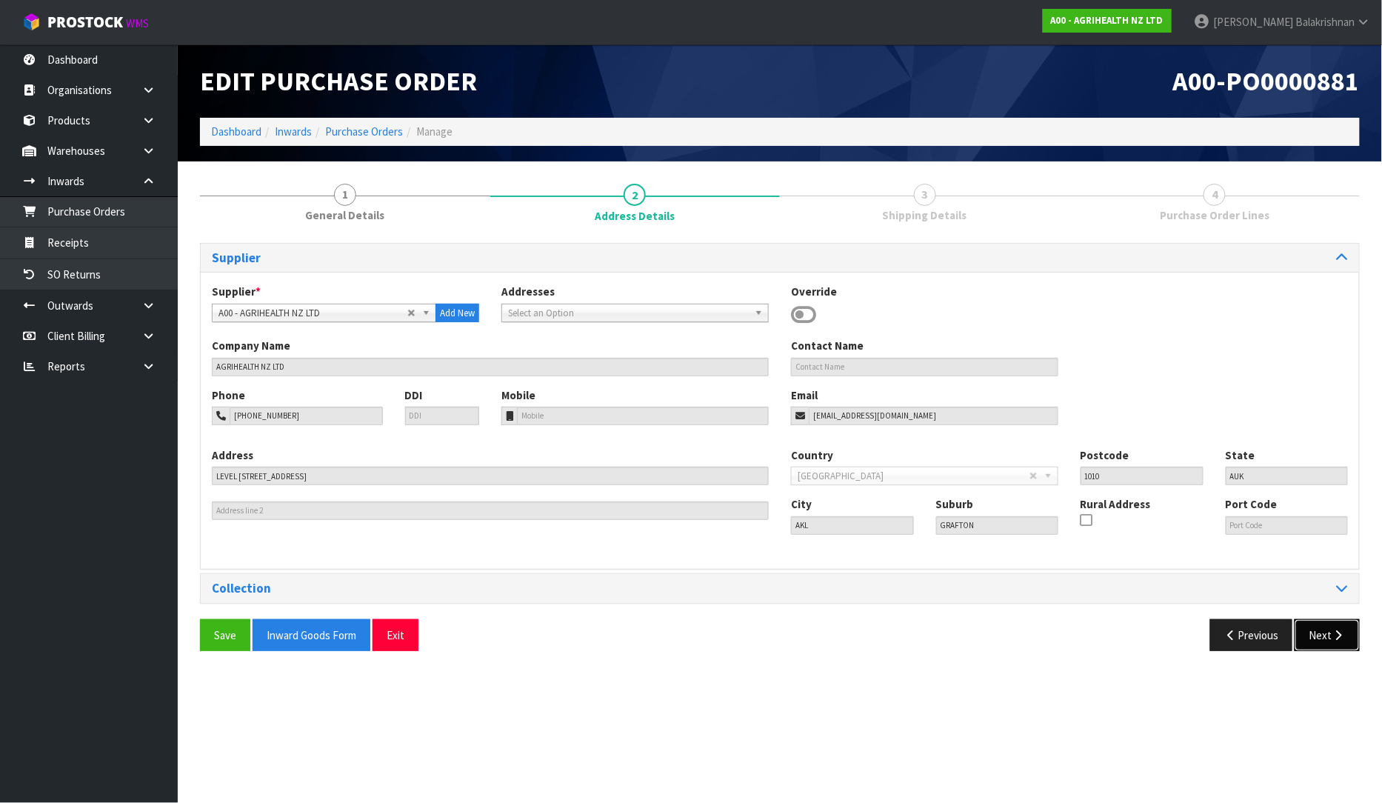
click at [1346, 633] on button "Next" at bounding box center [1327, 635] width 65 height 32
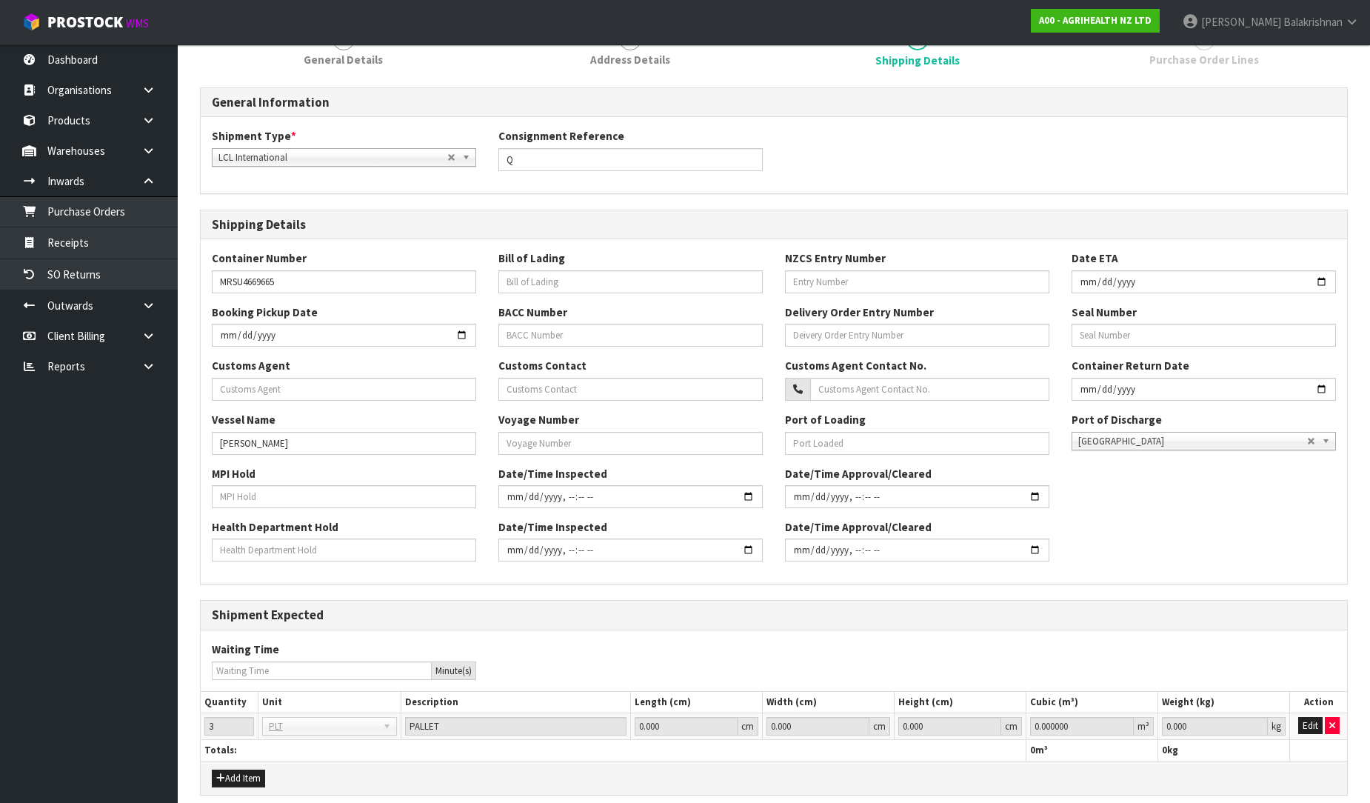
scroll to position [218, 0]
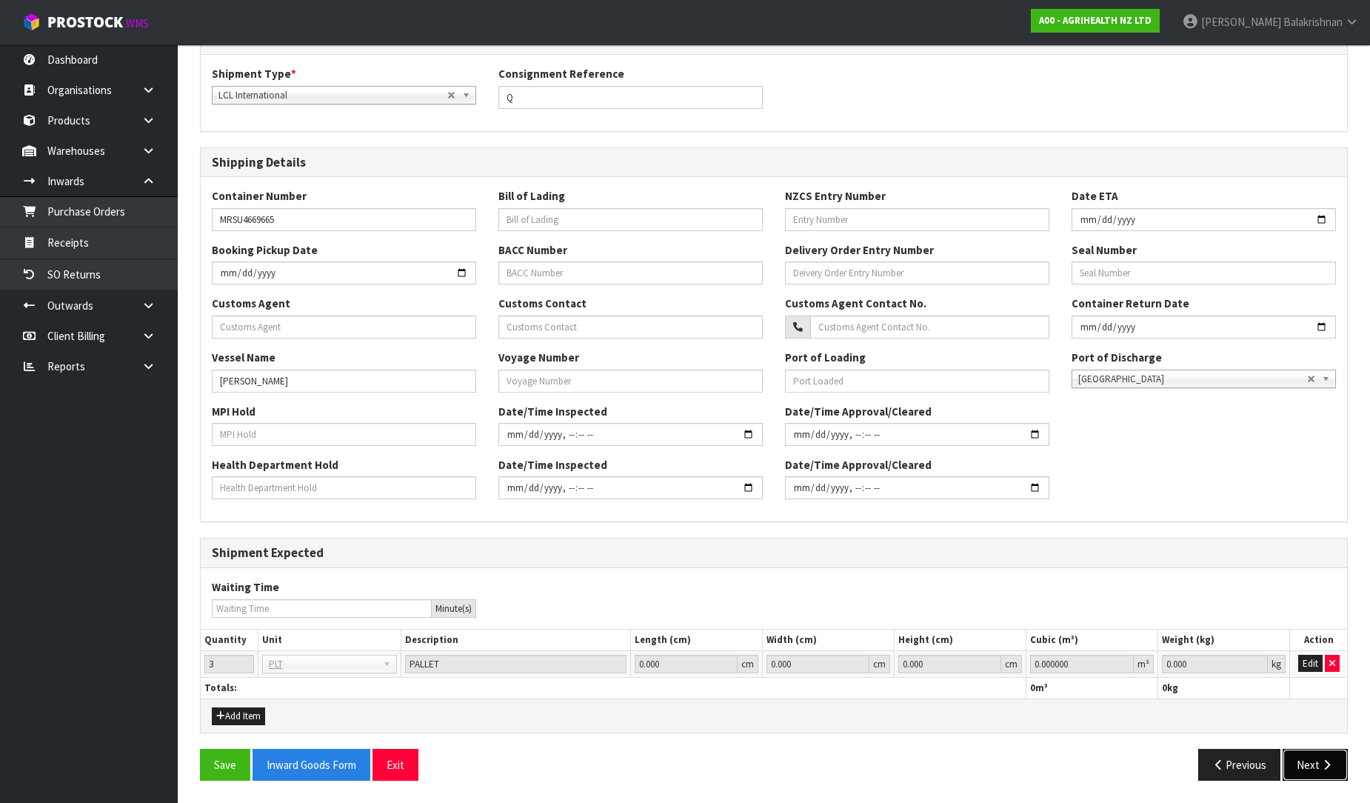
click at [1344, 759] on button "Next" at bounding box center [1315, 765] width 65 height 32
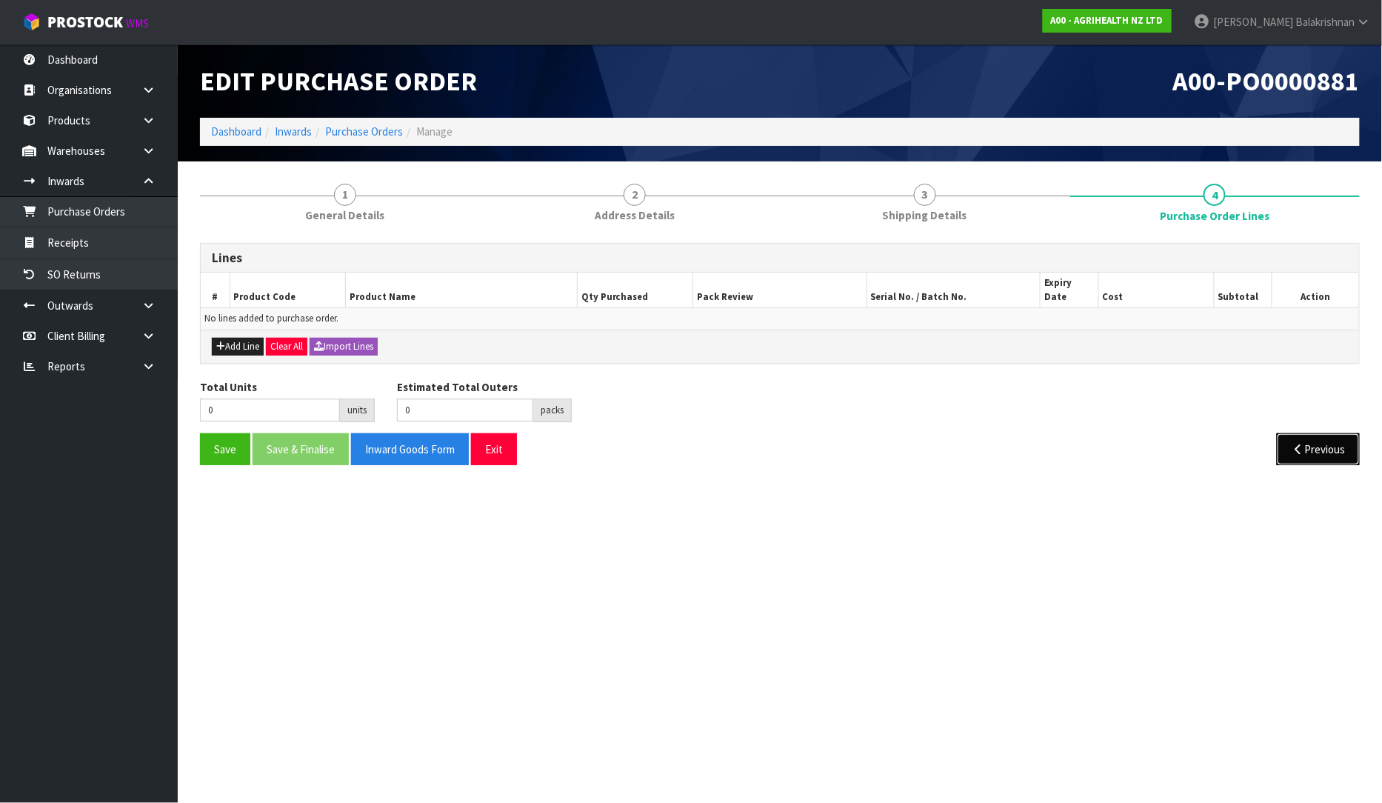
click at [1342, 433] on button "Previous" at bounding box center [1318, 449] width 83 height 32
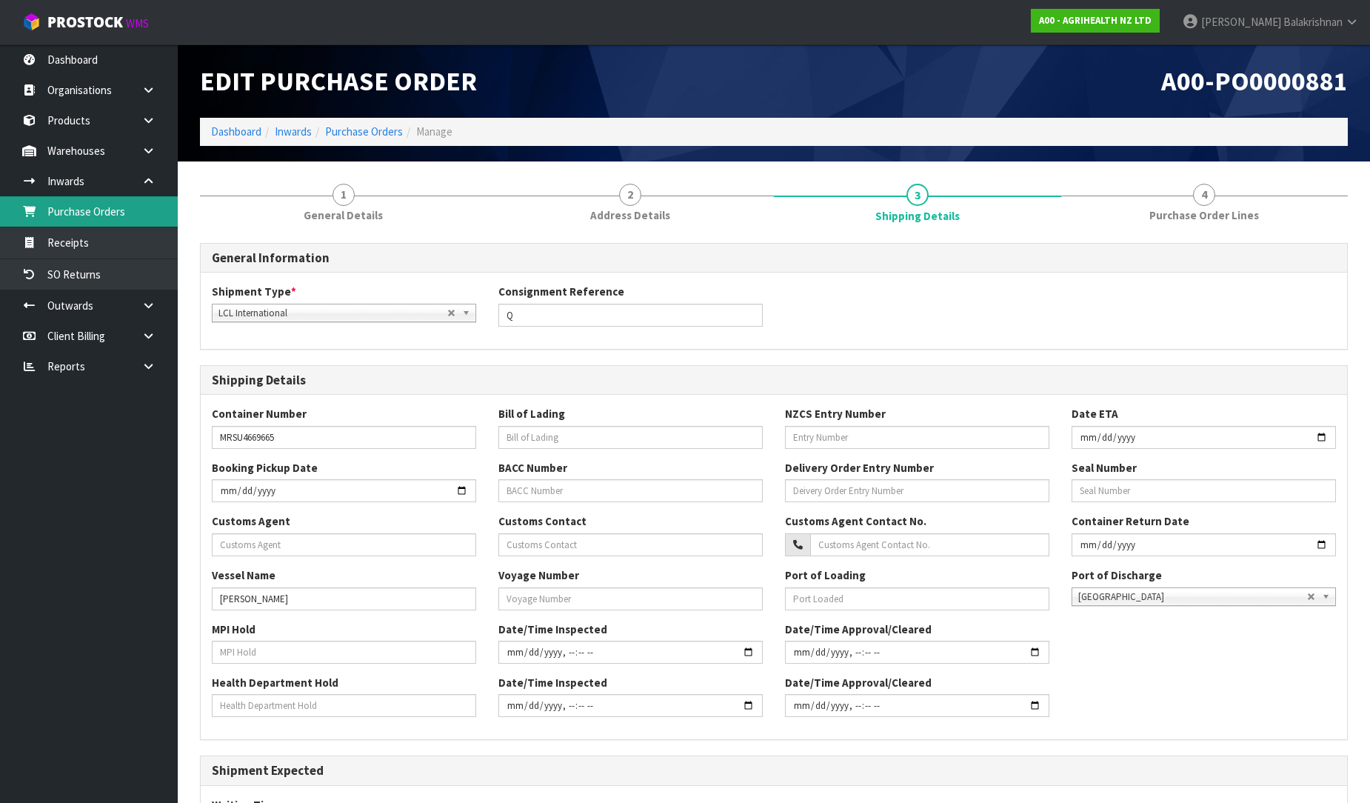
click at [106, 212] on link "Purchase Orders" at bounding box center [89, 211] width 178 height 30
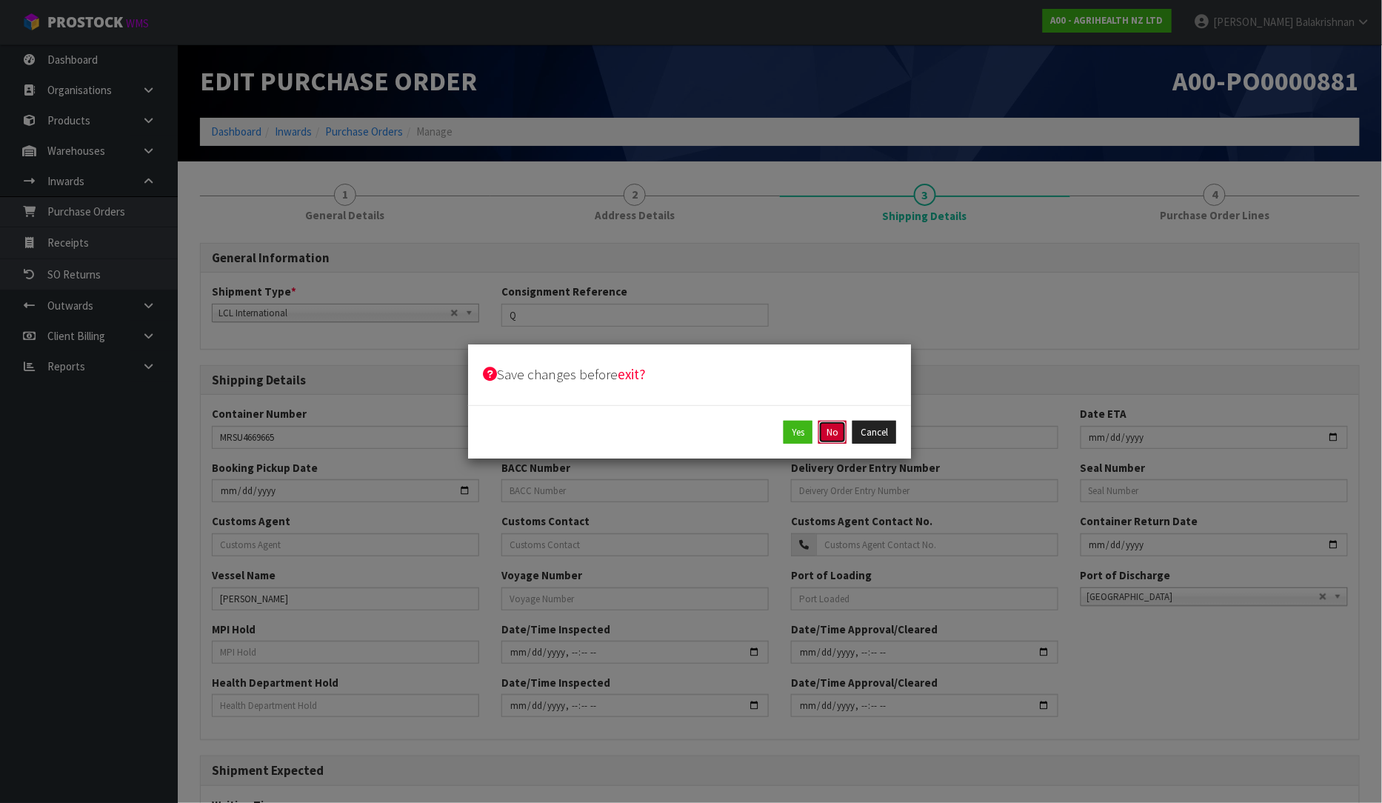
click at [824, 437] on button "No" at bounding box center [832, 433] width 28 height 24
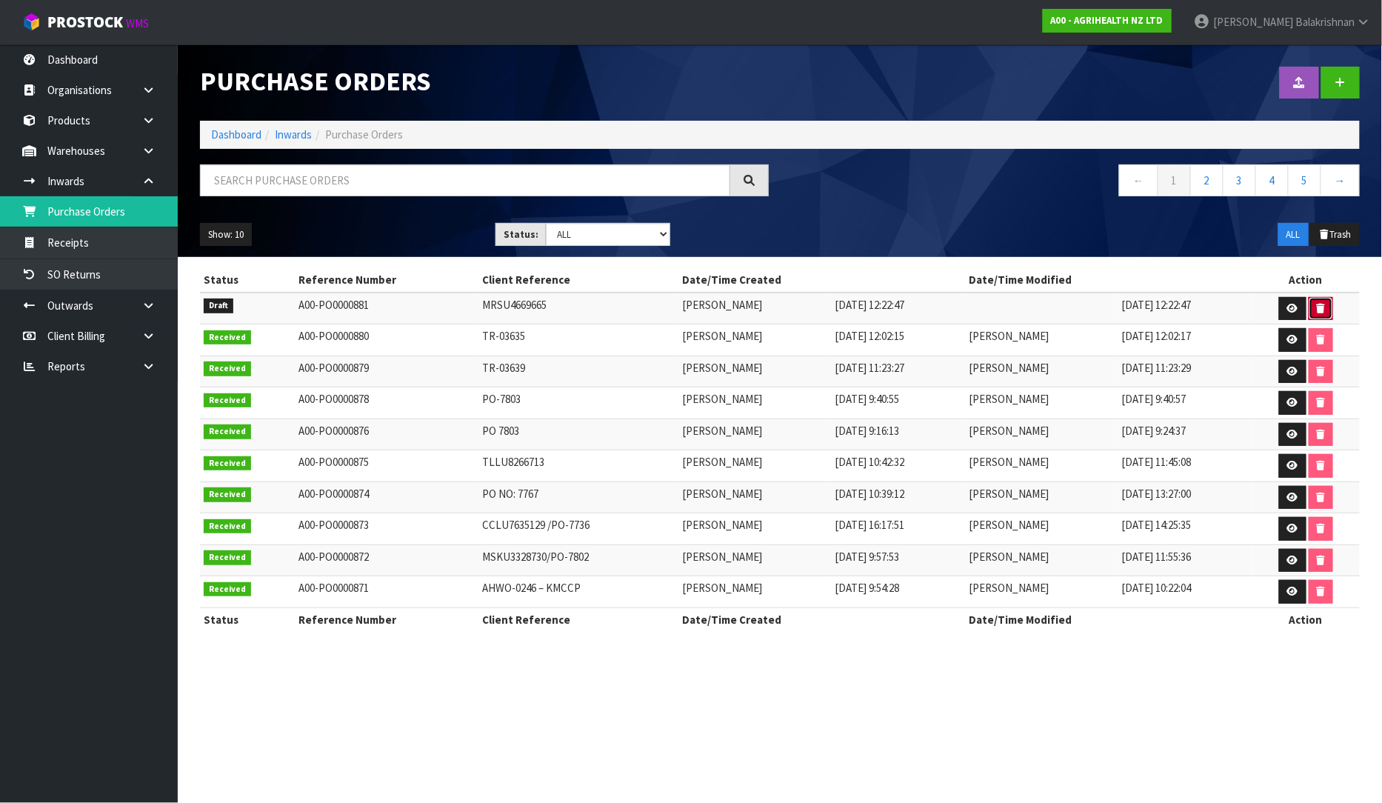
click at [1325, 304] on icon "button" at bounding box center [1321, 309] width 8 height 10
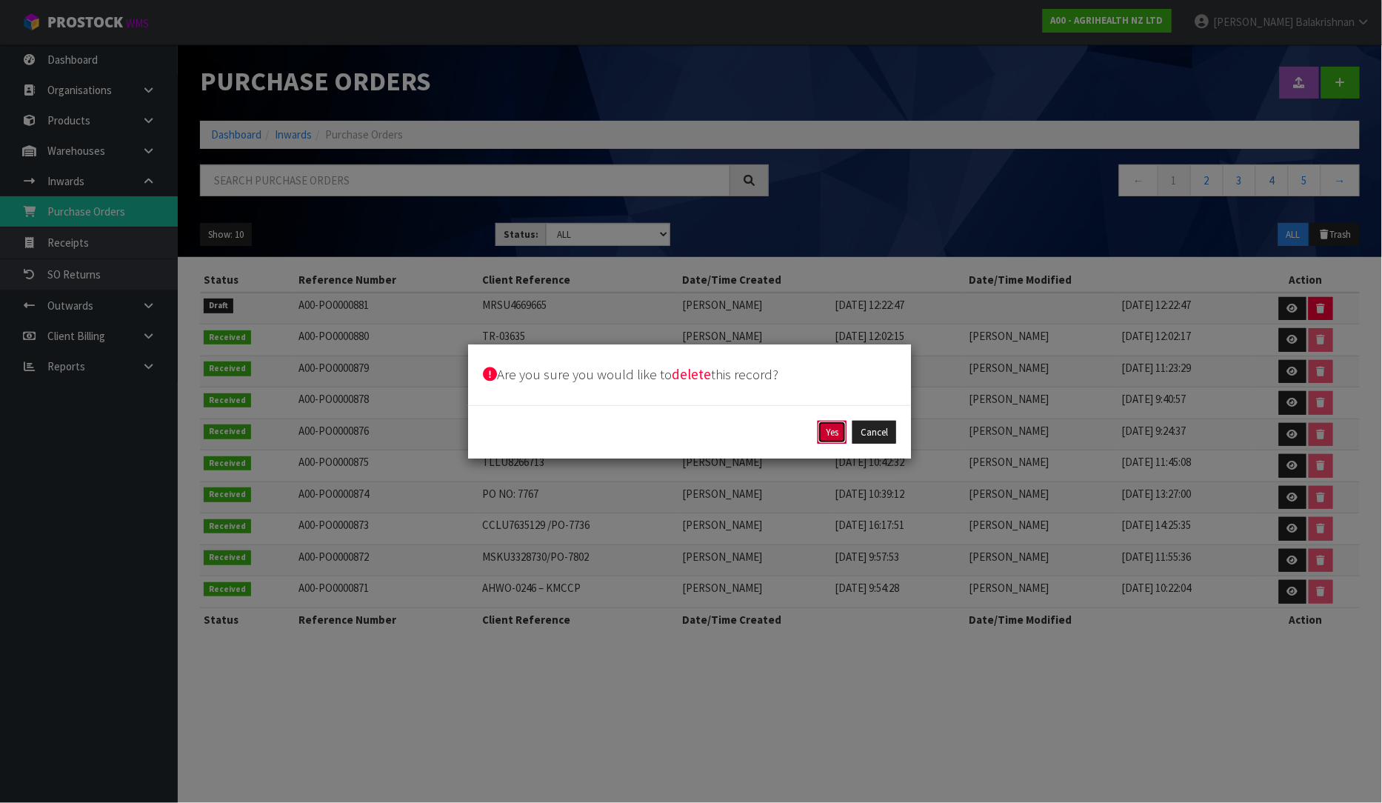
click at [818, 438] on button "Yes" at bounding box center [832, 433] width 29 height 24
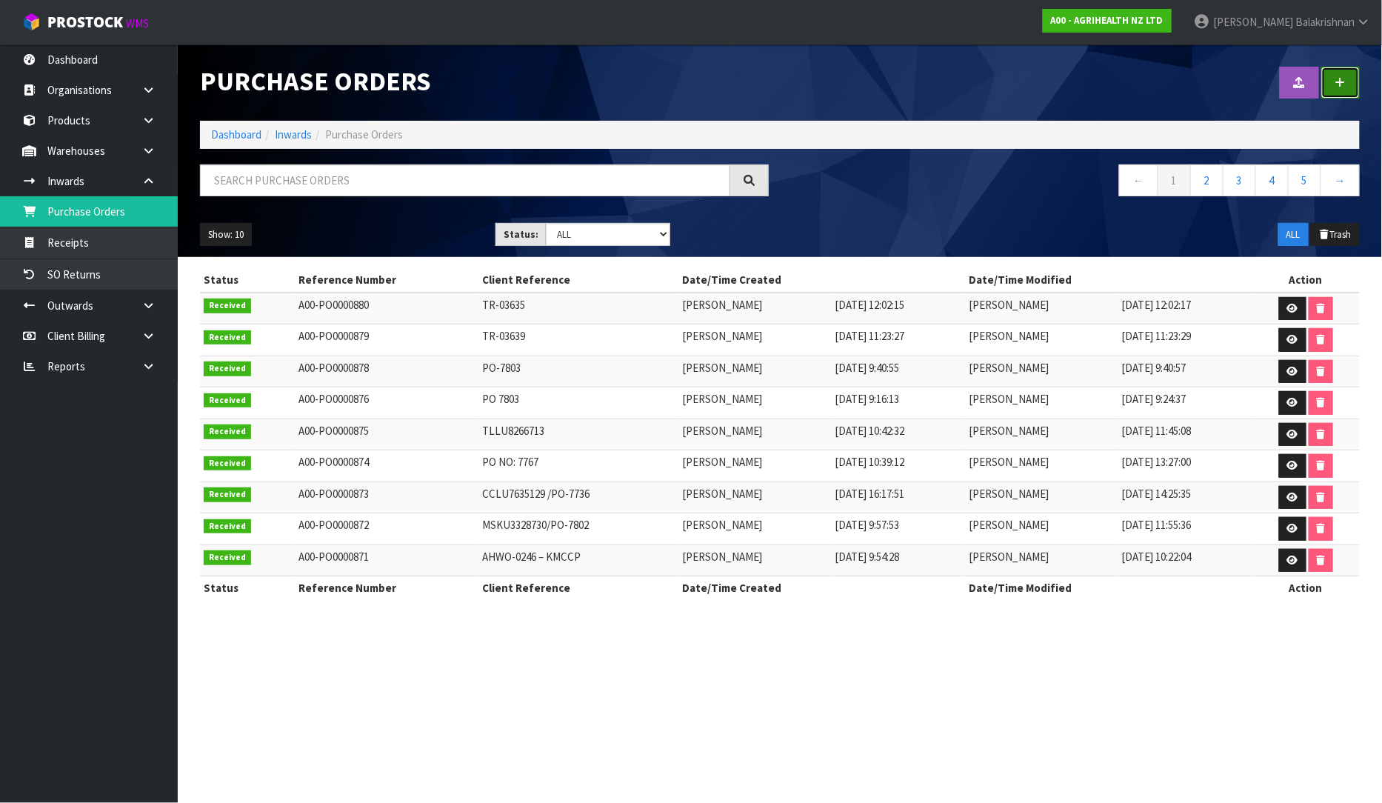
click at [1352, 87] on link at bounding box center [1340, 83] width 39 height 32
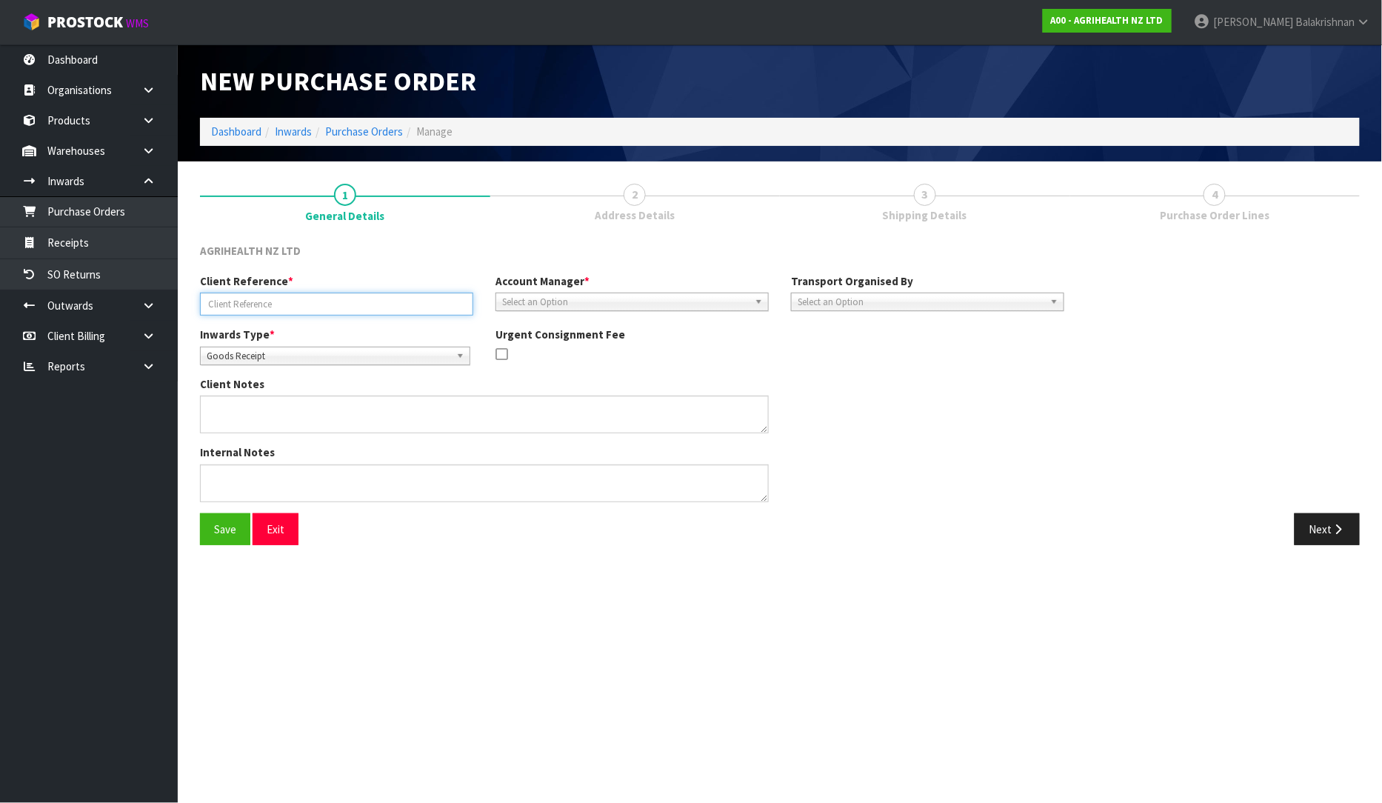
click at [290, 307] on input "text" at bounding box center [336, 304] width 273 height 23
click at [84, 58] on link "Dashboard" at bounding box center [89, 59] width 178 height 30
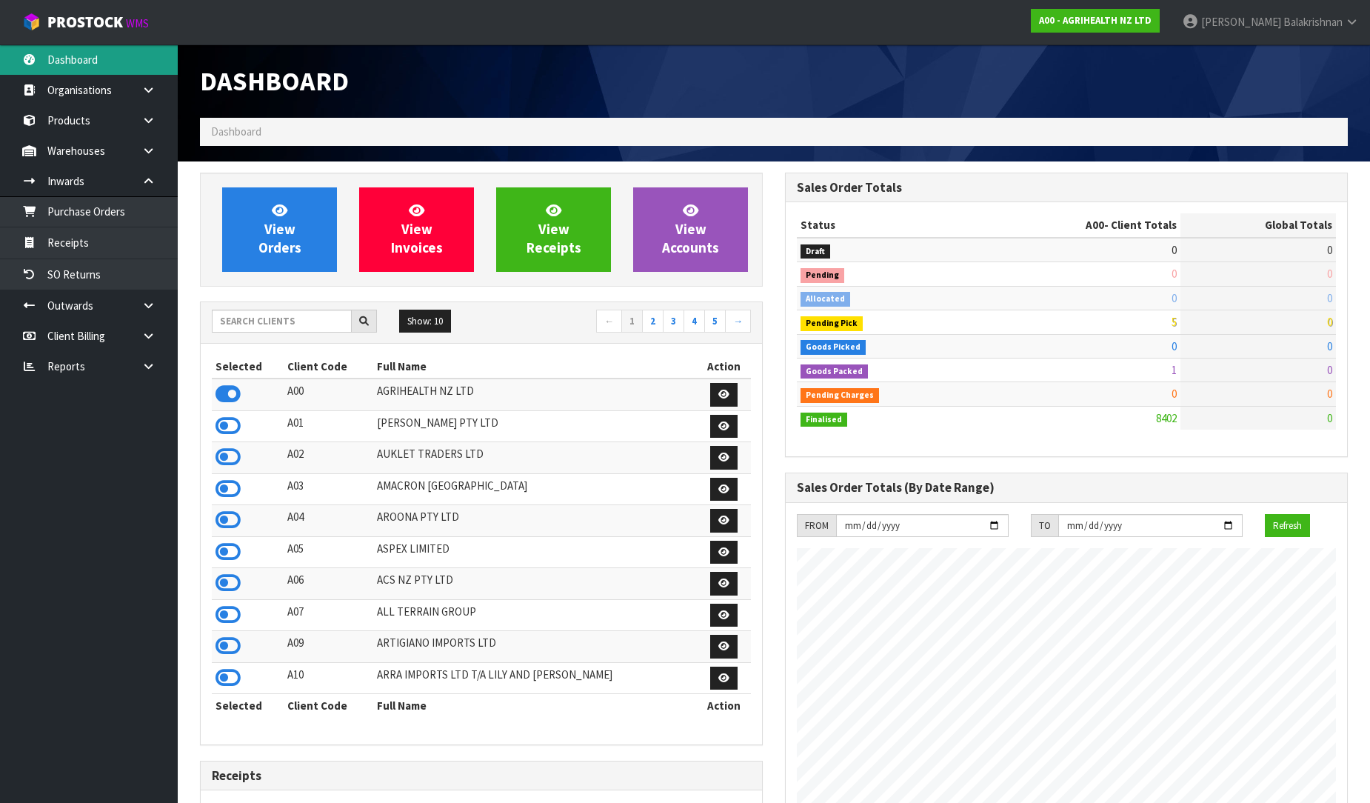
scroll to position [1122, 585]
click at [276, 318] on input "text" at bounding box center [282, 321] width 140 height 23
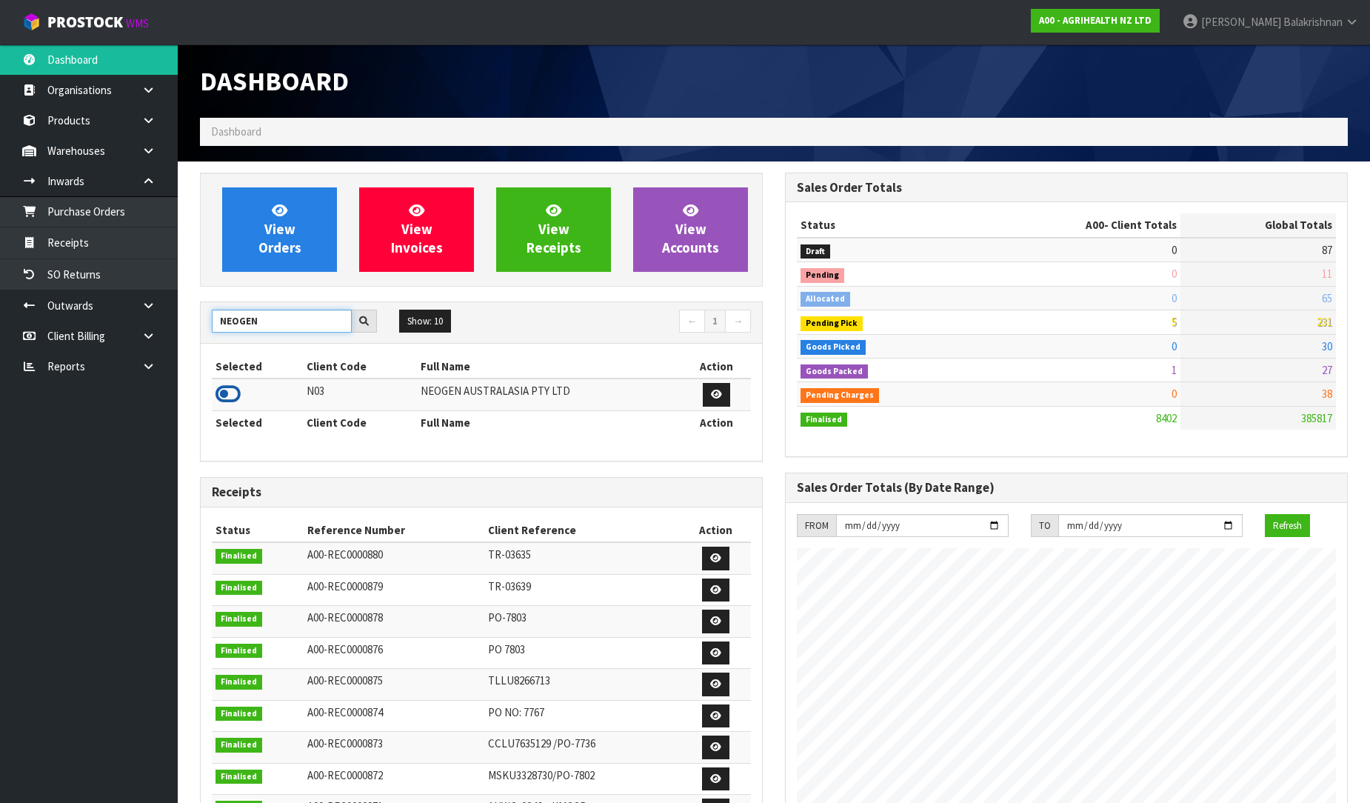
type input "NEOGEN"
click at [230, 393] on icon at bounding box center [228, 394] width 25 height 22
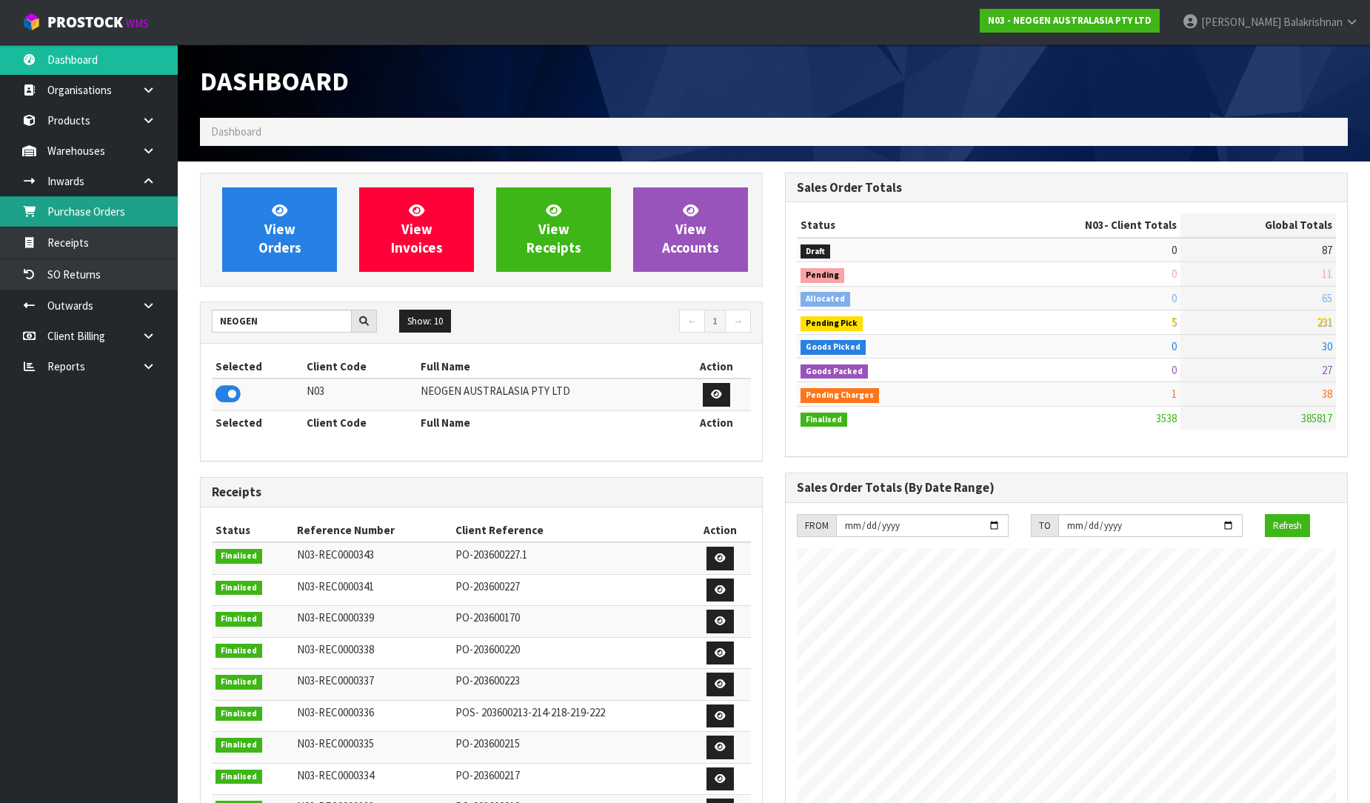
click at [157, 210] on link "Purchase Orders" at bounding box center [89, 211] width 178 height 30
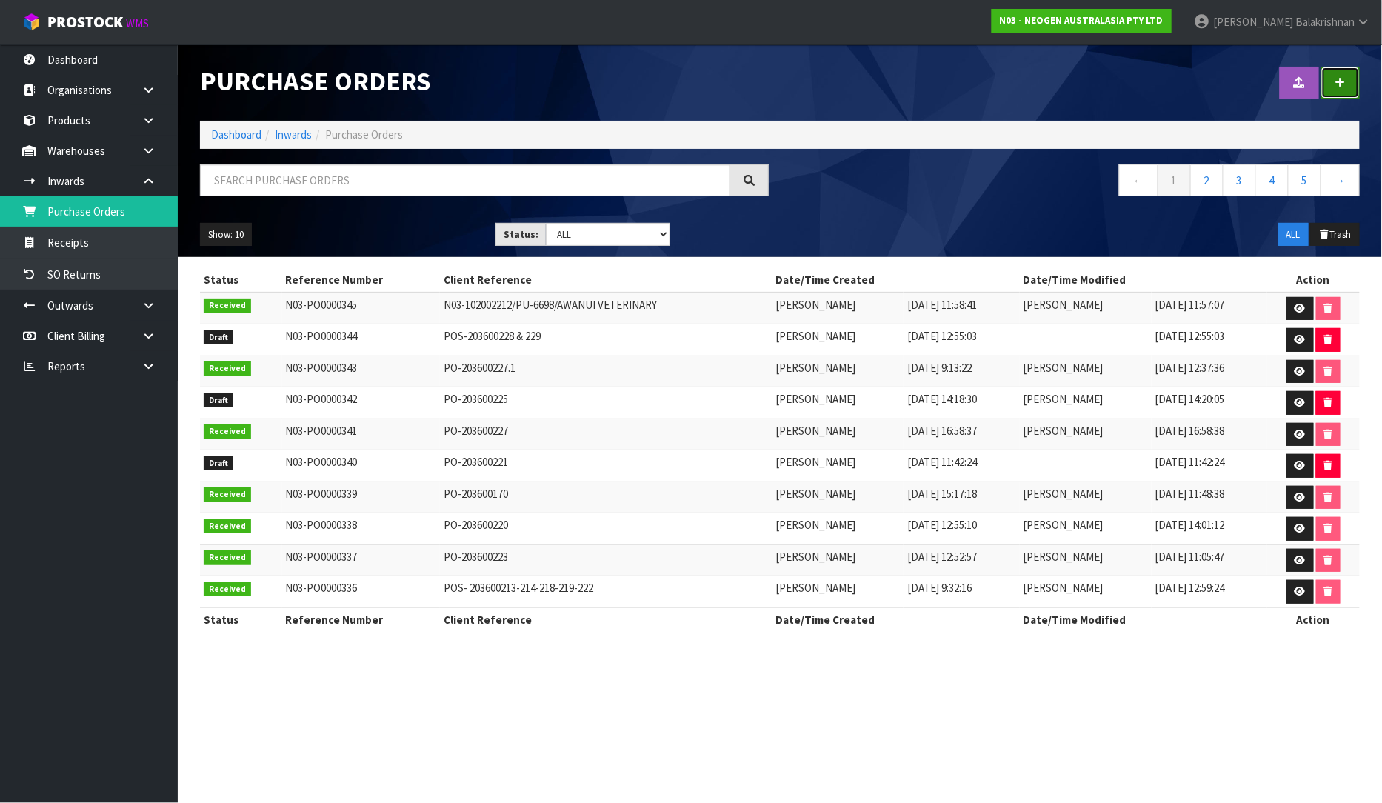
click at [1338, 90] on link at bounding box center [1340, 83] width 39 height 32
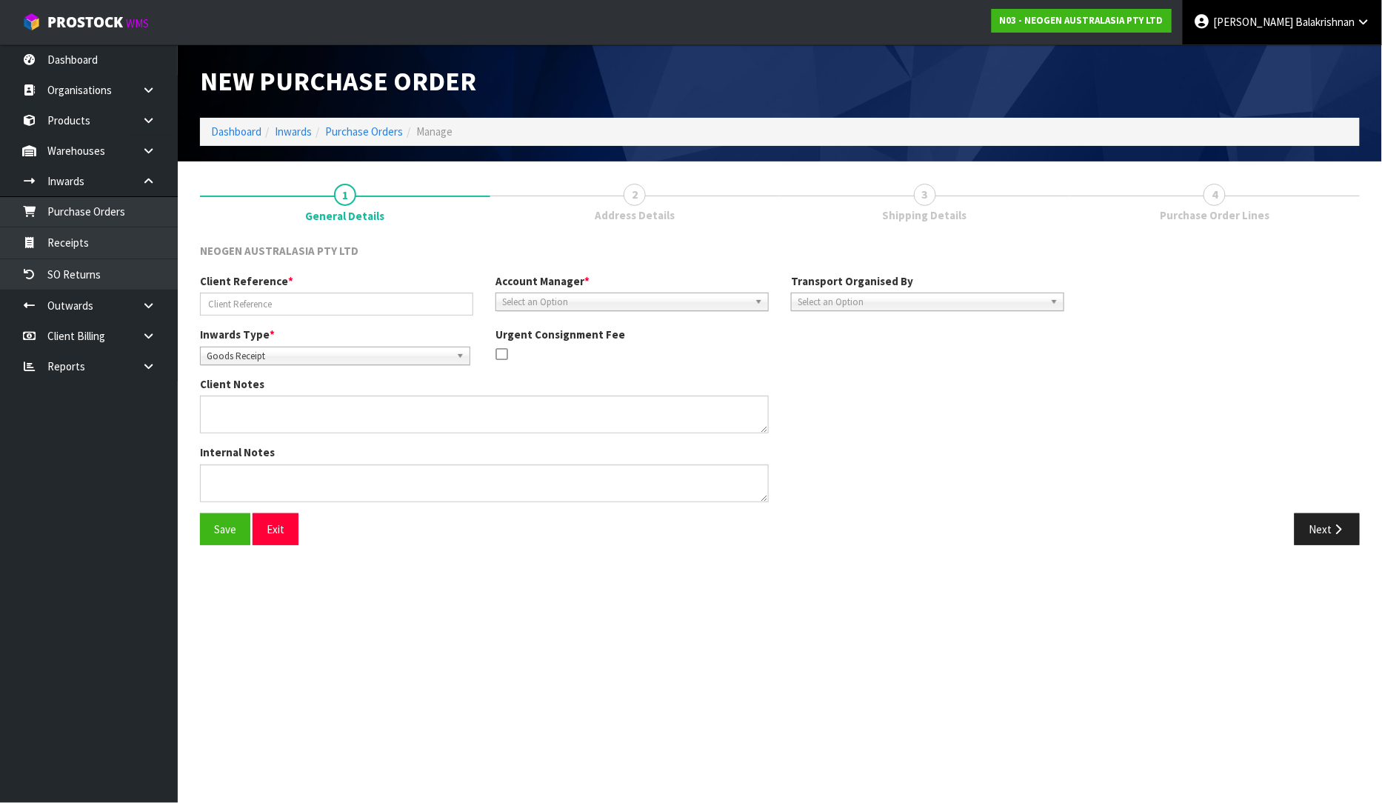
click at [1366, 24] on icon at bounding box center [1364, 21] width 14 height 11
click at [1305, 60] on link "Logout" at bounding box center [1322, 59] width 117 height 20
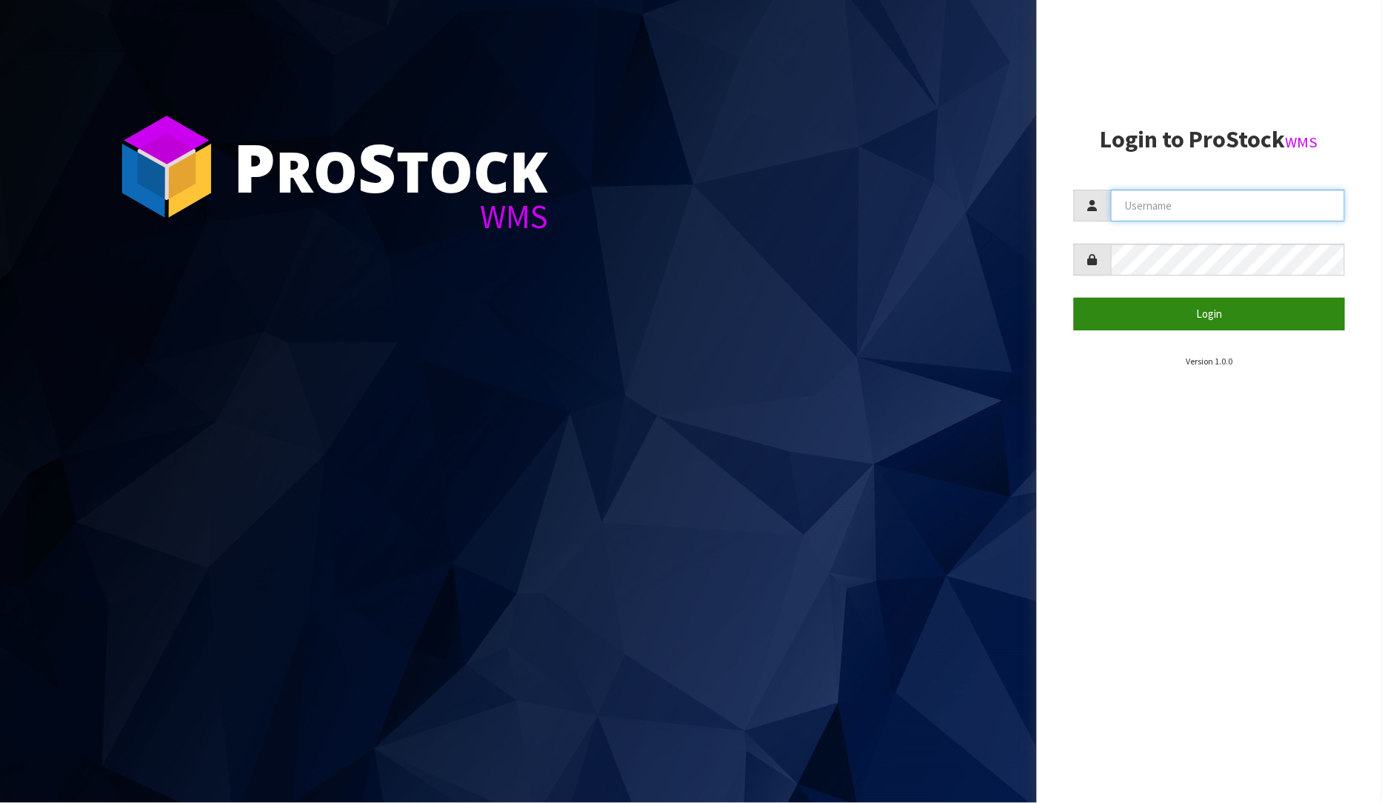
type input "[PERSON_NAME]"
click at [1173, 321] on button "Login" at bounding box center [1210, 314] width 272 height 32
